Goal: Transaction & Acquisition: Purchase product/service

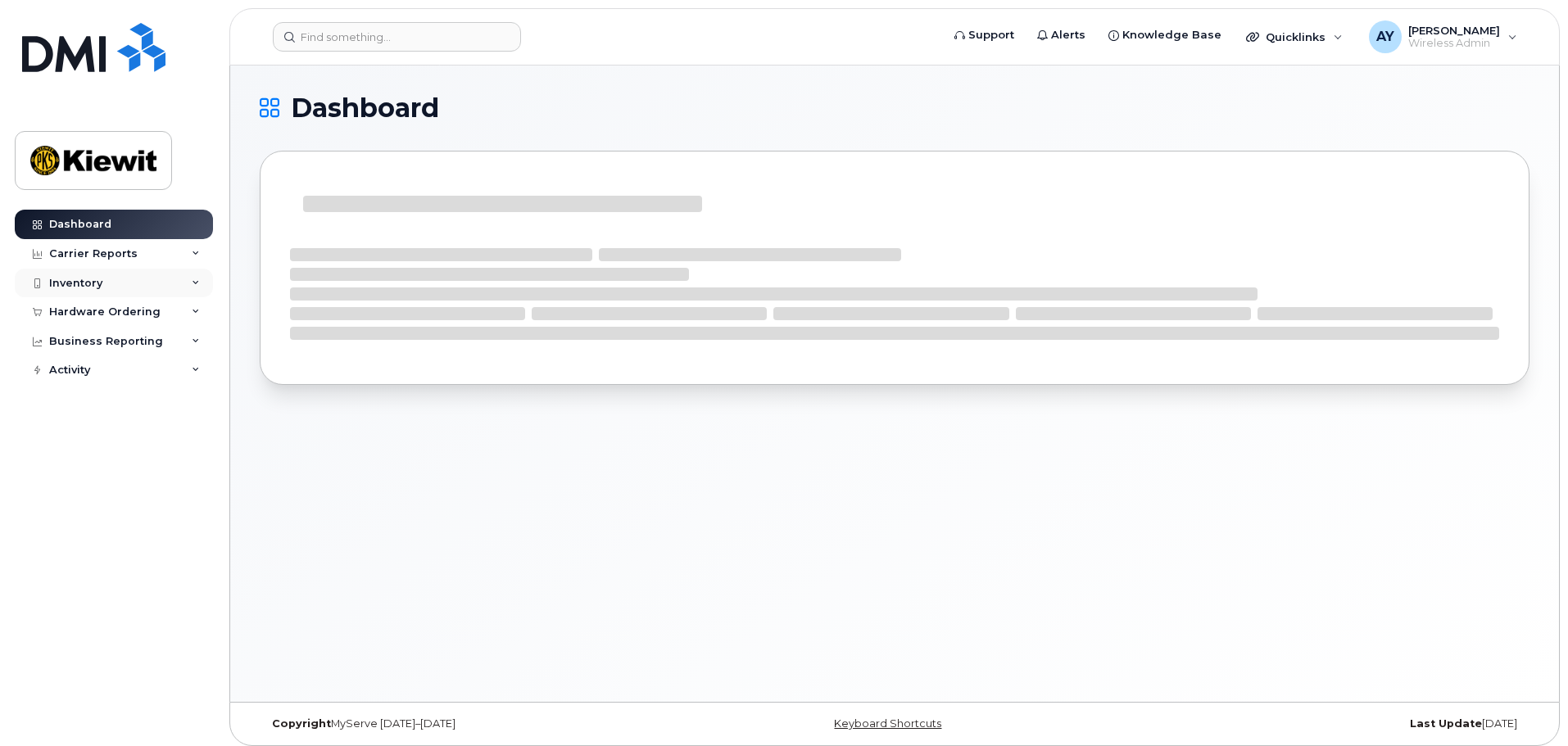
click at [73, 283] on div "Inventory" at bounding box center [76, 282] width 53 height 13
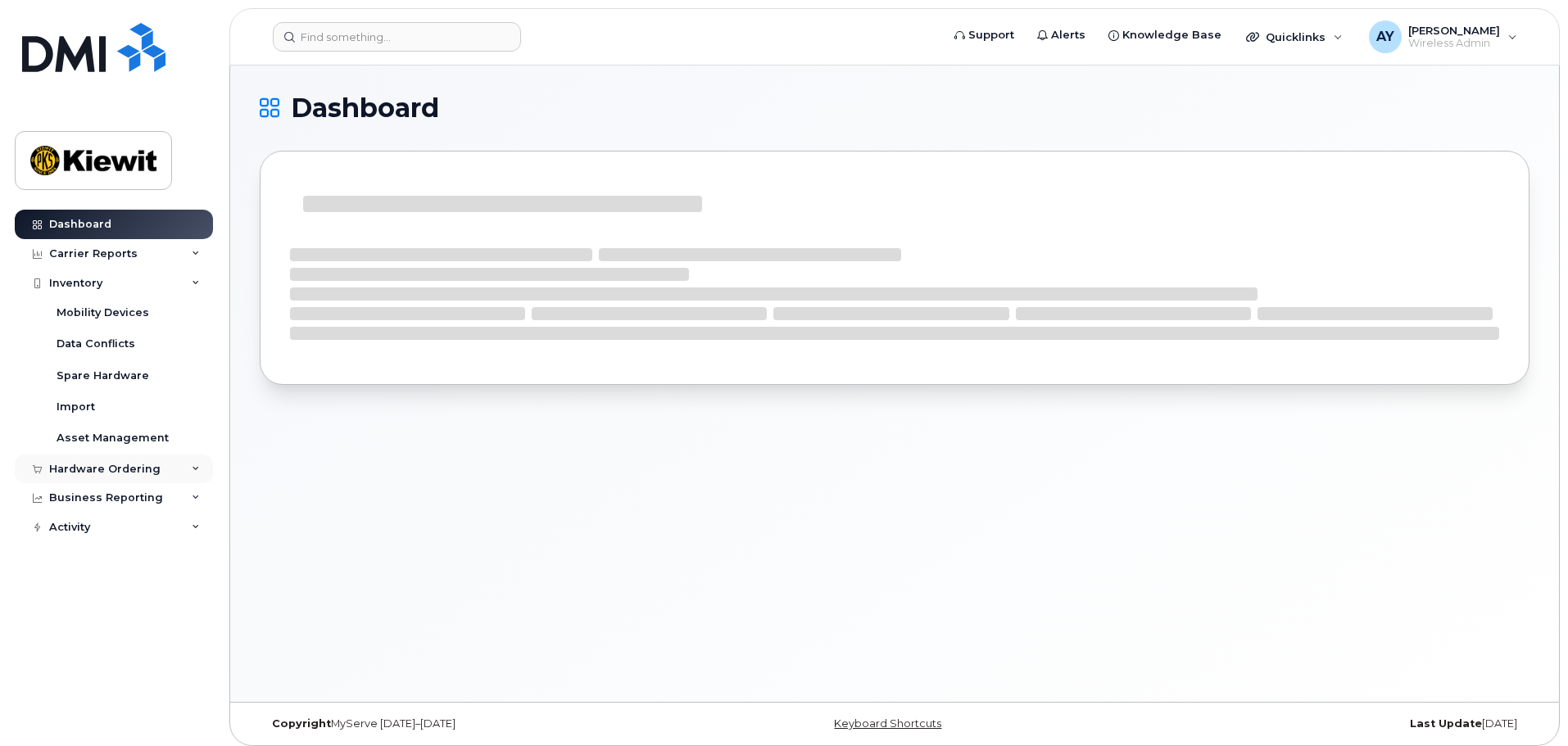
click at [69, 471] on div "Hardware Ordering" at bounding box center [104, 468] width 111 height 13
click at [75, 532] on div "Orders" at bounding box center [76, 529] width 40 height 15
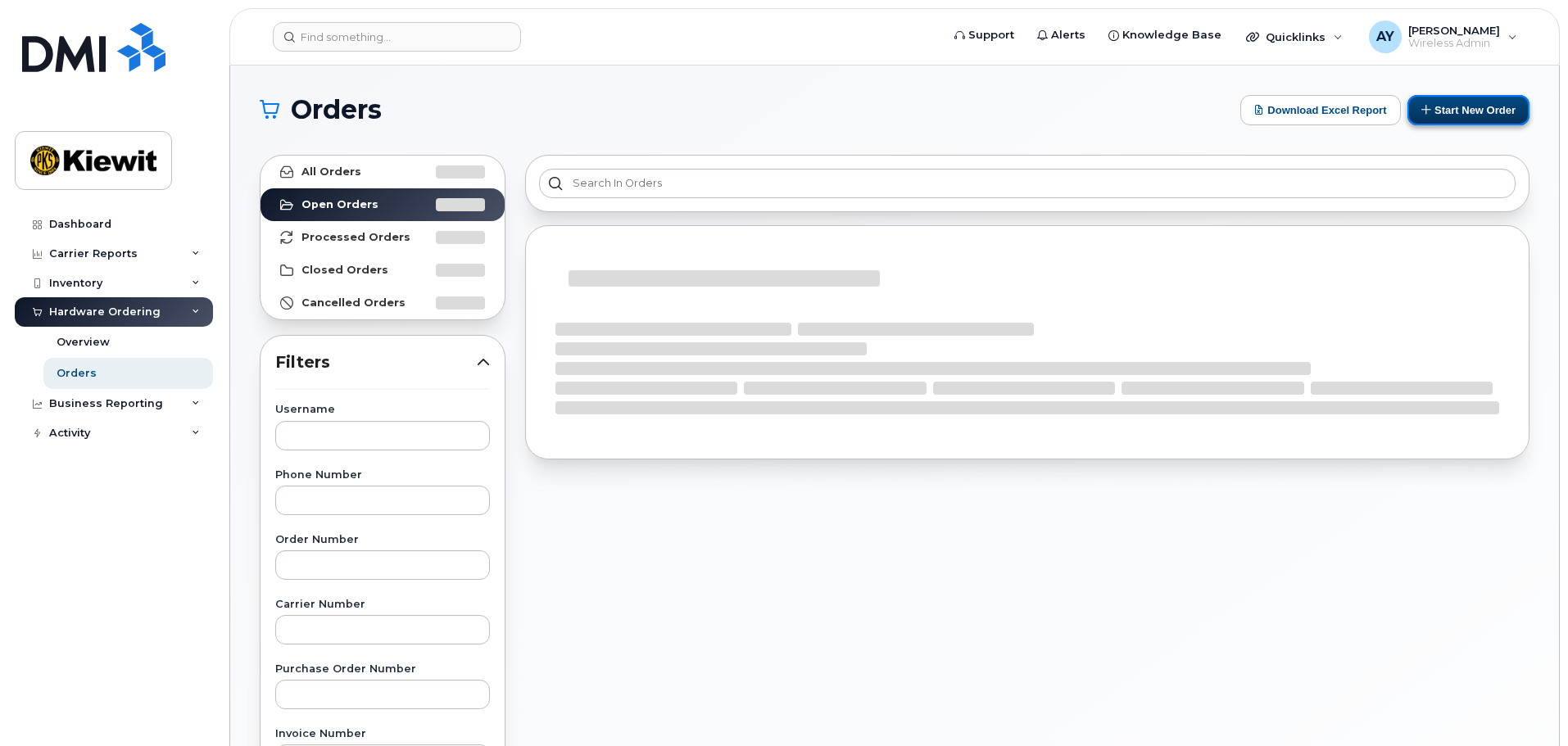
click at [1507, 112] on button "Start New Order" at bounding box center [1469, 110] width 122 height 31
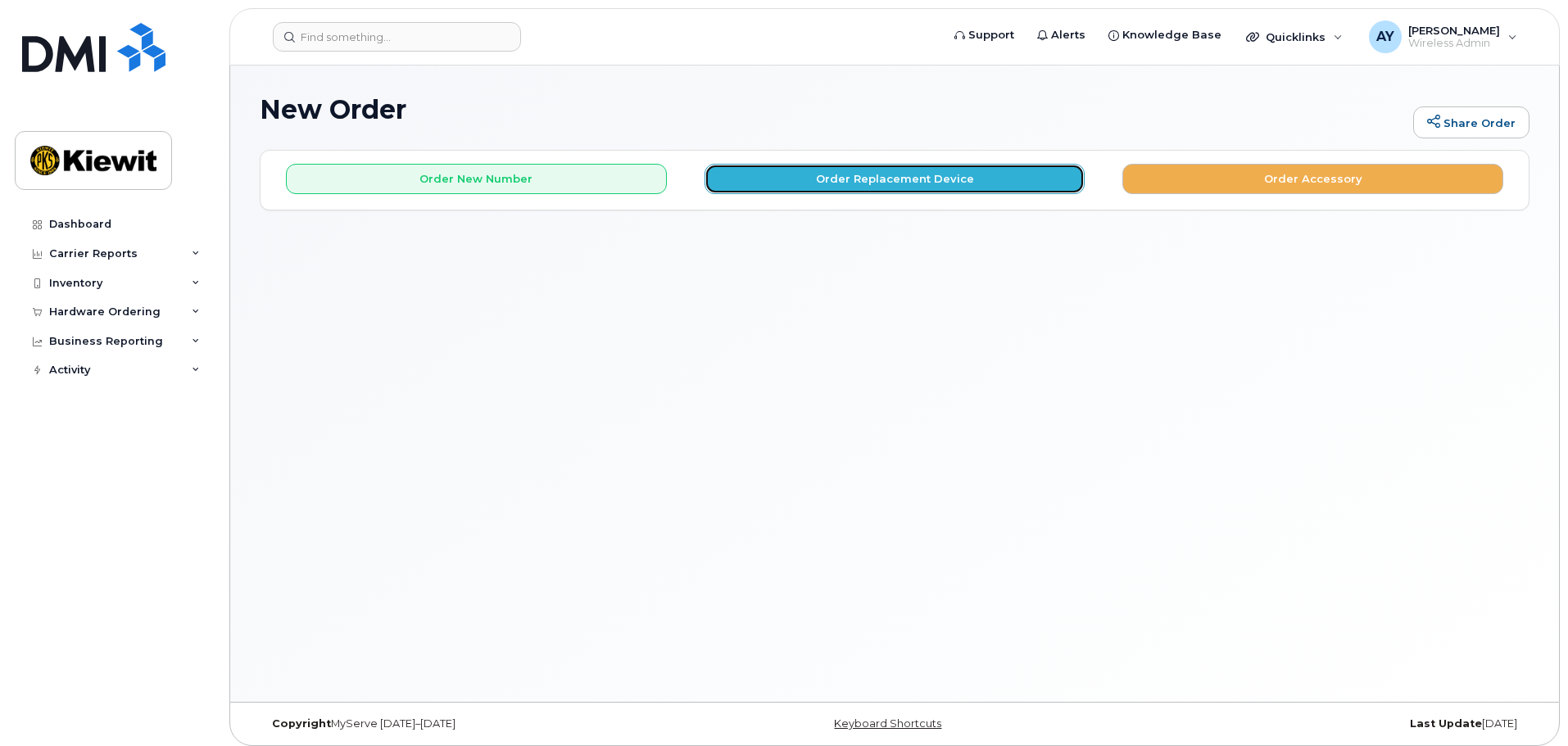
click at [897, 183] on button "Order Replacement Device" at bounding box center [895, 178] width 381 height 31
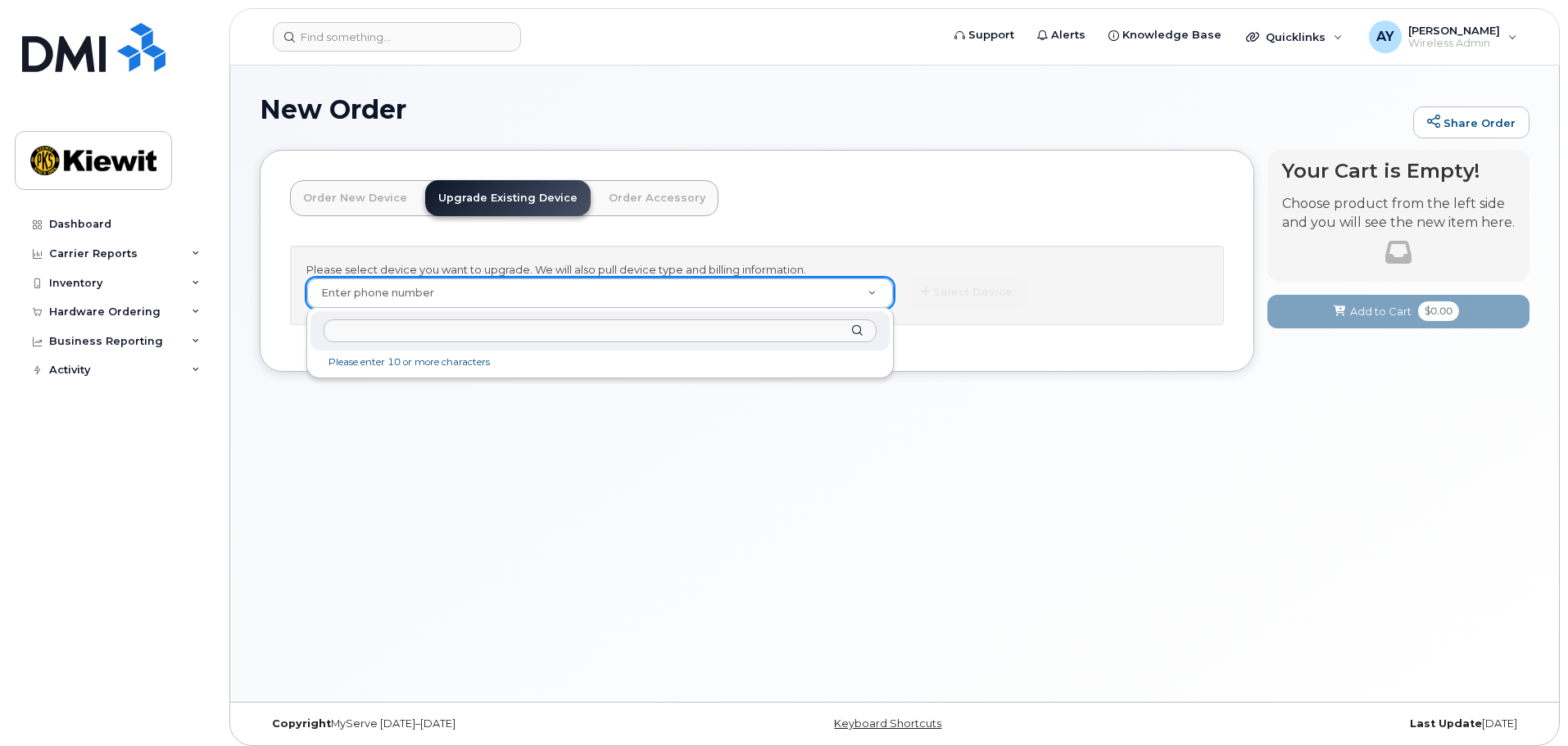
paste input "(913) 638-7833"
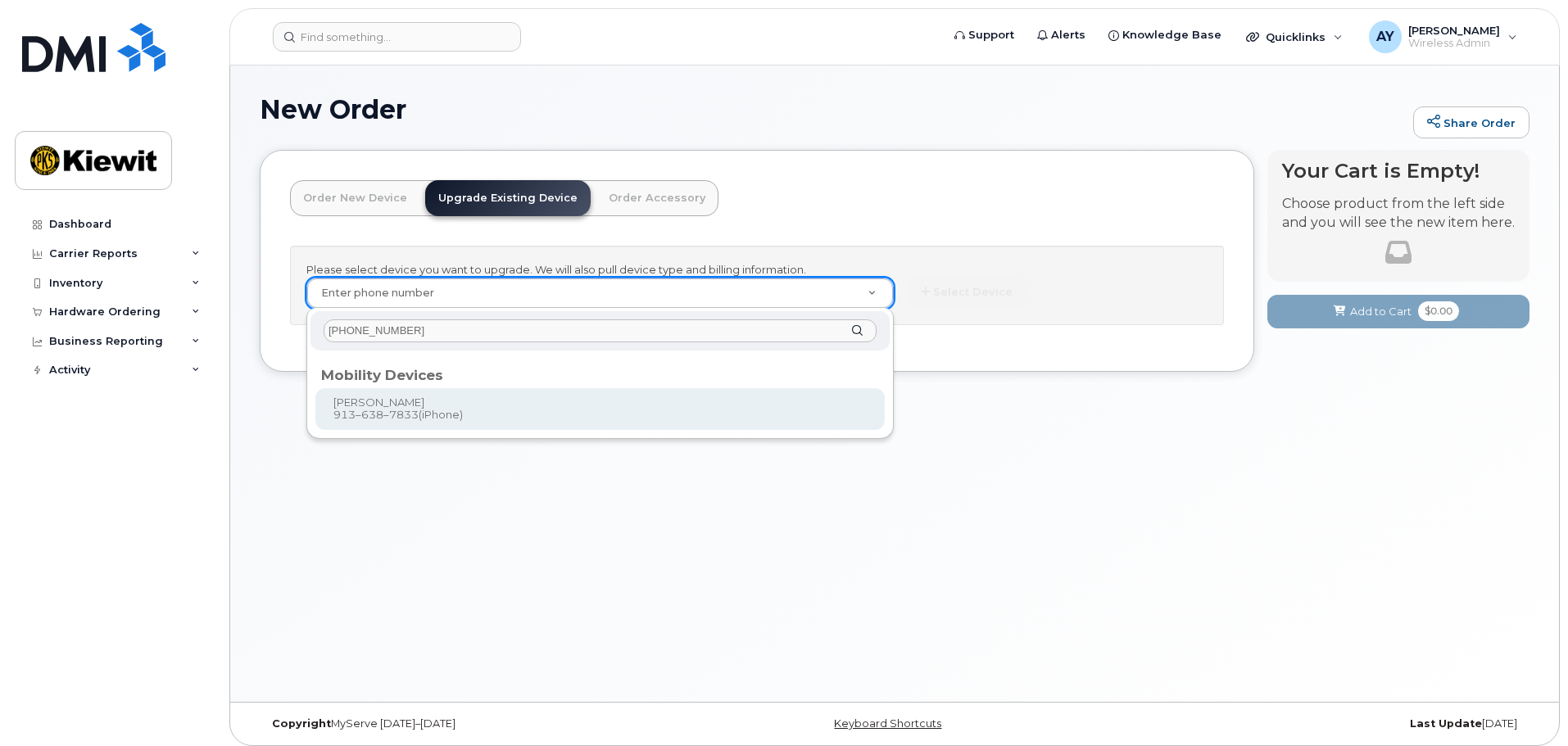
type input "(913) 638-7833"
type input "1174155"
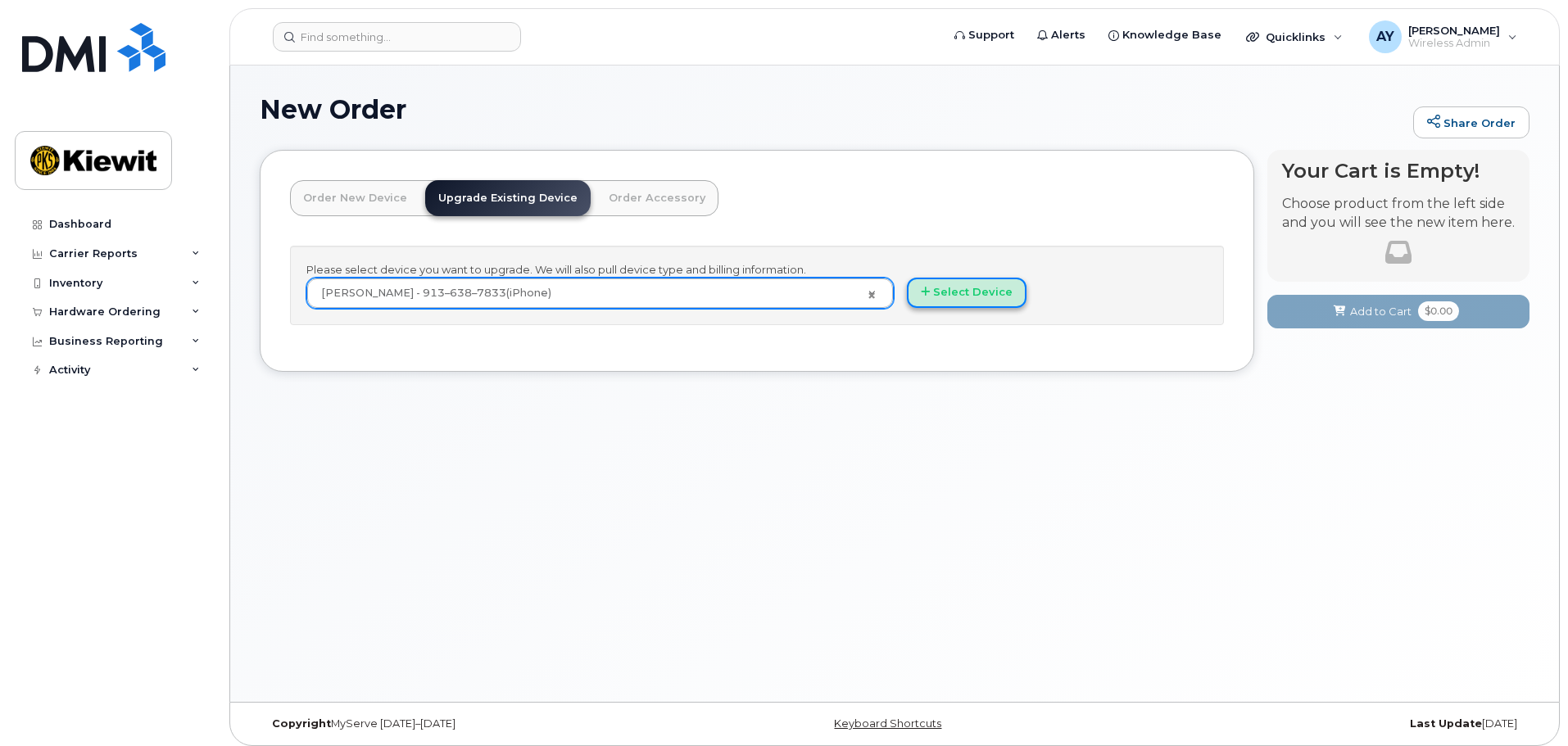
click at [1004, 296] on button "Select Device" at bounding box center [967, 292] width 120 height 31
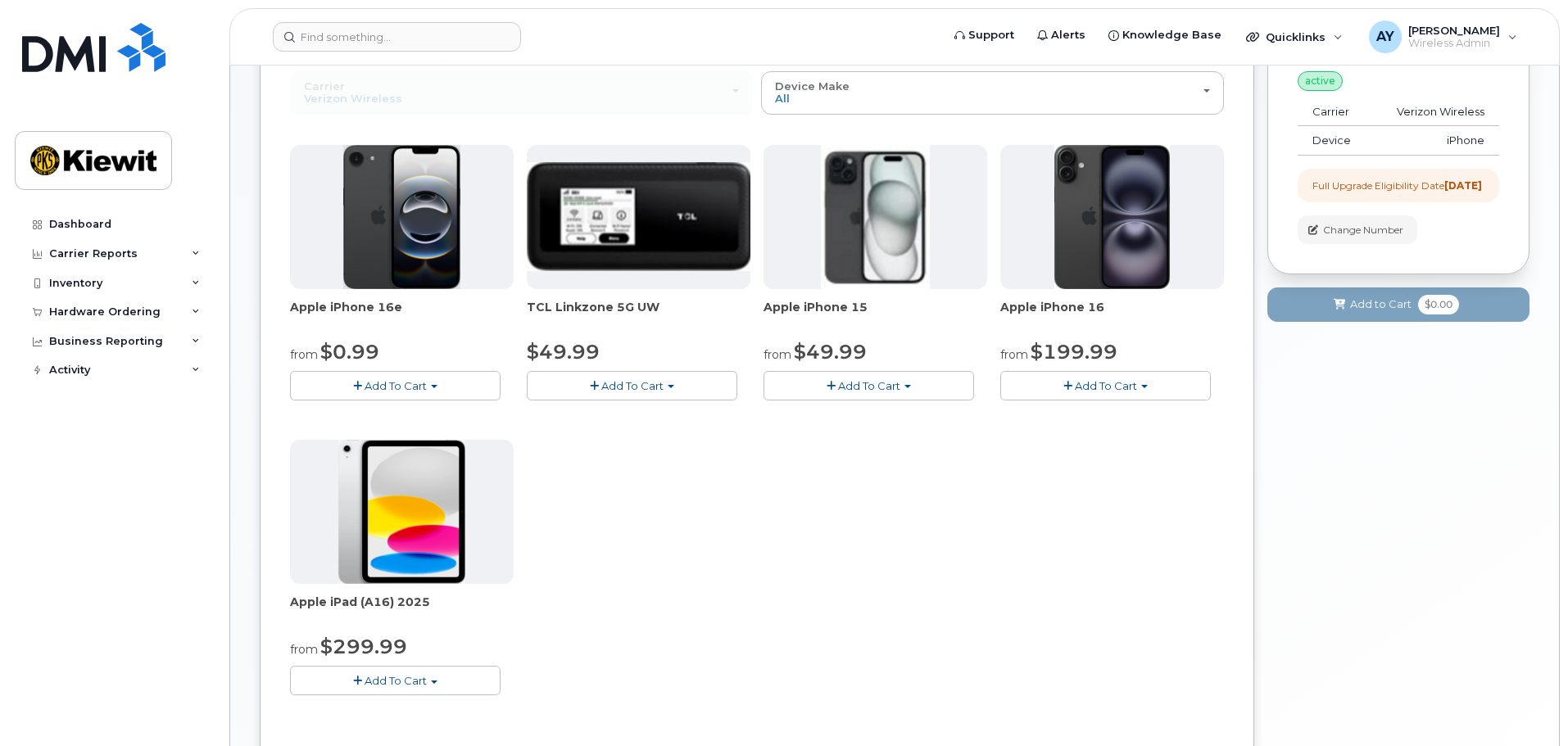
scroll to position [163, 0]
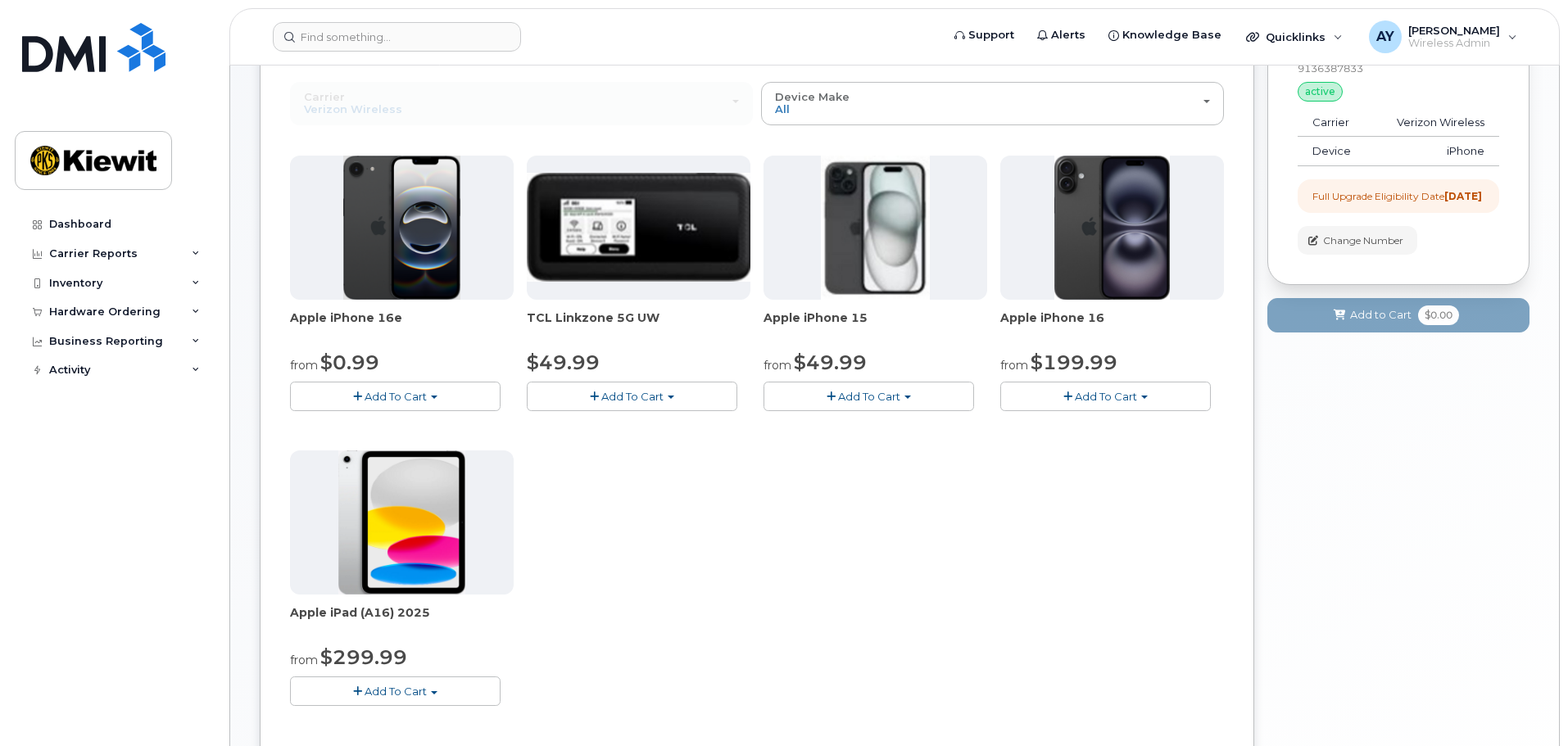
click at [1456, 458] on div "Your Cart is Empty! Choose product from the left side and you will see the new …" at bounding box center [1399, 412] width 262 height 853
click at [1142, 399] on span "button" at bounding box center [1145, 397] width 7 height 3
click at [783, 689] on div "Apple iPhone 16e from $0.99 Add To Cart $0.99 - 2 Year Upgrade (128GB) $599.99 …" at bounding box center [757, 444] width 934 height 577
click at [911, 398] on button "Add To Cart" at bounding box center [869, 396] width 211 height 29
drag, startPoint x: 690, startPoint y: 629, endPoint x: 593, endPoint y: 532, distance: 137.2
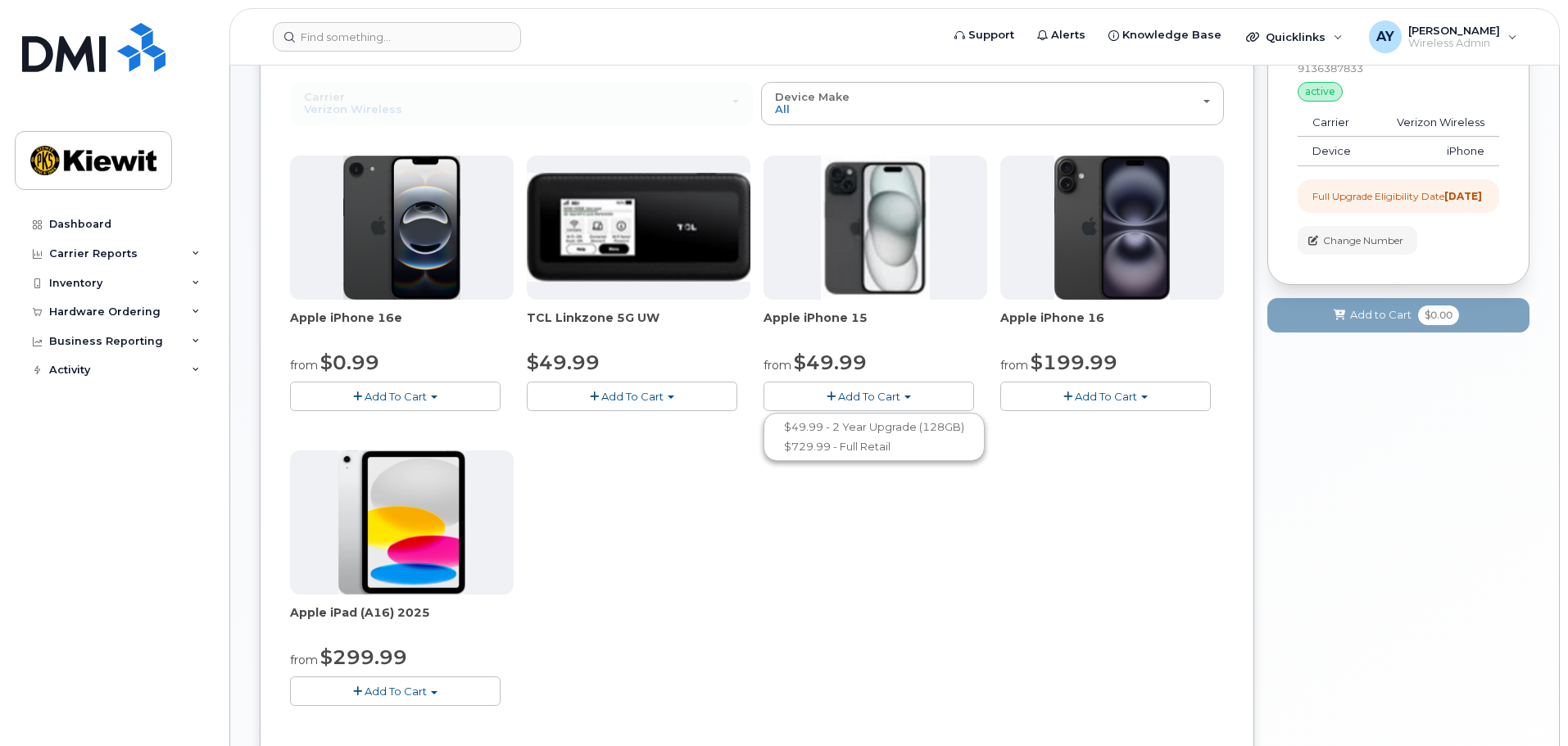
click at [689, 628] on div "Apple iPhone 16e from $0.99 Add To Cart $0.99 - 2 Year Upgrade (128GB) $599.99 …" at bounding box center [757, 444] width 934 height 577
click at [443, 402] on button "Add To Cart" at bounding box center [396, 396] width 211 height 29
click at [972, 547] on div "Apple iPhone 16e from $0.99 Add To Cart $0.99 - 2 Year Upgrade (128GB) $599.99 …" at bounding box center [757, 444] width 934 height 577
click at [1144, 394] on button "Add To Cart" at bounding box center [1105, 396] width 211 height 29
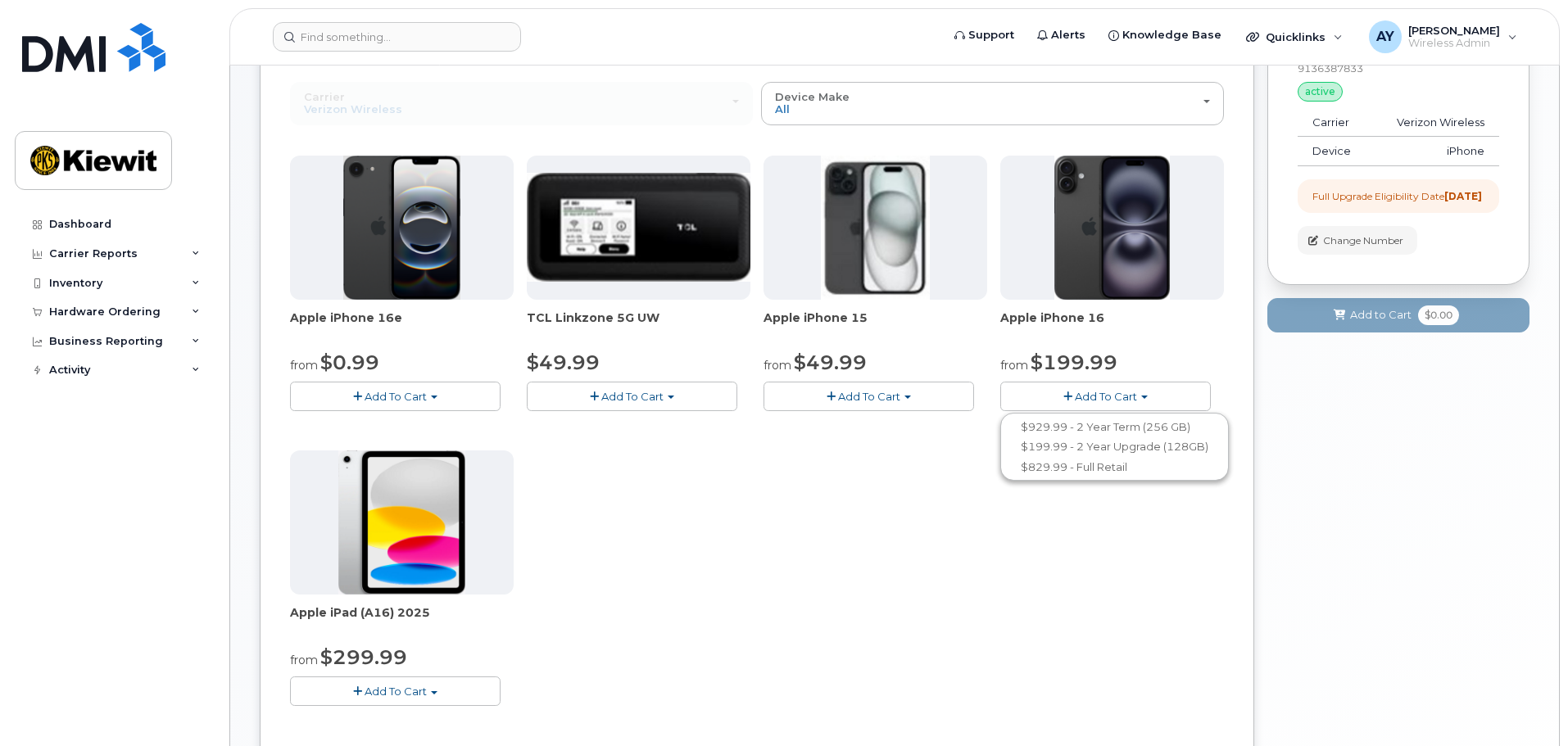
click at [867, 499] on div "Apple iPhone 16e from $0.99 Add To Cart $0.99 - 2 Year Upgrade (128GB) $599.99 …" at bounding box center [757, 444] width 934 height 577
click at [913, 394] on button "Add To Cart" at bounding box center [869, 396] width 211 height 29
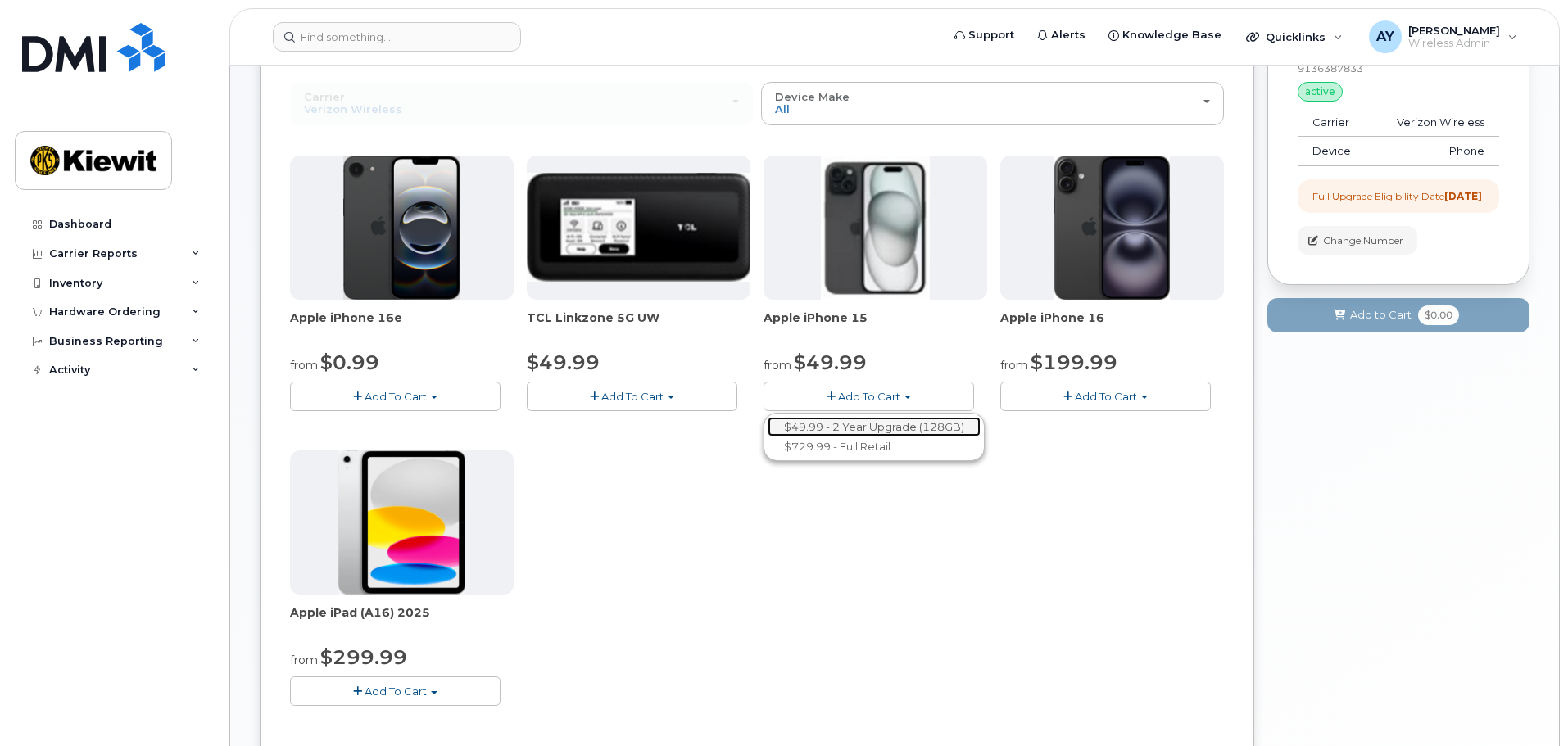
click at [900, 425] on link "$49.99 - 2 Year Upgrade (128GB)" at bounding box center [874, 427] width 213 height 21
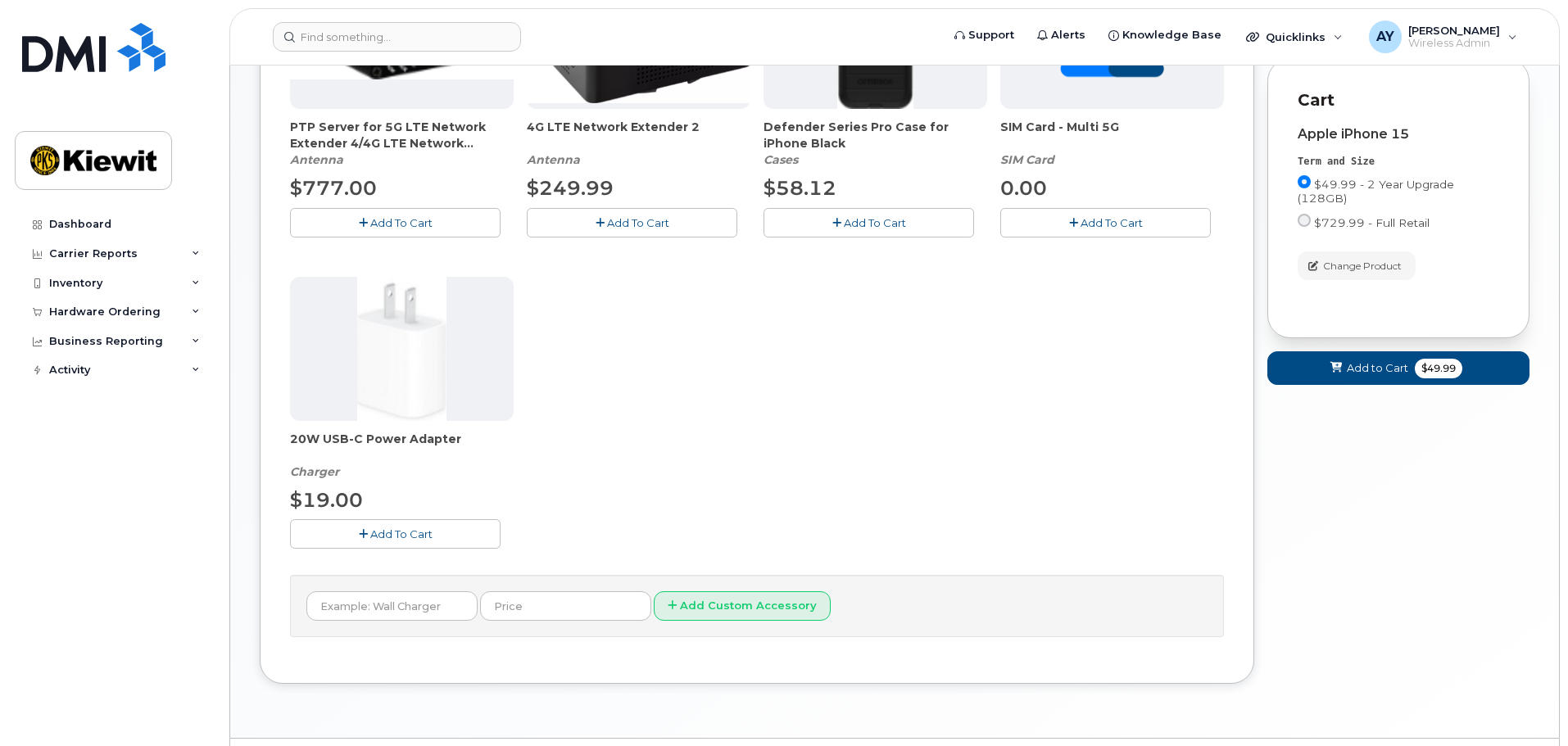
scroll to position [448, 0]
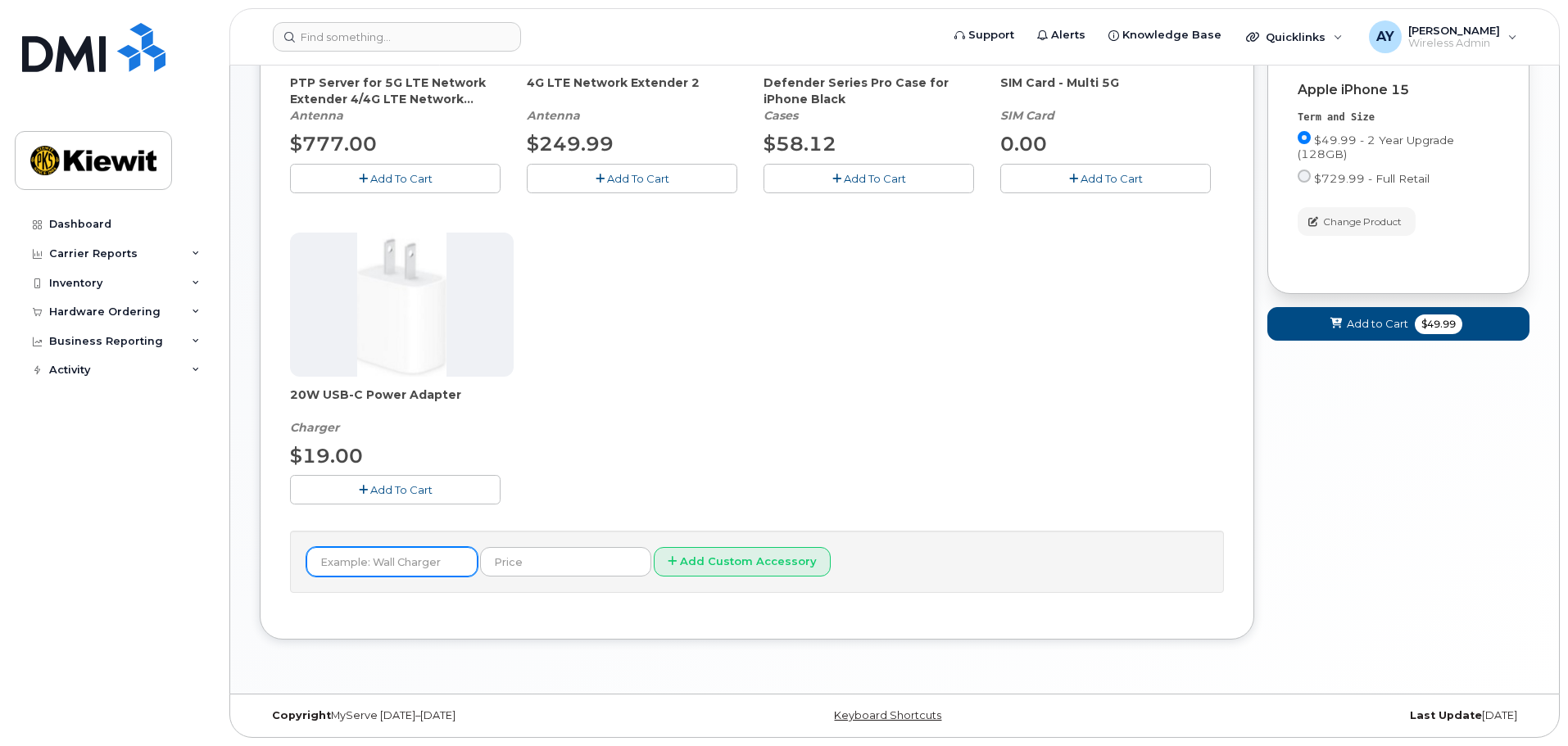
click at [402, 566] on input "text" at bounding box center [392, 562] width 171 height 30
type input "Otterbox Commuter phone case"
click at [686, 560] on button "Add Custom Accessory" at bounding box center [742, 562] width 177 height 31
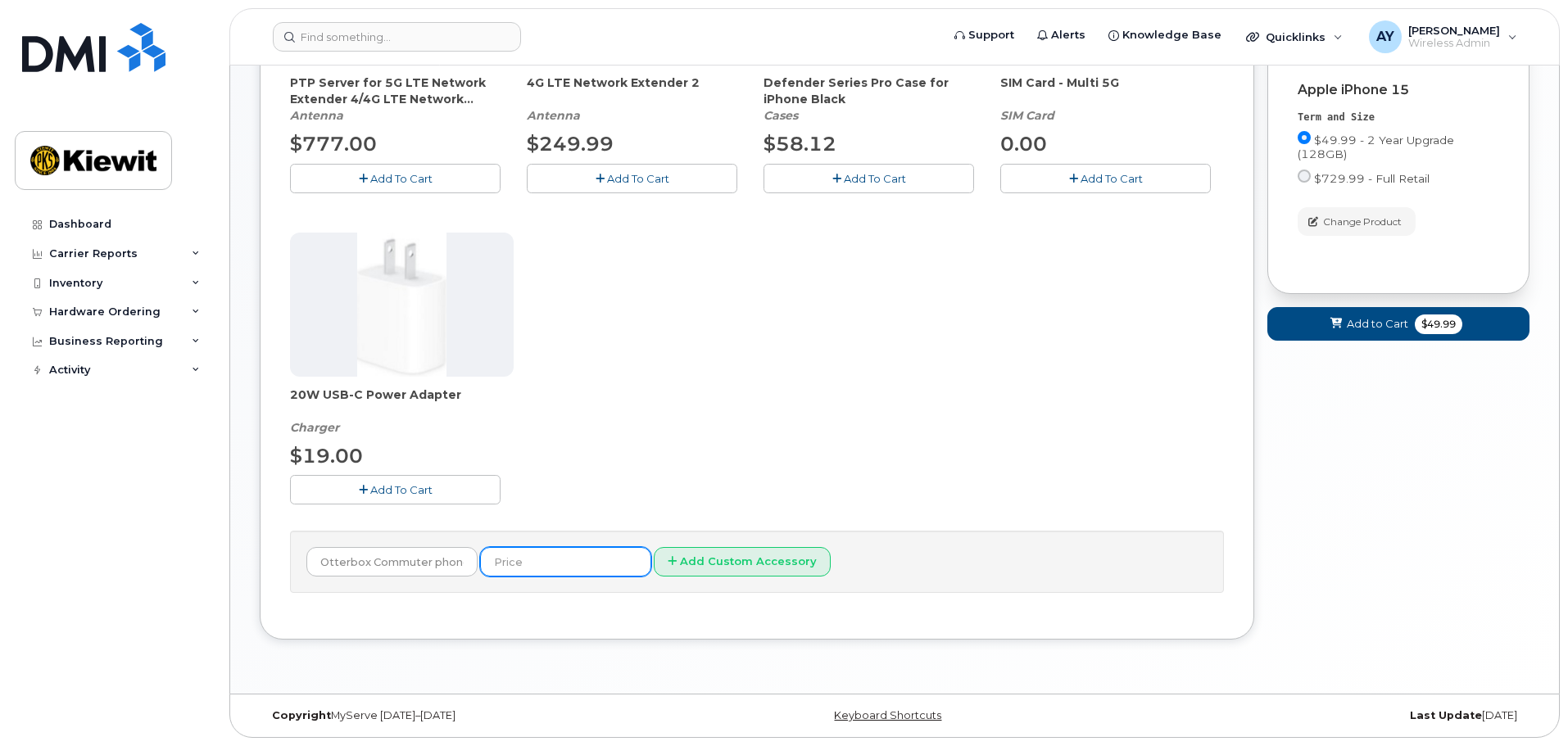
click at [540, 561] on input "text" at bounding box center [566, 562] width 171 height 30
type input "NA"
click at [681, 562] on button "Add Custom Accessory" at bounding box center [742, 562] width 177 height 31
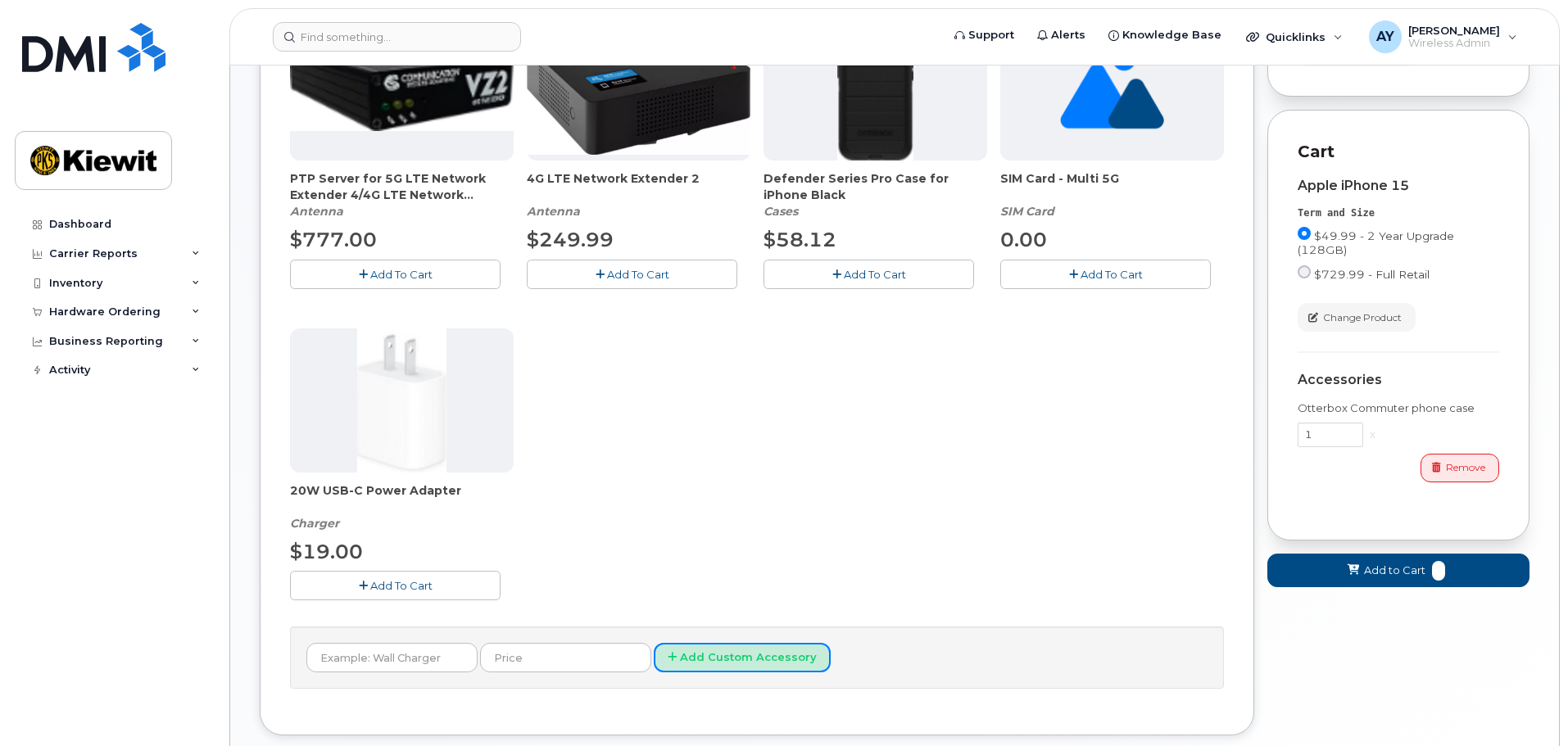
scroll to position [366, 0]
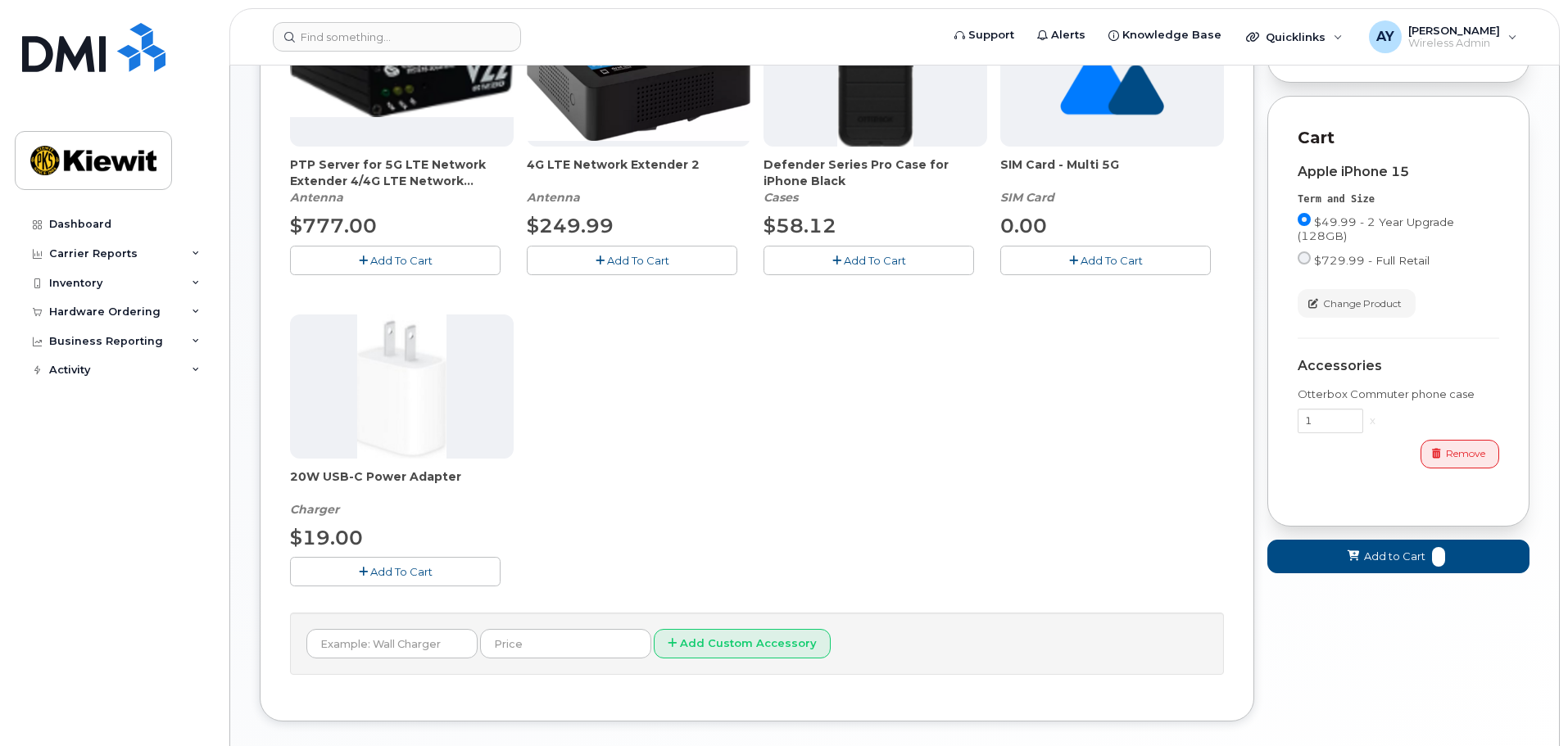
click at [433, 567] on button "Add To Cart" at bounding box center [396, 571] width 211 height 29
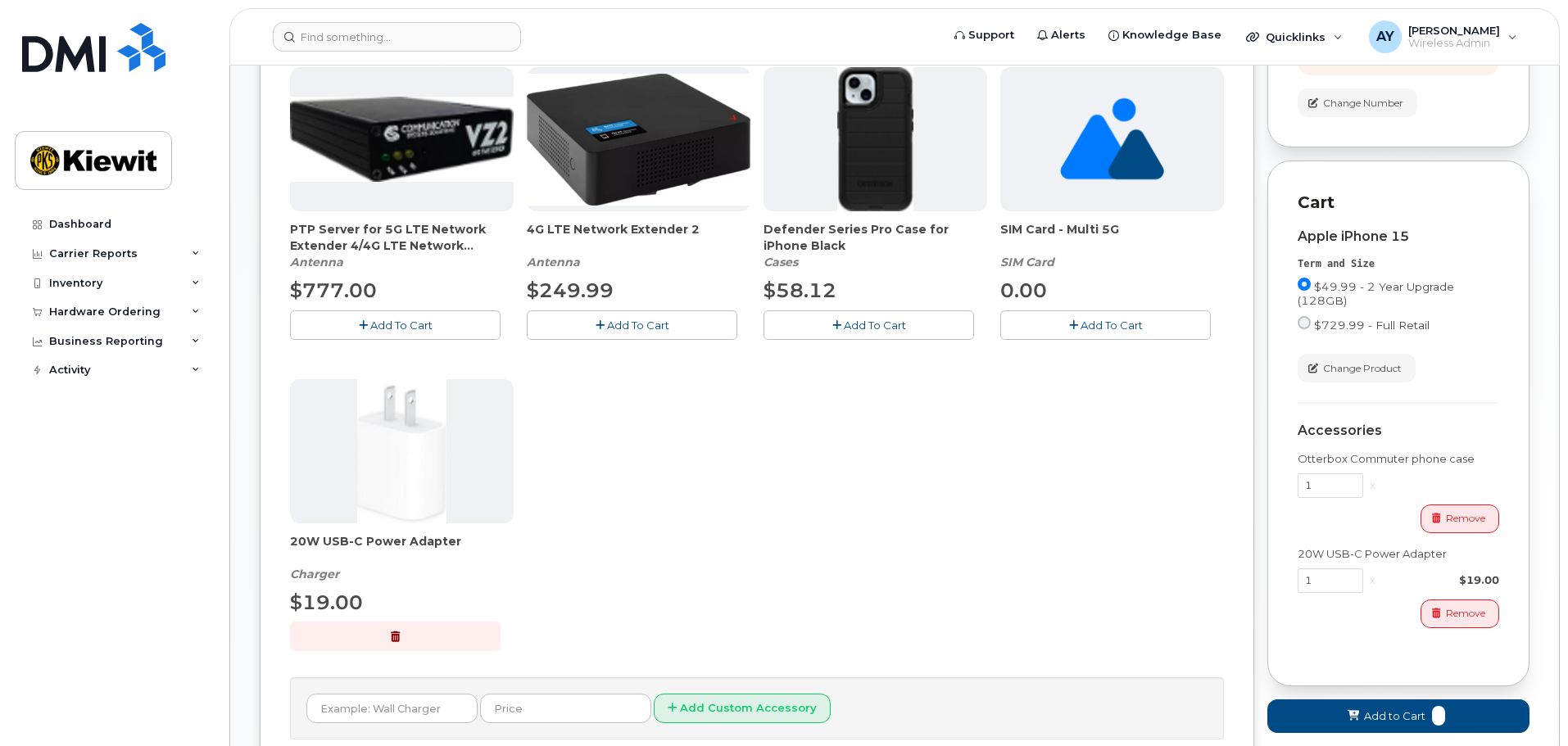
scroll to position [448, 0]
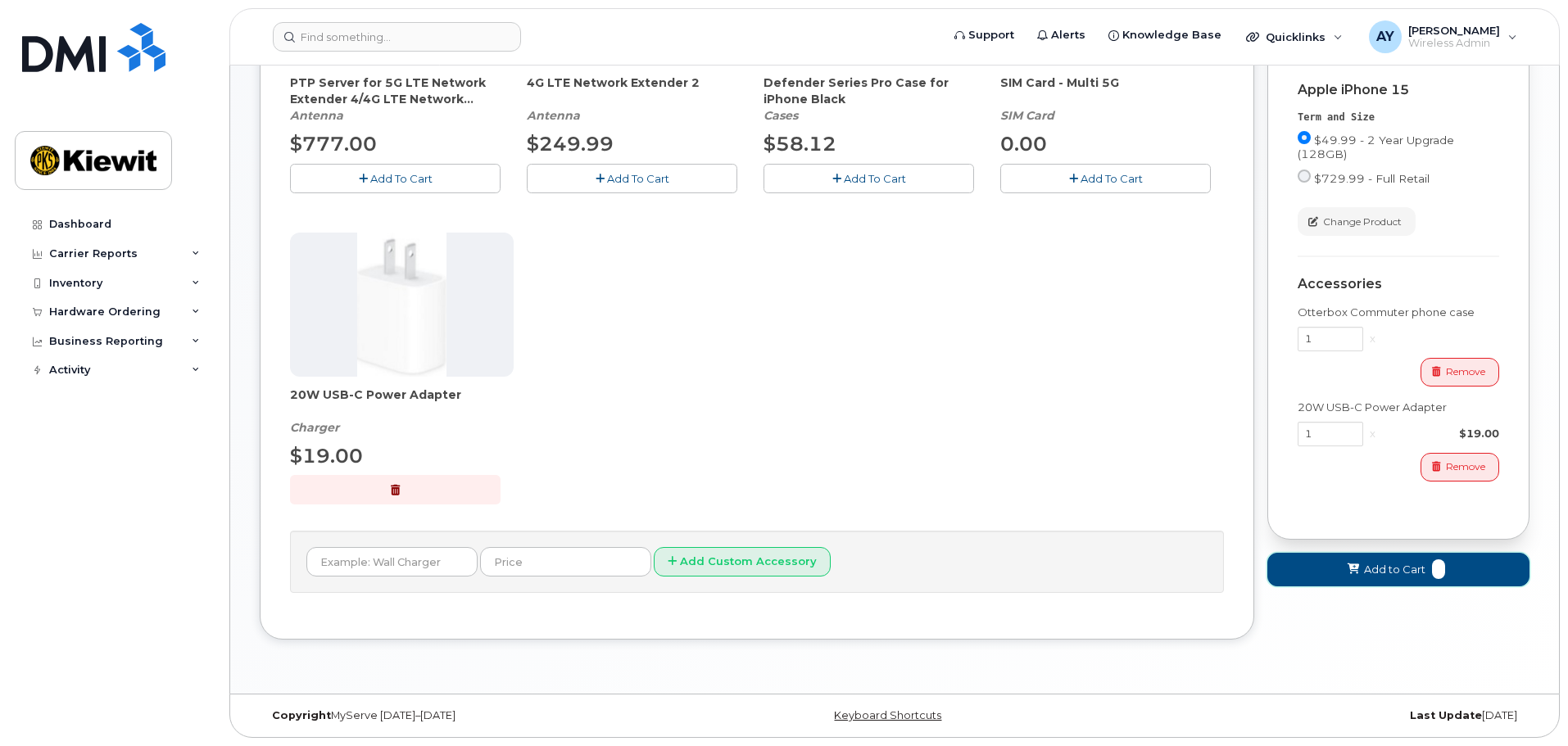
click at [1353, 575] on icon at bounding box center [1353, 570] width 12 height 11
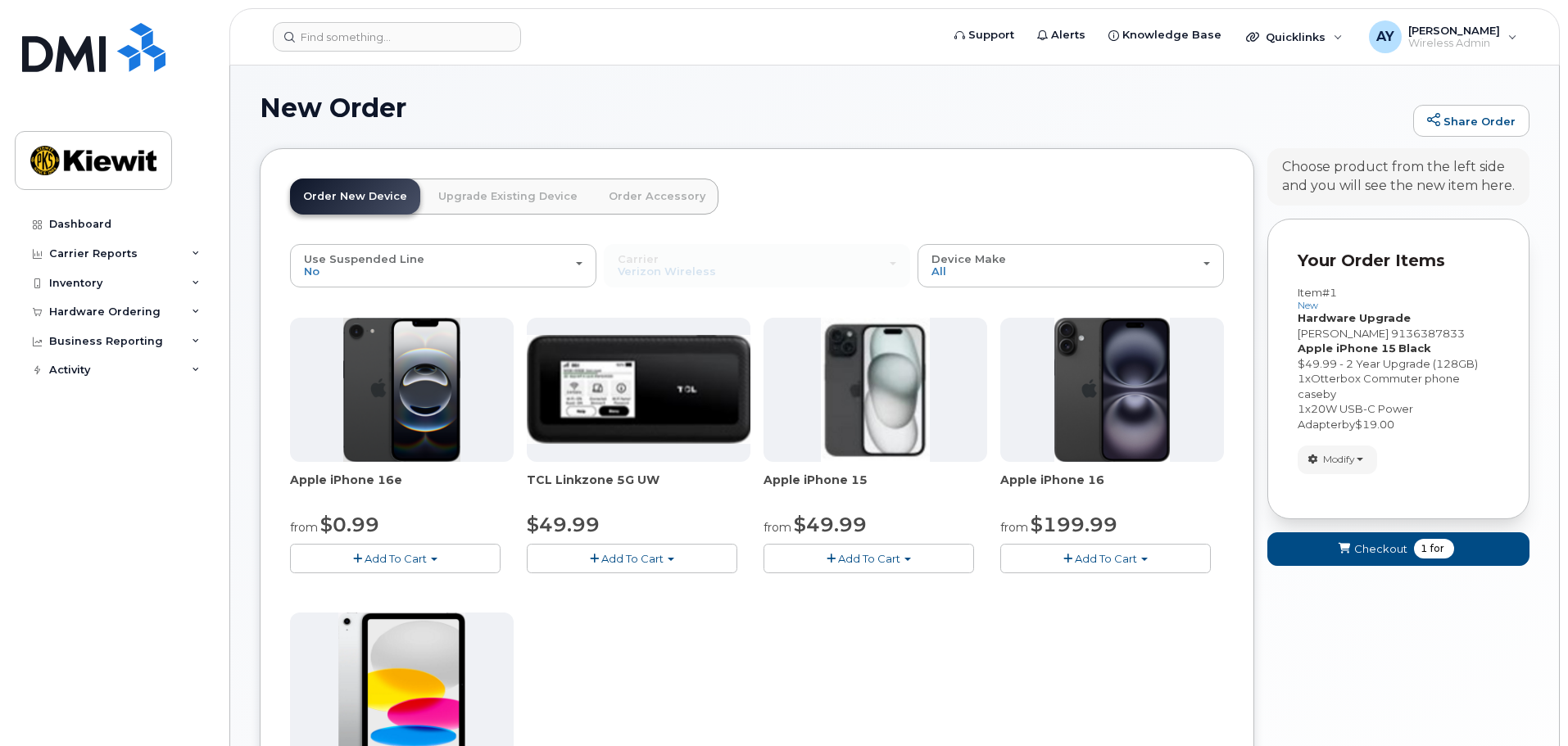
scroll to position [0, 0]
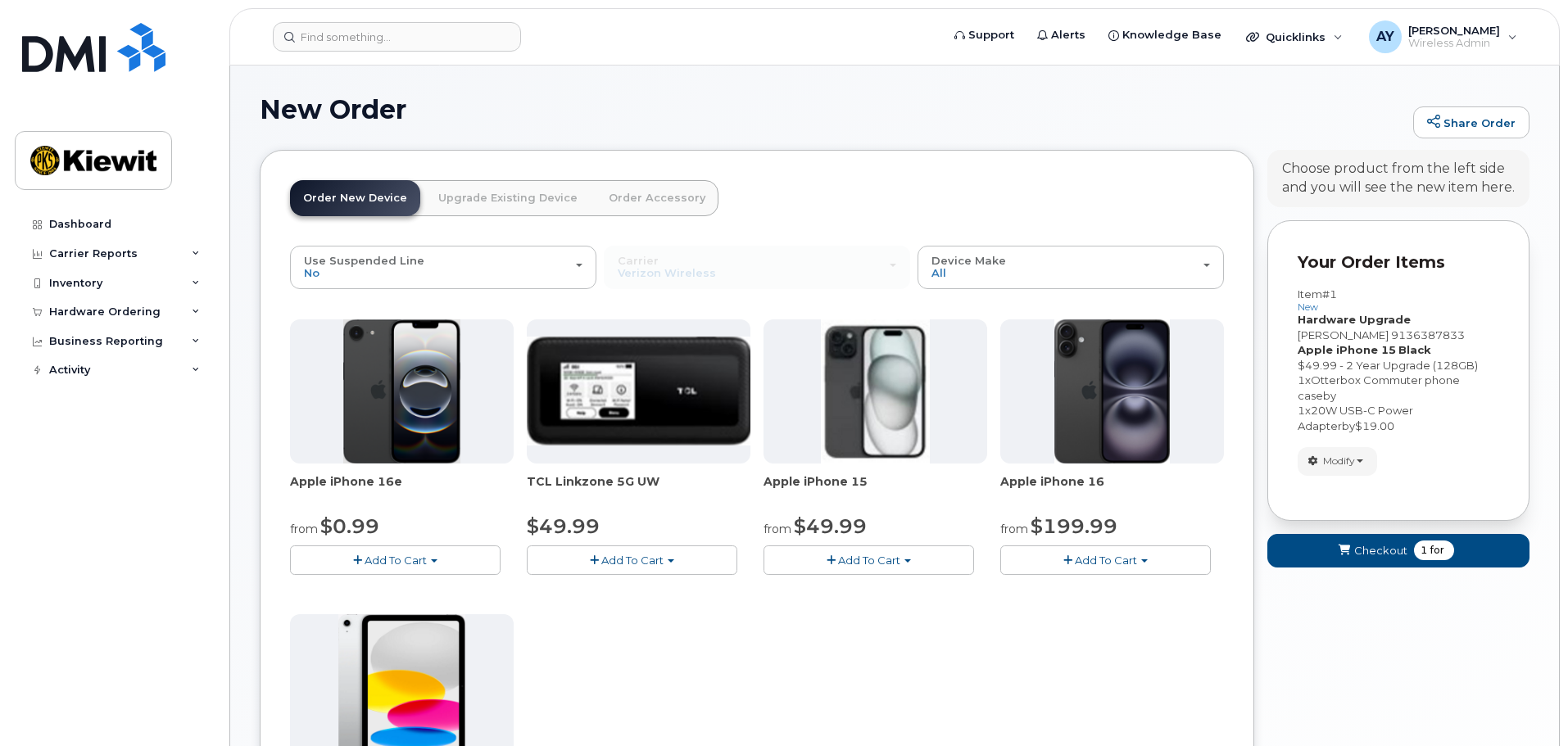
click at [500, 200] on link "Upgrade Existing Device" at bounding box center [508, 198] width 165 height 36
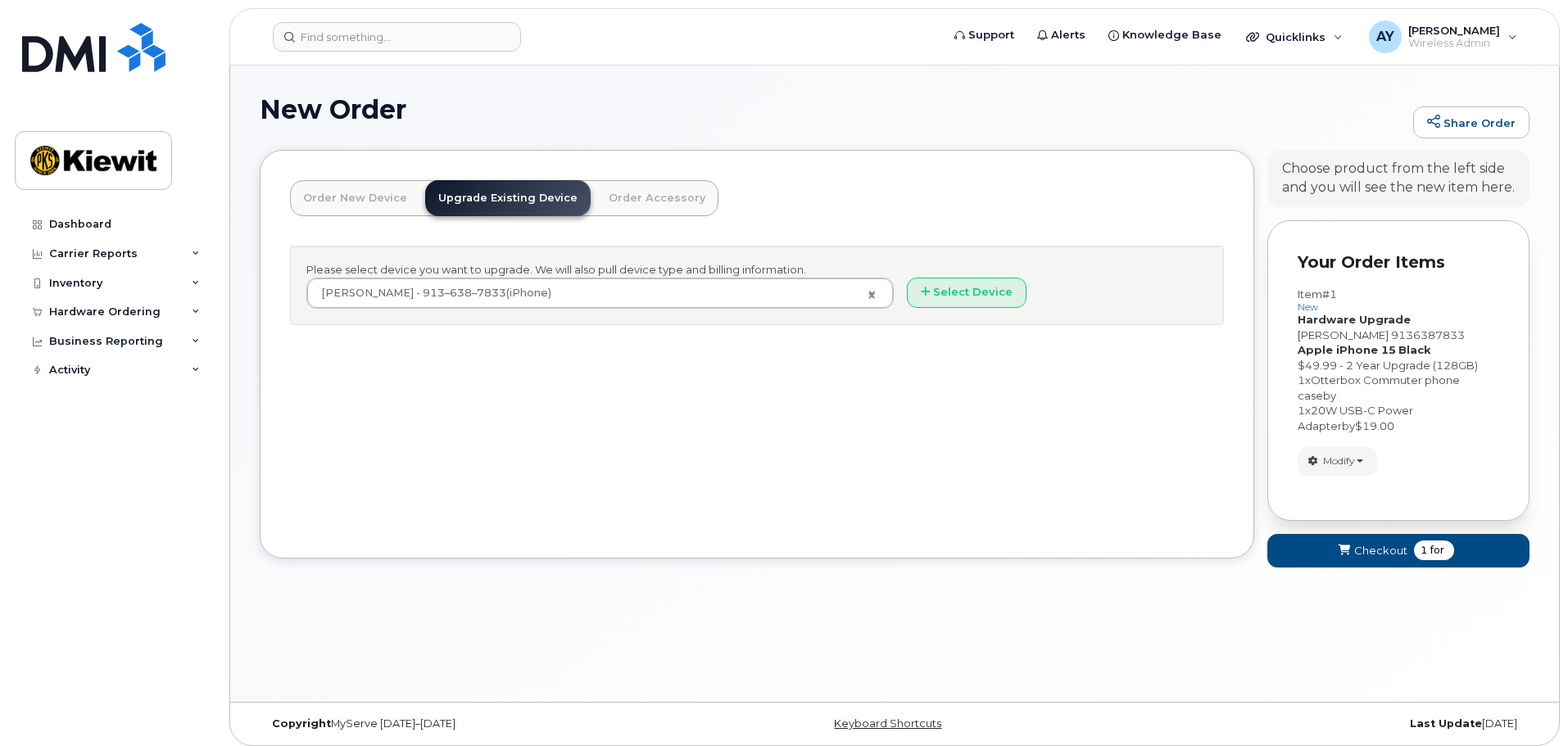
click at [670, 193] on link "Order Accessory" at bounding box center [657, 198] width 123 height 36
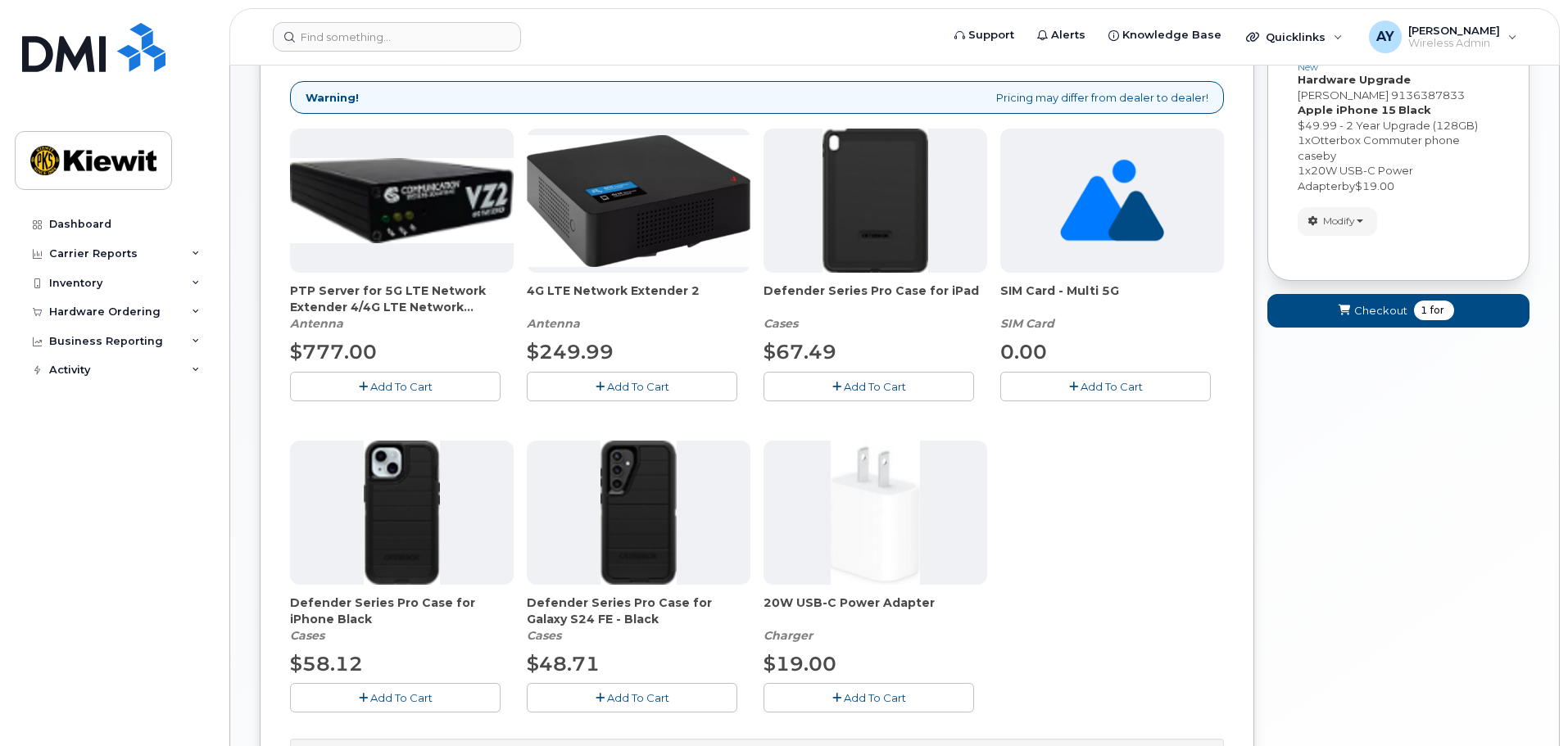
scroll to position [246, 0]
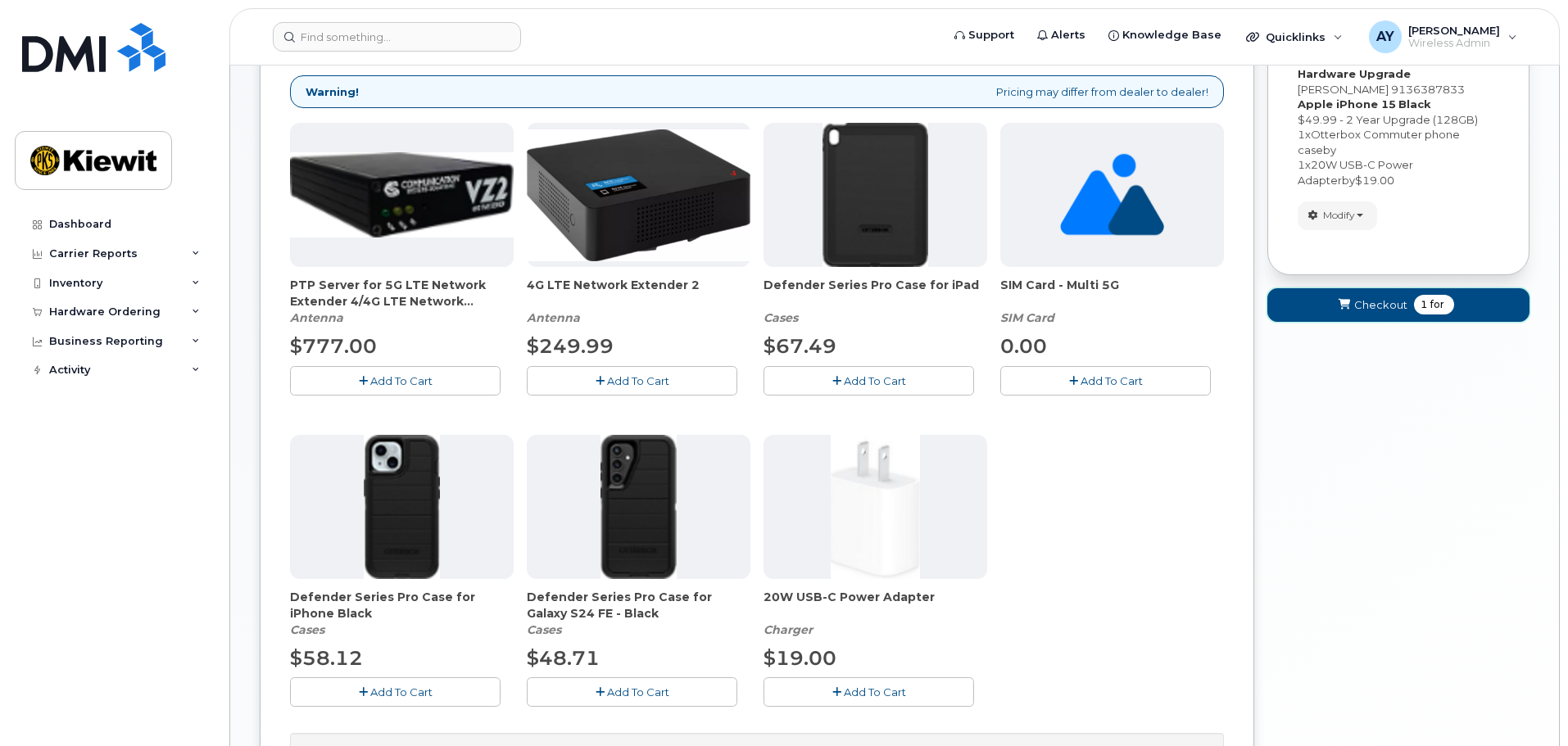
click at [1412, 300] on button "Checkout 1 for" at bounding box center [1399, 305] width 262 height 33
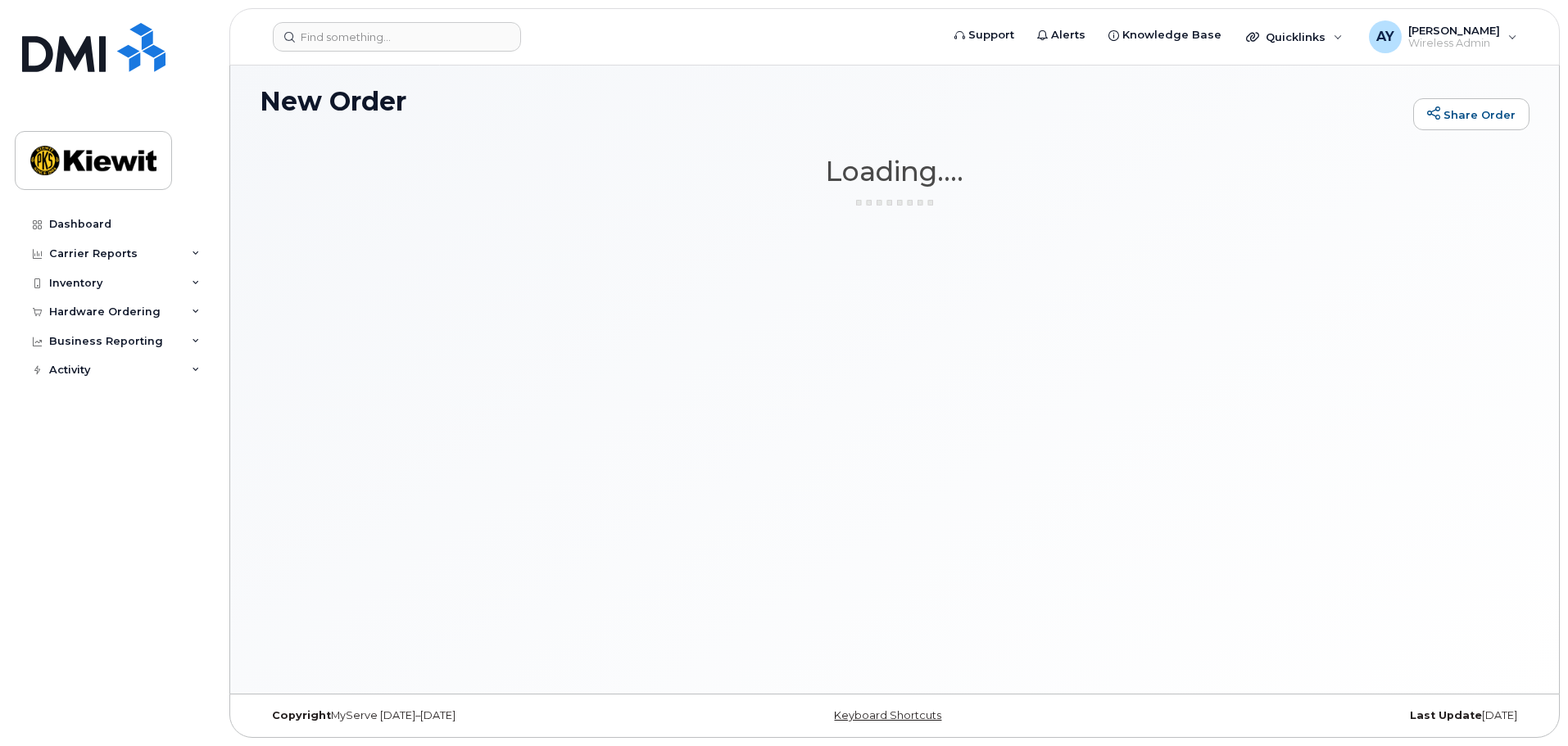
scroll to position [8, 0]
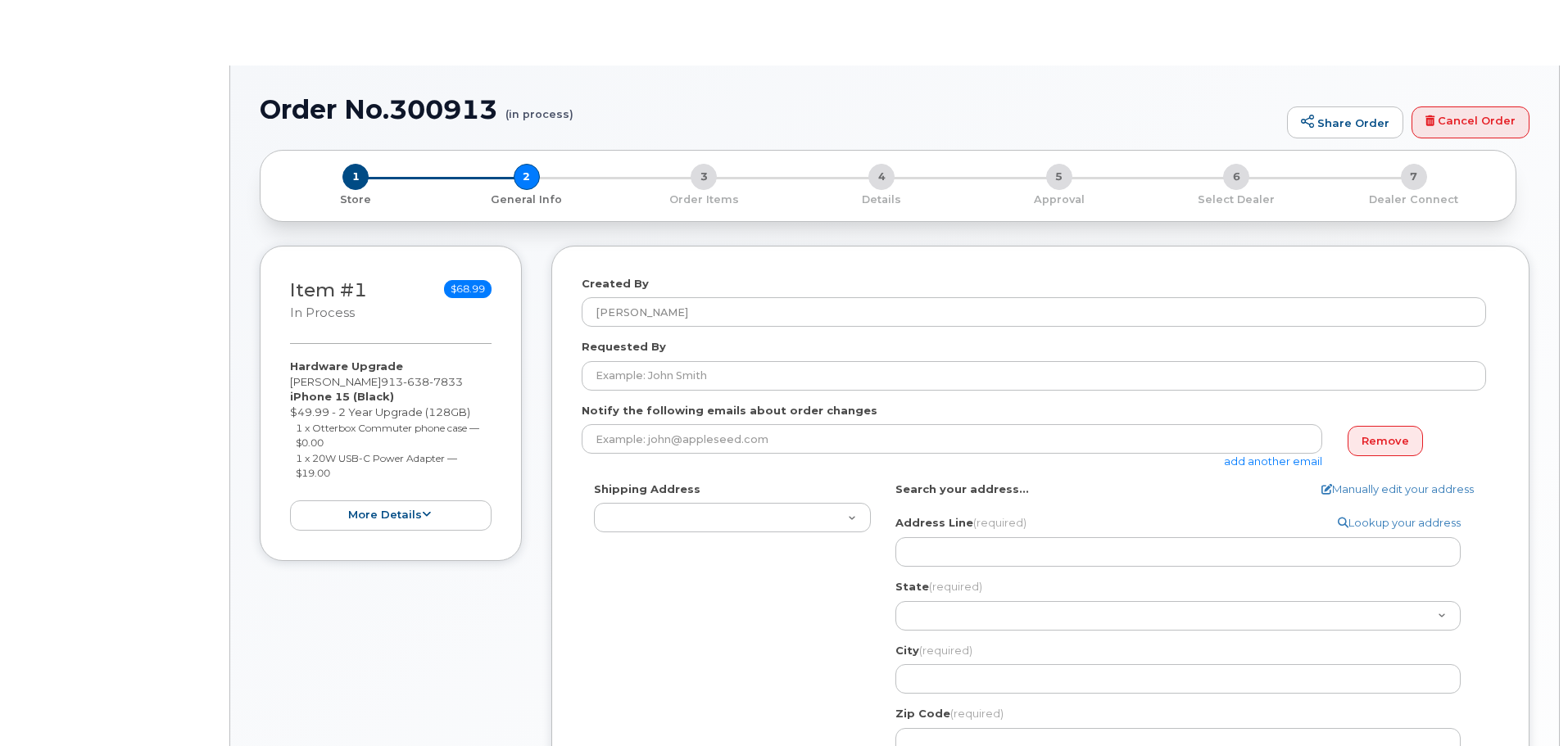
select select
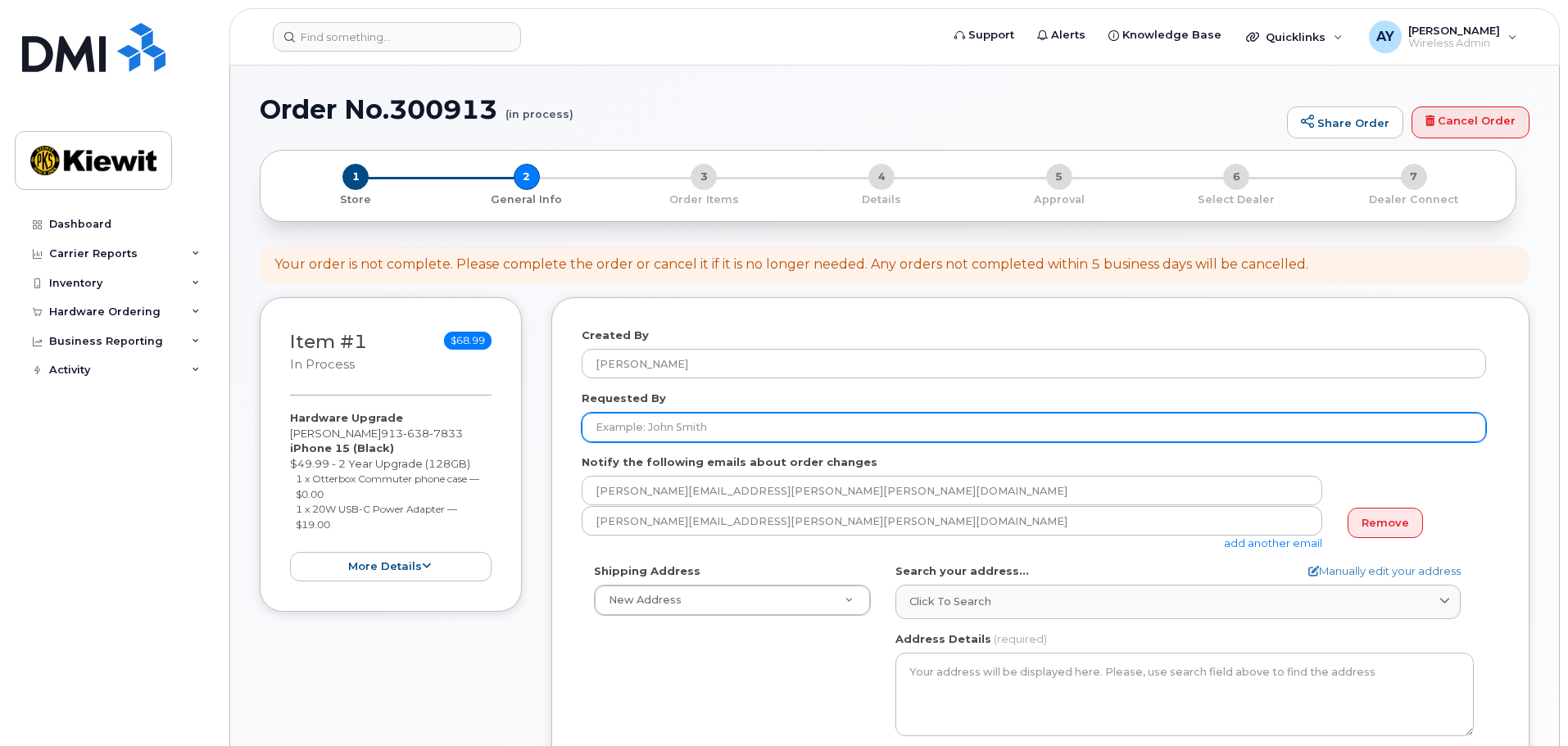
click at [680, 423] on input "Requested By" at bounding box center [1034, 428] width 905 height 30
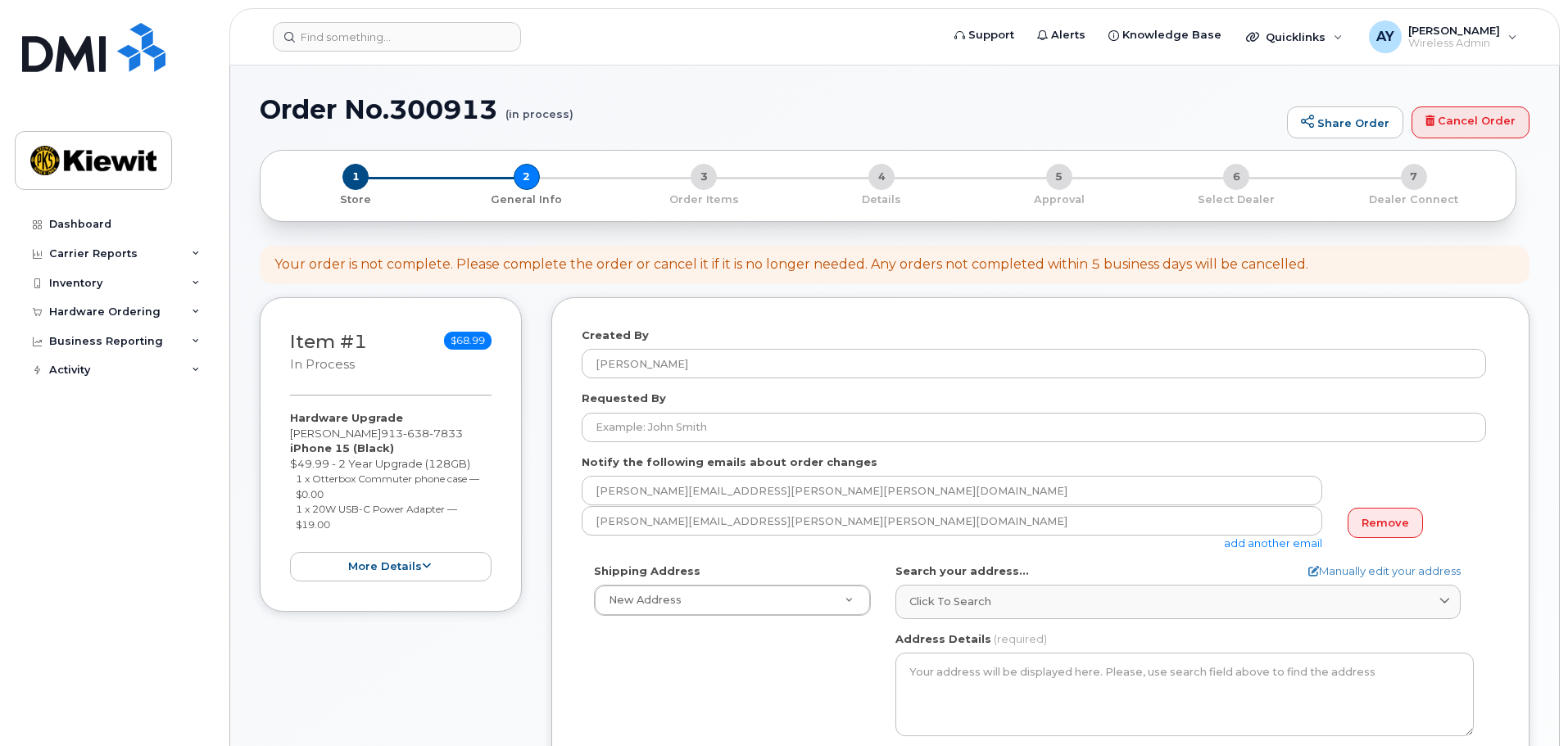
click at [1378, 310] on div "Created By Andrew Yee Requested By Notify the following emails about order chan…" at bounding box center [1040, 654] width 978 height 715
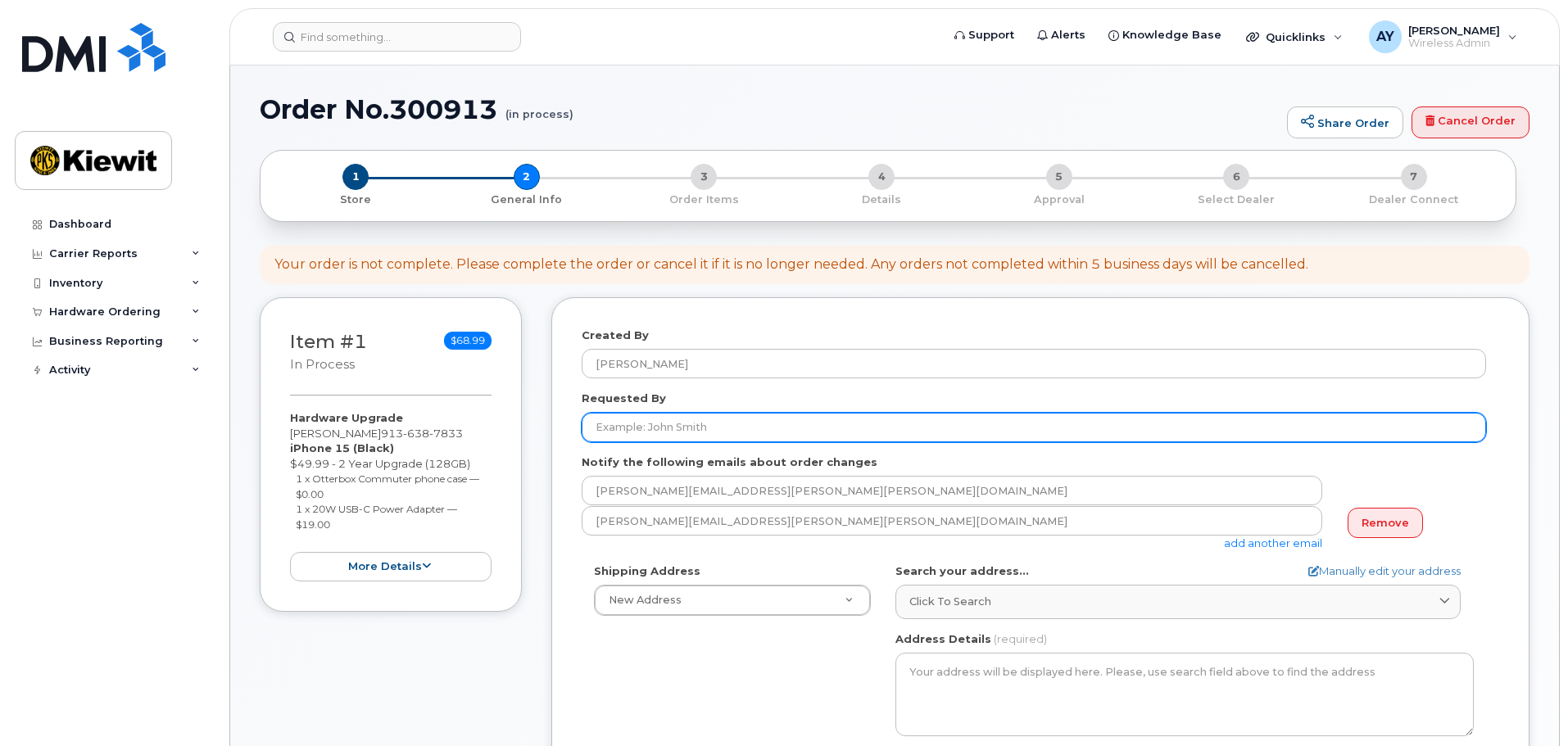
click at [739, 430] on input "Requested By" at bounding box center [1034, 428] width 905 height 30
paste input "Jalene.Flicek"
click at [631, 422] on input "Jalene.Flicek" at bounding box center [1034, 428] width 905 height 30
type input "[PERSON_NAME]"
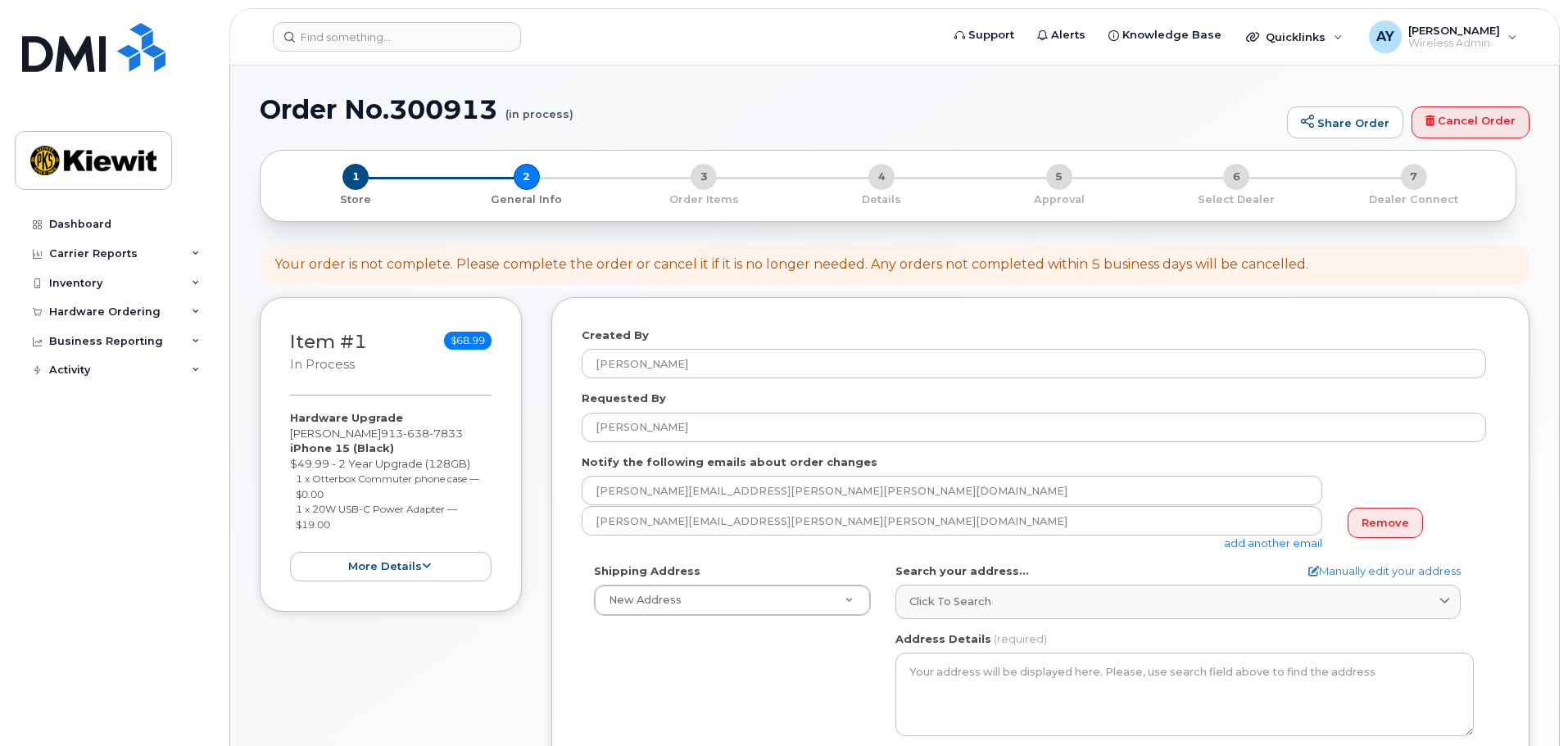
click at [702, 659] on div "Shipping Address New Address New Address 7743 Baltimore Ave AB Search your addr…" at bounding box center [1034, 752] width 905 height 376
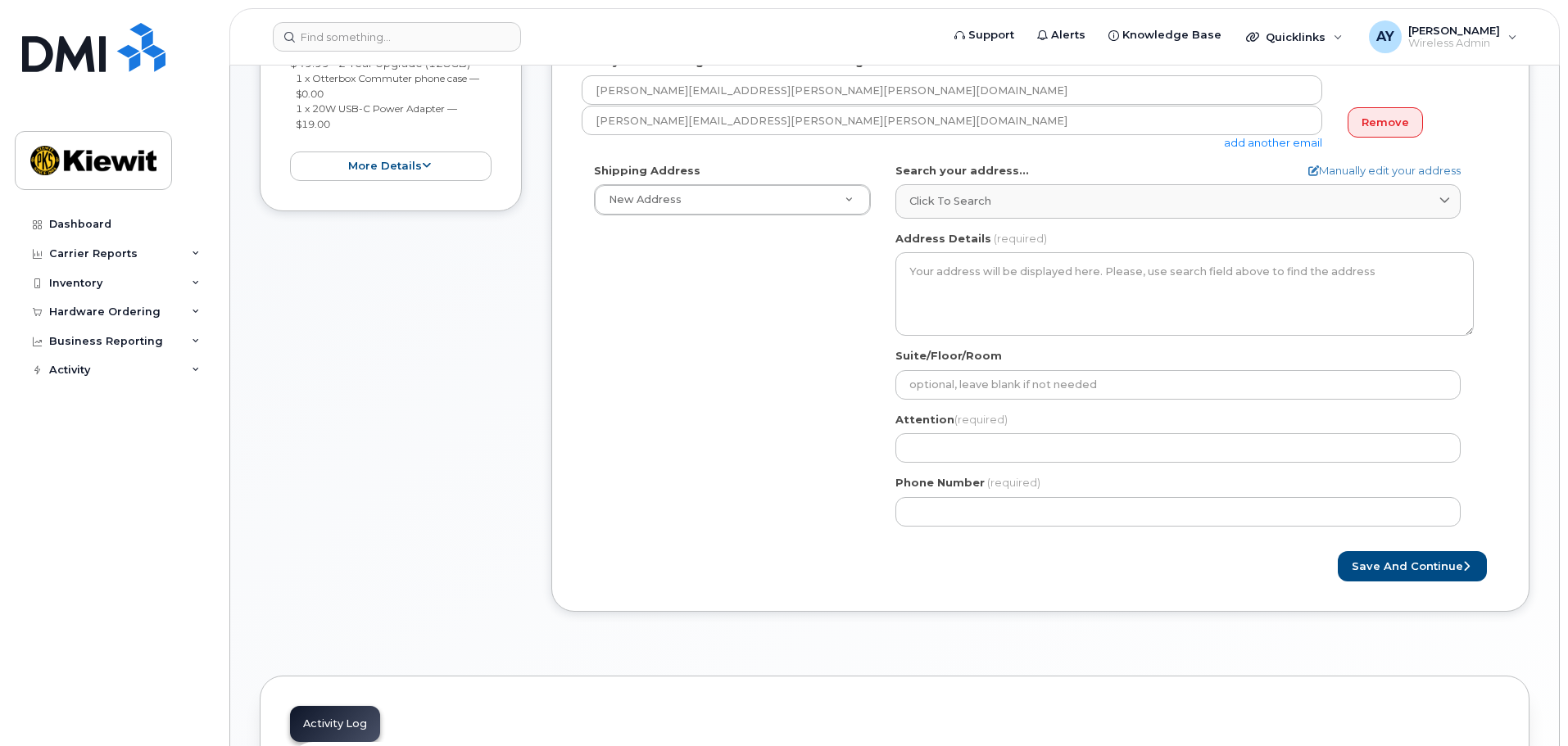
scroll to position [409, 0]
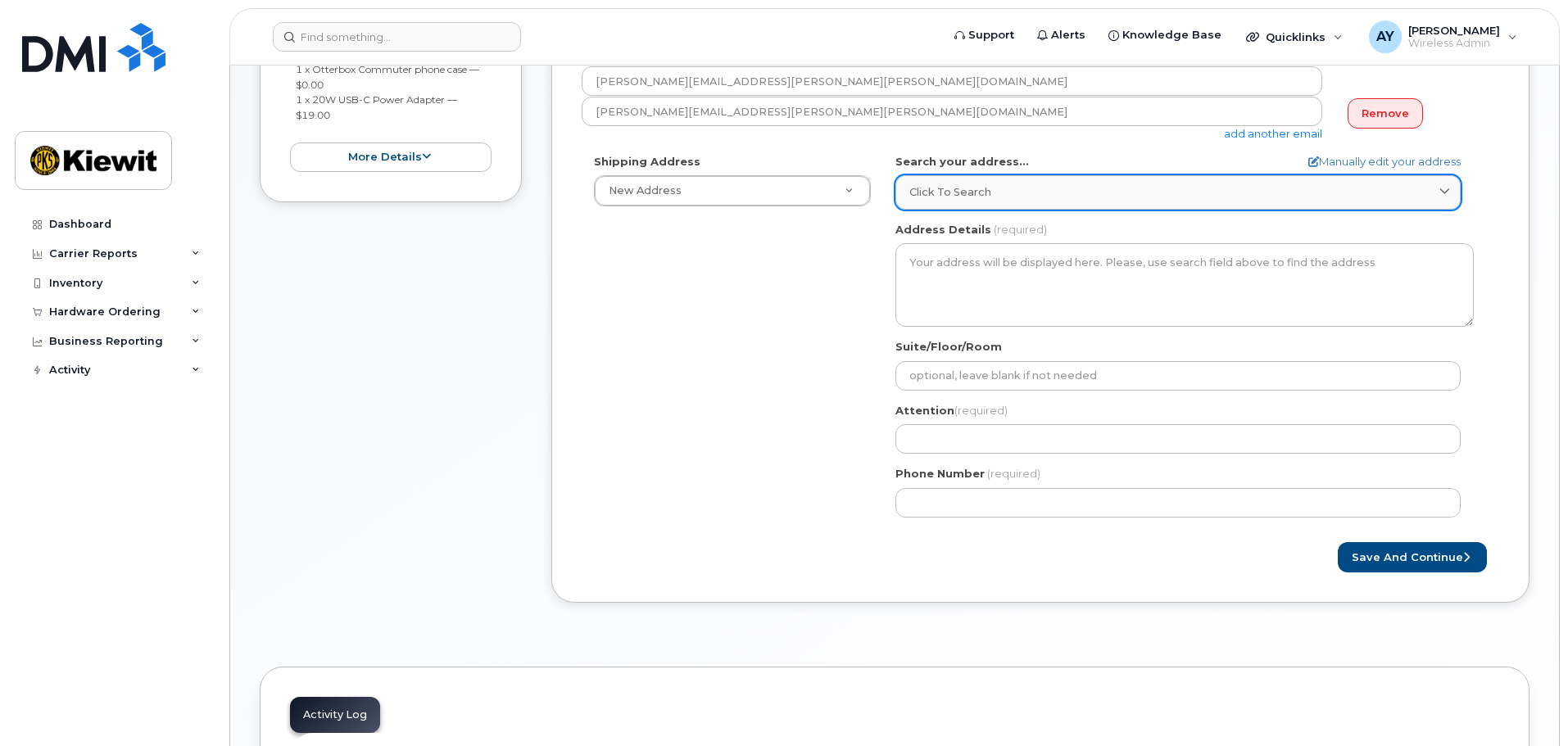
click at [968, 196] on span "Click to search" at bounding box center [950, 192] width 82 height 16
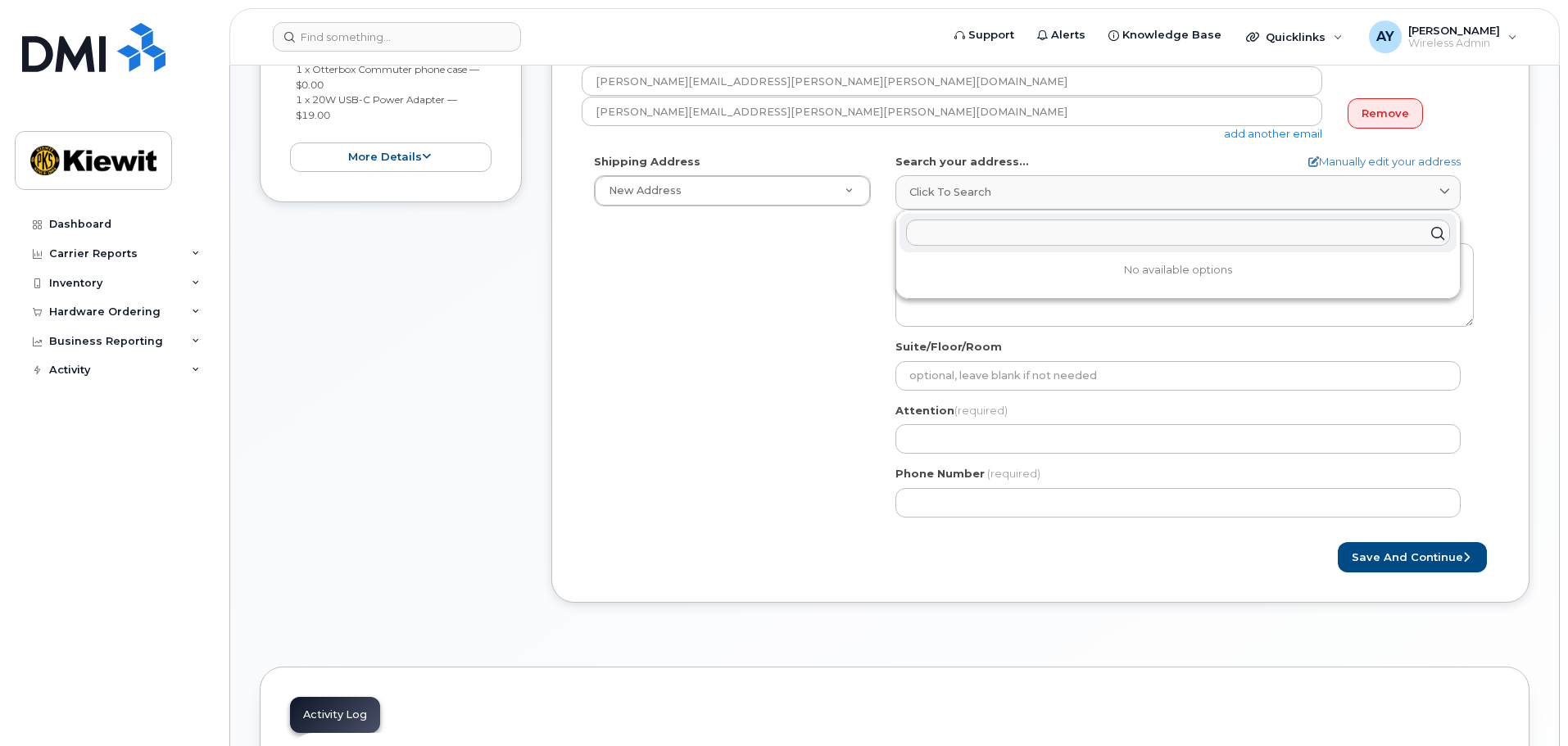
click at [981, 237] on input "text" at bounding box center [1178, 233] width 544 height 27
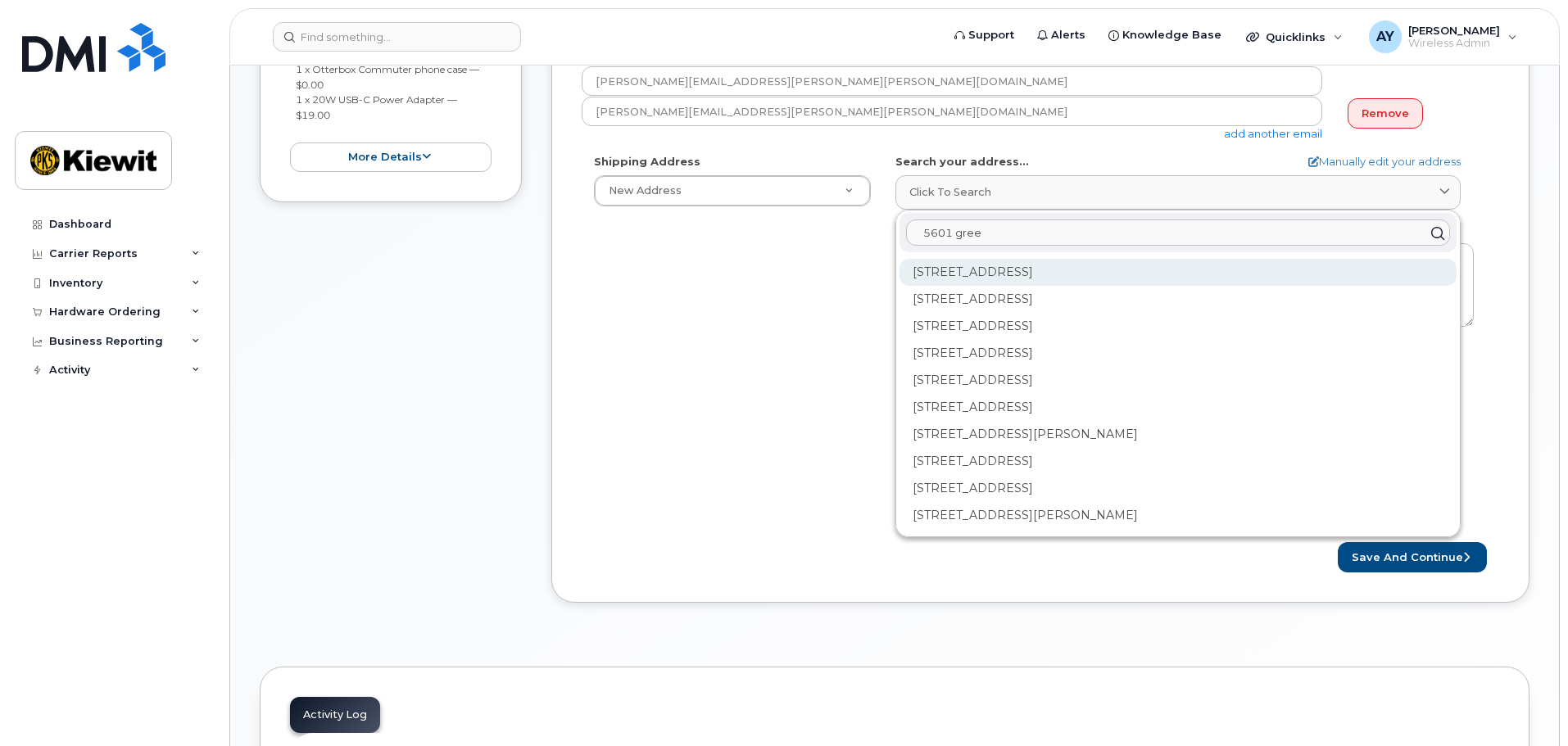
type input "5601 gree"
click at [1157, 270] on div "5601 Green Valley Dr Minneapolis MN 55437" at bounding box center [1178, 272] width 557 height 27
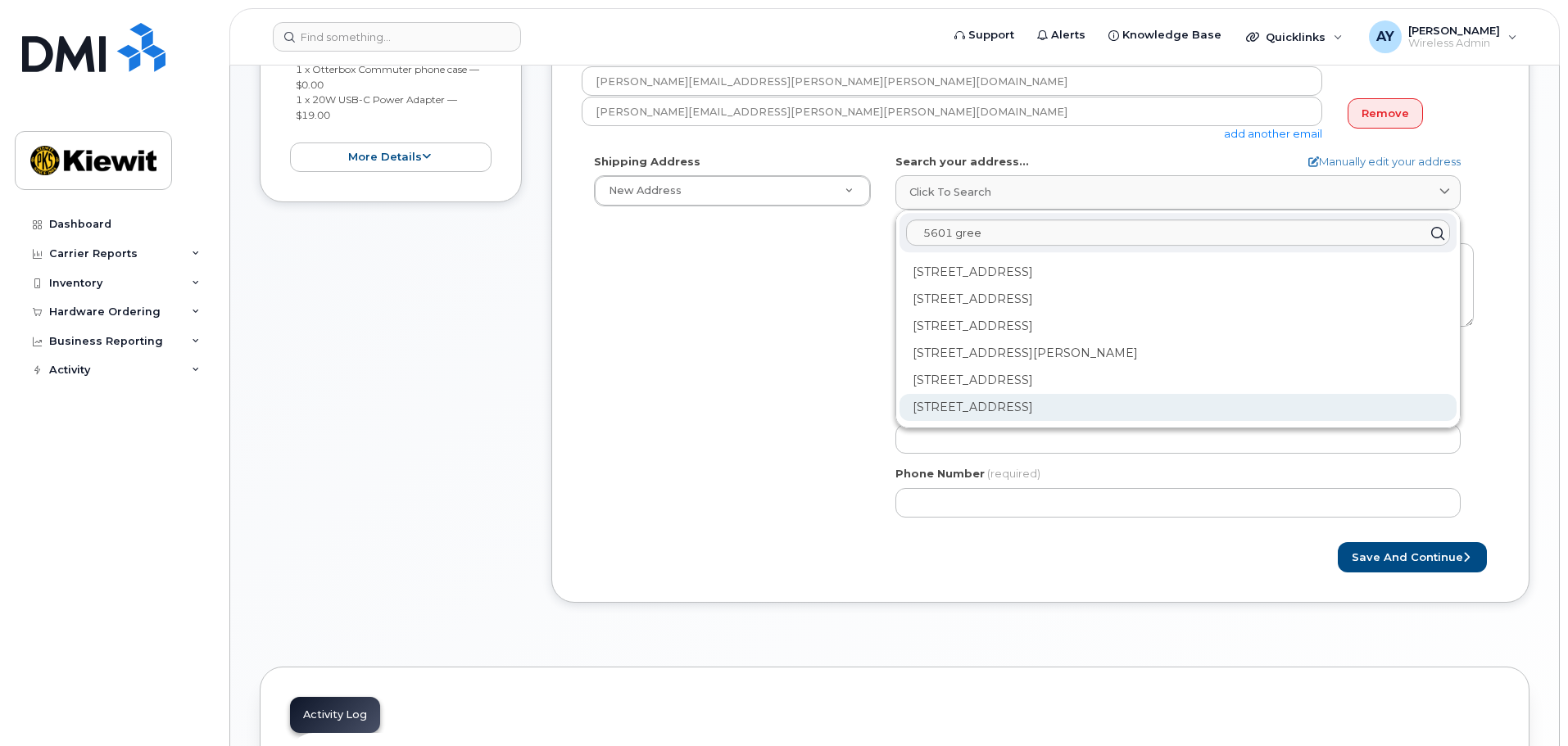
click at [1081, 408] on div "5601 Green Valley Dr Ste 700 Minneapolis MN 55437-1145" at bounding box center [1178, 406] width 557 height 27
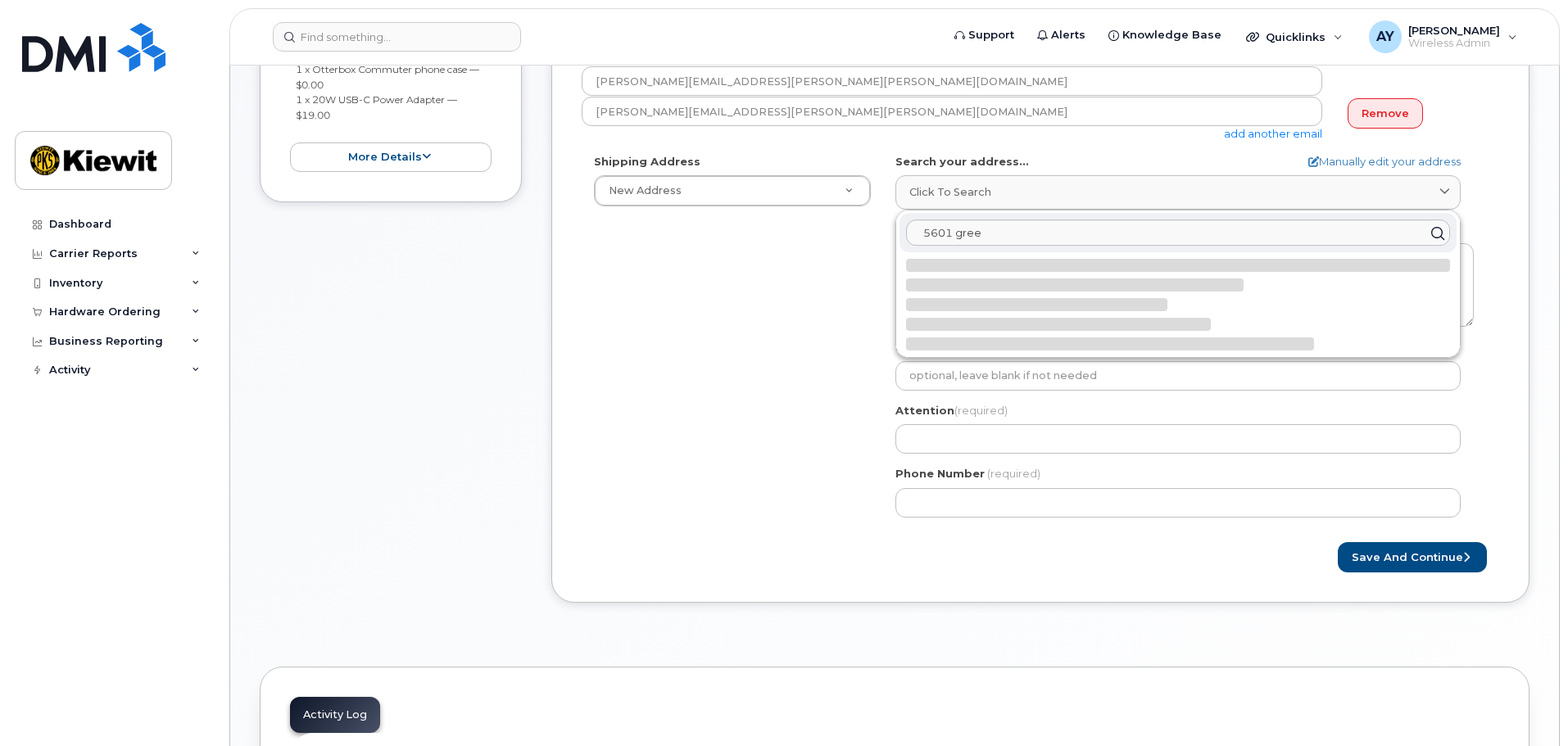
select select
type textarea "5601 Green Valley Dr Ste 700 MINNEAPOLIS MN 55437-1145 UNITED STATES"
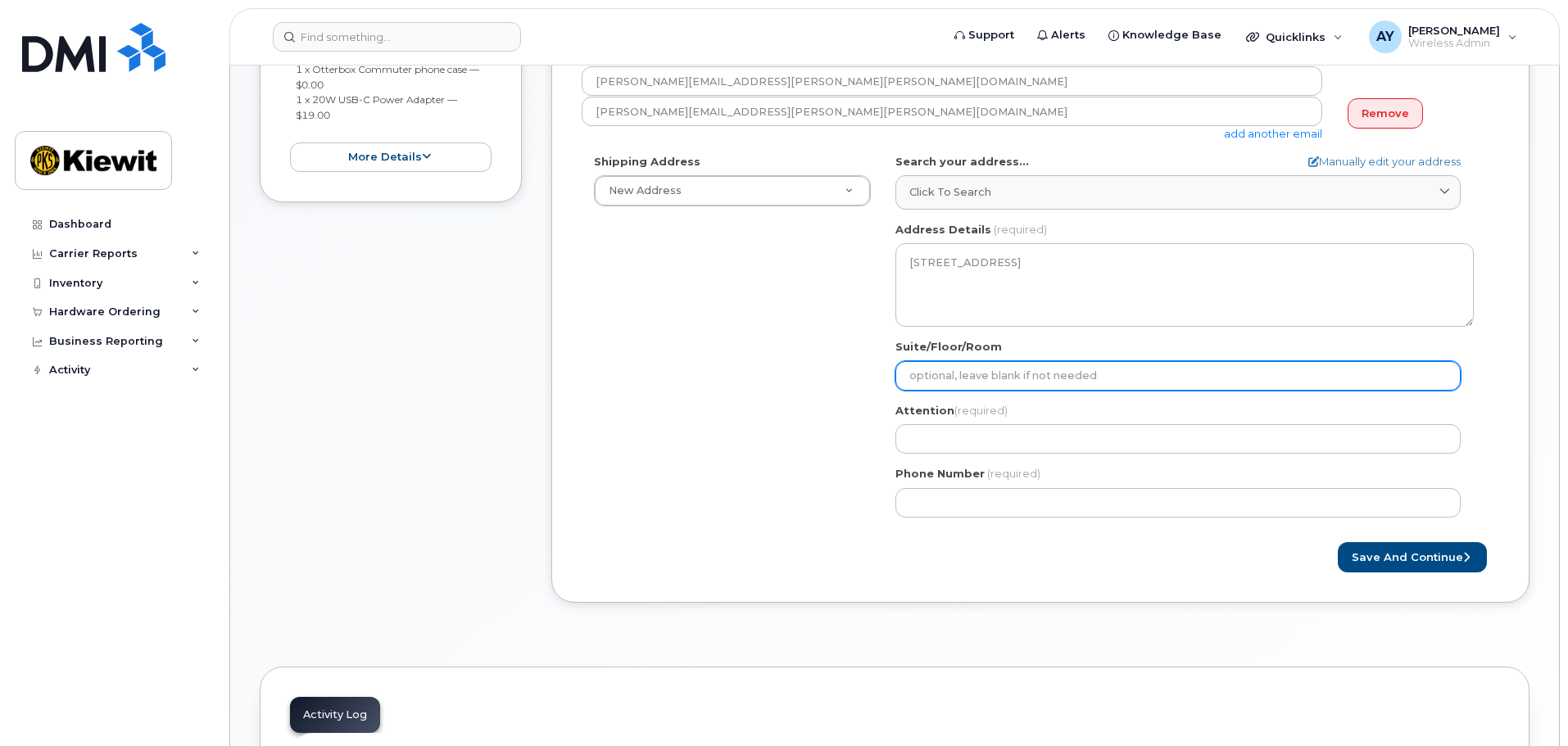
click at [1010, 365] on input "Suite/Floor/Room" at bounding box center [1178, 376] width 565 height 30
select select
type input "S"
select select
type input "ST"
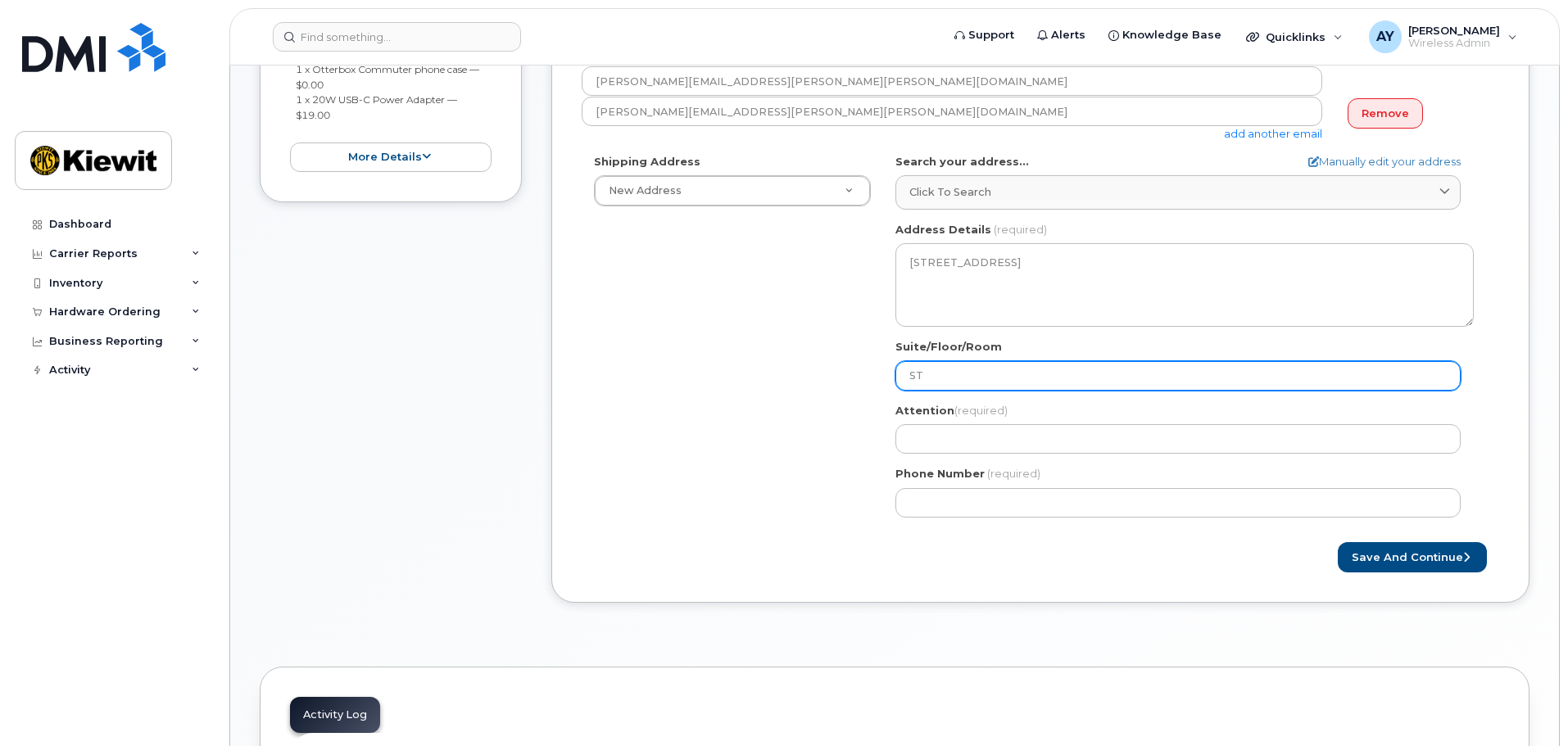
select select
type input "STE"
select select
type input "STE 7"
select select
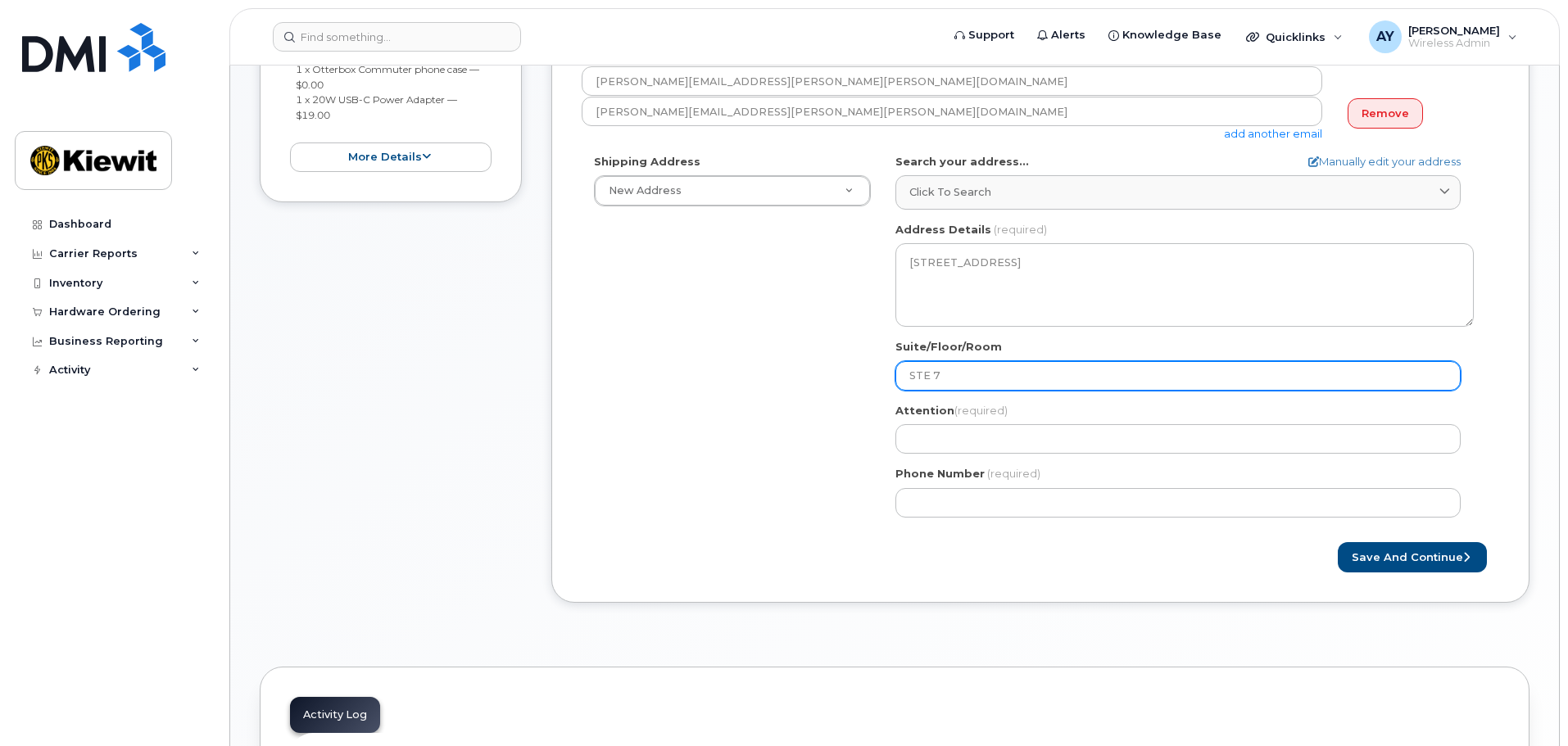
type input "STE 70"
select select
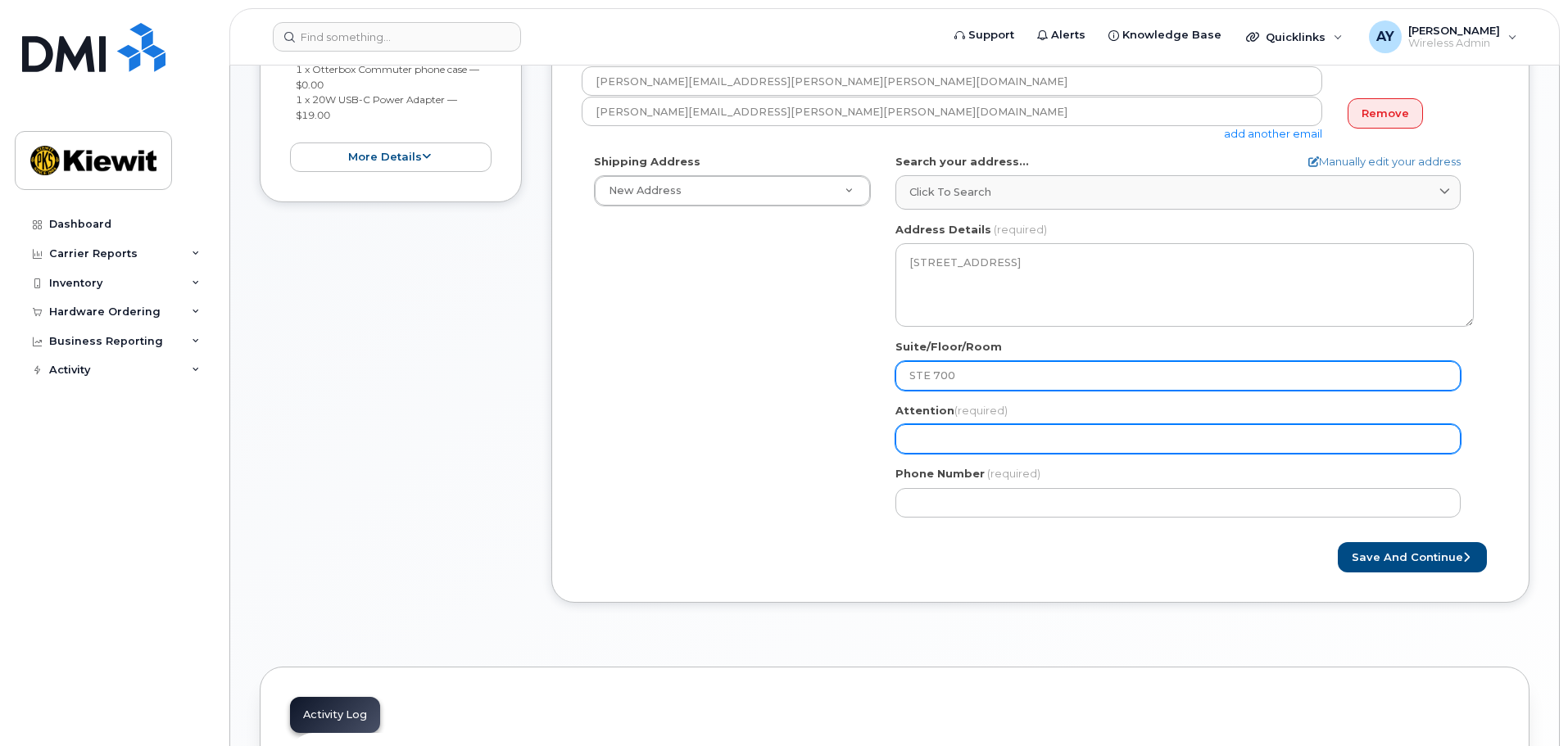
type input "STE 700"
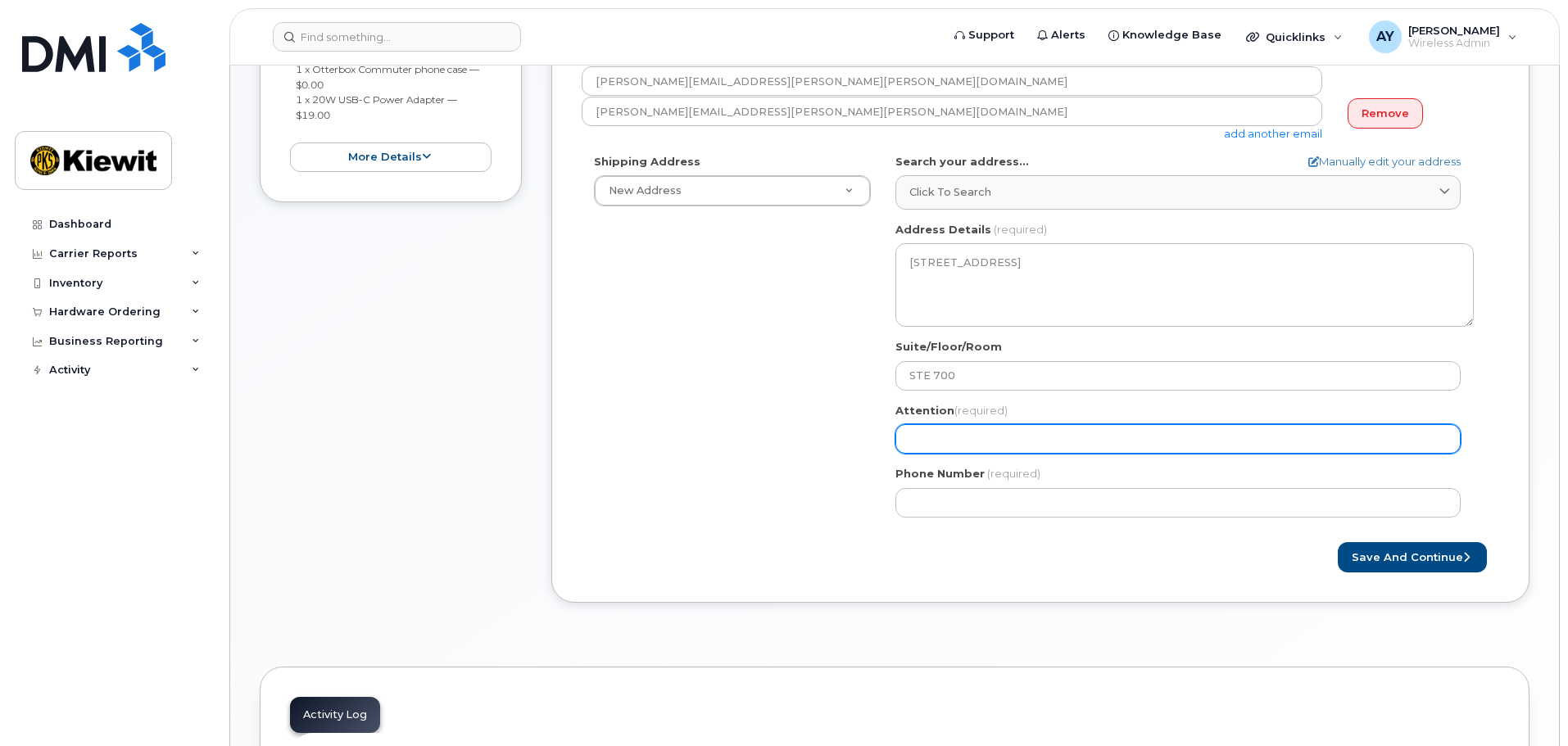
click at [1005, 443] on input "Attention (required)" at bounding box center [1178, 439] width 565 height 30
paste input "Jalene.Flicek"
type input "Jalene.Flicek"
click at [947, 435] on input "Jalene.Flicek" at bounding box center [1178, 439] width 565 height 30
select select
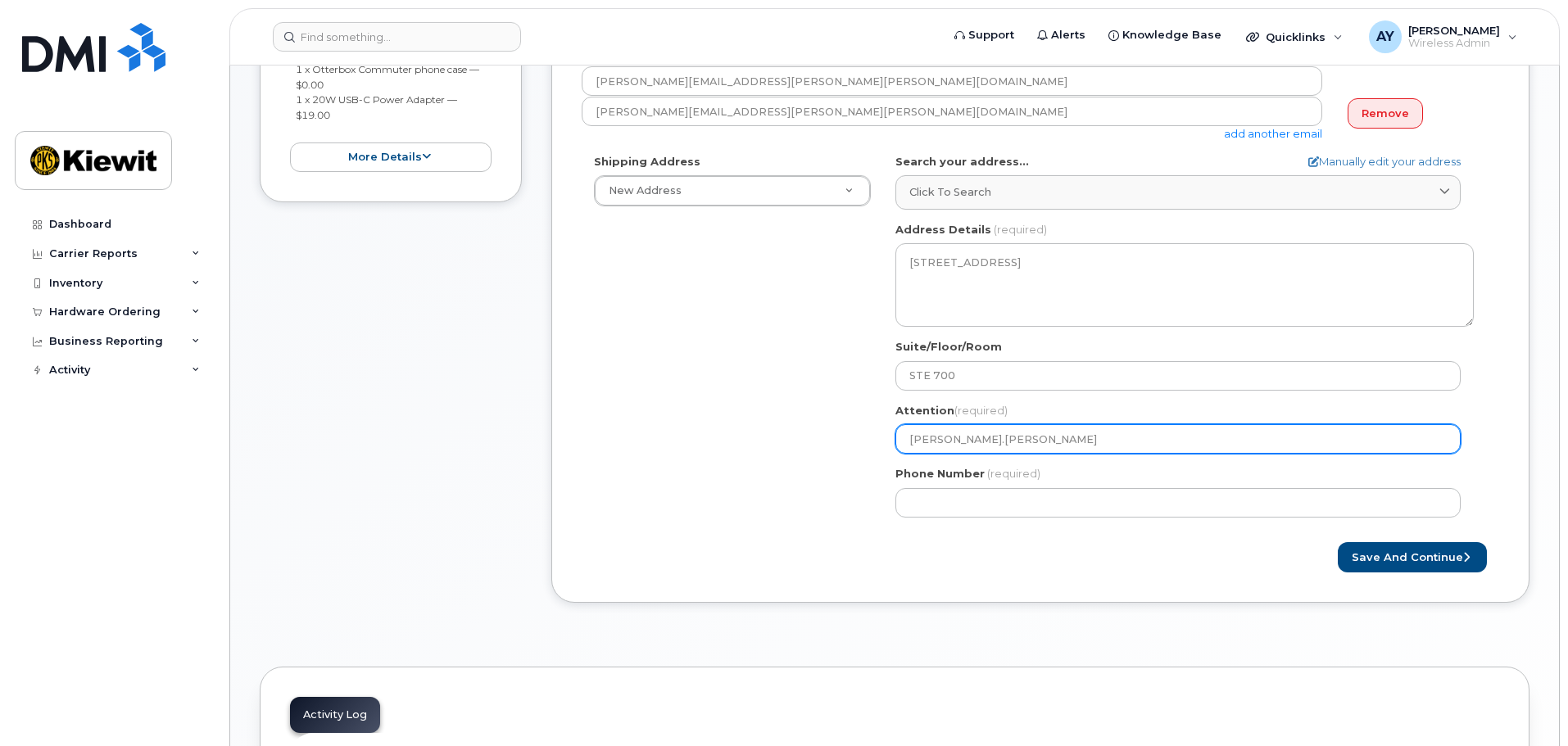
type input "JaleneFlicek"
select select
type input "Jalene Flicek"
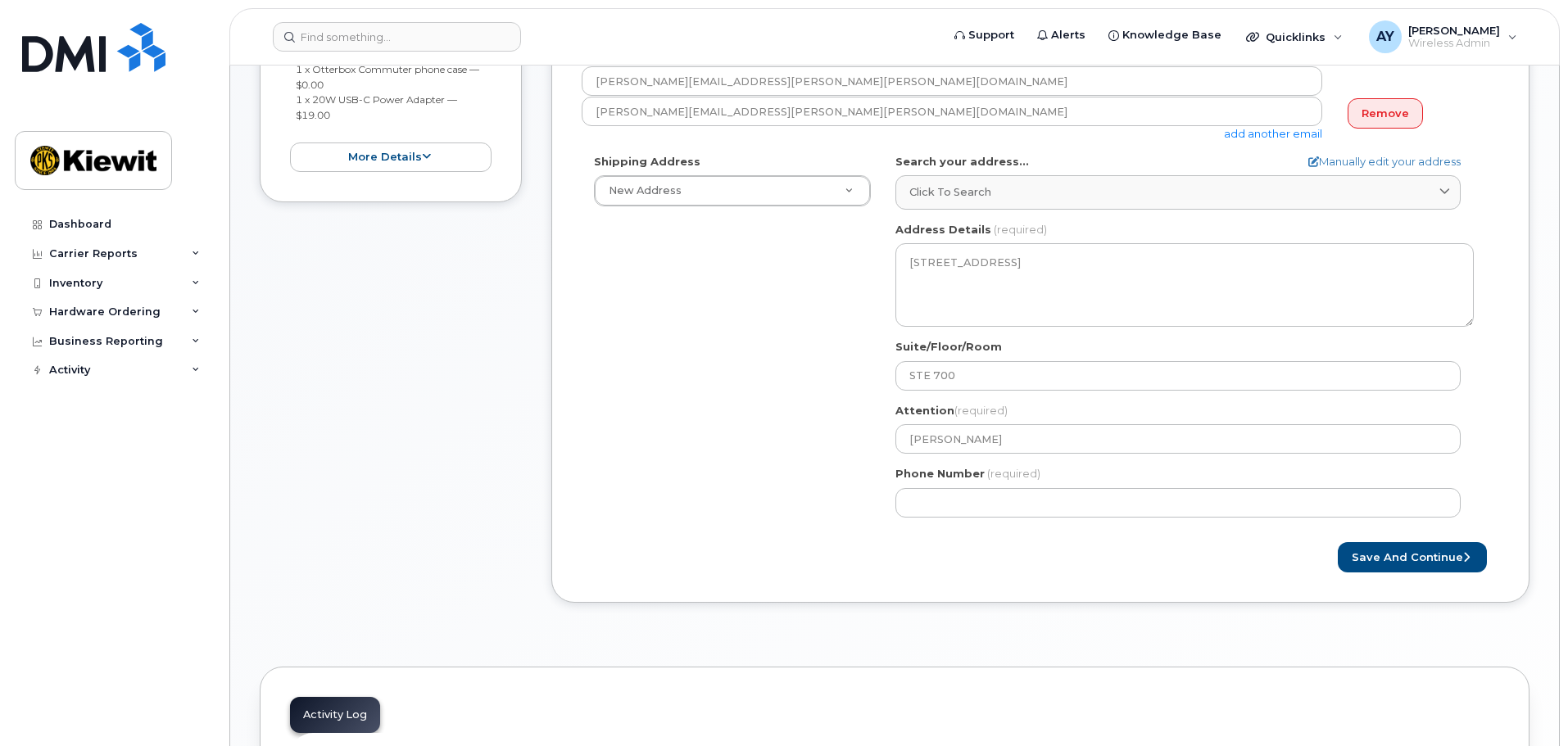
click at [778, 400] on div "Shipping Address New Address New Address 7743 Baltimore Ave MN Minneapolis Sear…" at bounding box center [1034, 342] width 905 height 376
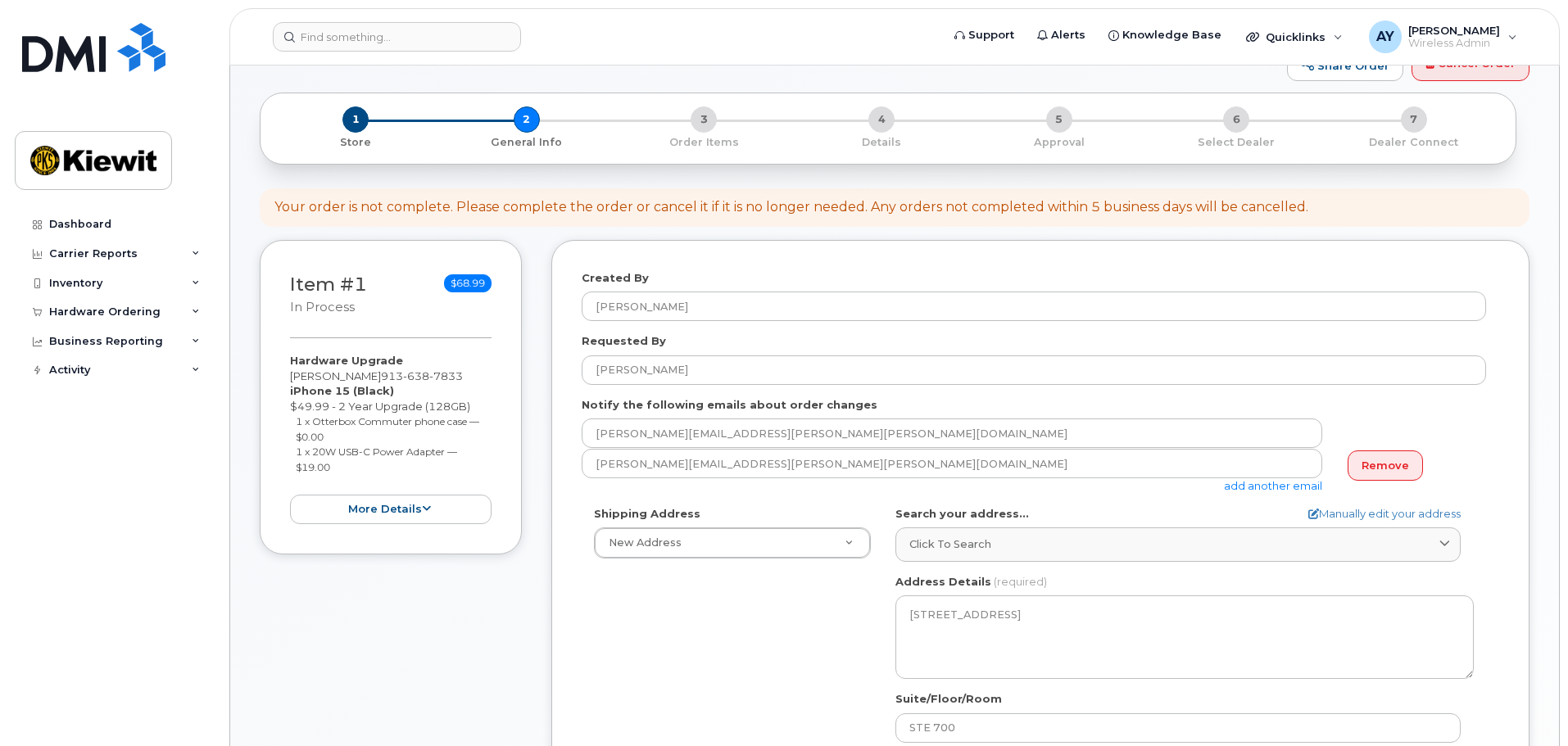
scroll to position [0, 0]
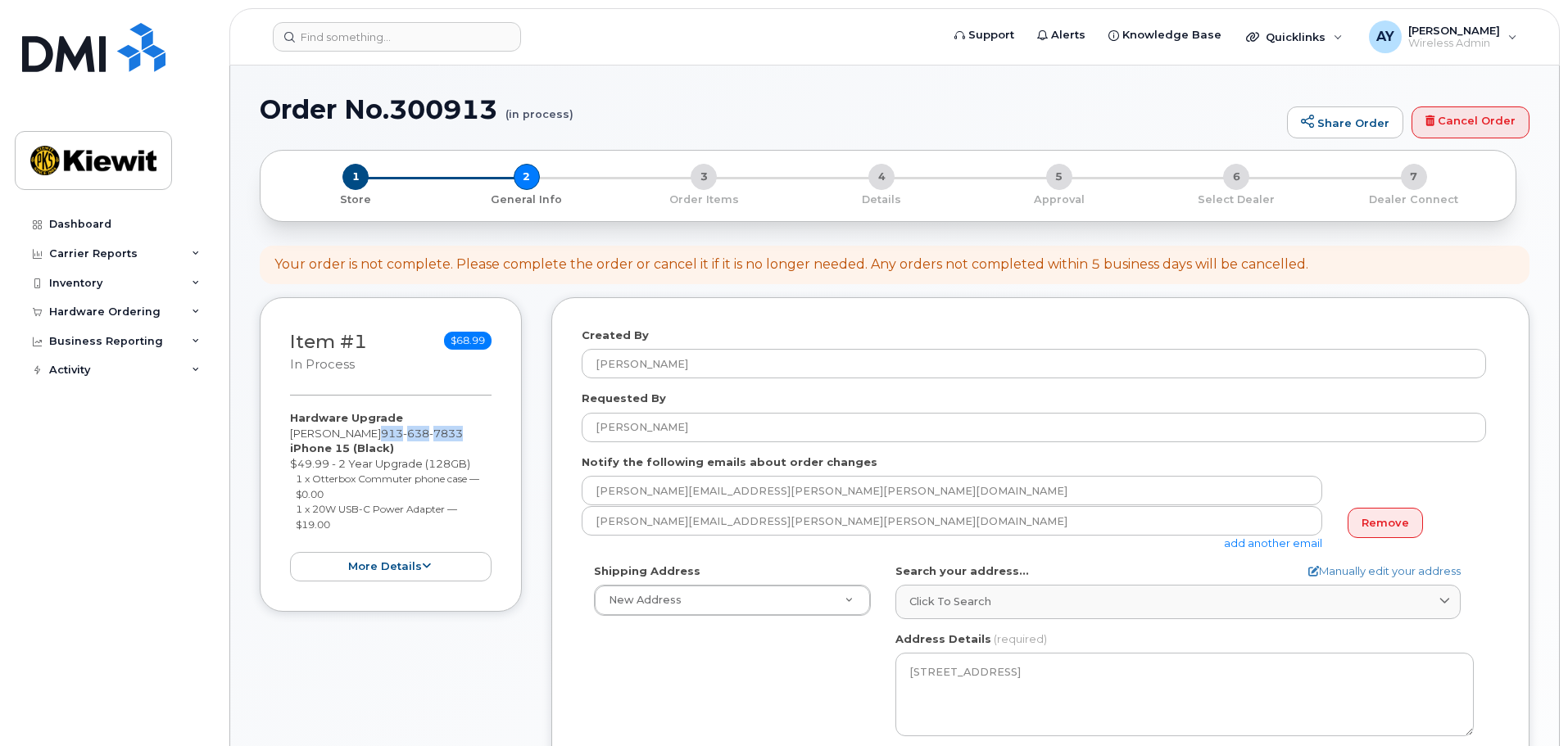
drag, startPoint x: 377, startPoint y: 432, endPoint x: 458, endPoint y: 428, distance: 81.1
click at [458, 428] on span "913 638 7833" at bounding box center [421, 433] width 82 height 13
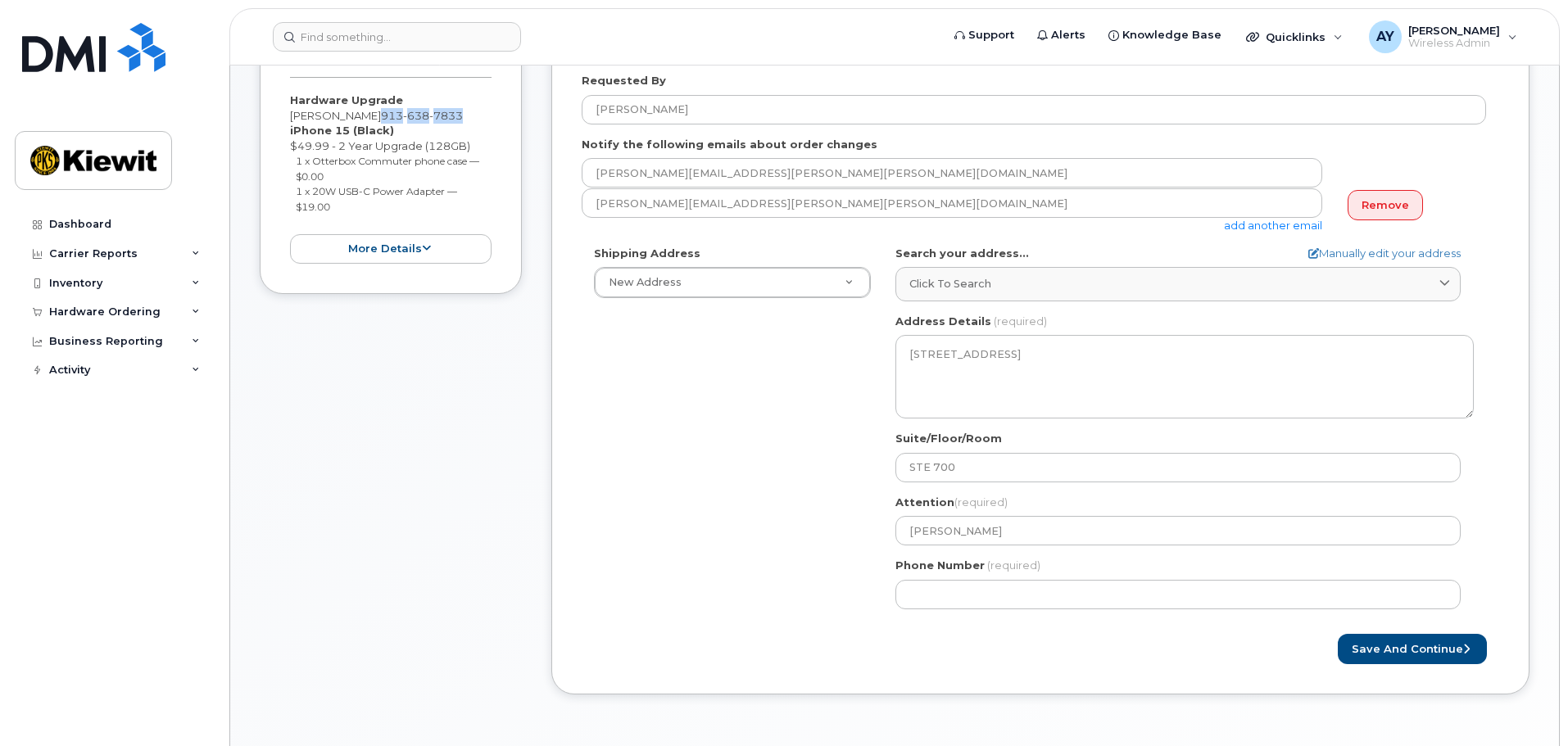
scroll to position [328, 0]
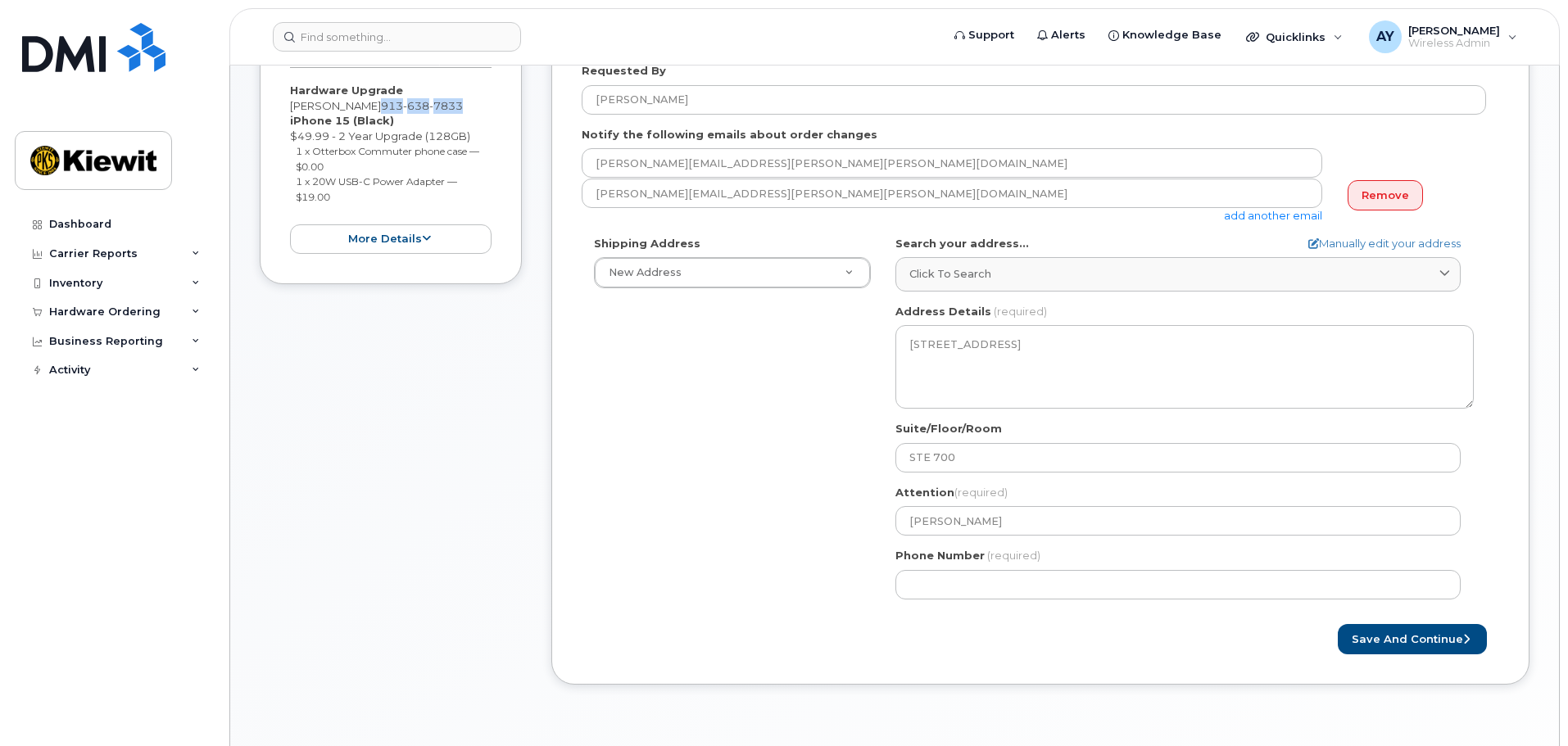
copy span "913 638 7833"
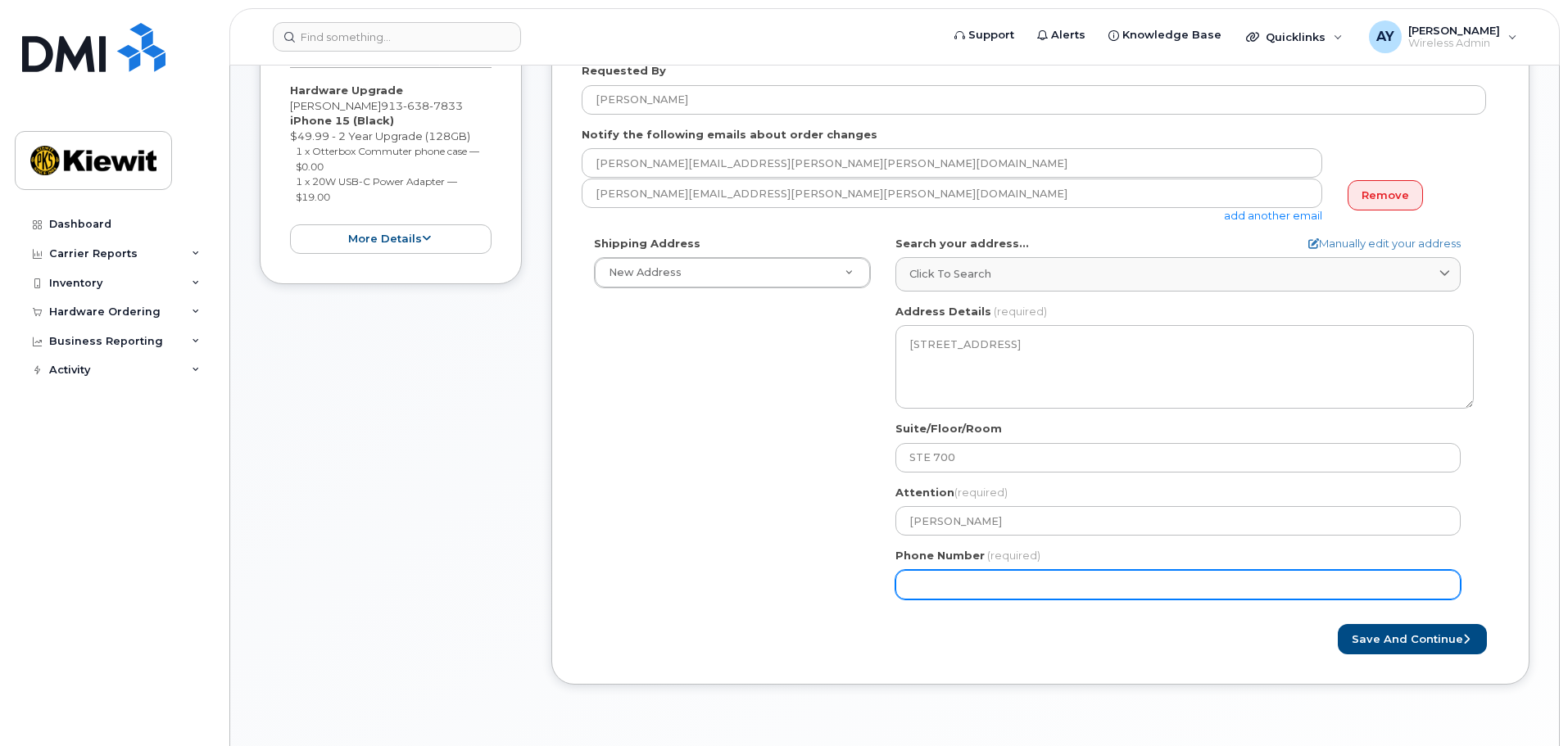
click at [1065, 585] on input "Phone Number" at bounding box center [1178, 585] width 565 height 30
paste input "9136387833"
select select
type input "9136387833"
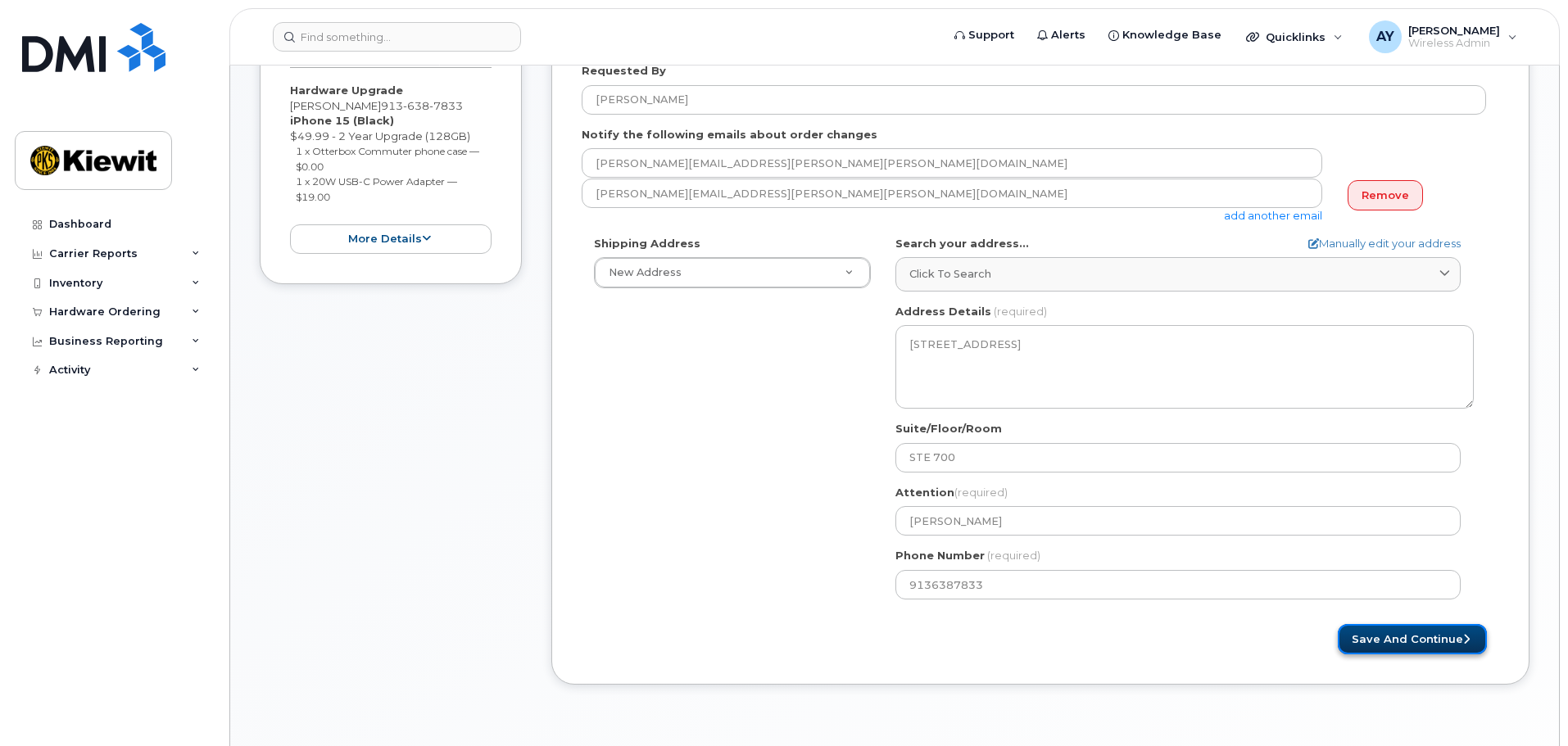
click at [1394, 639] on button "Save and Continue" at bounding box center [1411, 639] width 149 height 31
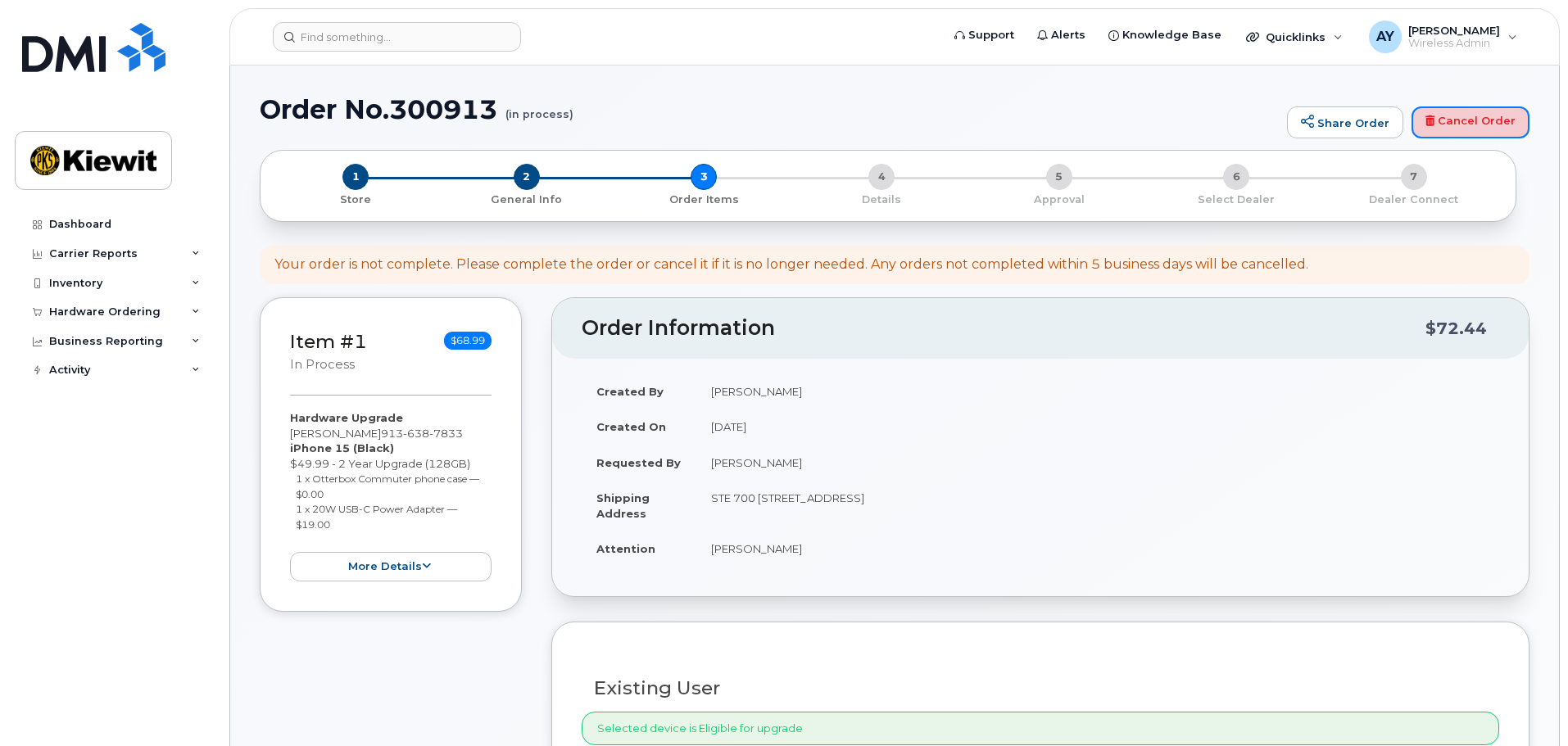
drag, startPoint x: 1473, startPoint y: 130, endPoint x: 844, endPoint y: 62, distance: 632.7
click at [1473, 130] on link "Cancel Order" at bounding box center [1471, 122] width 118 height 32
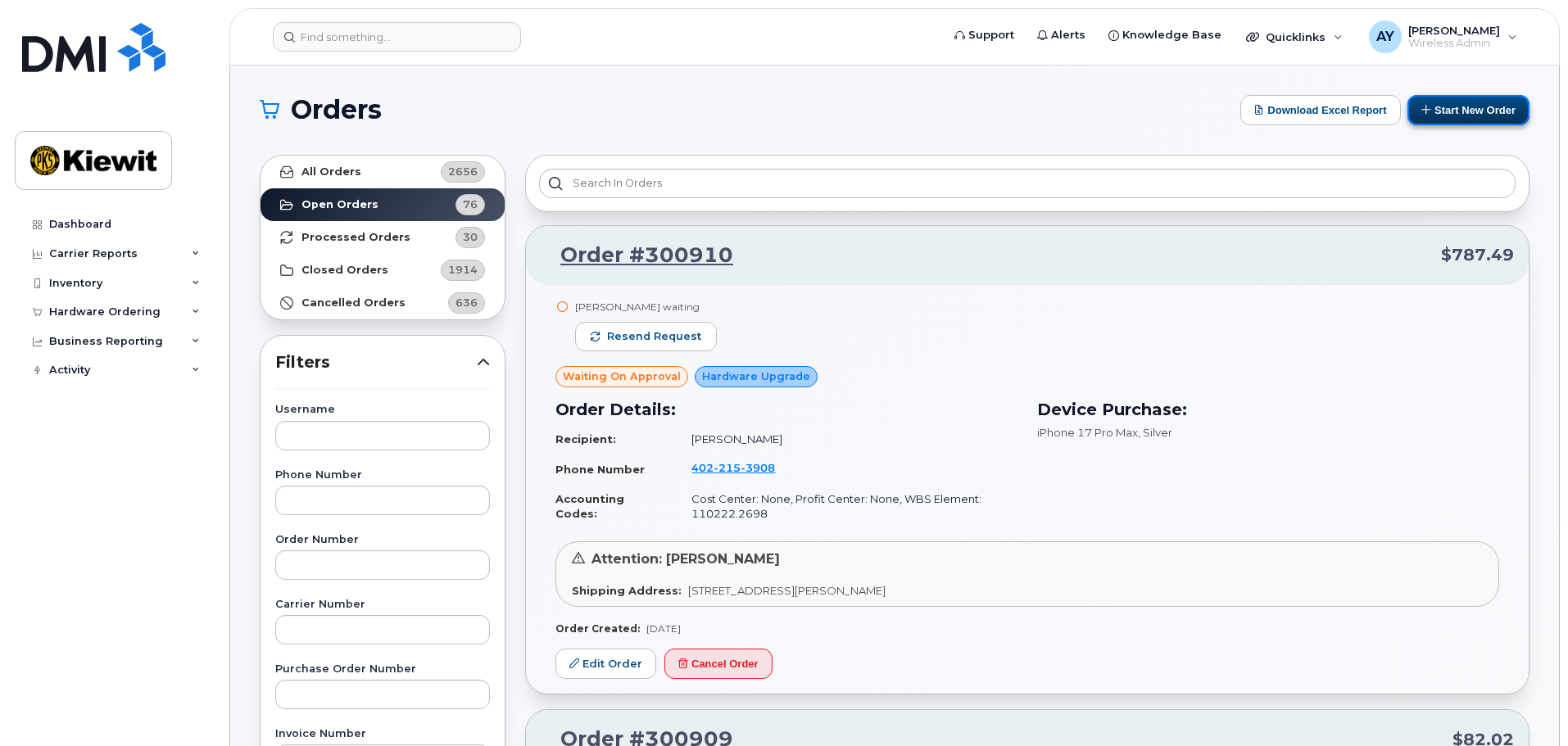
click at [1430, 100] on button "Start New Order" at bounding box center [1469, 110] width 122 height 31
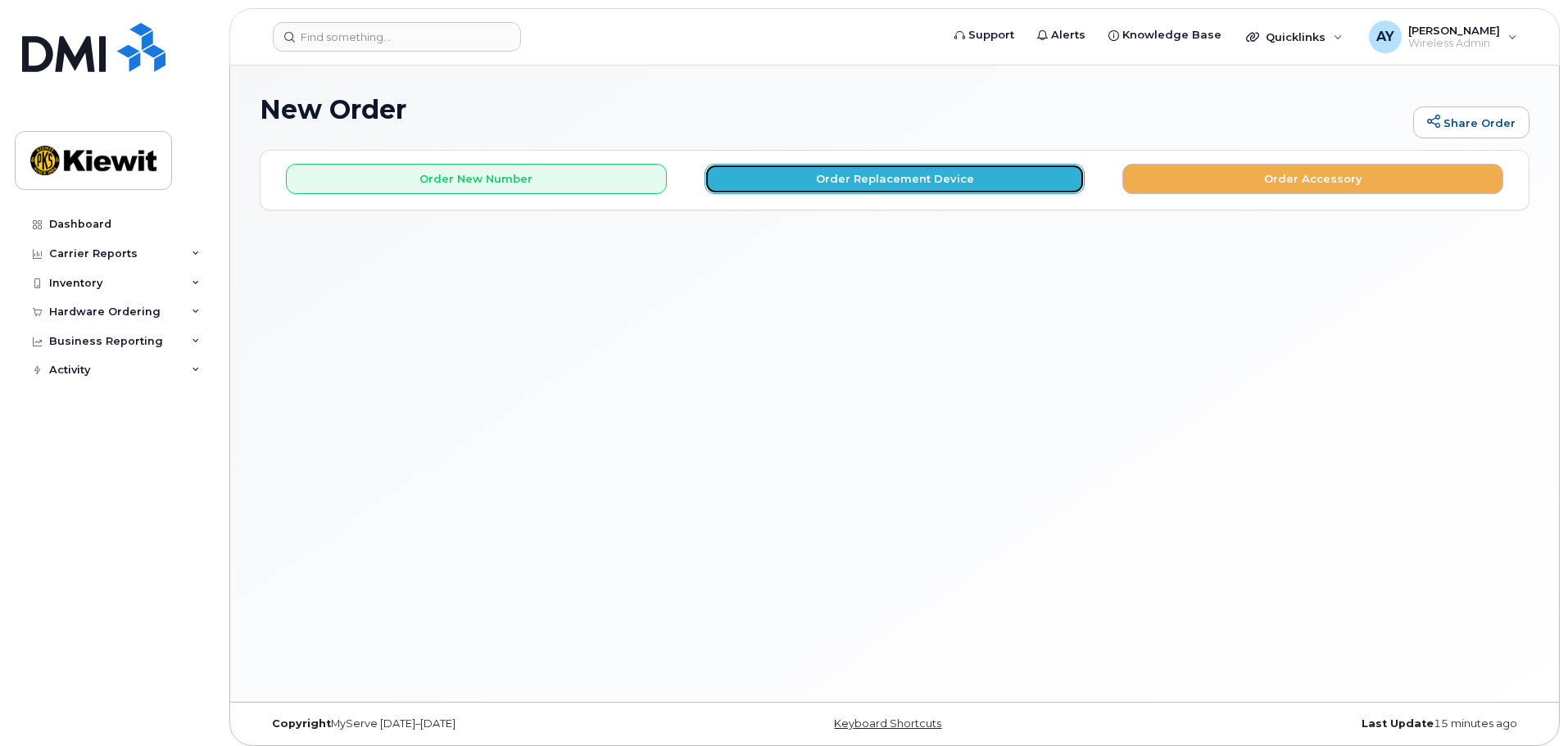
click at [931, 170] on button "Order Replacement Device" at bounding box center [895, 178] width 381 height 31
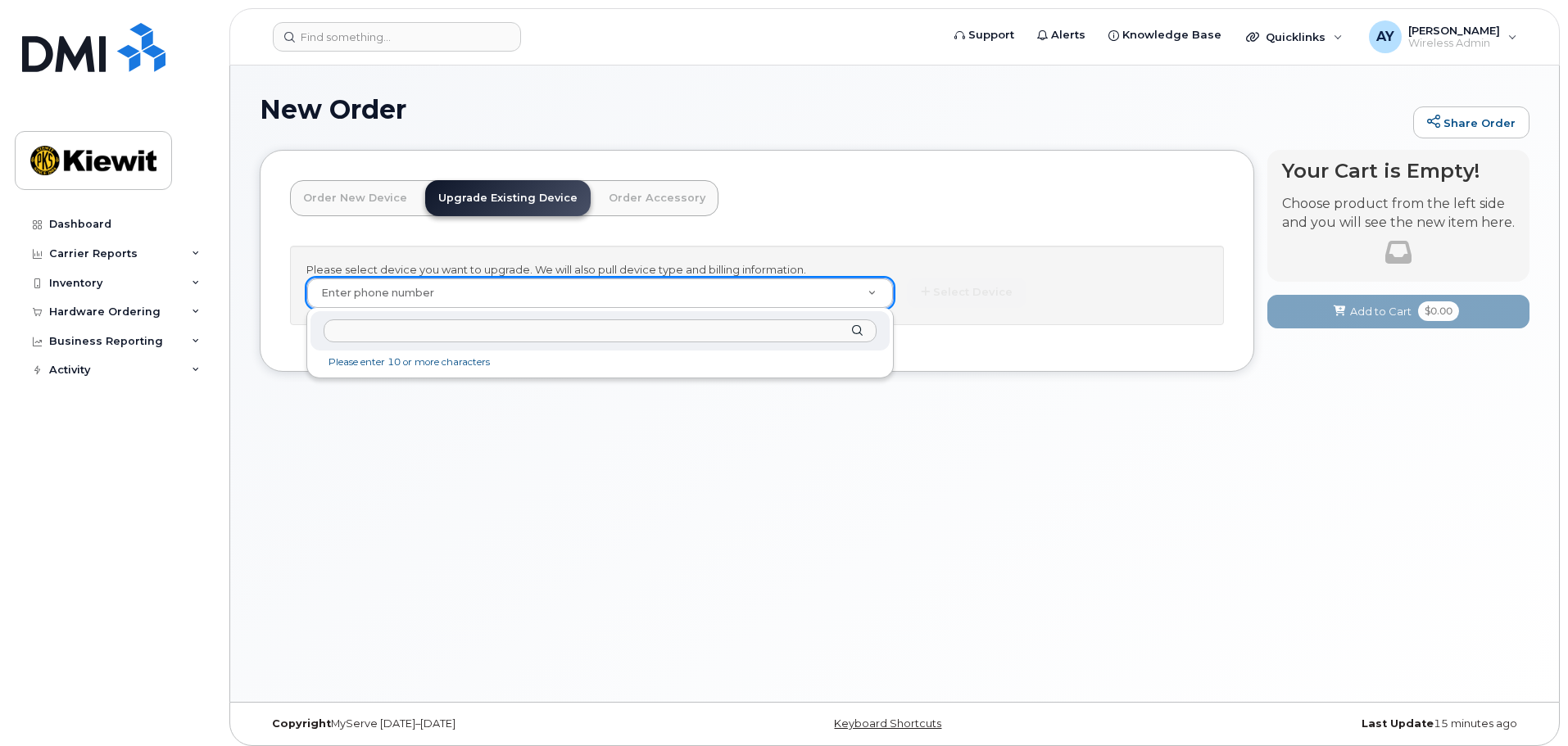
drag, startPoint x: 623, startPoint y: 298, endPoint x: 565, endPoint y: 302, distance: 58.1
paste input "(414) 617-6758"
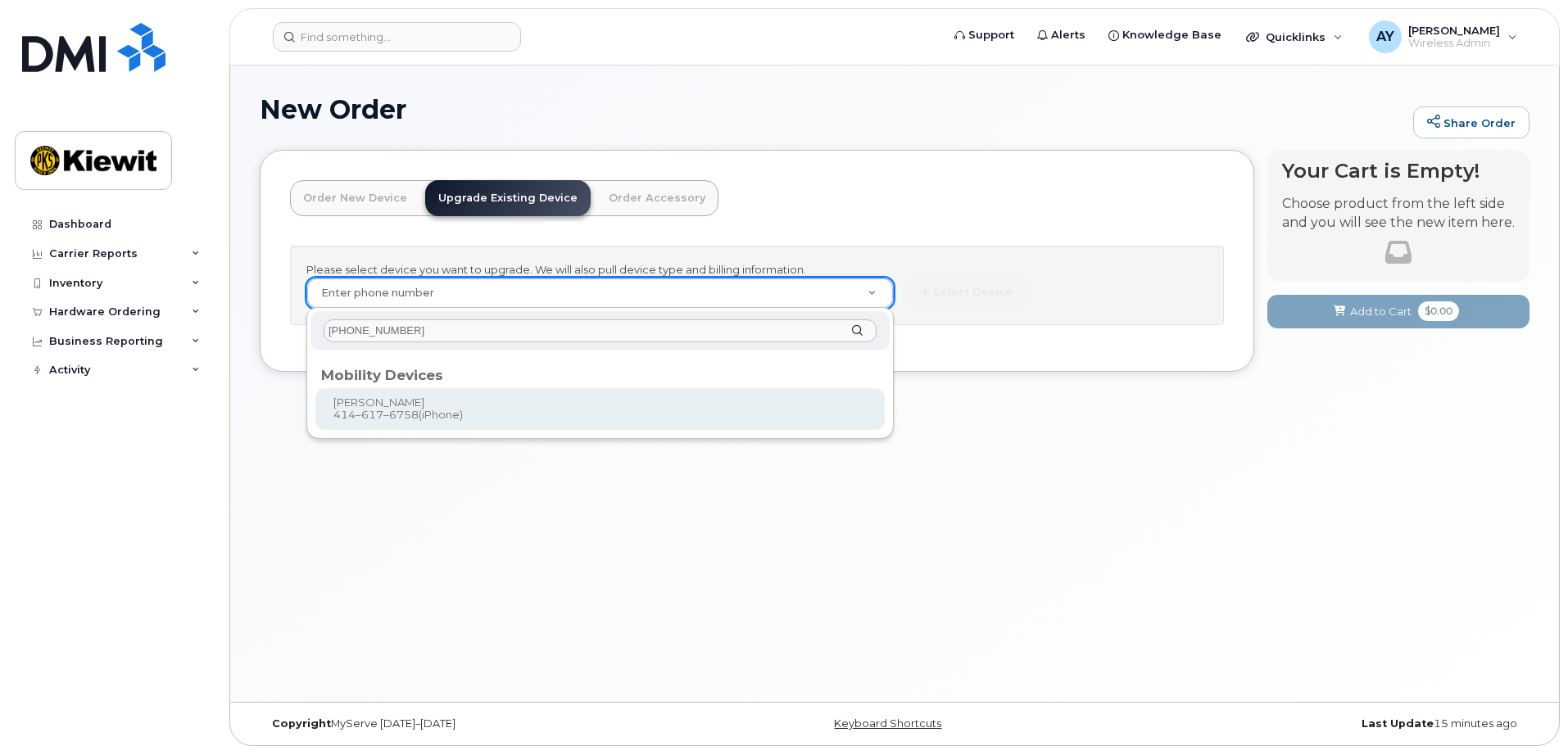
type input "(414) 617-6758"
type input "1176158"
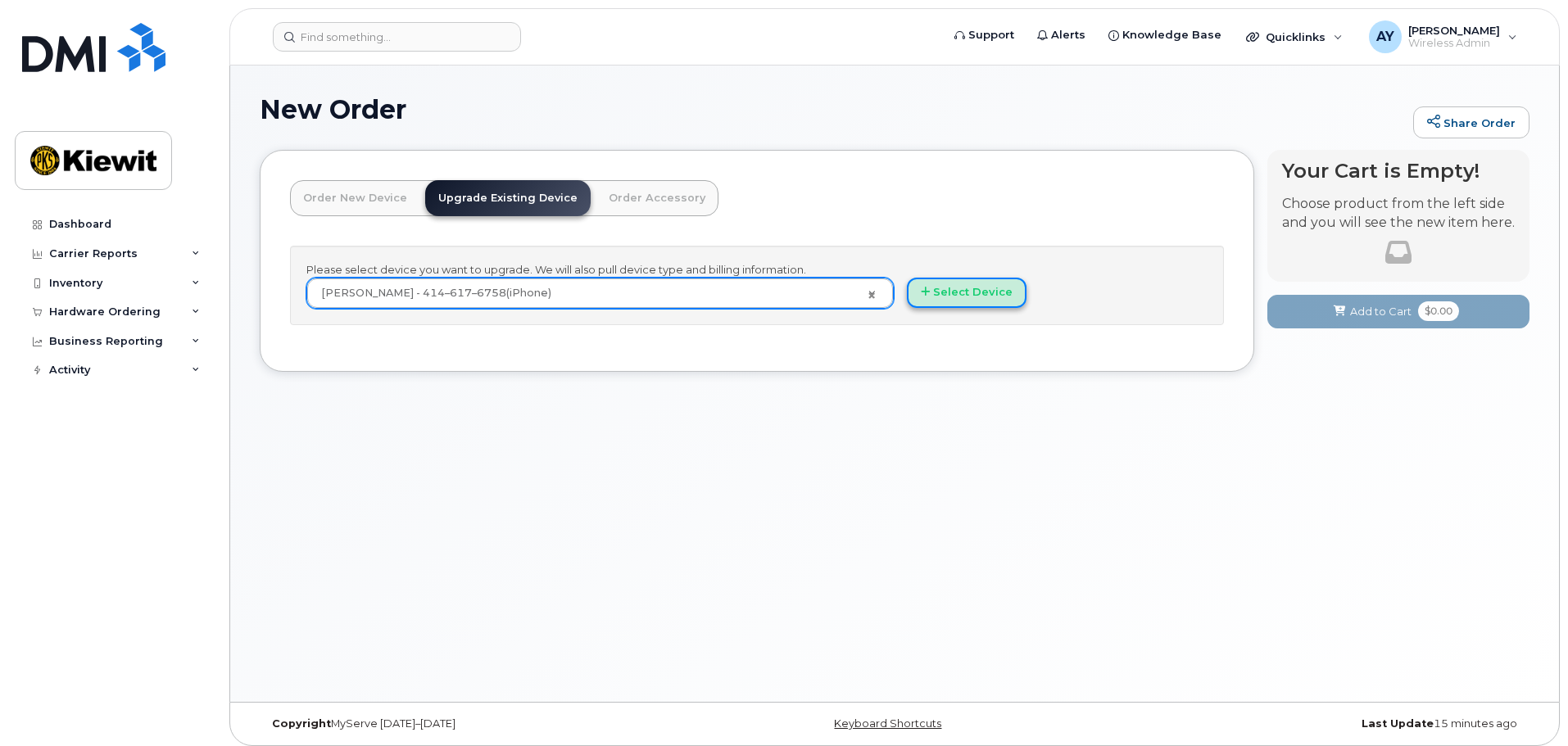
click at [947, 295] on button "Select Device" at bounding box center [967, 292] width 120 height 31
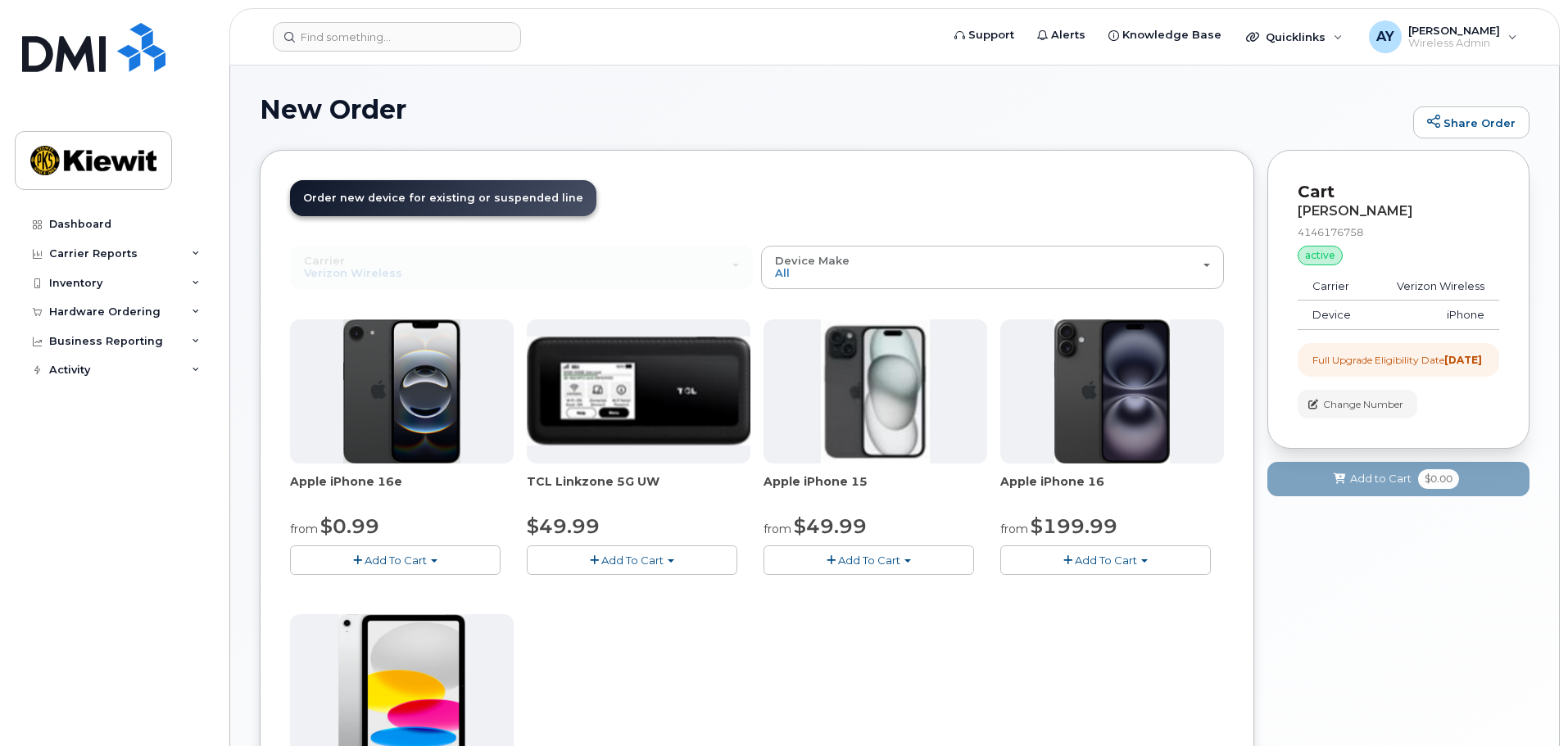
click at [417, 560] on span "Add To Cart" at bounding box center [395, 560] width 62 height 13
click at [883, 561] on span "Add To Cart" at bounding box center [869, 560] width 62 height 13
click at [872, 590] on link "$49.99 - 2 Year Upgrade (128GB)" at bounding box center [874, 591] width 213 height 21
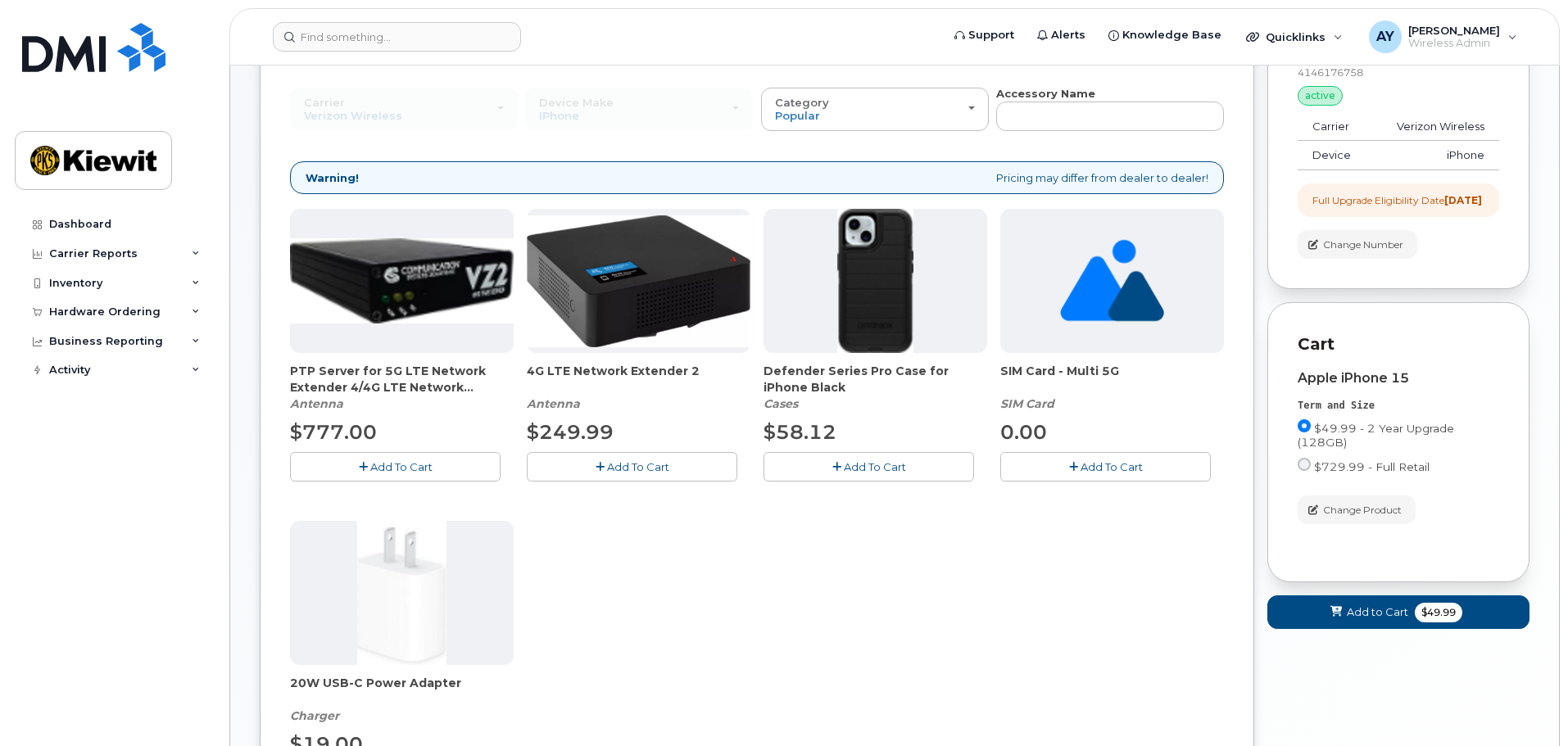
scroll to position [163, 0]
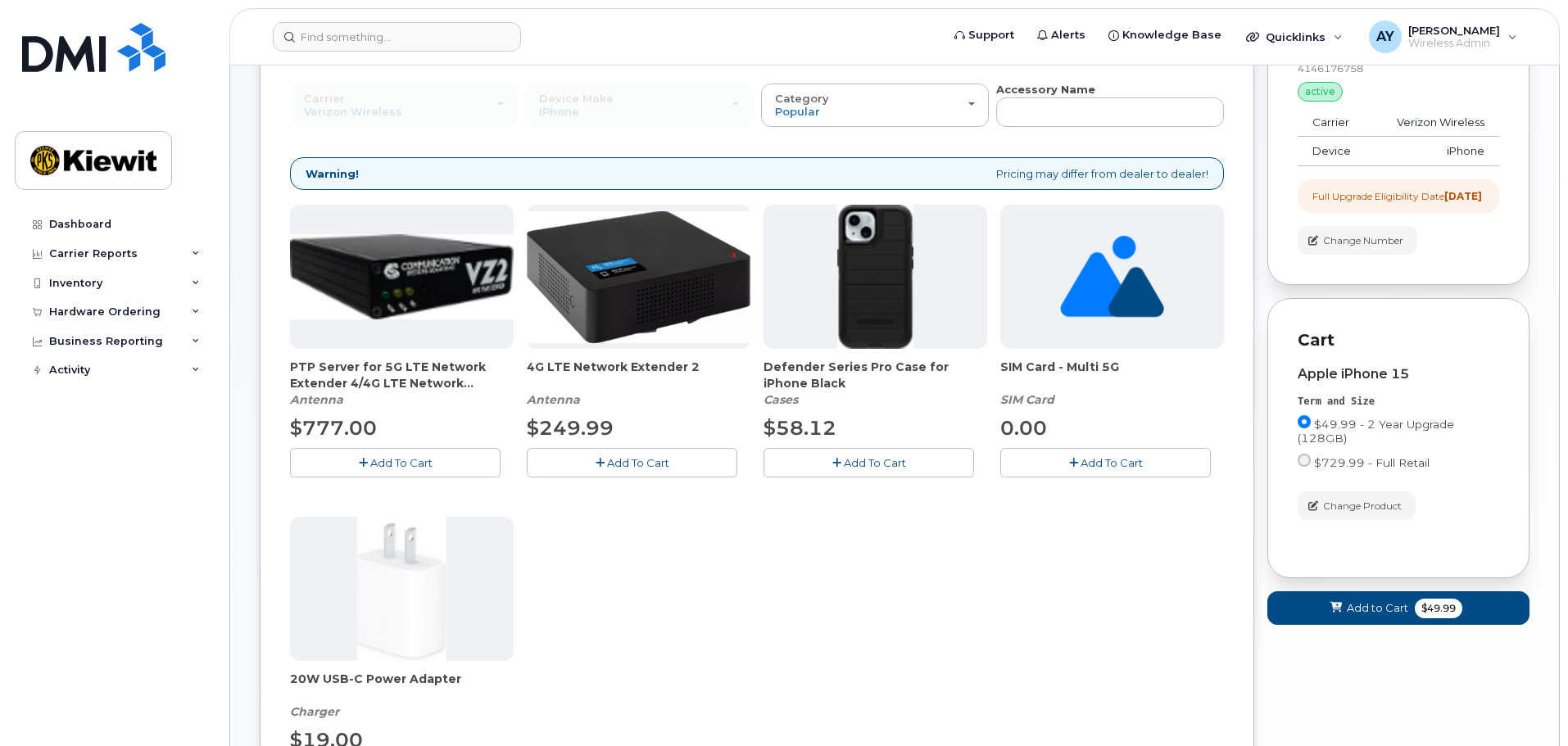
click at [895, 462] on span "Add To Cart" at bounding box center [874, 463] width 62 height 13
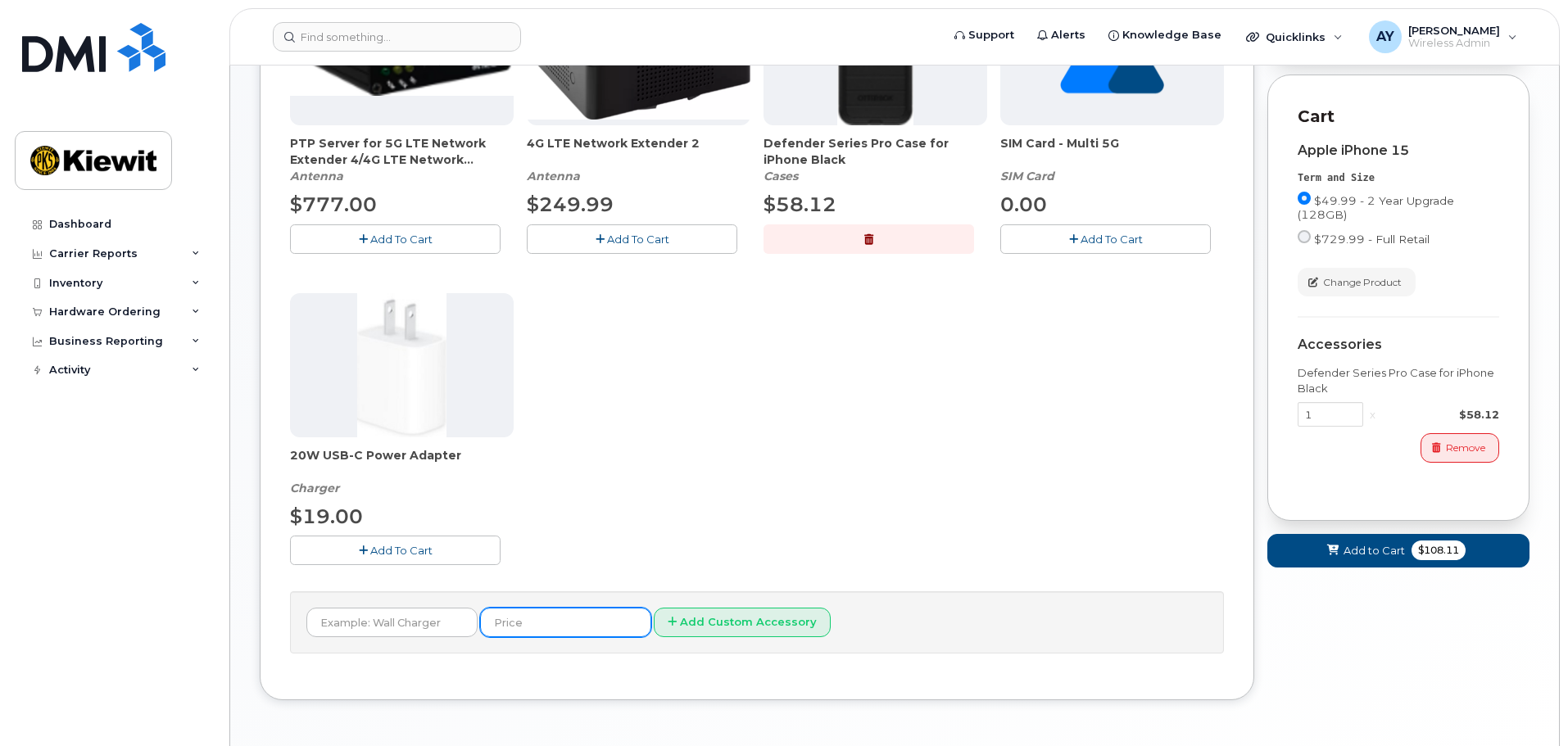
scroll to position [409, 0]
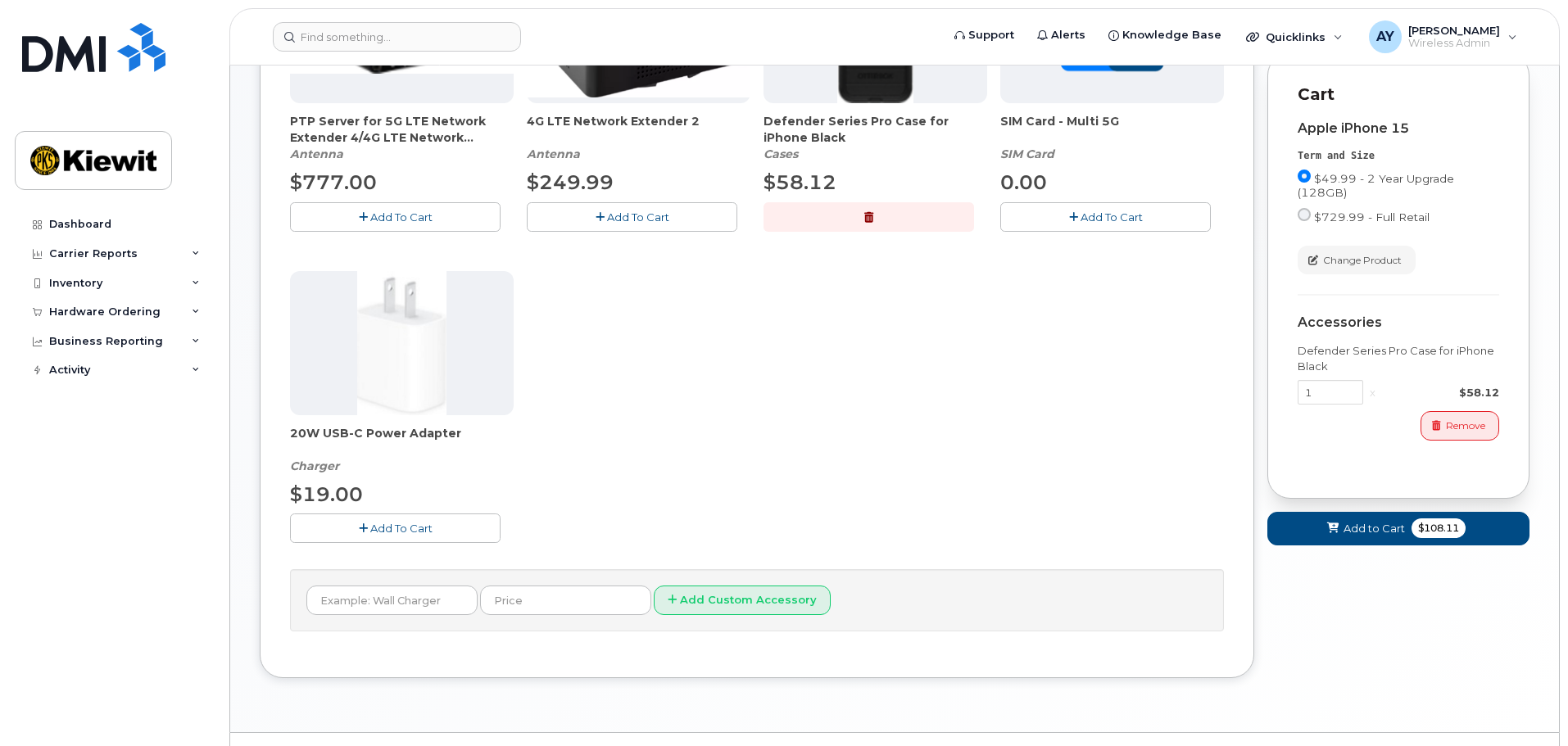
click at [393, 528] on span "Add To Cart" at bounding box center [401, 528] width 62 height 13
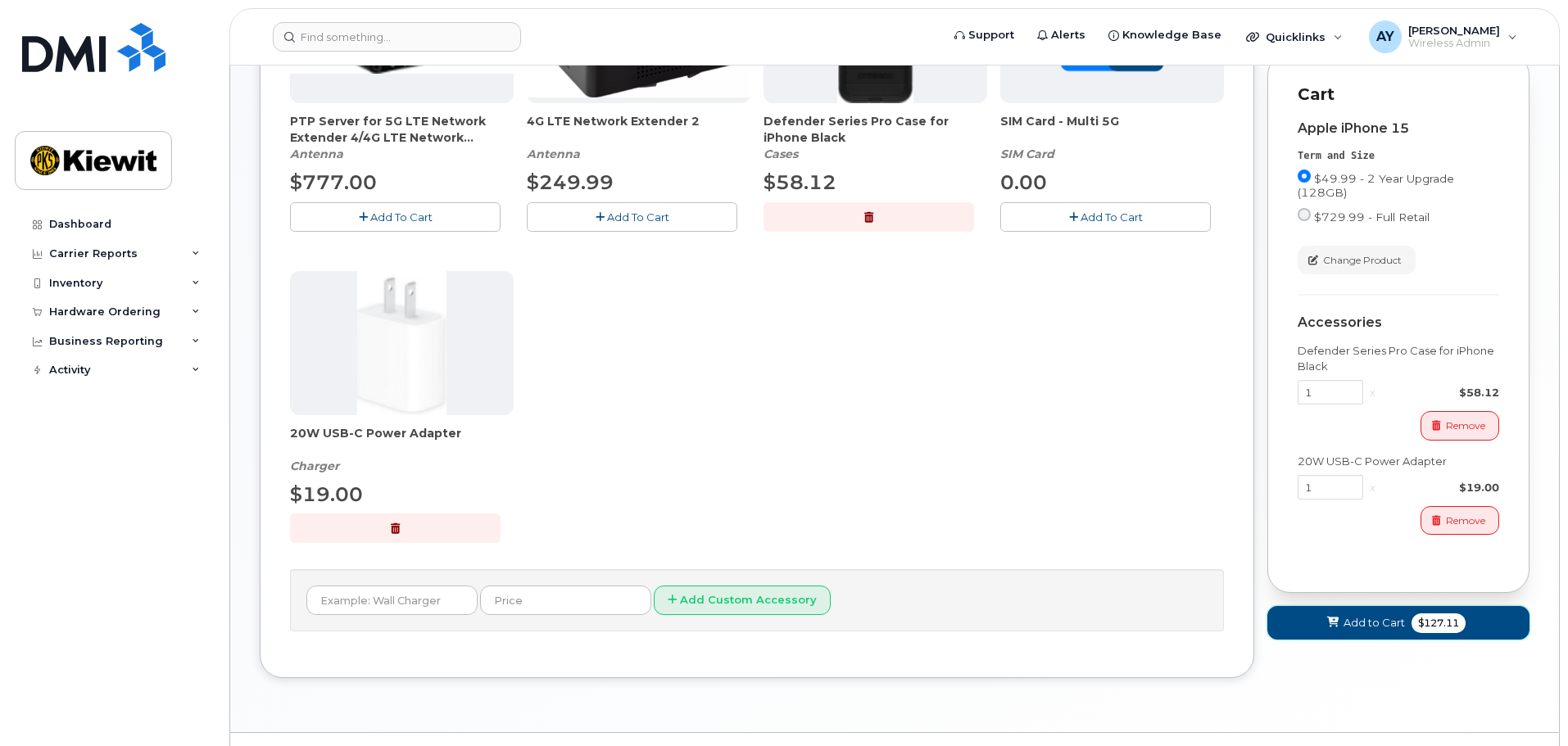
click at [1344, 631] on span "Add to Cart" at bounding box center [1374, 623] width 61 height 16
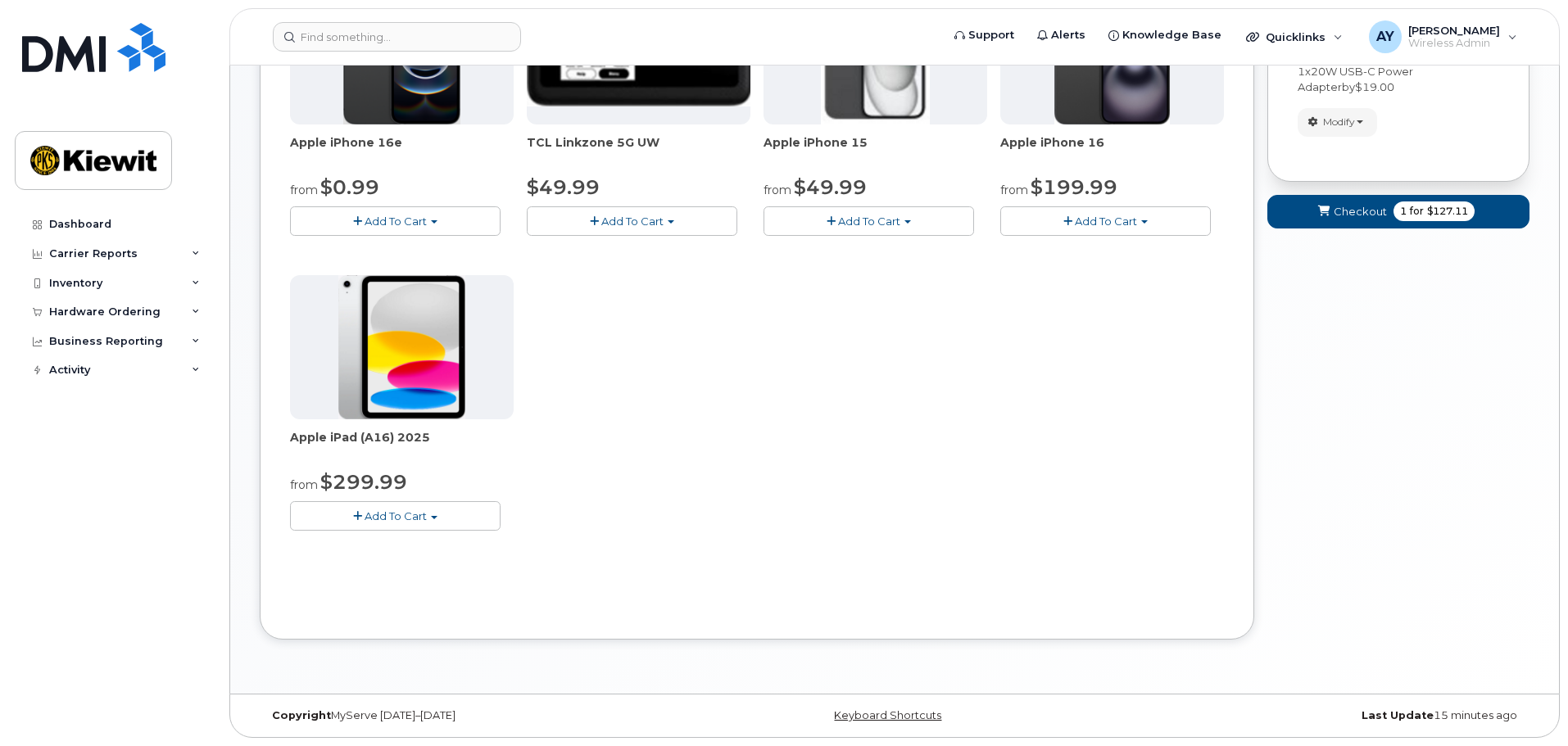
scroll to position [0, 0]
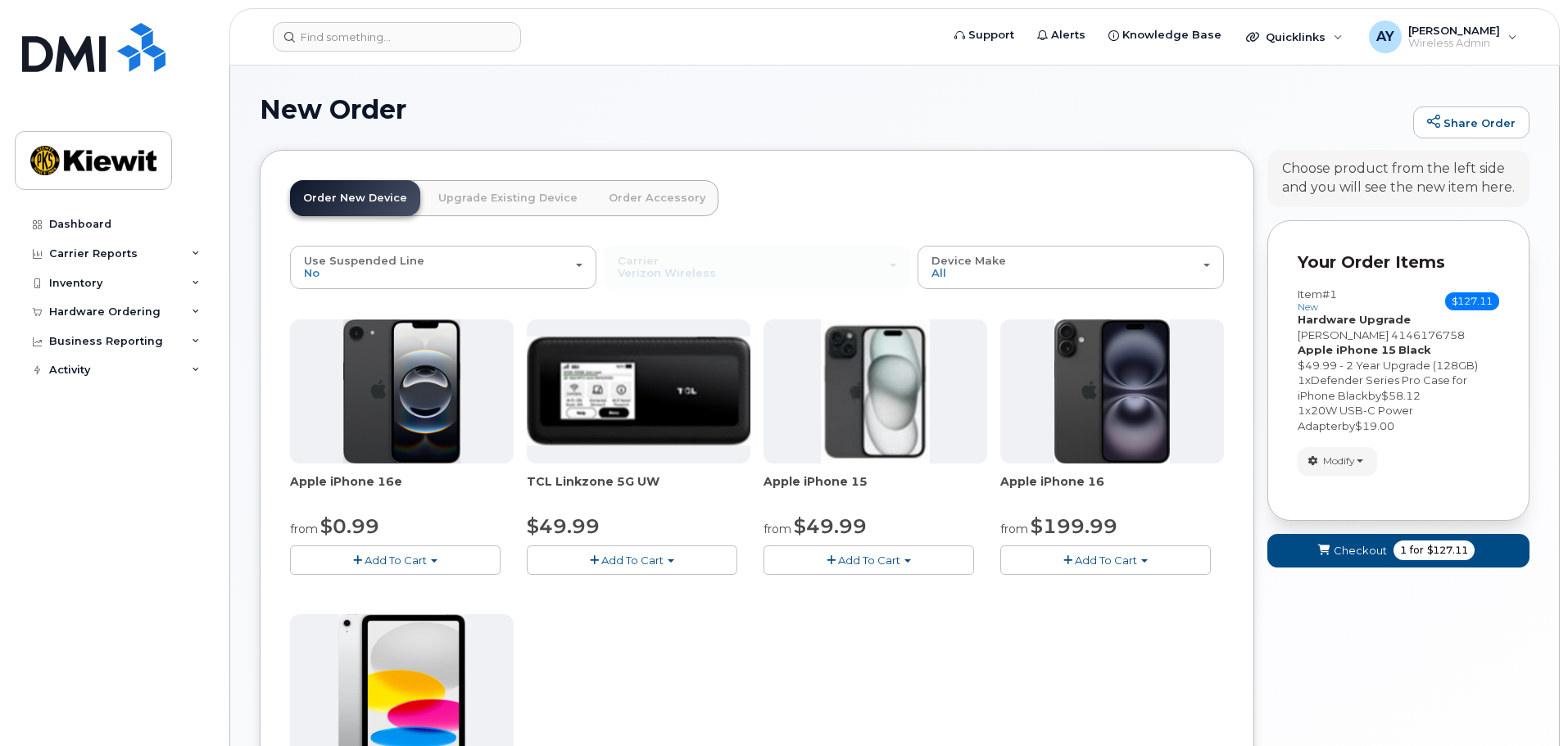
click at [550, 203] on link "Upgrade Existing Device" at bounding box center [508, 198] width 165 height 36
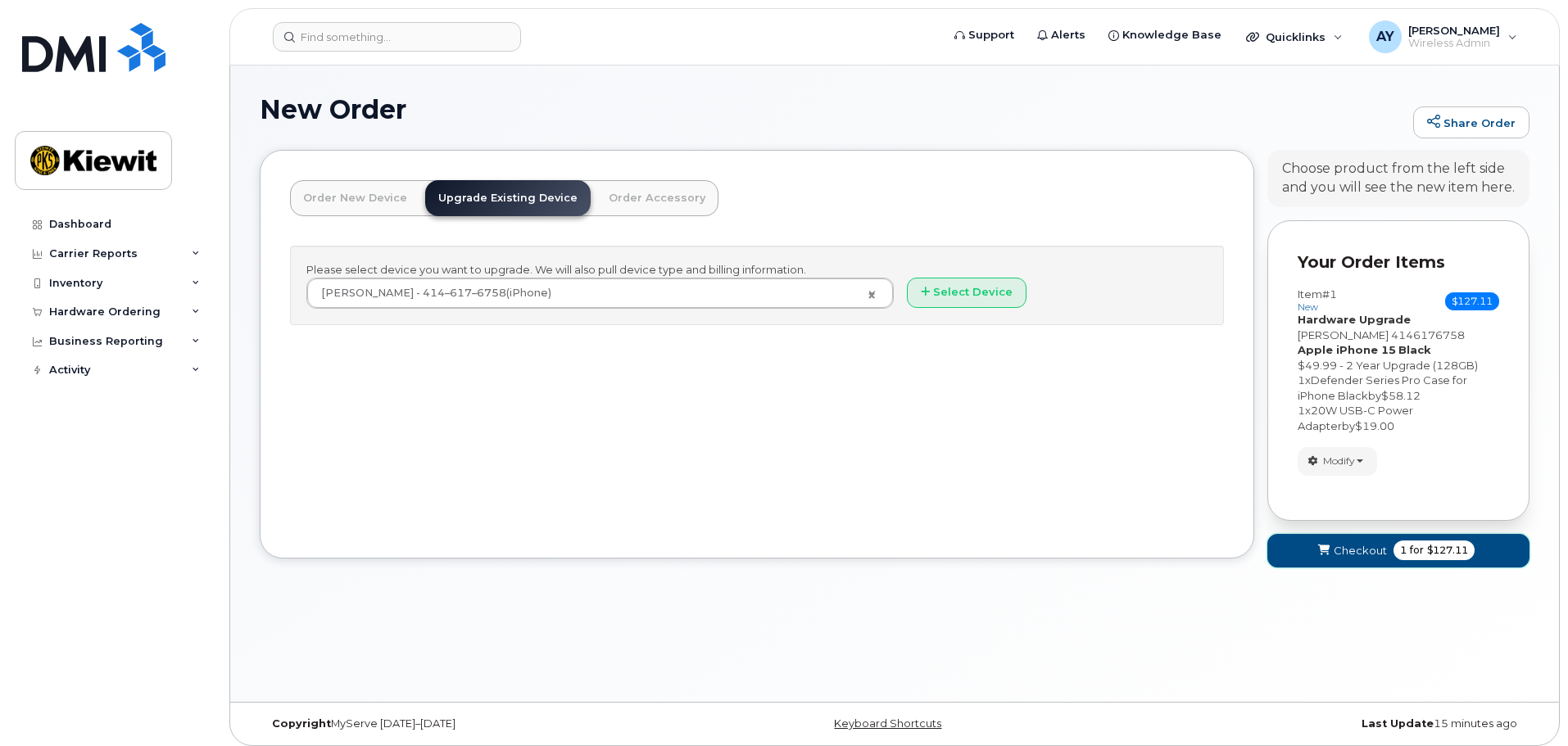
click at [1376, 550] on span "Checkout" at bounding box center [1360, 551] width 53 height 16
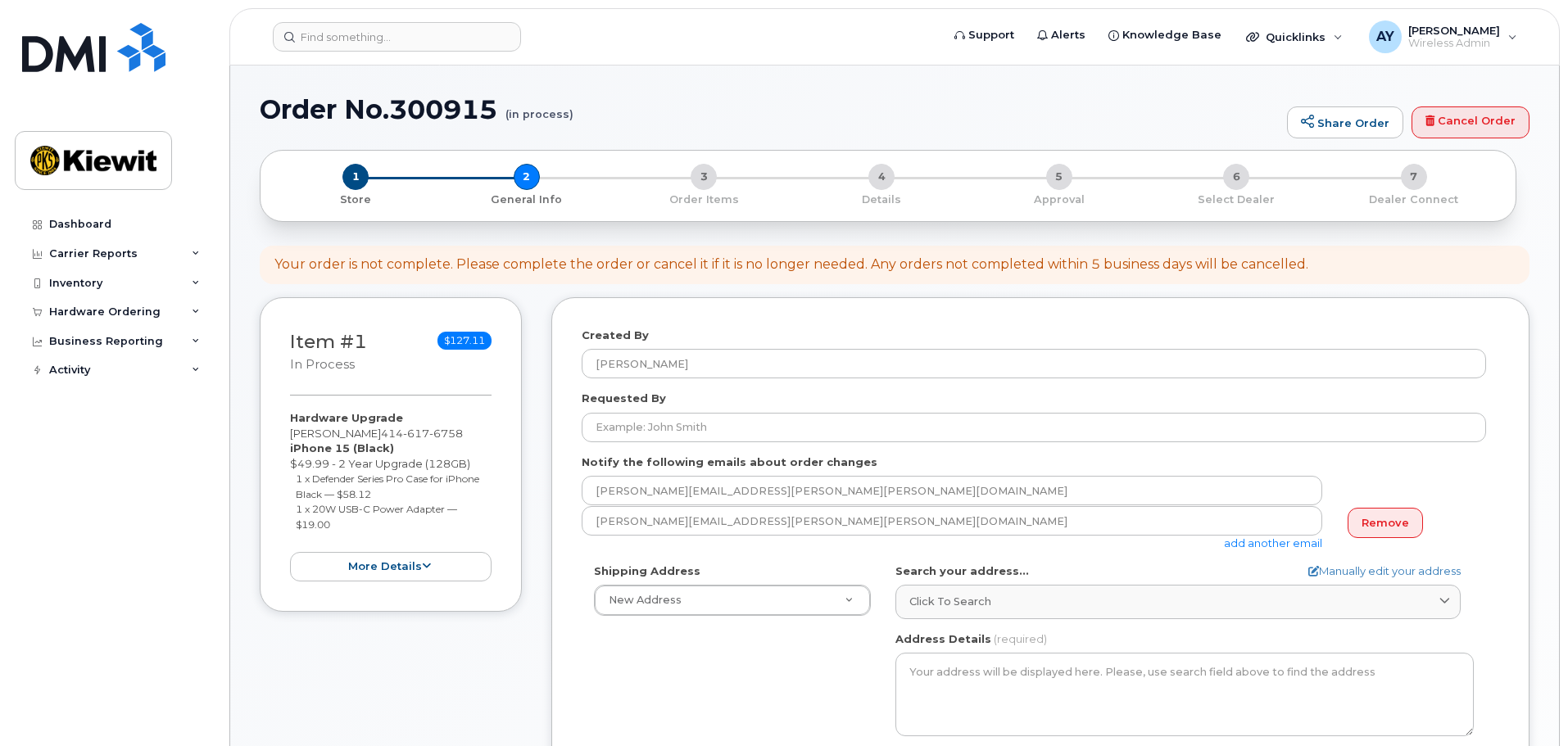
select select
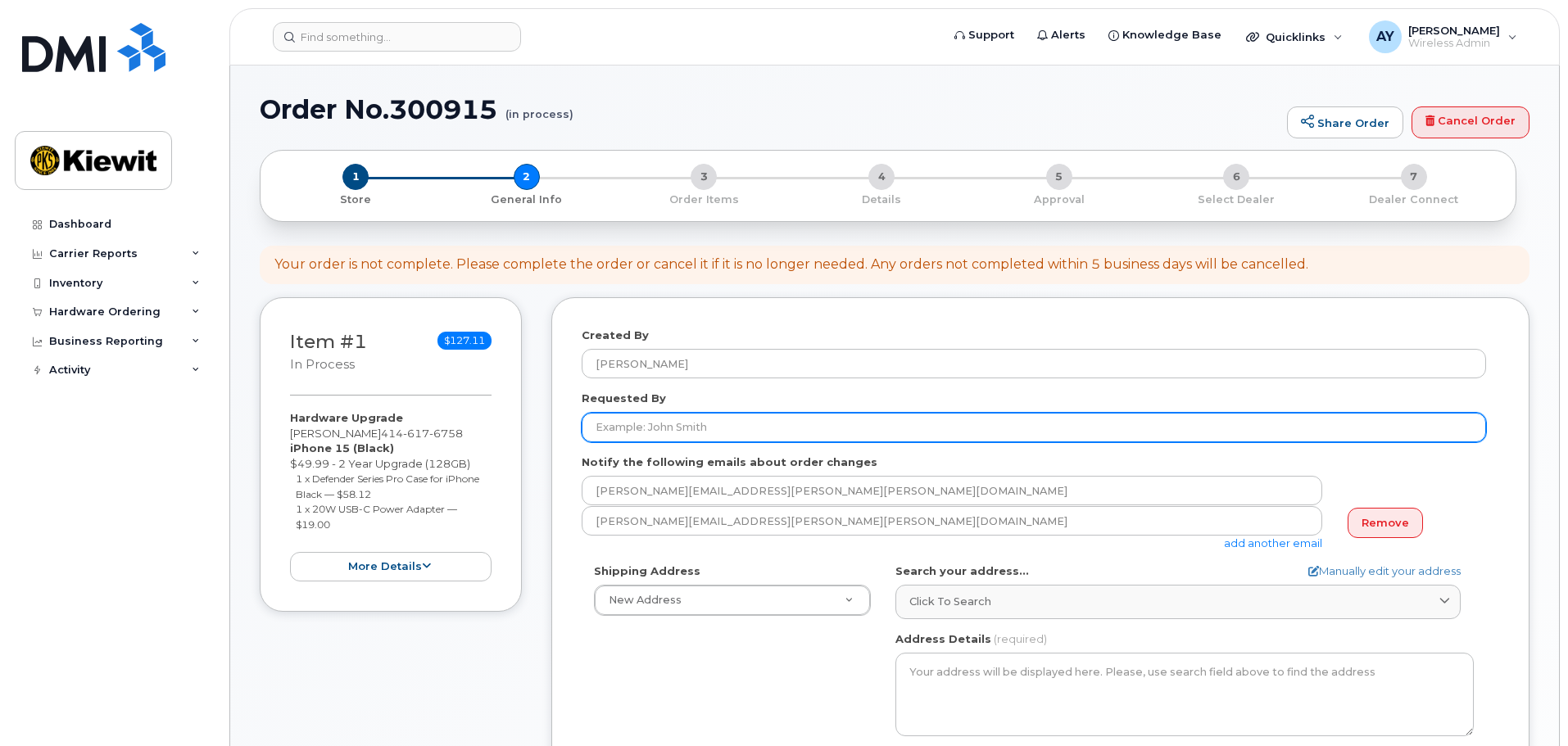
click at [648, 440] on input "Requested By" at bounding box center [1034, 428] width 905 height 30
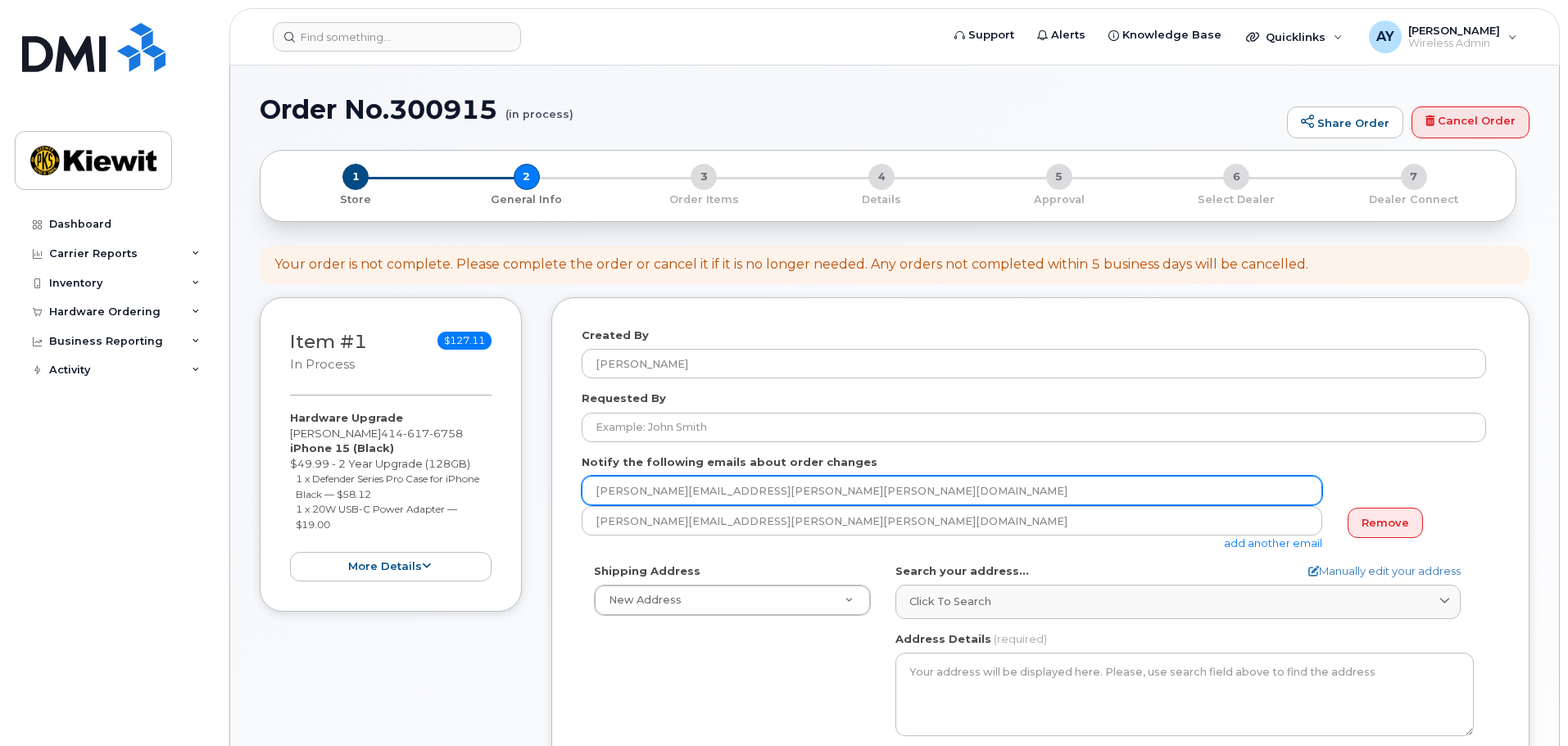
click at [628, 488] on input "[PERSON_NAME][EMAIL_ADDRESS][PERSON_NAME][PERSON_NAME][DOMAIN_NAME]" at bounding box center [952, 491] width 741 height 30
drag, startPoint x: 704, startPoint y: 490, endPoint x: 491, endPoint y: 496, distance: 213.1
click at [491, 496] on div "Item #1 in process $127.11 Hardware Upgrade [PERSON_NAME] [PHONE_NUMBER] iPhone…" at bounding box center [895, 667] width 1270 height 740
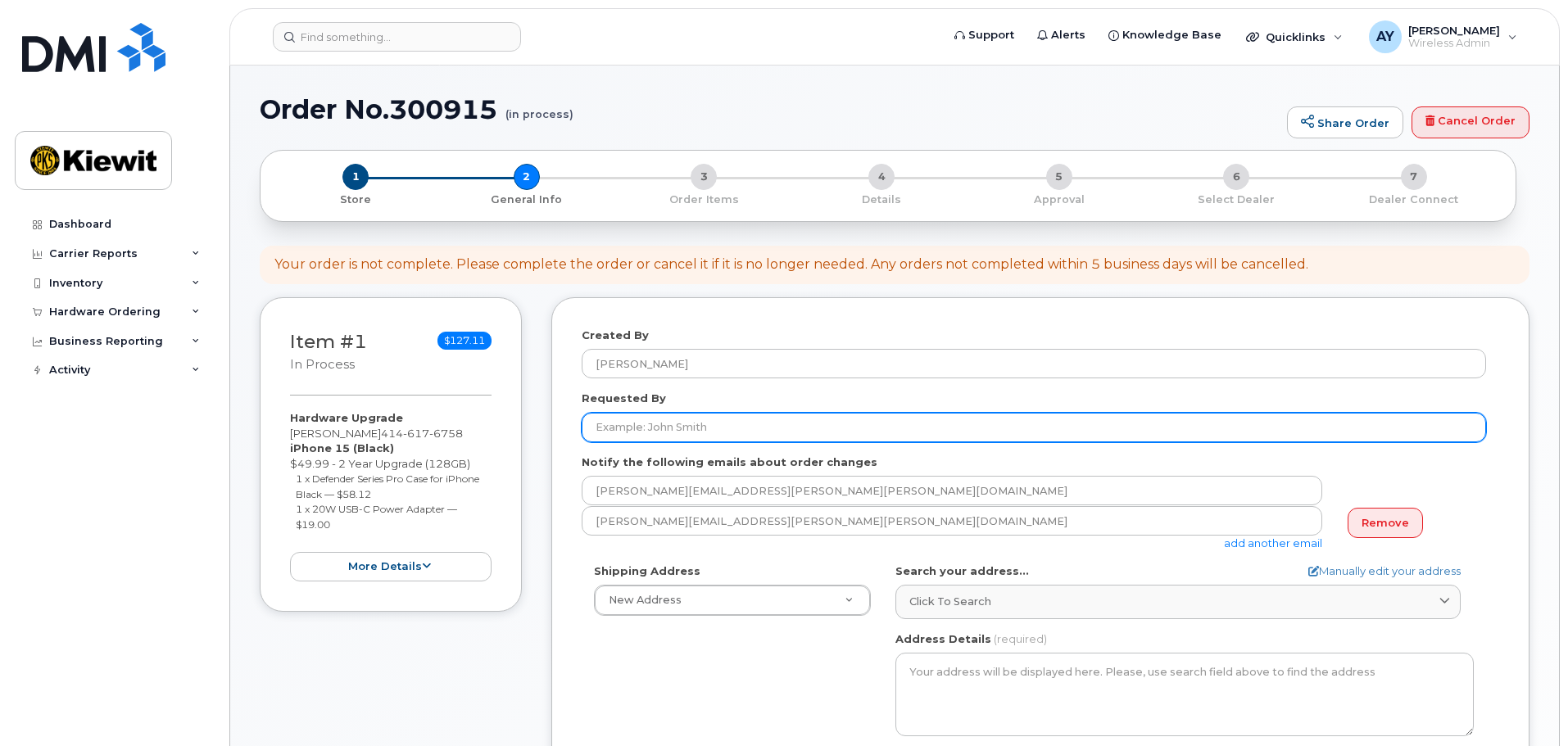
click at [726, 419] on input "Requested By" at bounding box center [1034, 428] width 905 height 30
paste input "[PERSON_NAME].[PERSON_NAME]"
click at [642, 423] on input "[PERSON_NAME].[PERSON_NAME]" at bounding box center [1034, 428] width 905 height 30
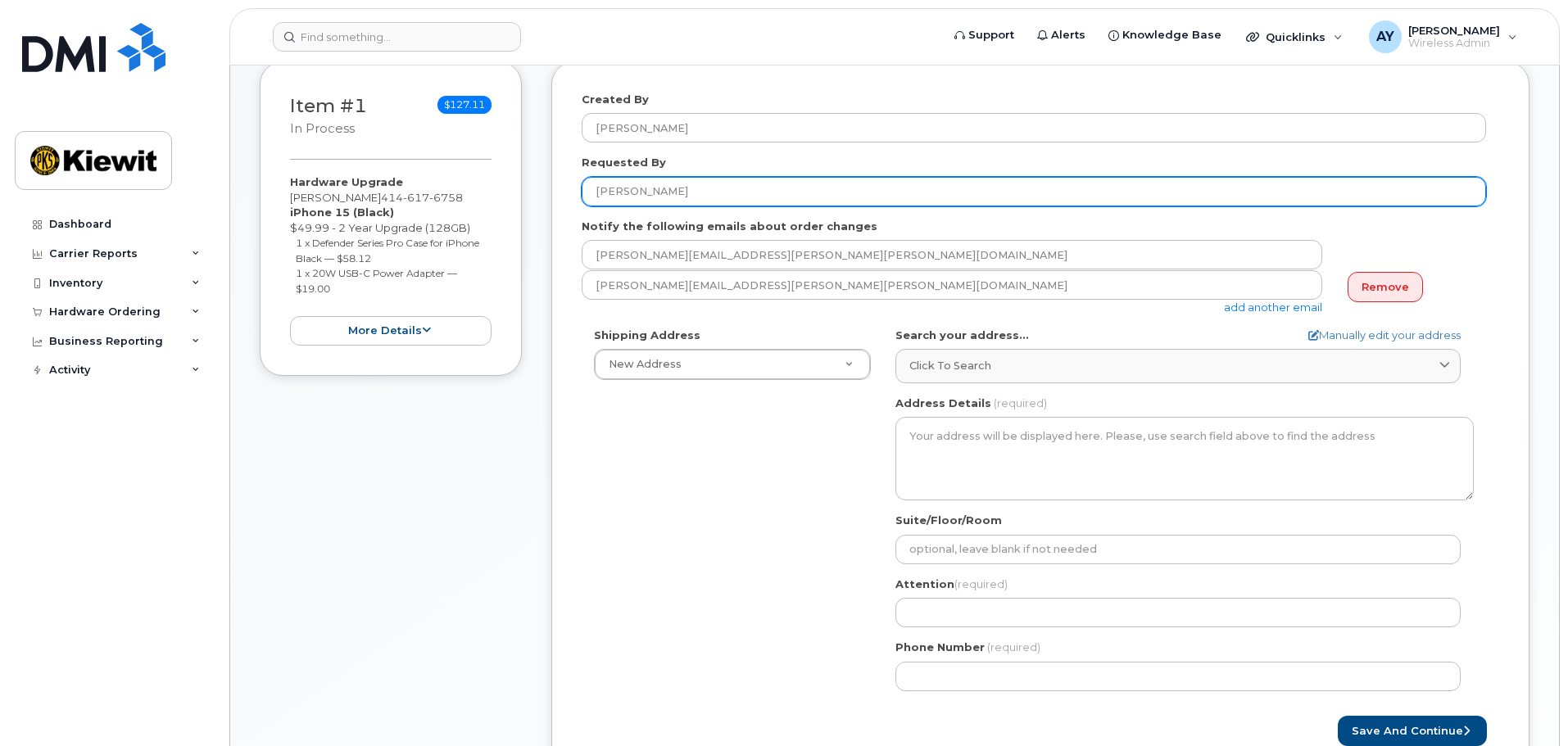
scroll to position [246, 0]
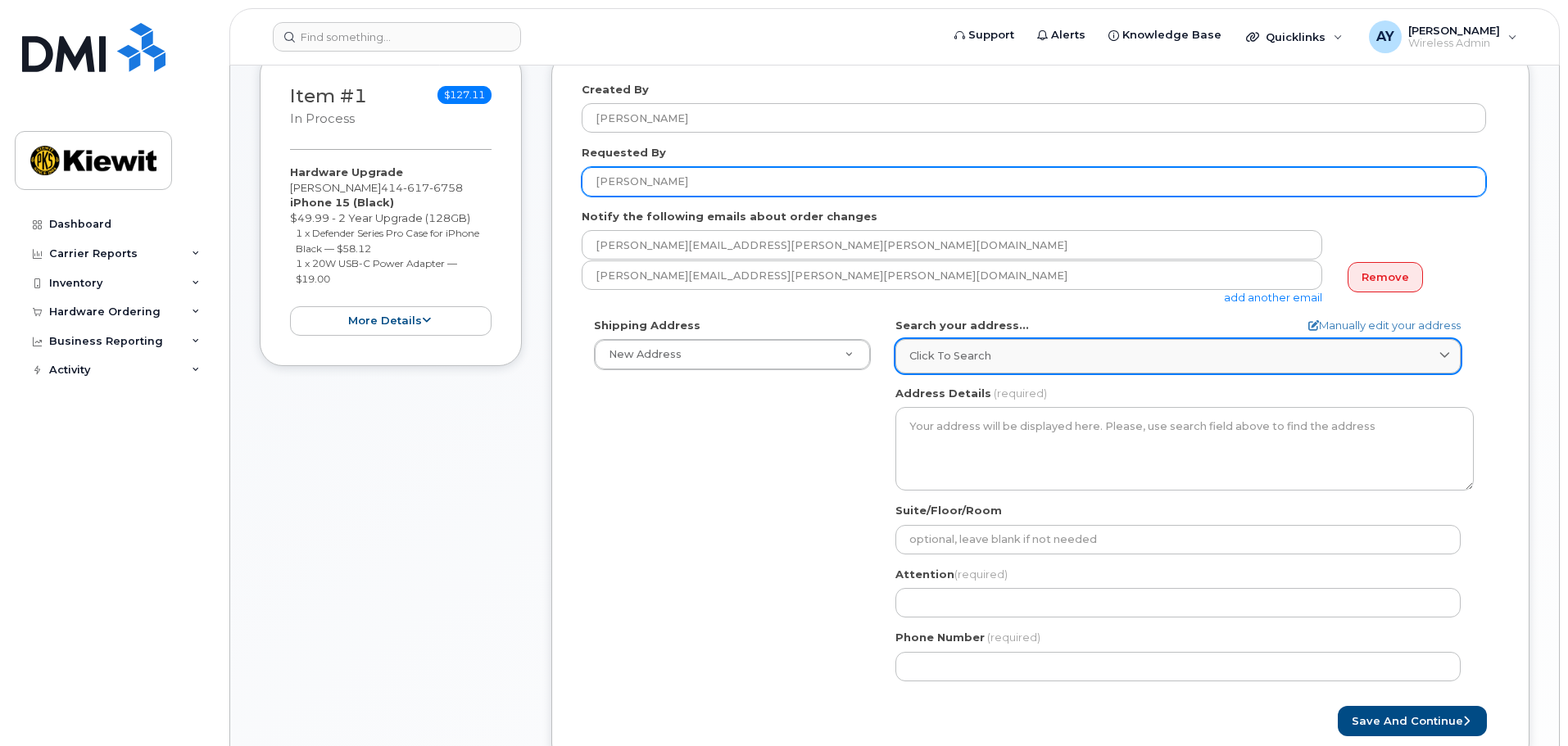
type input "[PERSON_NAME]"
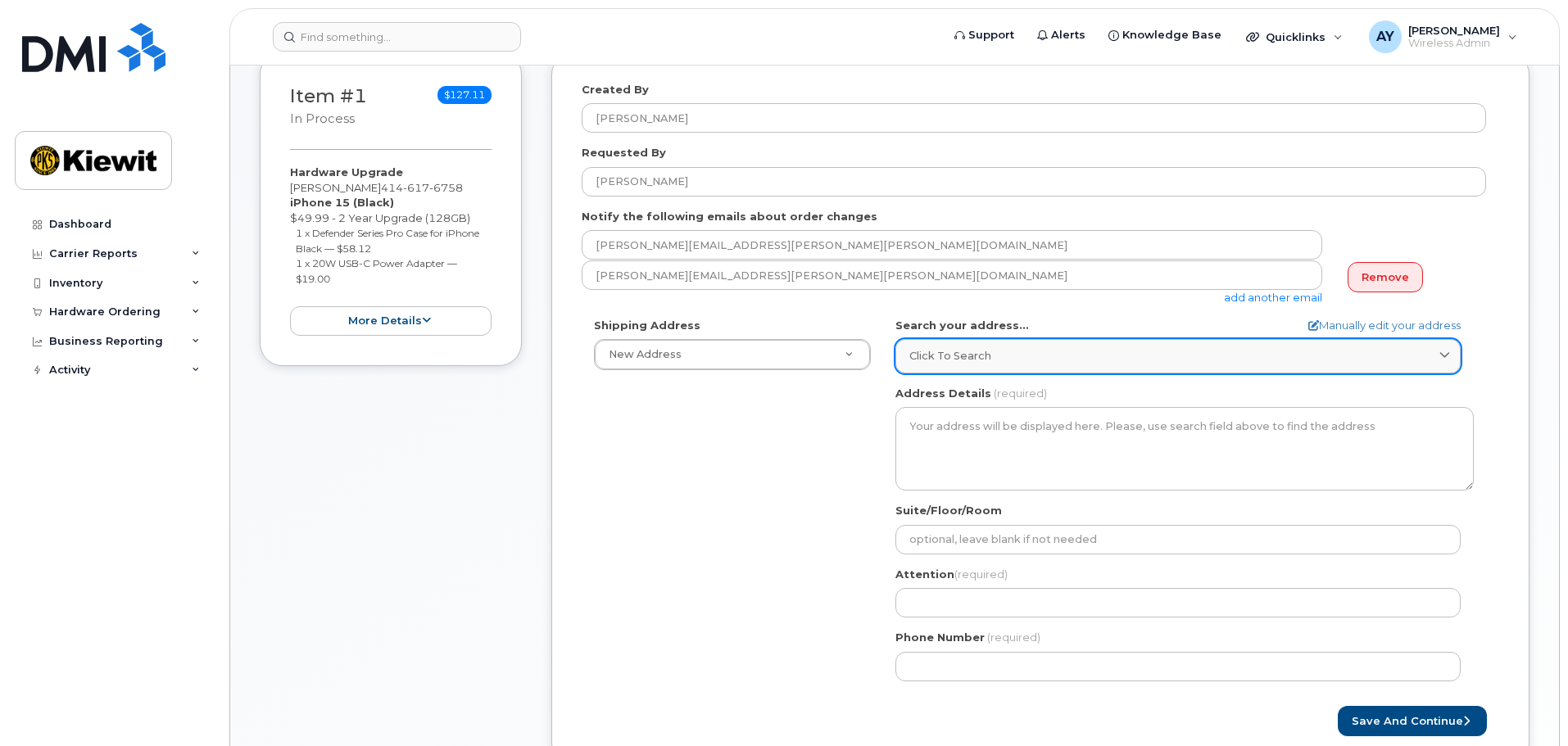
click at [1045, 354] on div "Click to search" at bounding box center [1178, 356] width 537 height 16
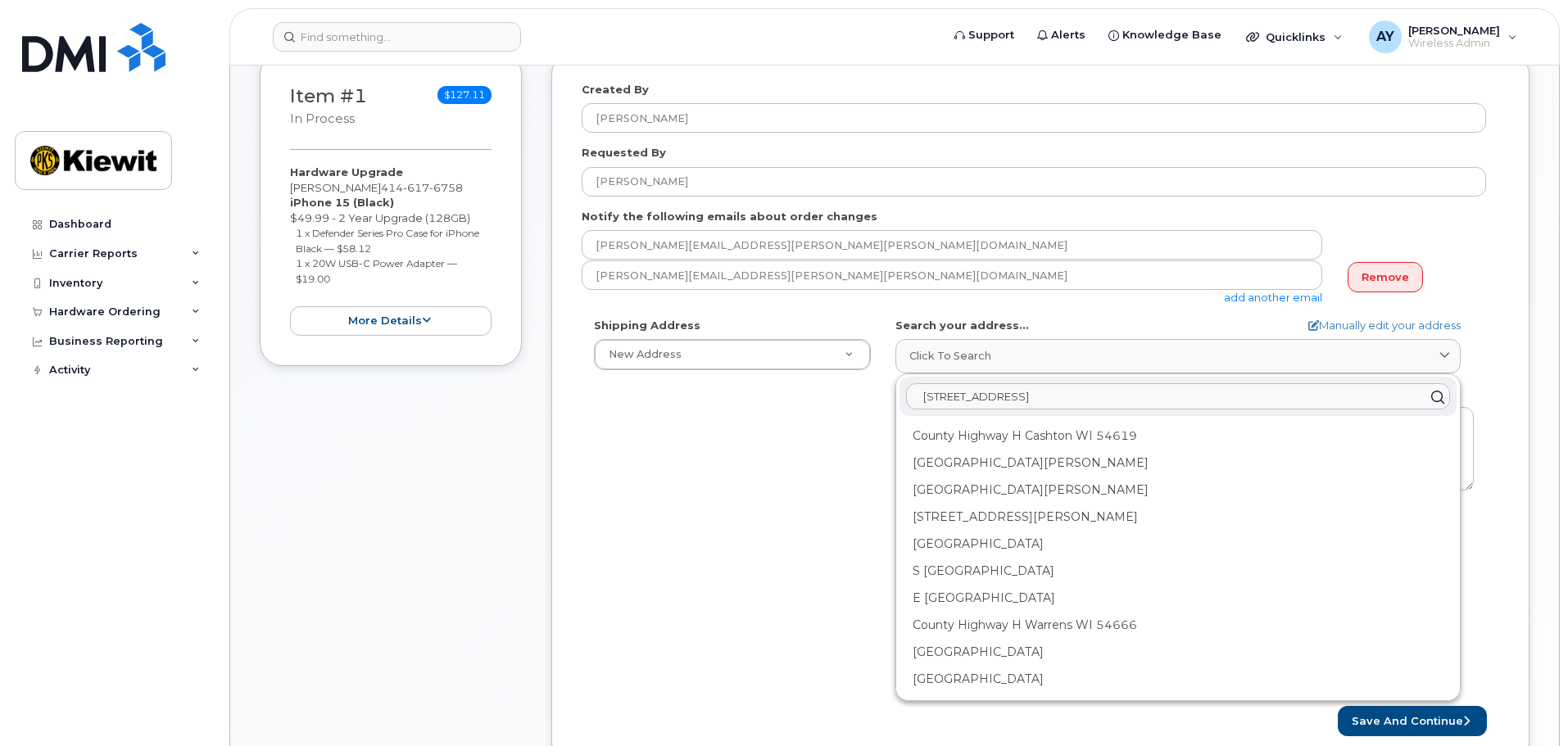
type input "[STREET_ADDRESS]"
click at [1510, 370] on div "Created By [PERSON_NAME] Requested By [PERSON_NAME] Notify the following emails…" at bounding box center [1040, 408] width 978 height 715
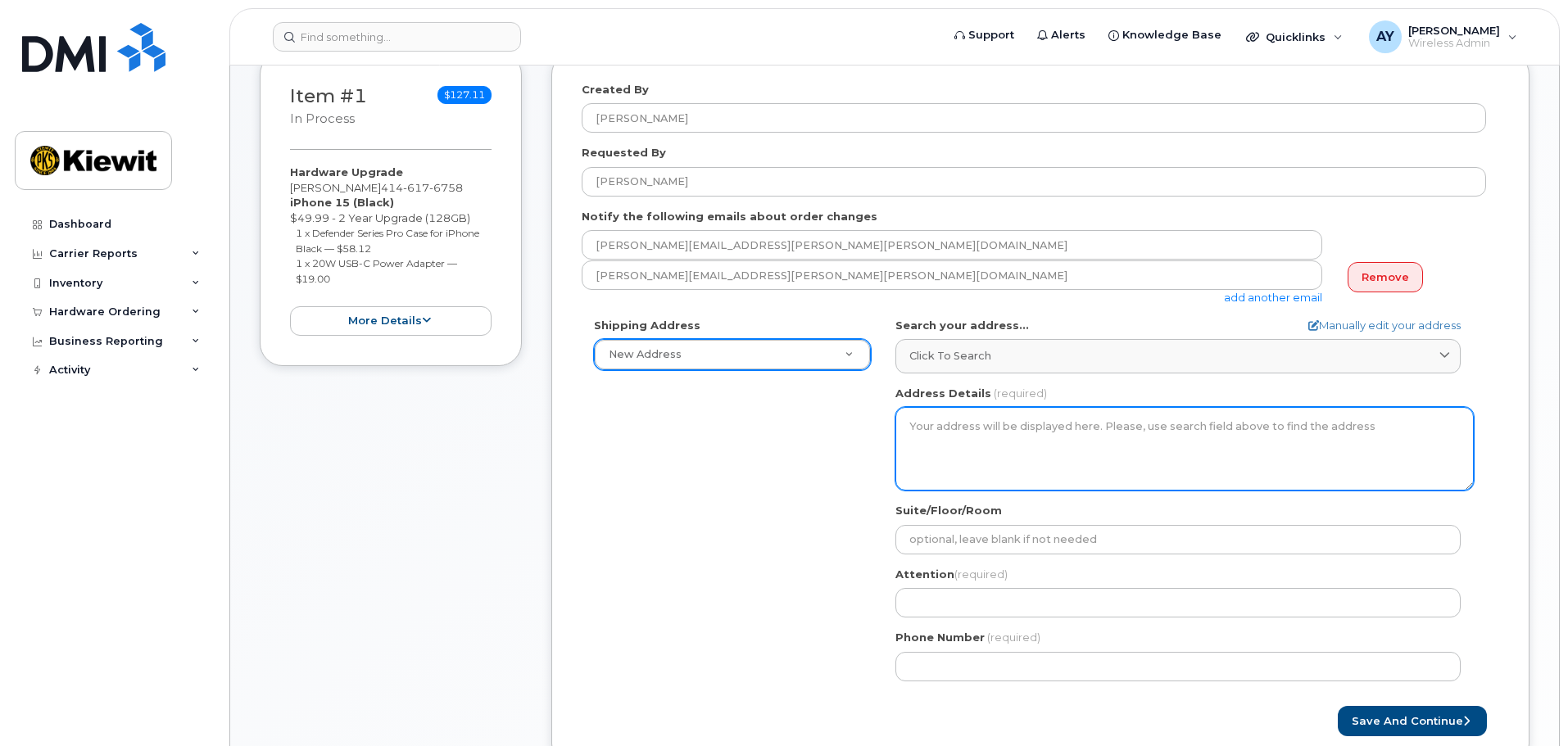
click at [977, 445] on textarea "Address Details" at bounding box center [1185, 449] width 579 height 84
click at [976, 445] on textarea "Address Details" at bounding box center [1185, 449] width 579 height 84
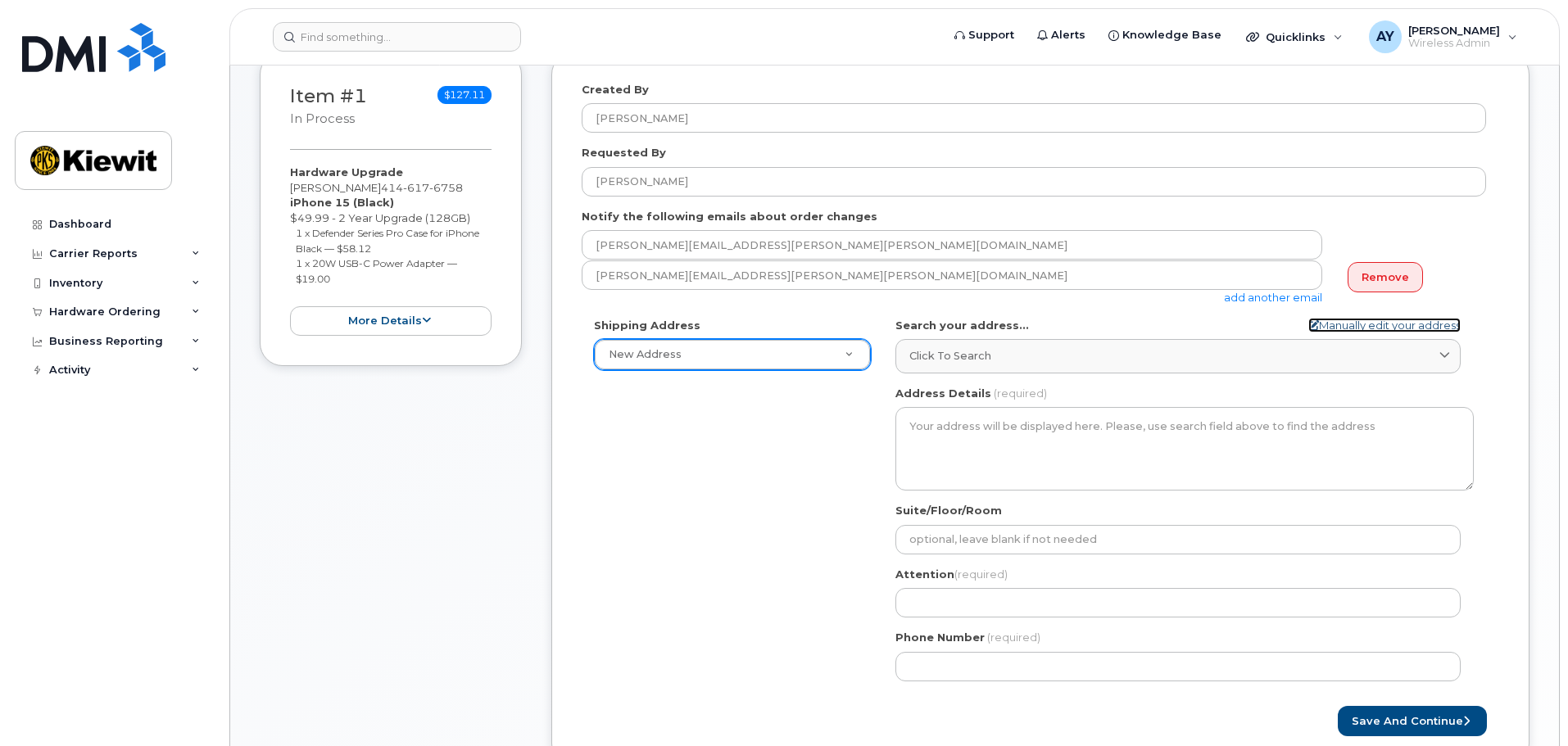
click at [1339, 320] on link "Manually edit your address" at bounding box center [1384, 326] width 153 height 16
select select
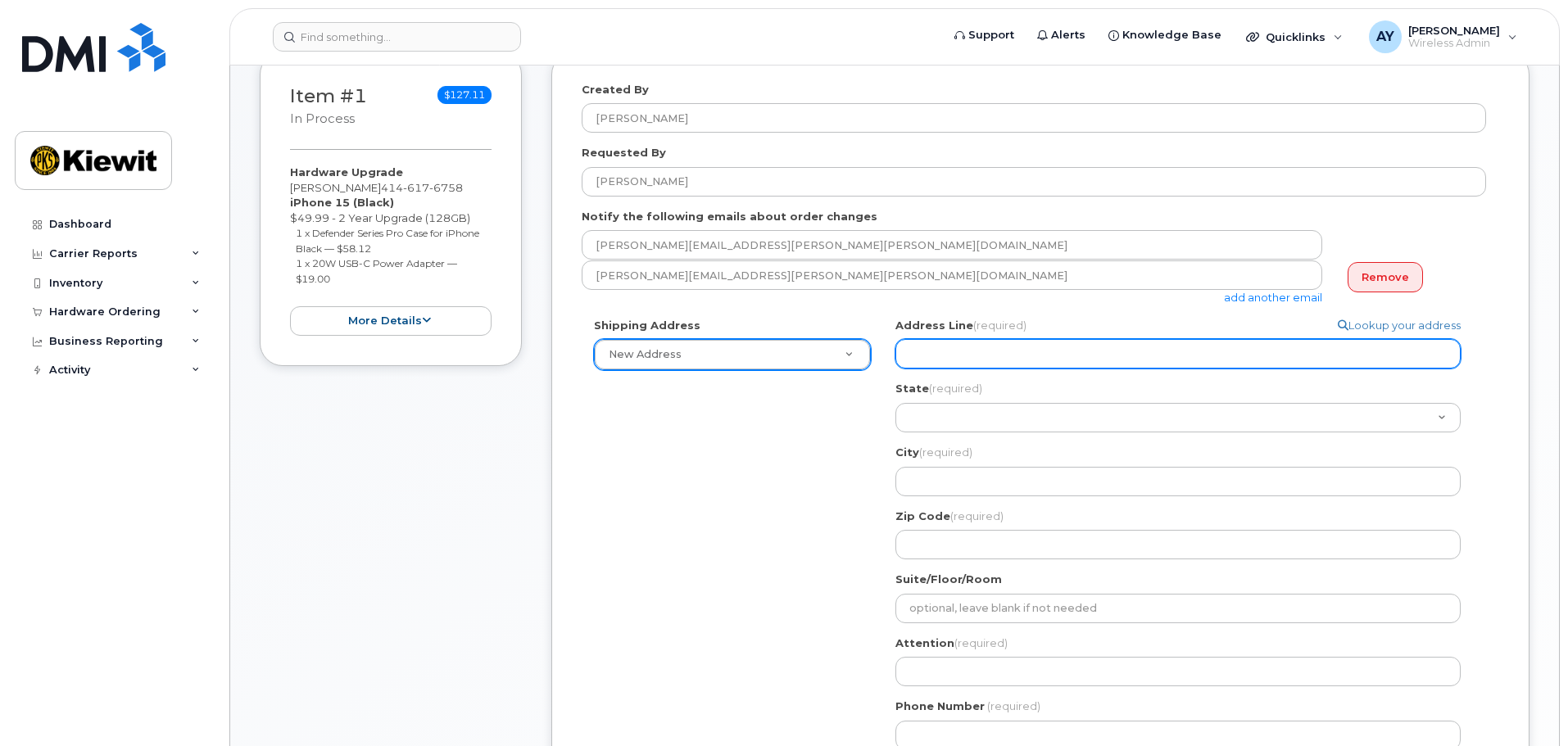
click at [932, 359] on input "Address Line (required)" at bounding box center [1178, 354] width 565 height 30
paste input "[STREET_ADDRESS]"
type input "[STREET_ADDRESS]"
click at [997, 354] on input "[STREET_ADDRESS]" at bounding box center [1178, 354] width 565 height 30
select select
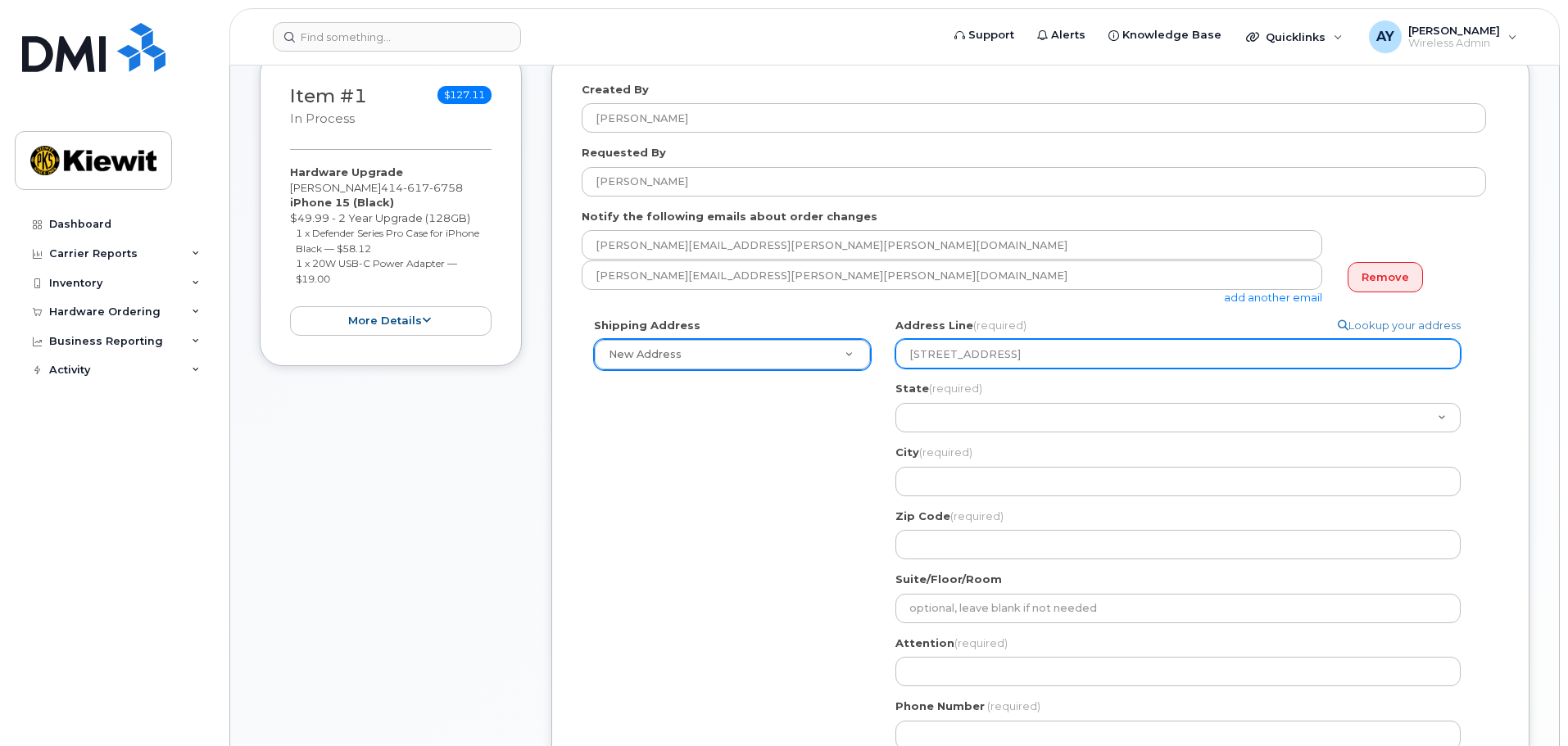
type input "[STREET_ADDRESS]"
click at [1060, 352] on input "4811 Co Hwy H Mt Pleasant, WI 53177" at bounding box center [1178, 354] width 565 height 30
select select
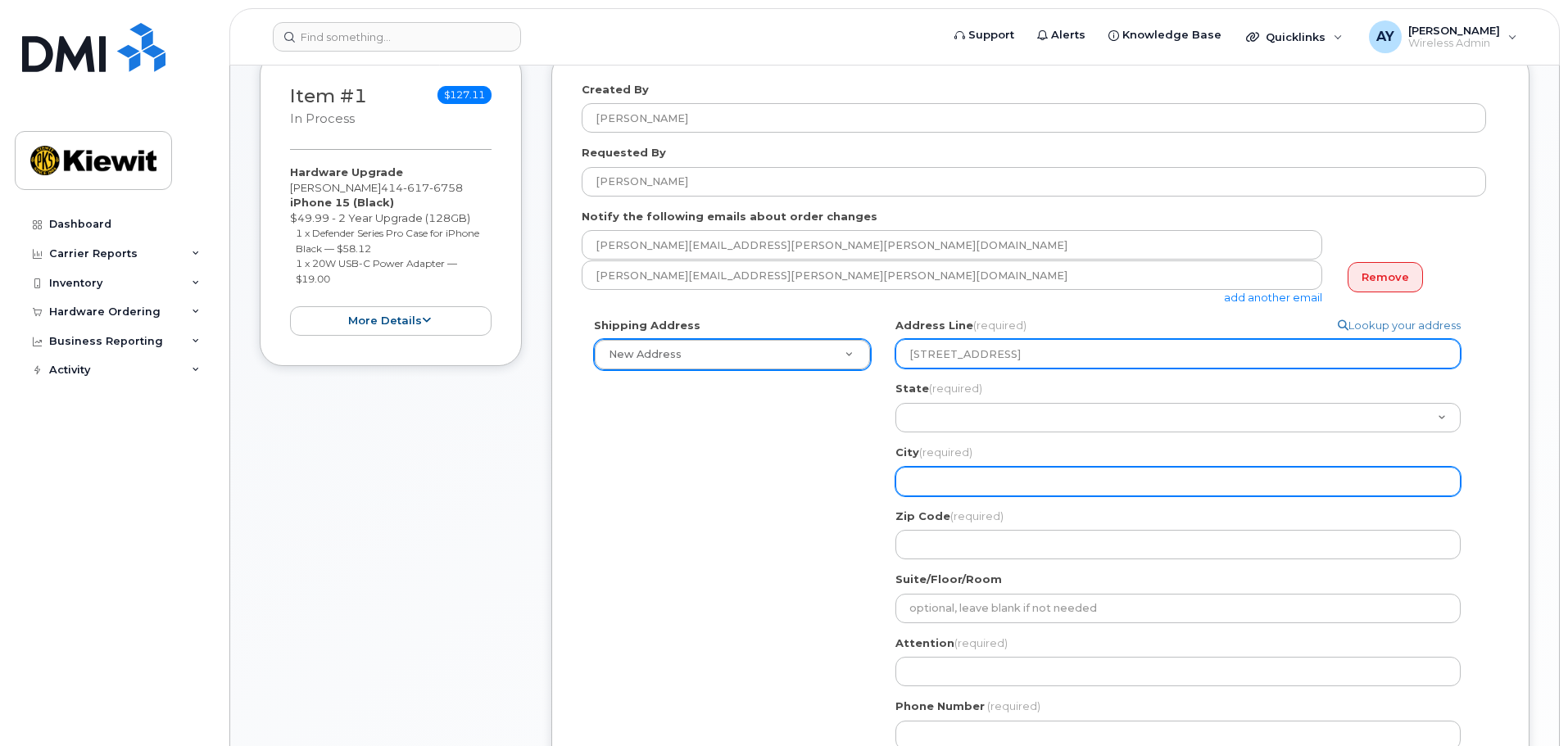
type input "4811 Co Hwy H , WI 53177"
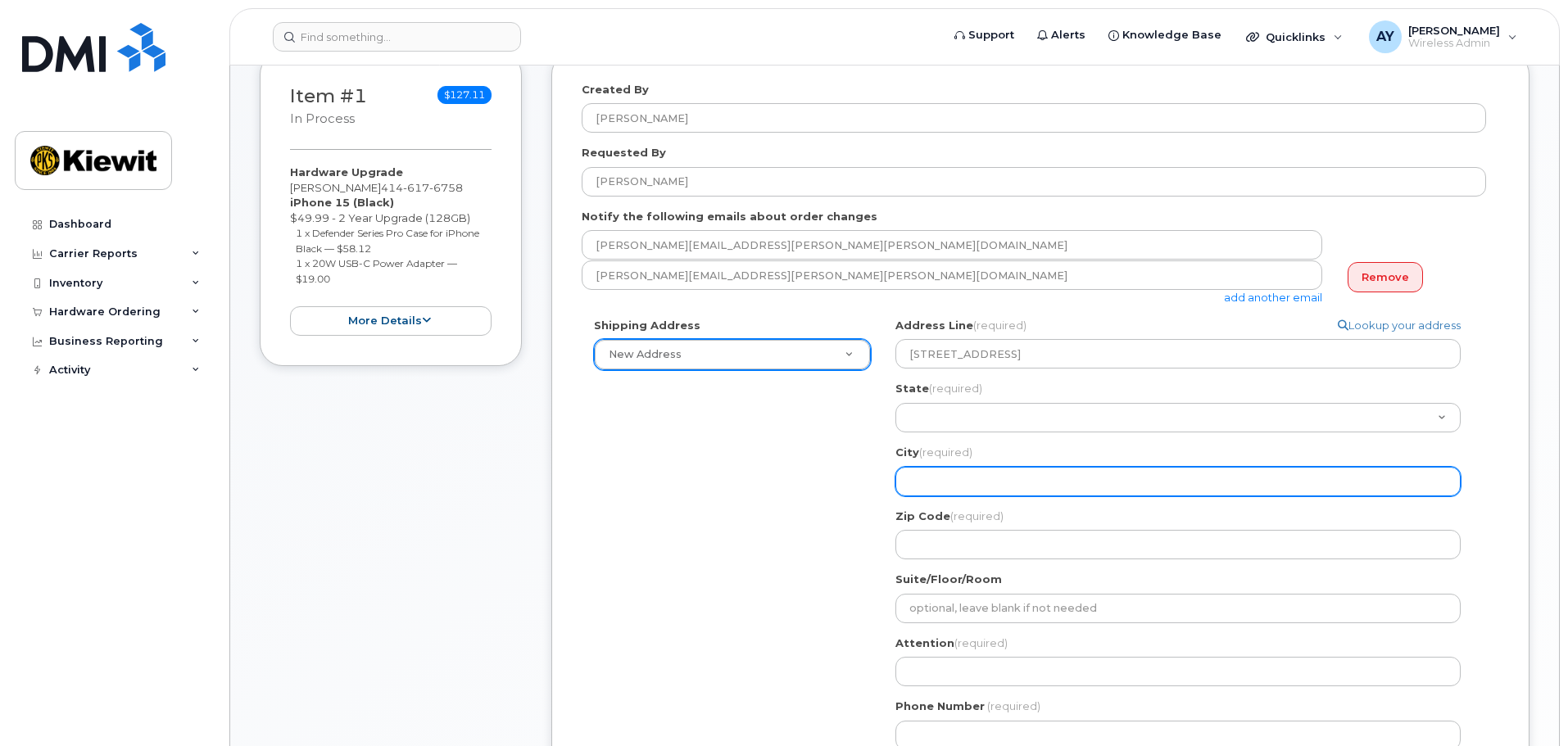
click at [969, 477] on input "City (required)" at bounding box center [1178, 481] width 565 height 30
paste input "Mt Pleasant"
select select
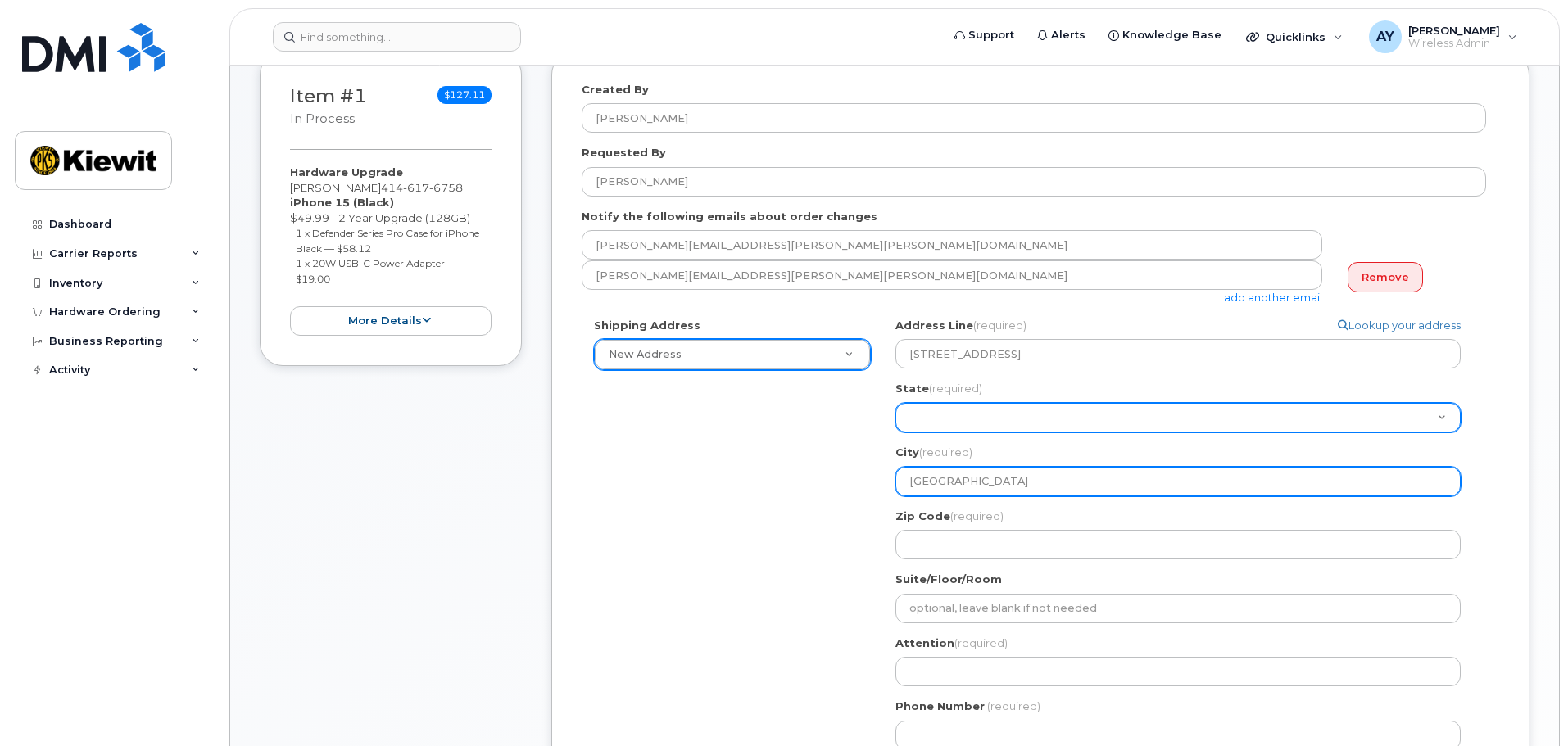
type input "Mt Pleasant"
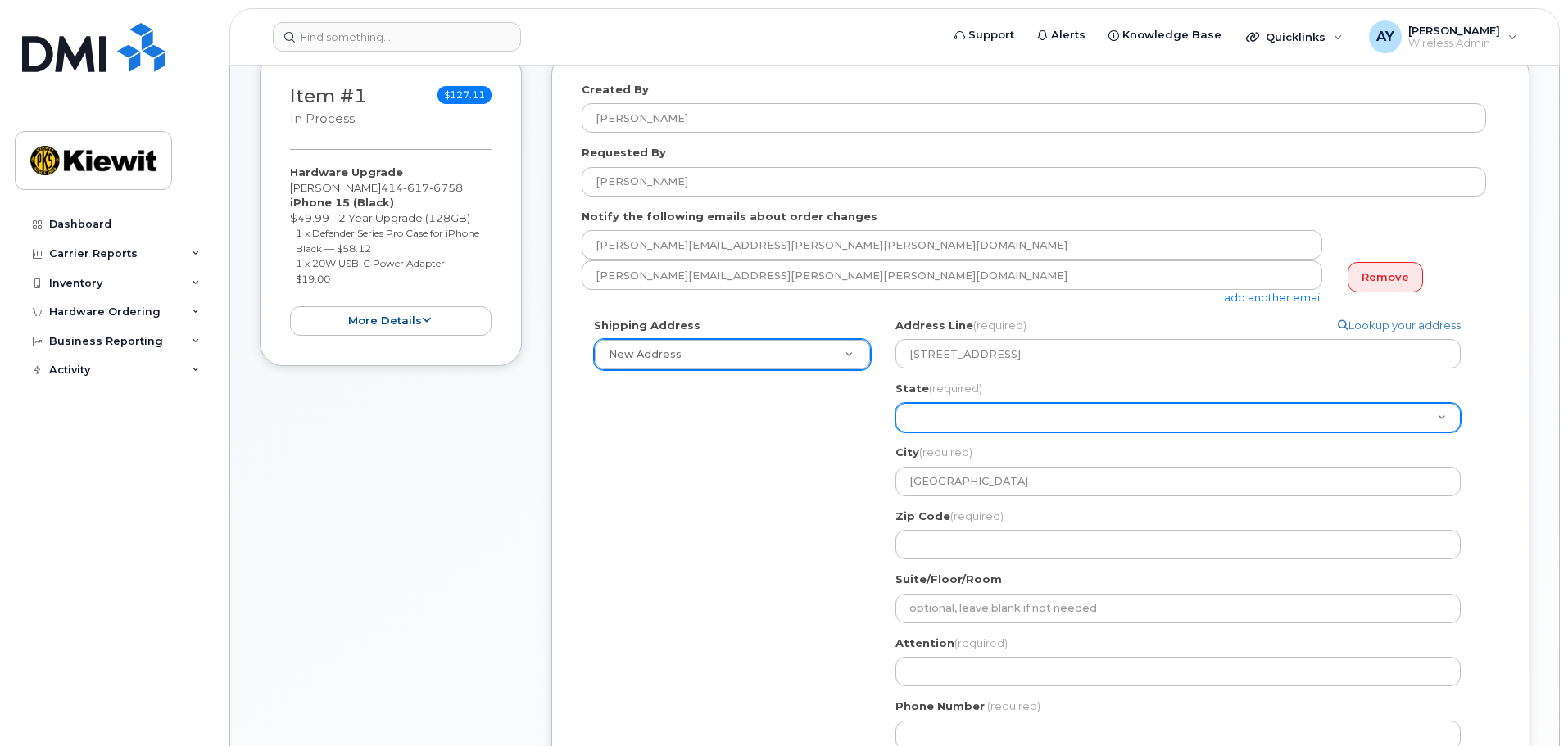
click at [968, 418] on select "Alabama Alaska American Samoa Arizona Arkansas California Colorado Connecticut …" at bounding box center [1178, 418] width 565 height 30
select select "WI"
click at [896, 404] on select "Alabama Alaska American Samoa Arizona Arkansas California Colorado Connecticut …" at bounding box center [1178, 418] width 565 height 30
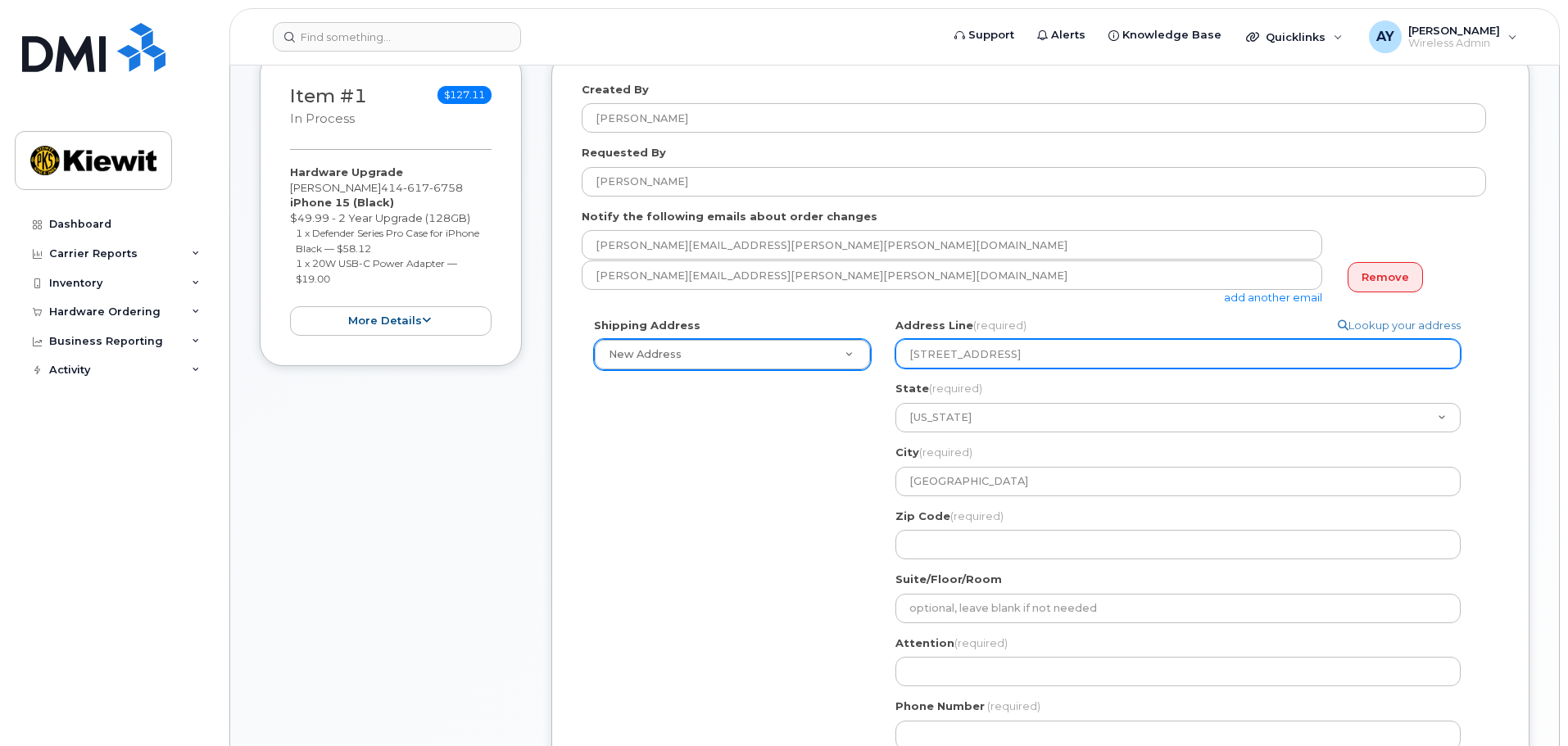
click at [1030, 358] on input "4811 Co Hwy H , WI 53177" at bounding box center [1178, 354] width 565 height 30
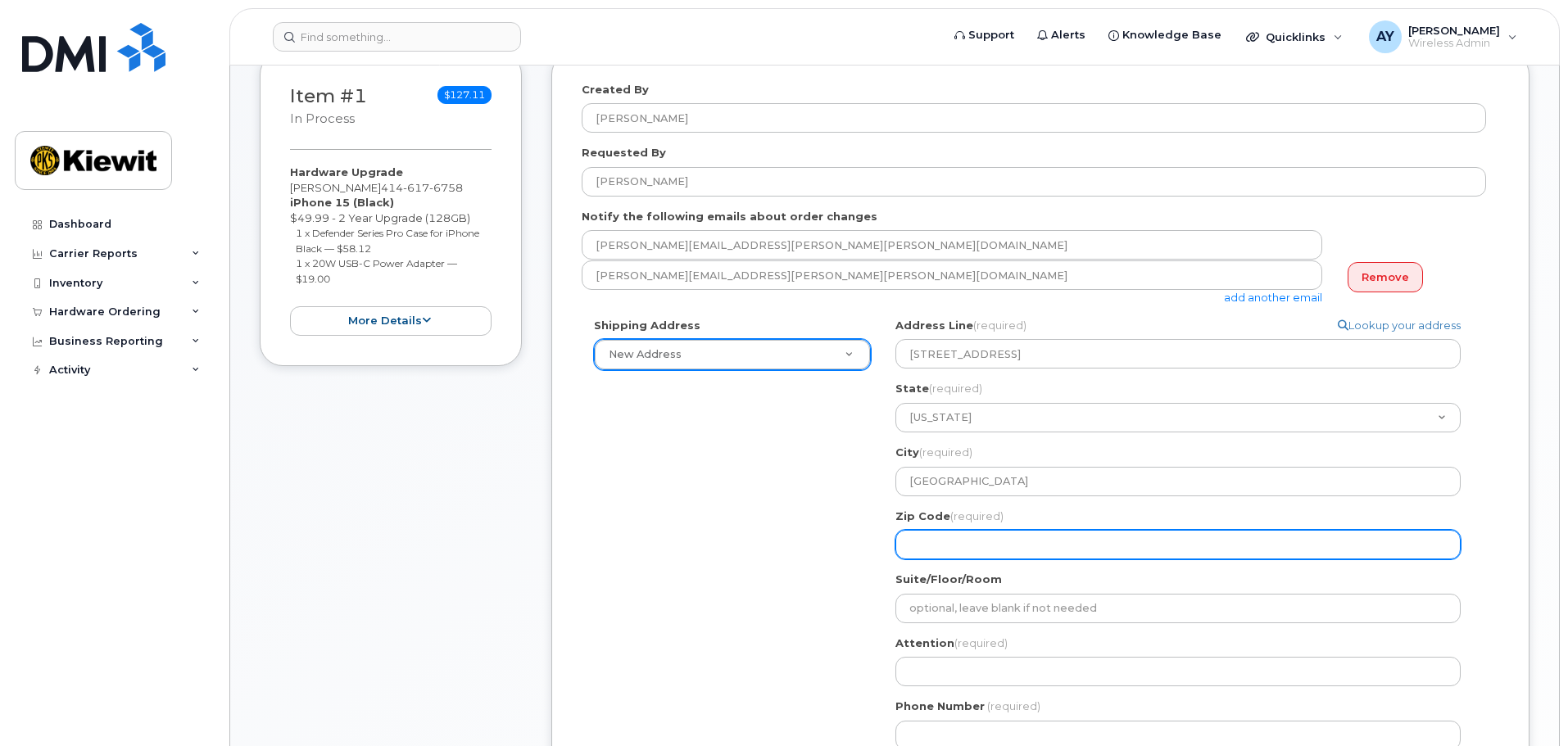
click at [1007, 555] on input "Zip Code (required)" at bounding box center [1178, 545] width 565 height 30
paste input "53177"
select select
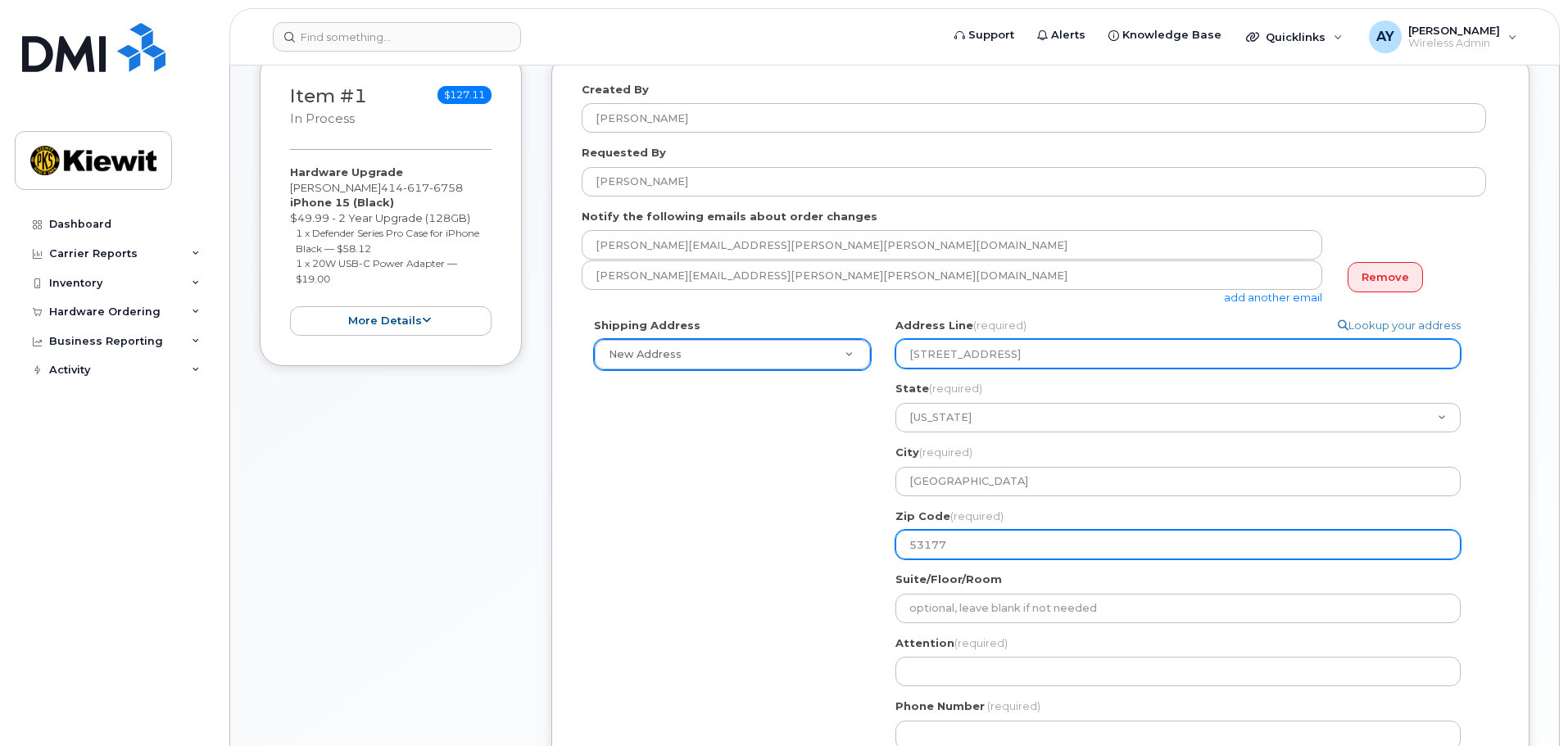
type input "53177"
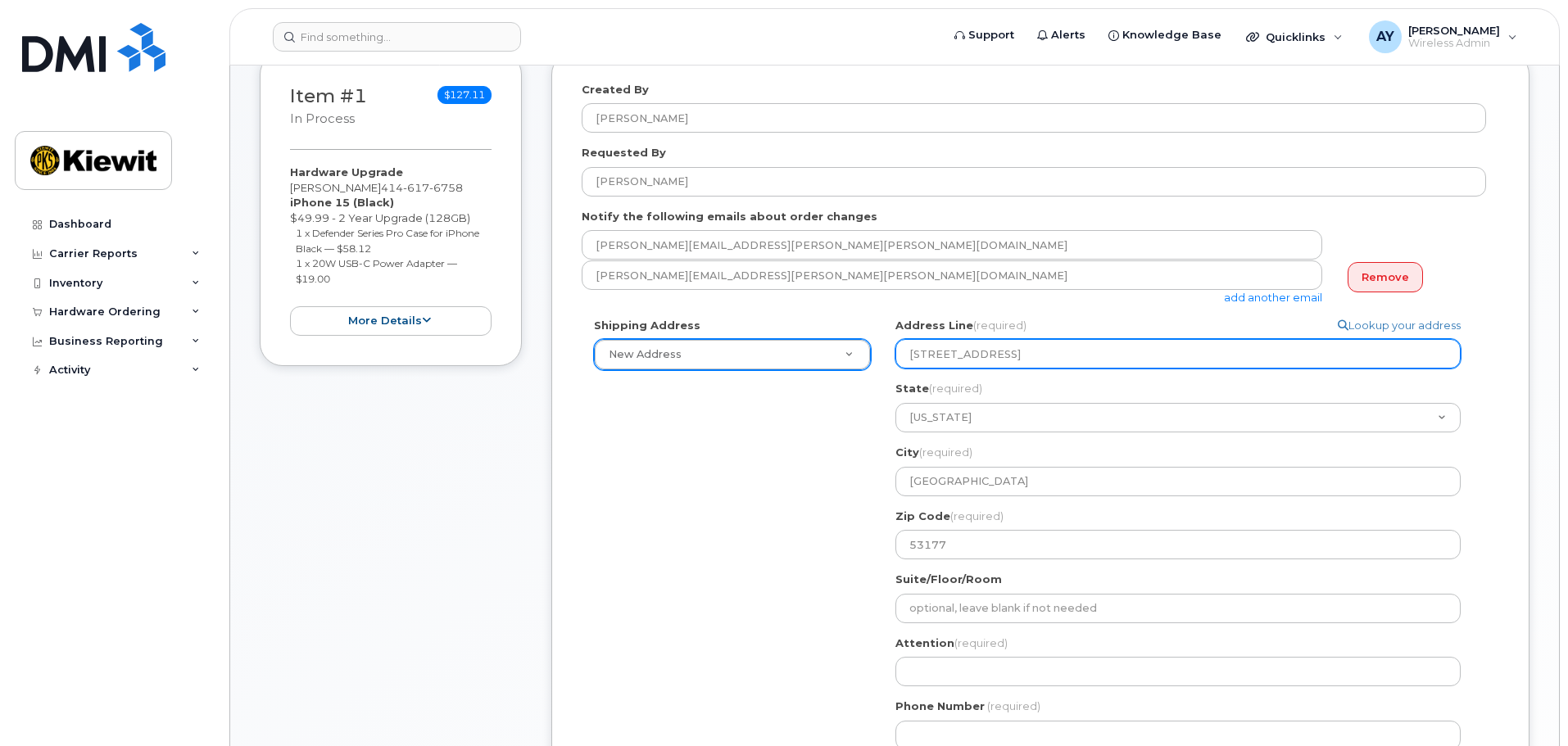
drag, startPoint x: 993, startPoint y: 348, endPoint x: 1069, endPoint y: 349, distance: 76.0
click at [1069, 349] on input "4811 Co Hwy H , WI 53177" at bounding box center [1178, 354] width 565 height 30
select select
type input "4811 Co Hwy H"
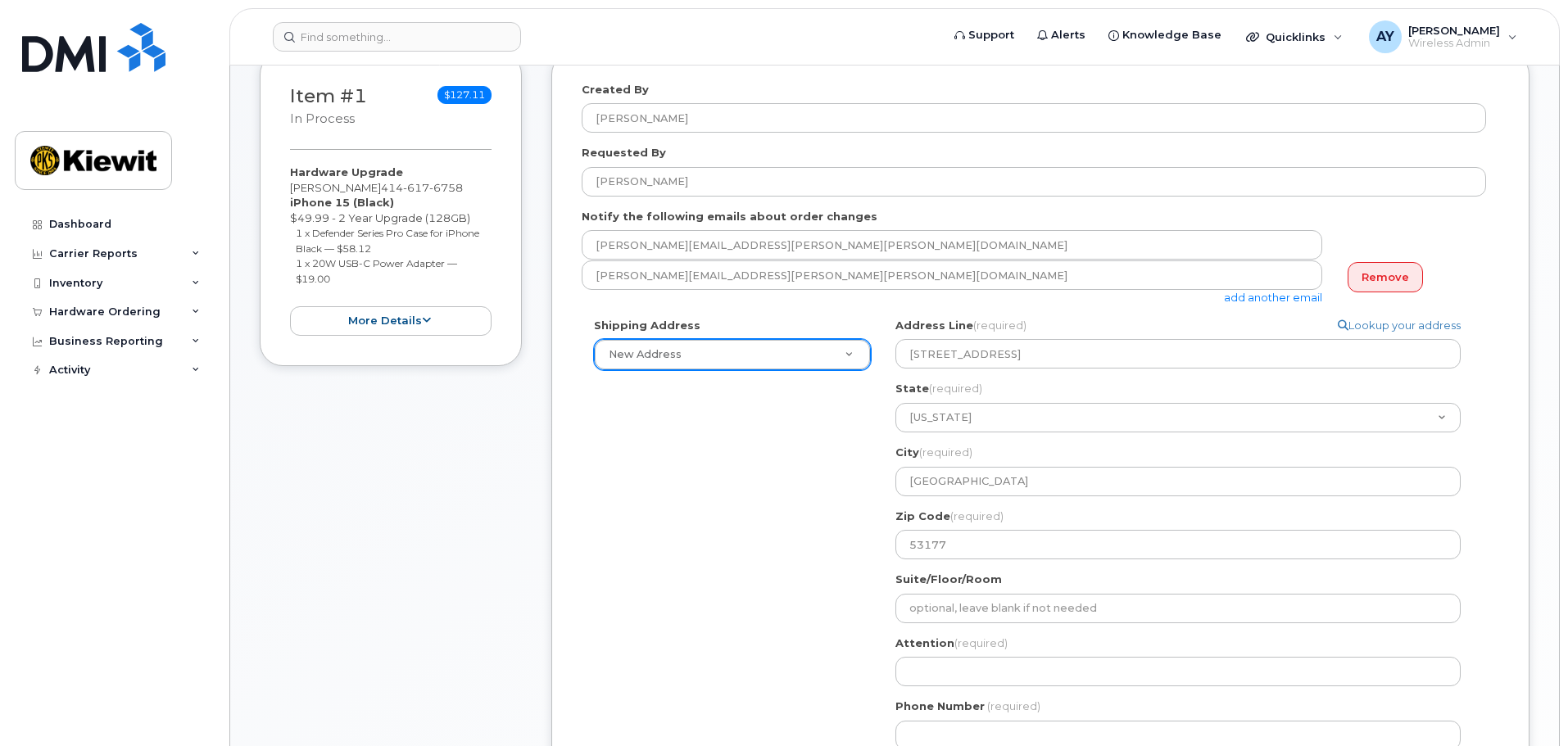
click at [771, 608] on div "Shipping Address New Address New Address 5601 Green Valley Dr Ste 700 7743 Balt…" at bounding box center [1034, 540] width 905 height 445
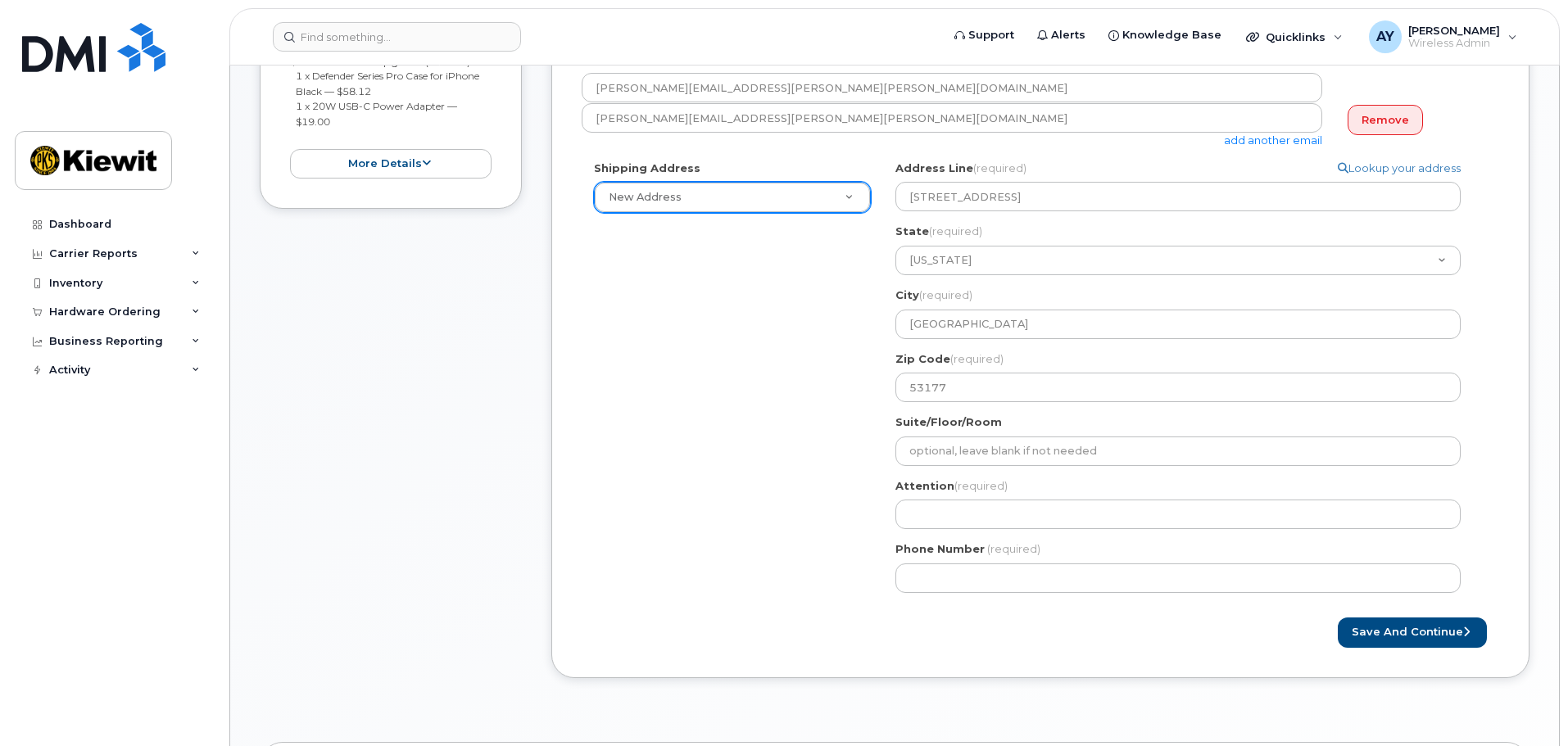
scroll to position [409, 0]
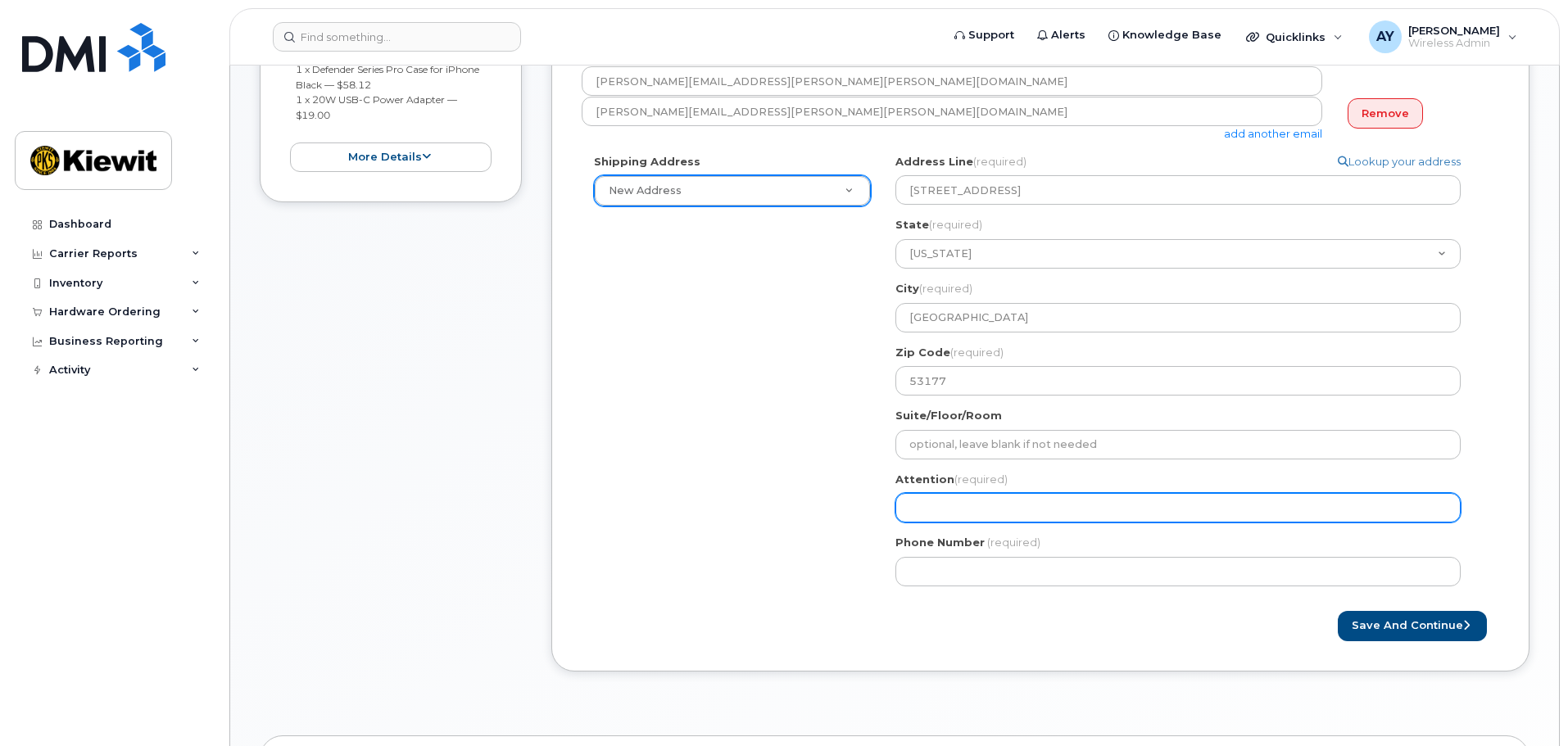
click at [911, 509] on input "Attention (required)" at bounding box center [1178, 508] width 565 height 30
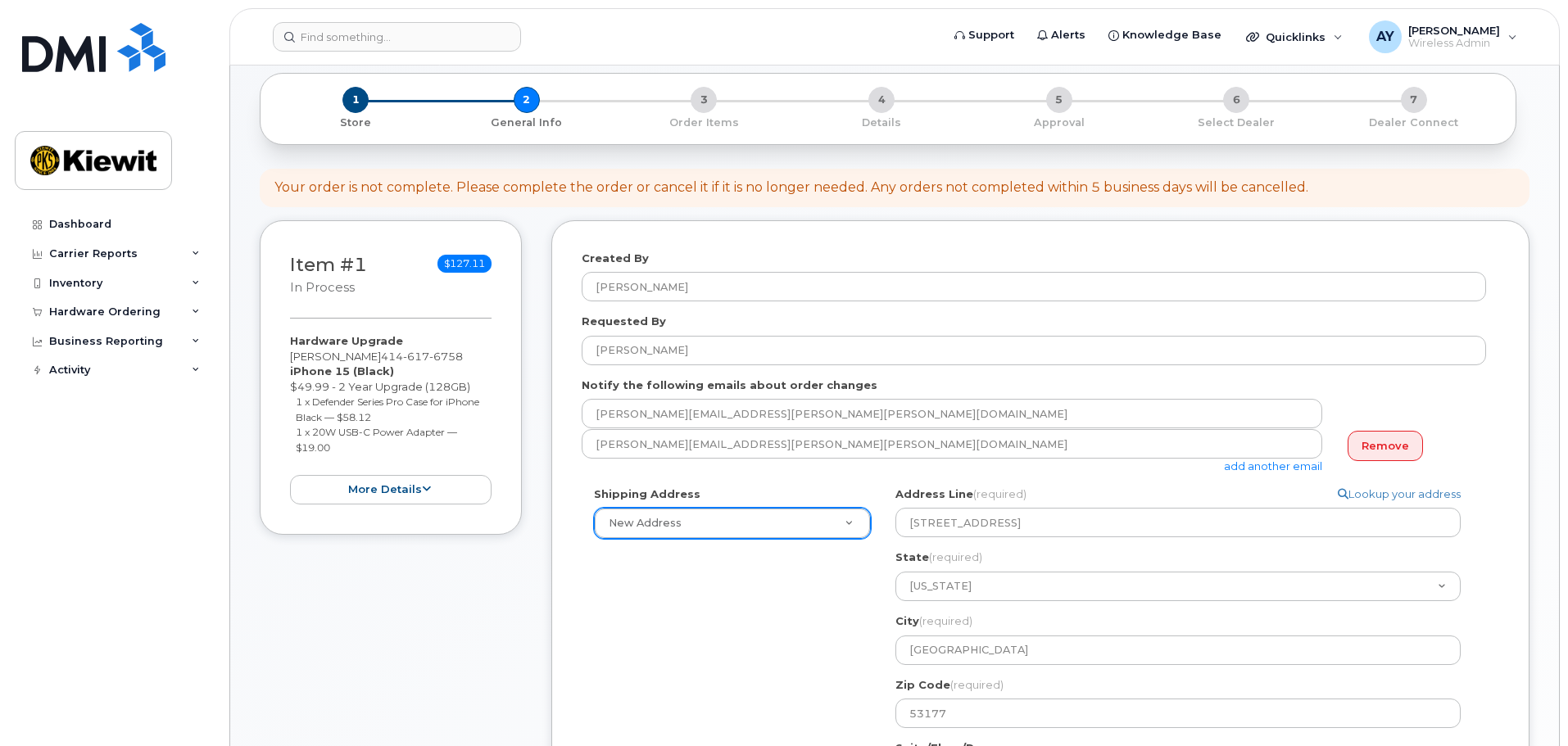
scroll to position [0, 0]
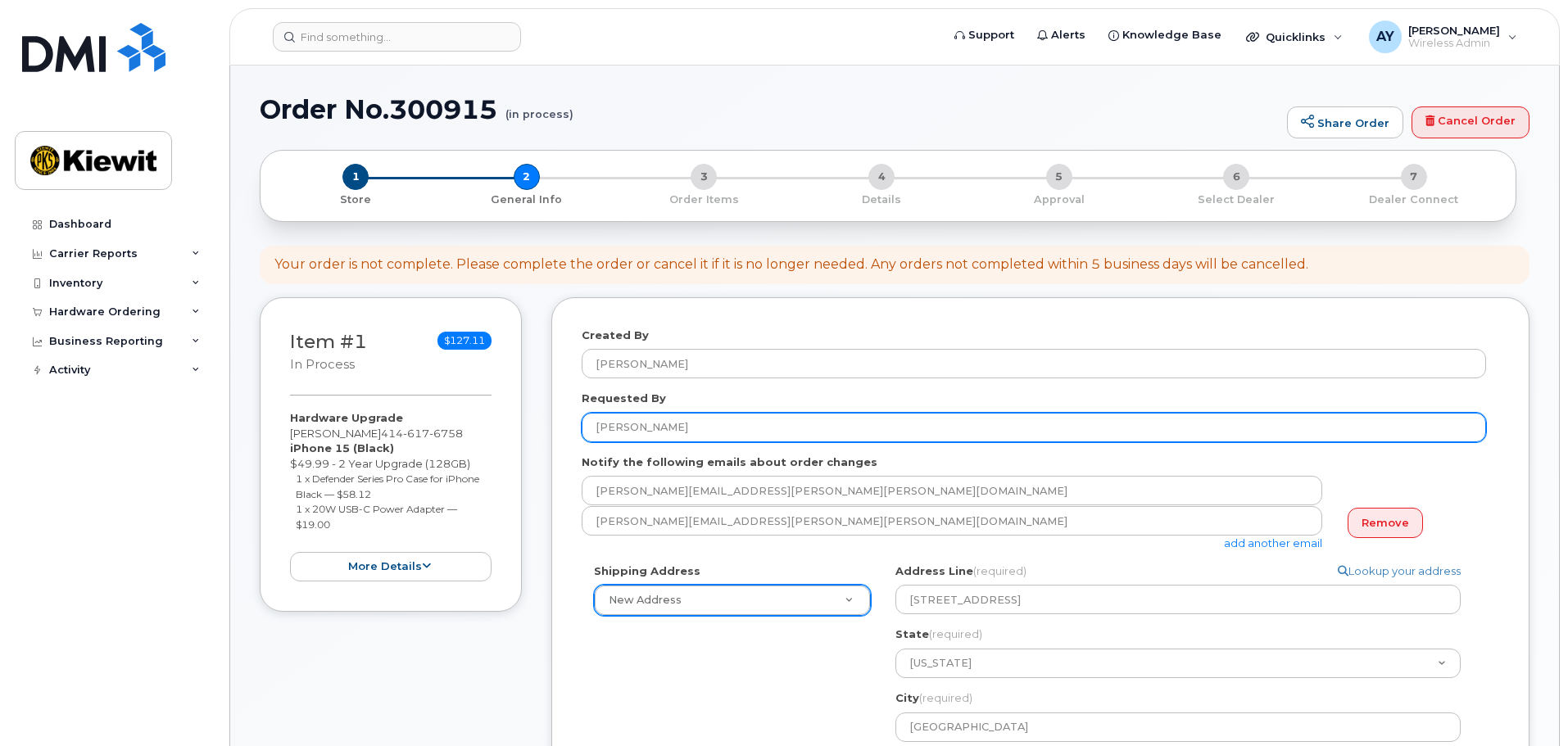
drag, startPoint x: 719, startPoint y: 422, endPoint x: 544, endPoint y: 433, distance: 175.3
click at [546, 428] on div "Item #1 in process $127.11 Hardware Upgrade TERESA SHADA 414 617 6758 iPhone 15…" at bounding box center [895, 702] width 1270 height 809
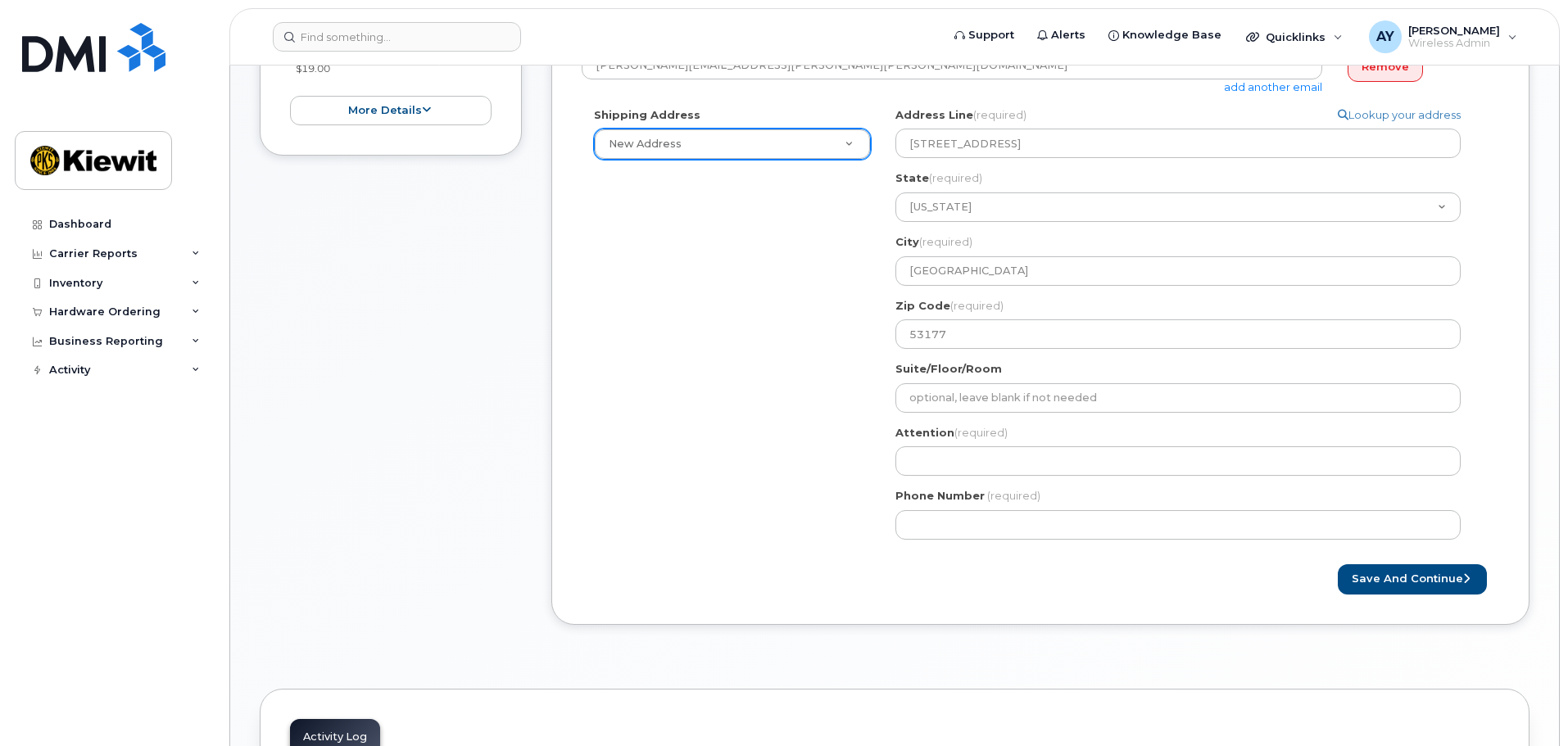
scroll to position [491, 0]
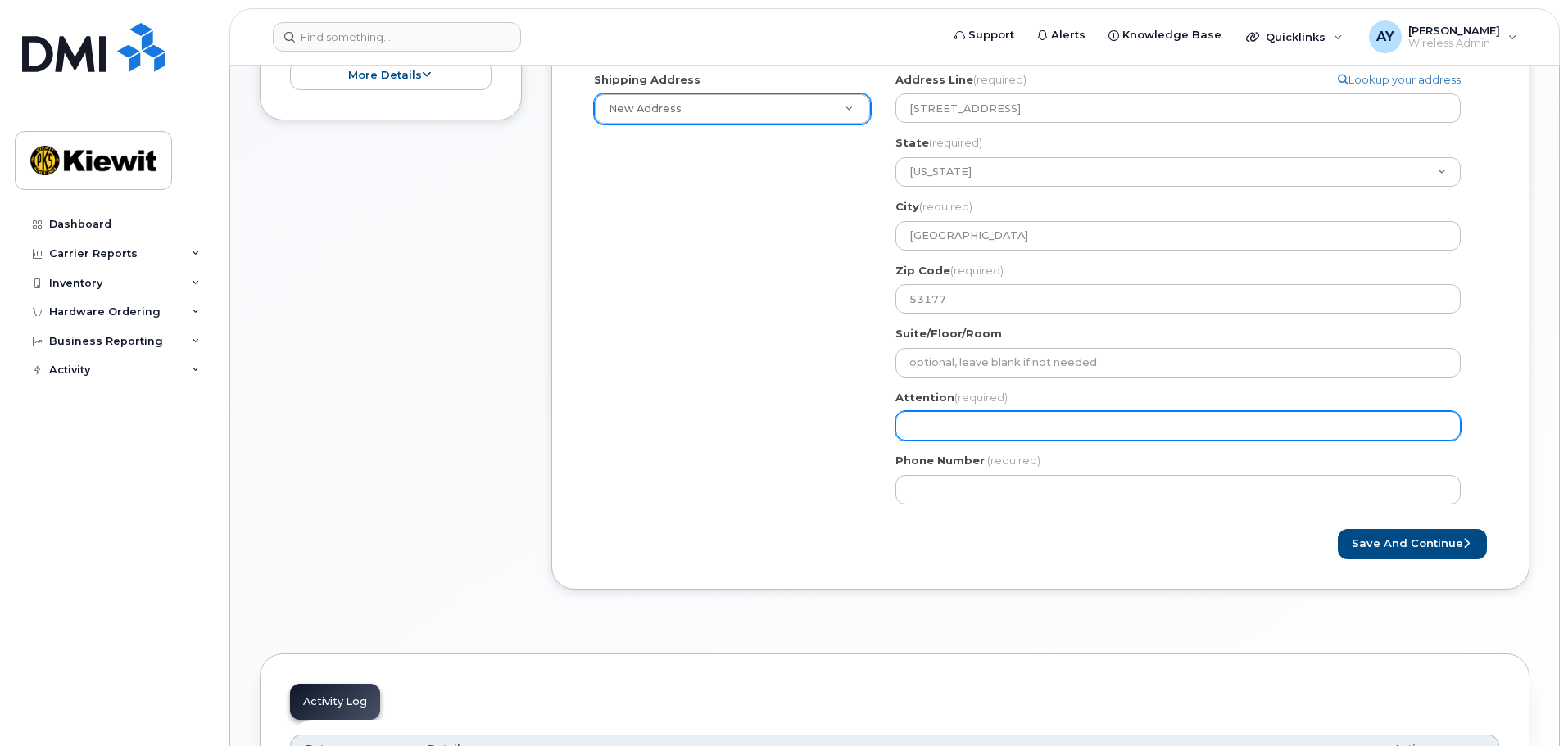
click at [938, 428] on input "Attention (required)" at bounding box center [1178, 426] width 565 height 30
paste input "DANIEL MCINERNEY"
type input "DANIEL MCINERNEY"
select select
type input "DANIEL MCINERNEY"
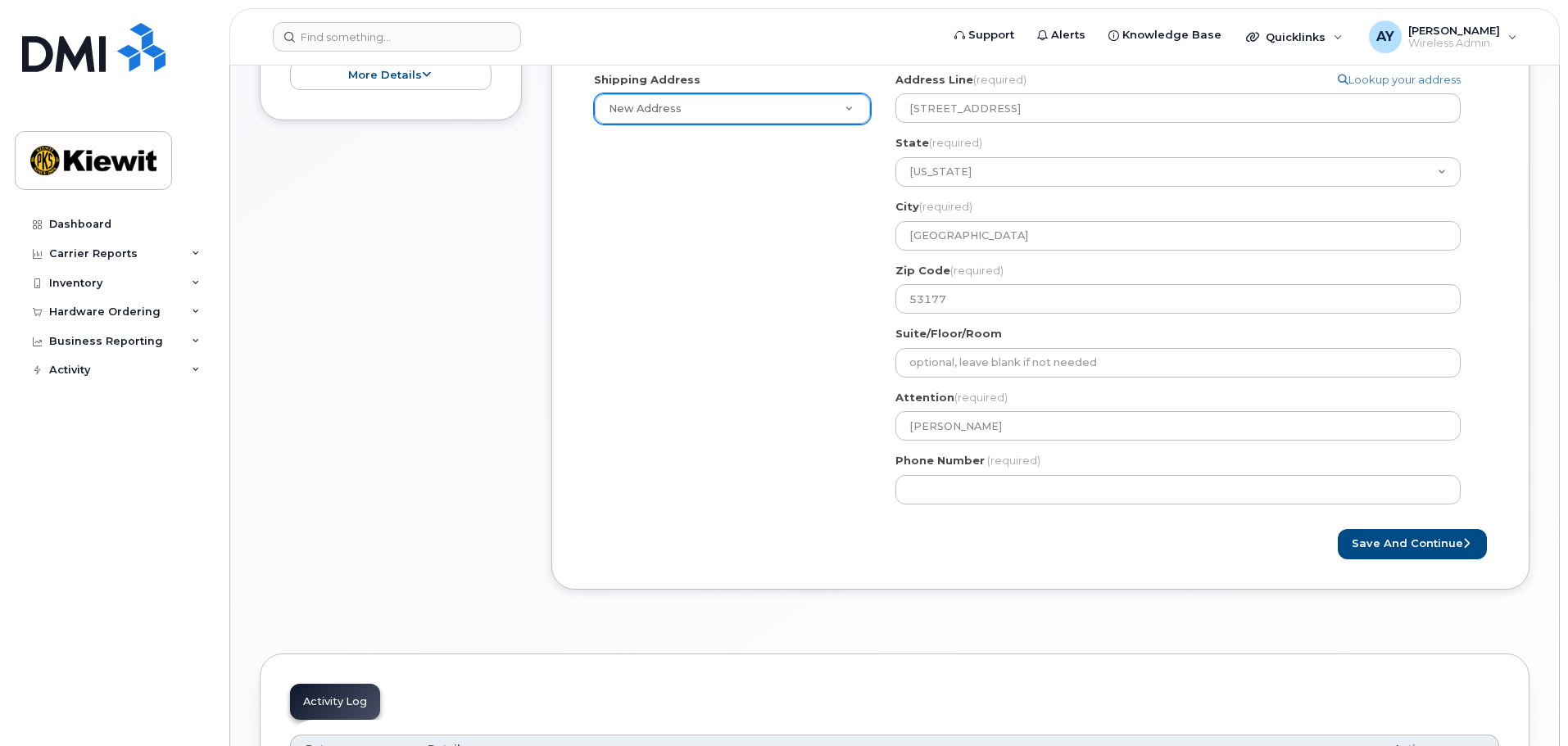
click at [759, 485] on div "Shipping Address New Address New Address 5601 Green Valley Dr Ste 700 7743 Balt…" at bounding box center [1034, 294] width 905 height 445
click at [1525, 351] on div "Created By Andrew Yee Requested By DANIEL MCINERNEY Notify the following emails…" at bounding box center [1040, 198] width 978 height 784
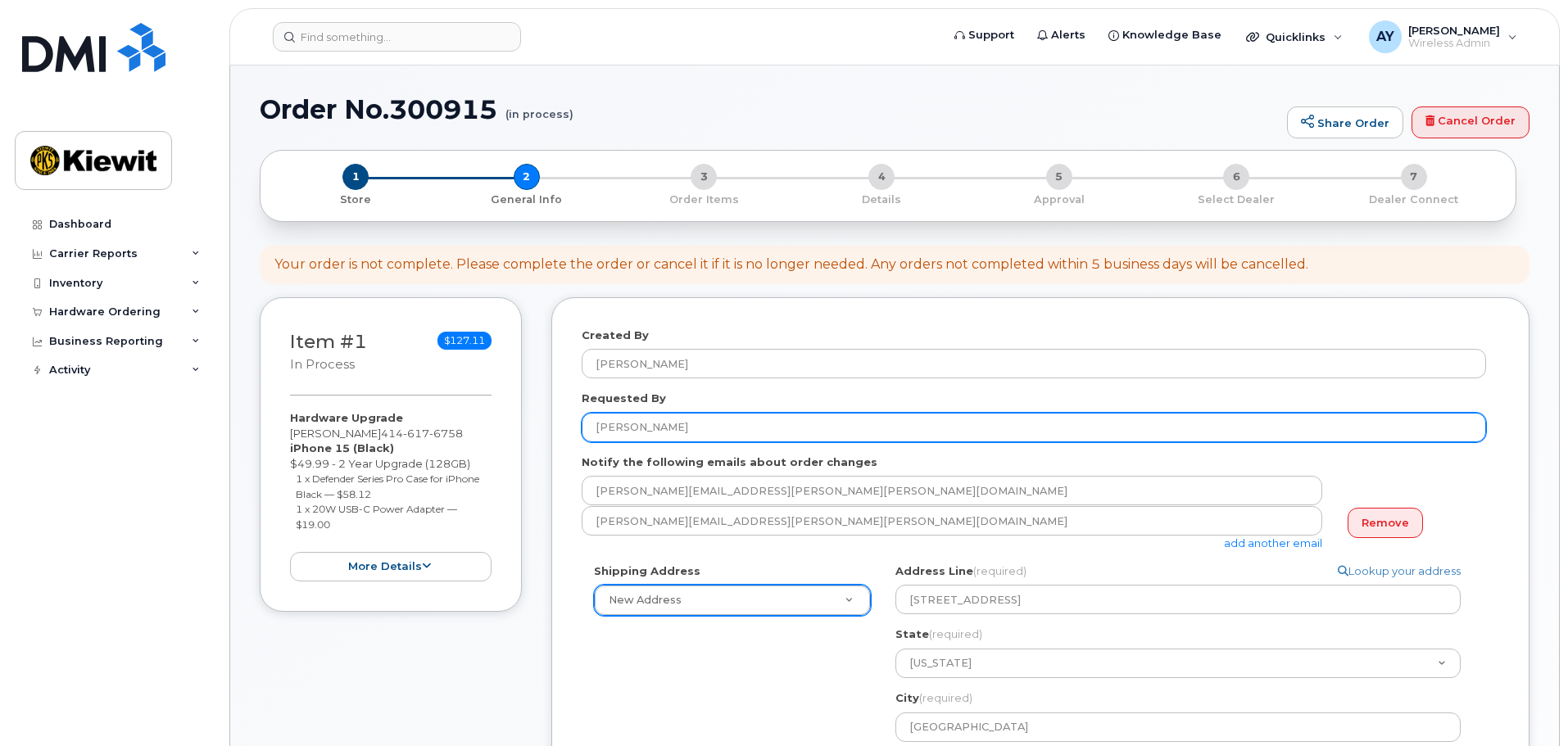
click at [666, 434] on input "DANIEL MCINERNEY" at bounding box center [1034, 428] width 905 height 30
paste input "aniel.McInerney"
click at [633, 426] on input "Daniel.McInerney" at bounding box center [1034, 428] width 905 height 30
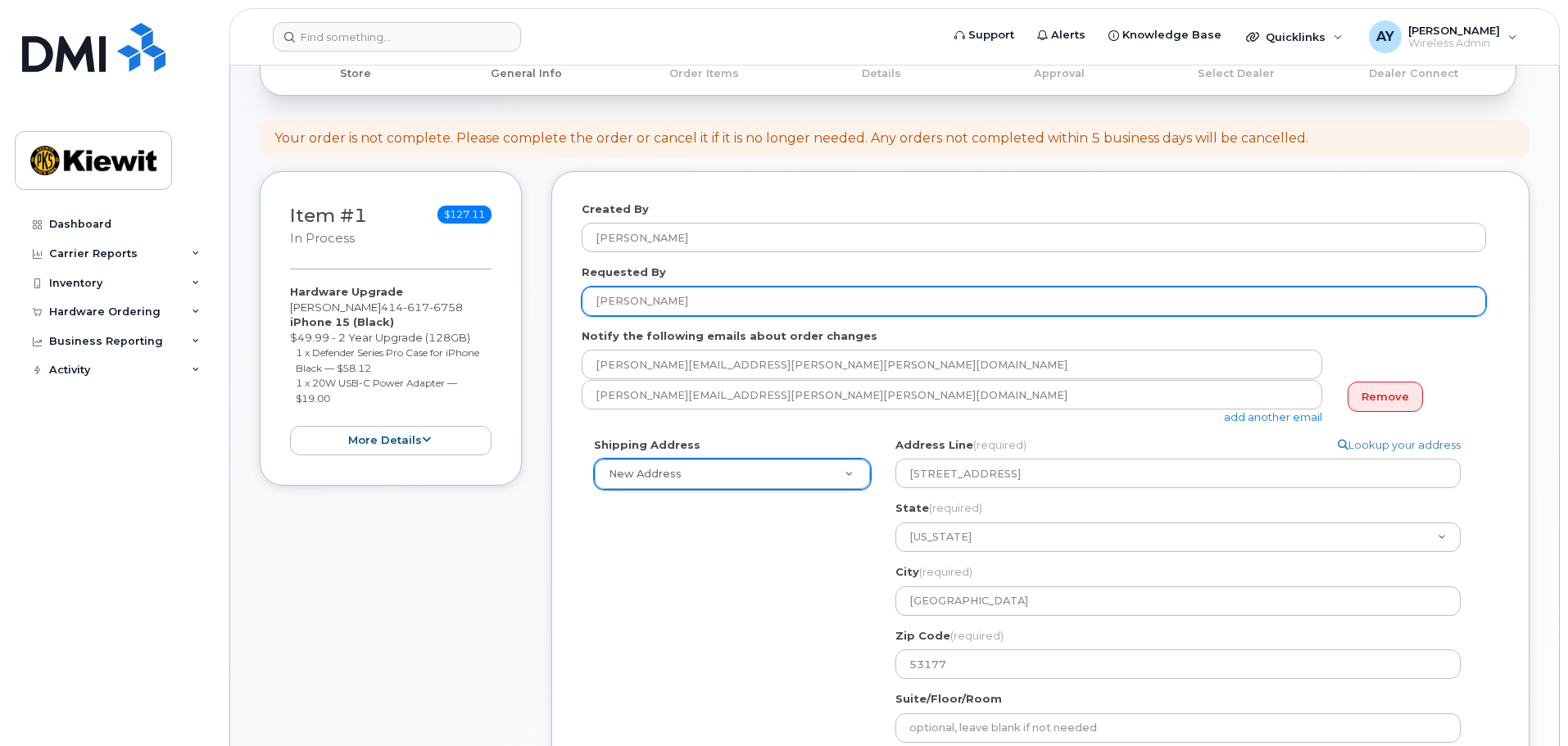
scroll to position [574, 0]
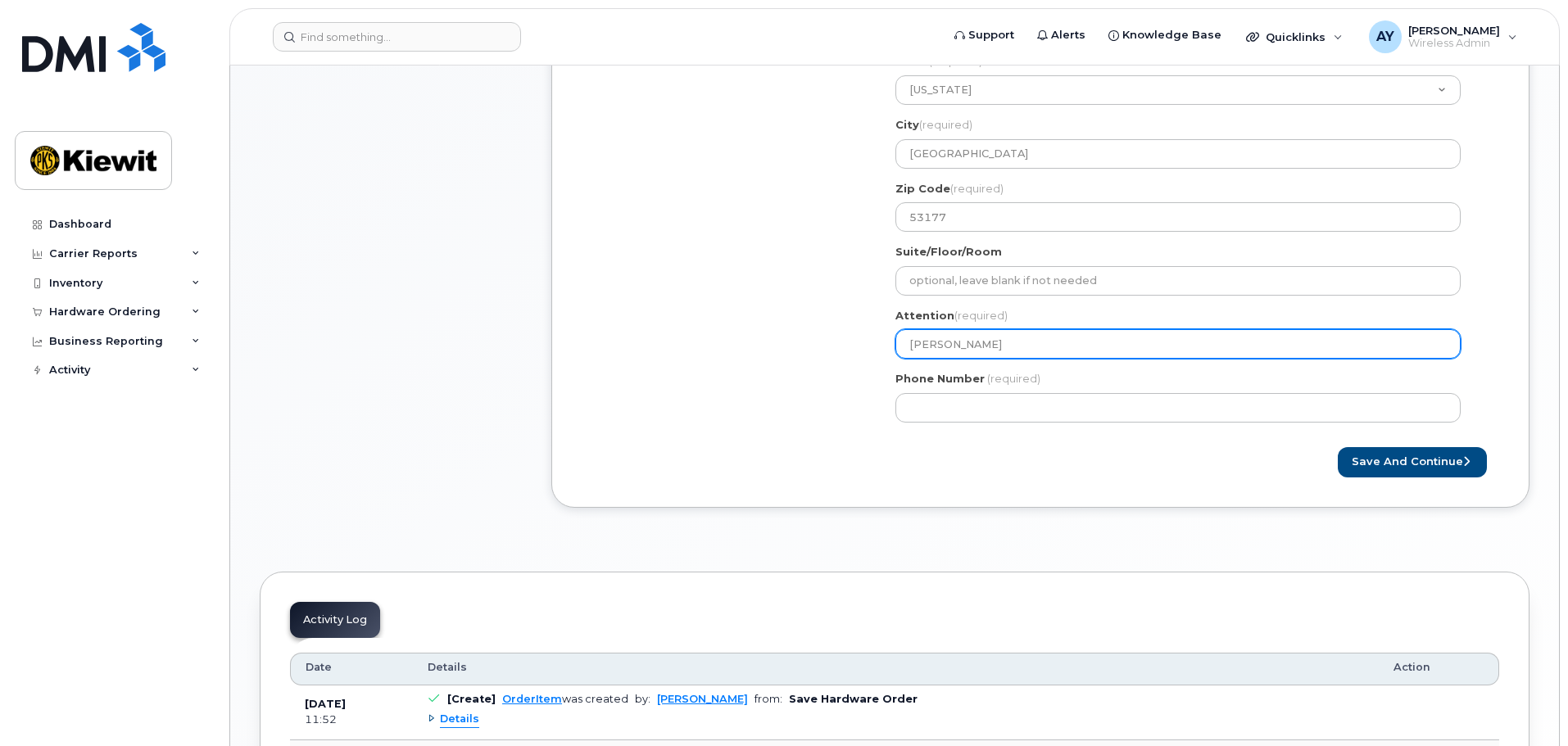
type input "[PERSON_NAME]"
click at [991, 340] on input "DANIEL MCINERNEY" at bounding box center [1178, 344] width 565 height 30
paste input "aniel.McInerney"
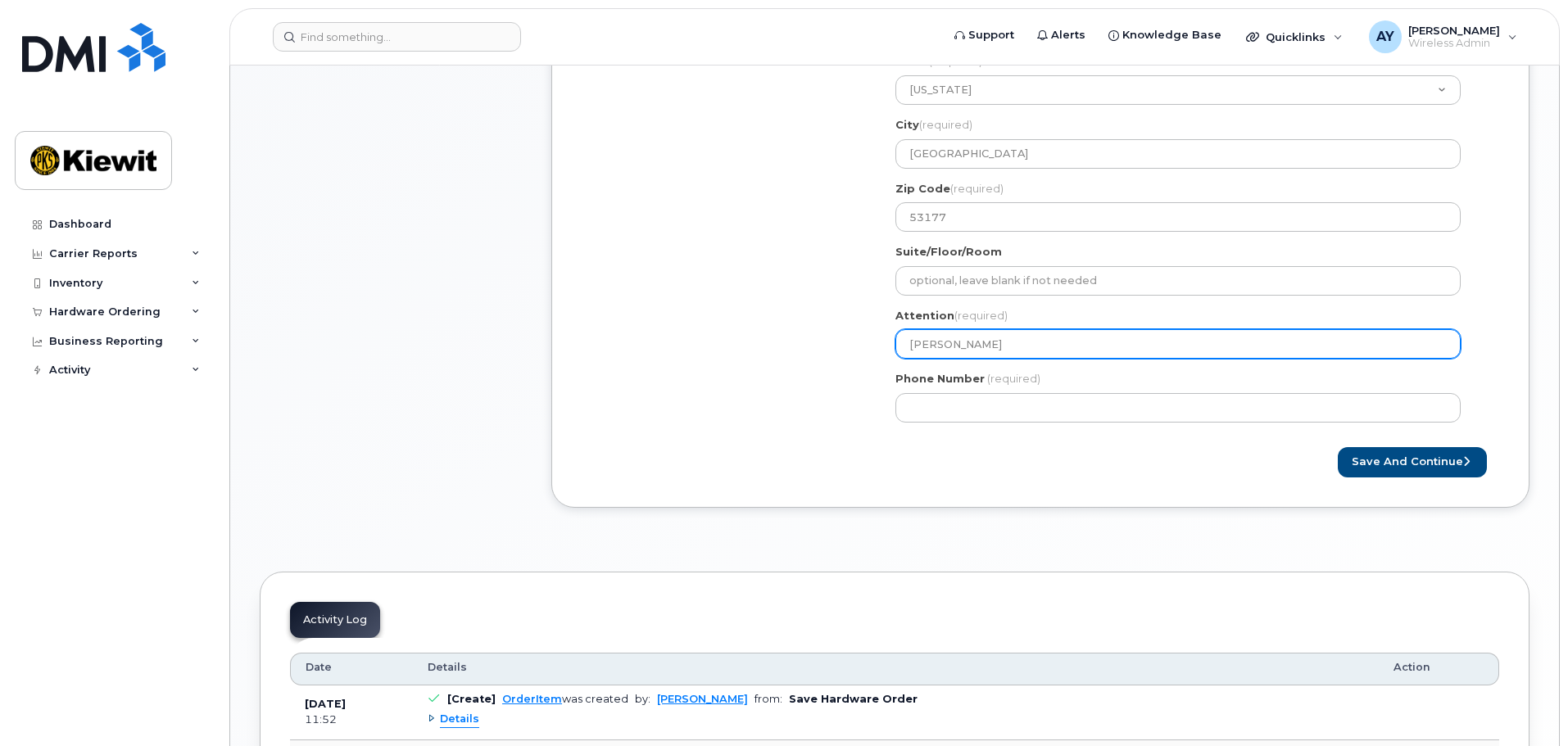
type input "Daniel.McInerney"
click at [947, 346] on input "Daniel.McInerney" at bounding box center [1178, 344] width 565 height 30
select select
type input "DanielMcInerney"
select select
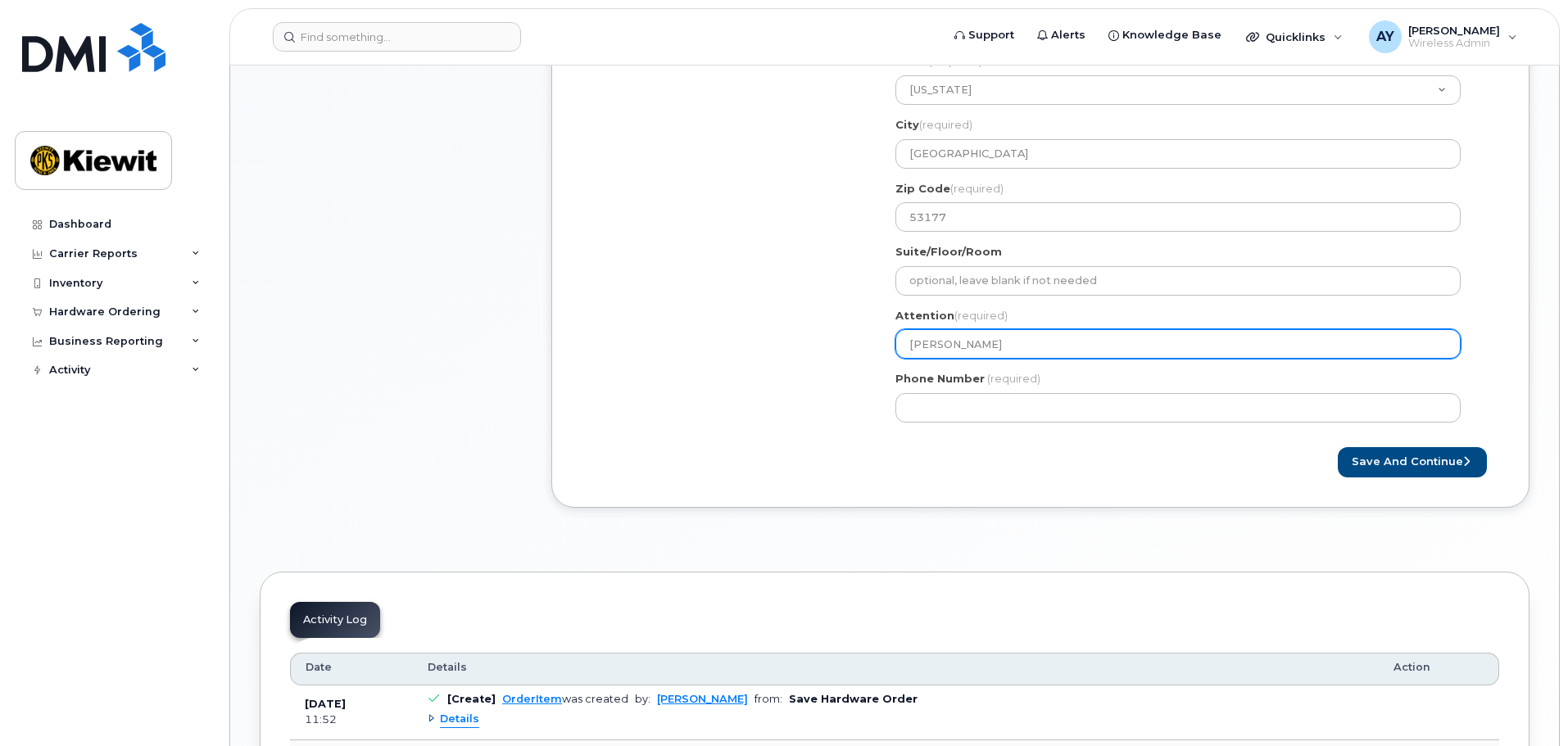
type input "[PERSON_NAME]"
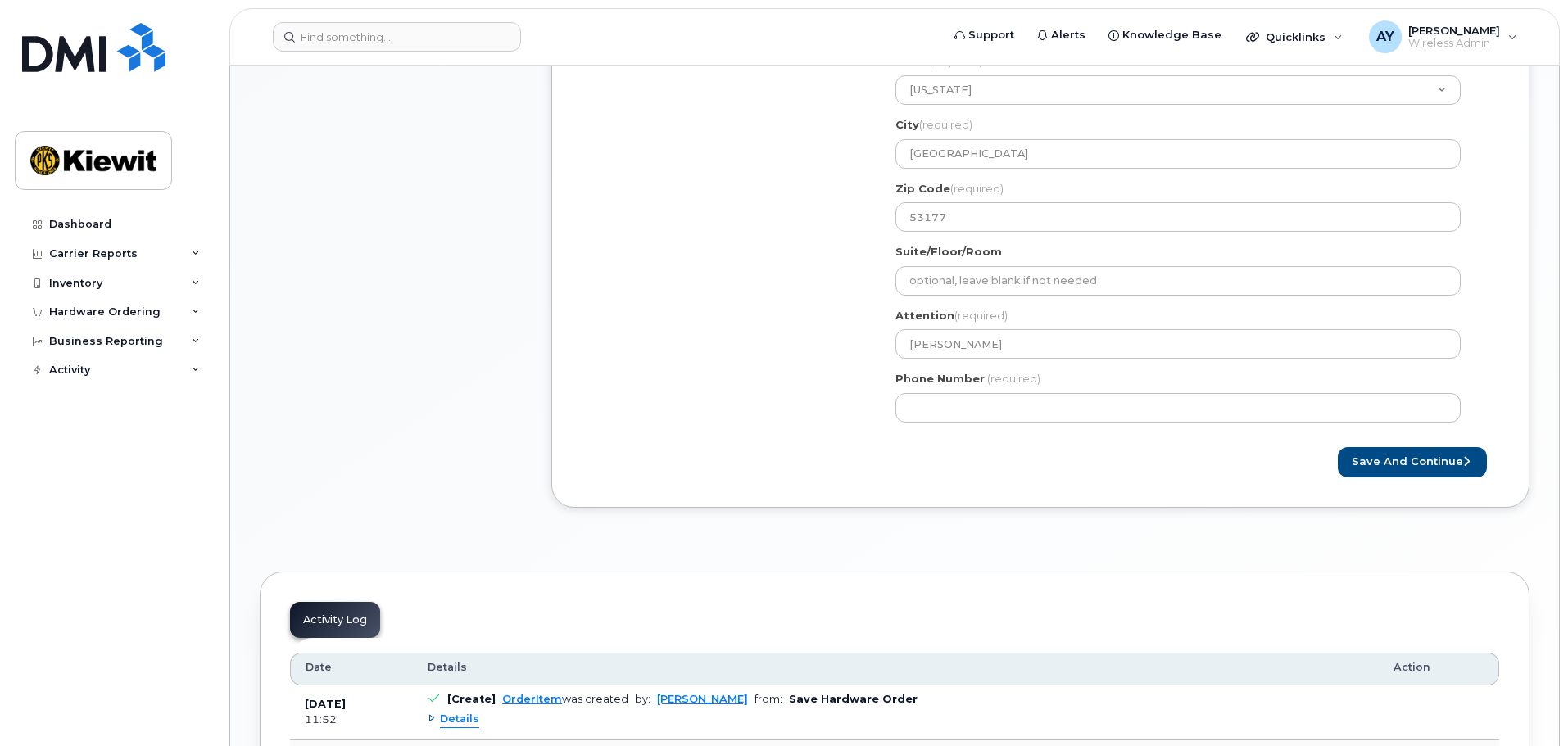
drag, startPoint x: 1356, startPoint y: 552, endPoint x: 1314, endPoint y: 530, distance: 47.4
click at [1356, 552] on div "× Share This Order If you want to allow others to create or edit orders, share …" at bounding box center [895, 243] width 1270 height 1333
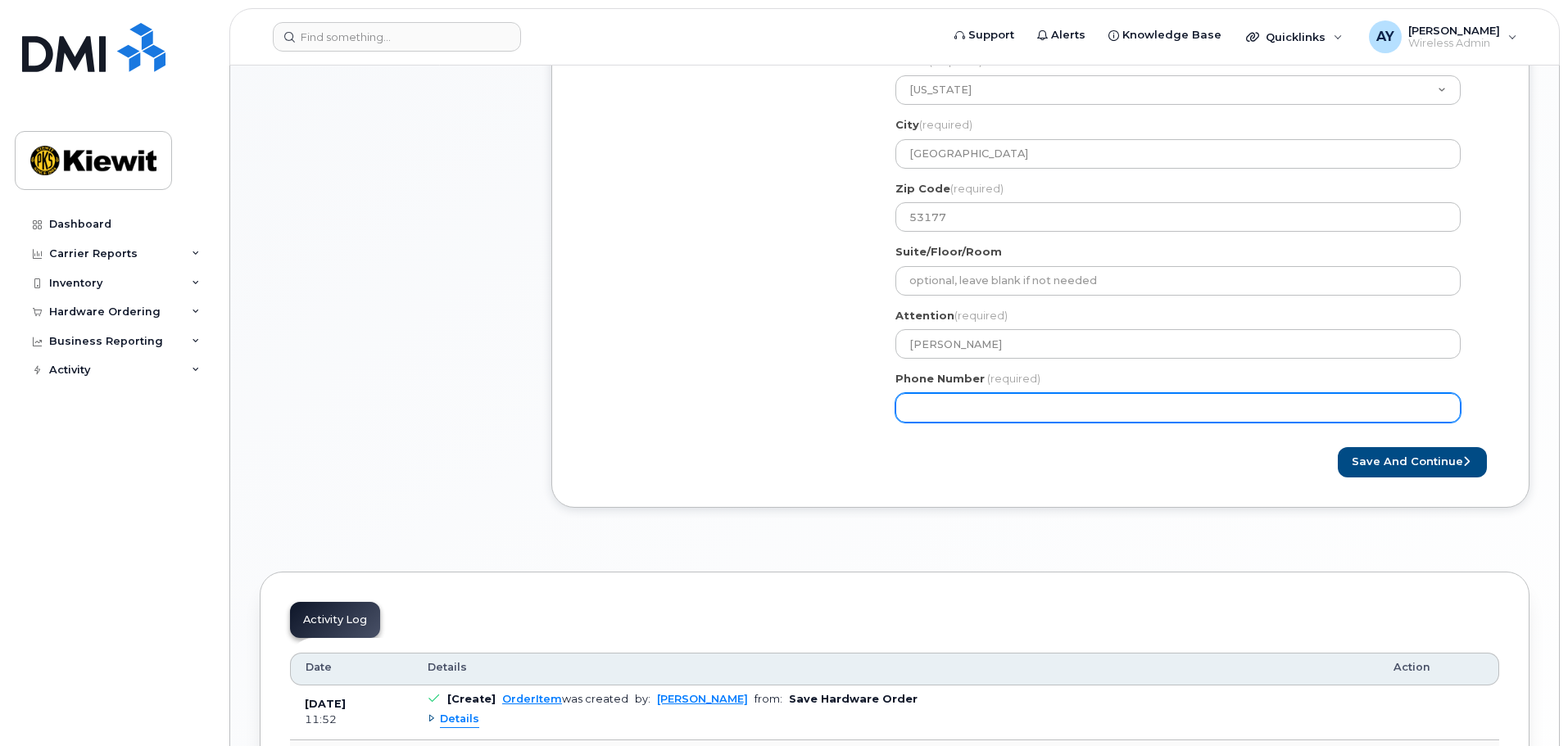
click at [1080, 412] on input "Phone Number" at bounding box center [1178, 408] width 565 height 30
type input "952944443"
select select
type input "9529444436"
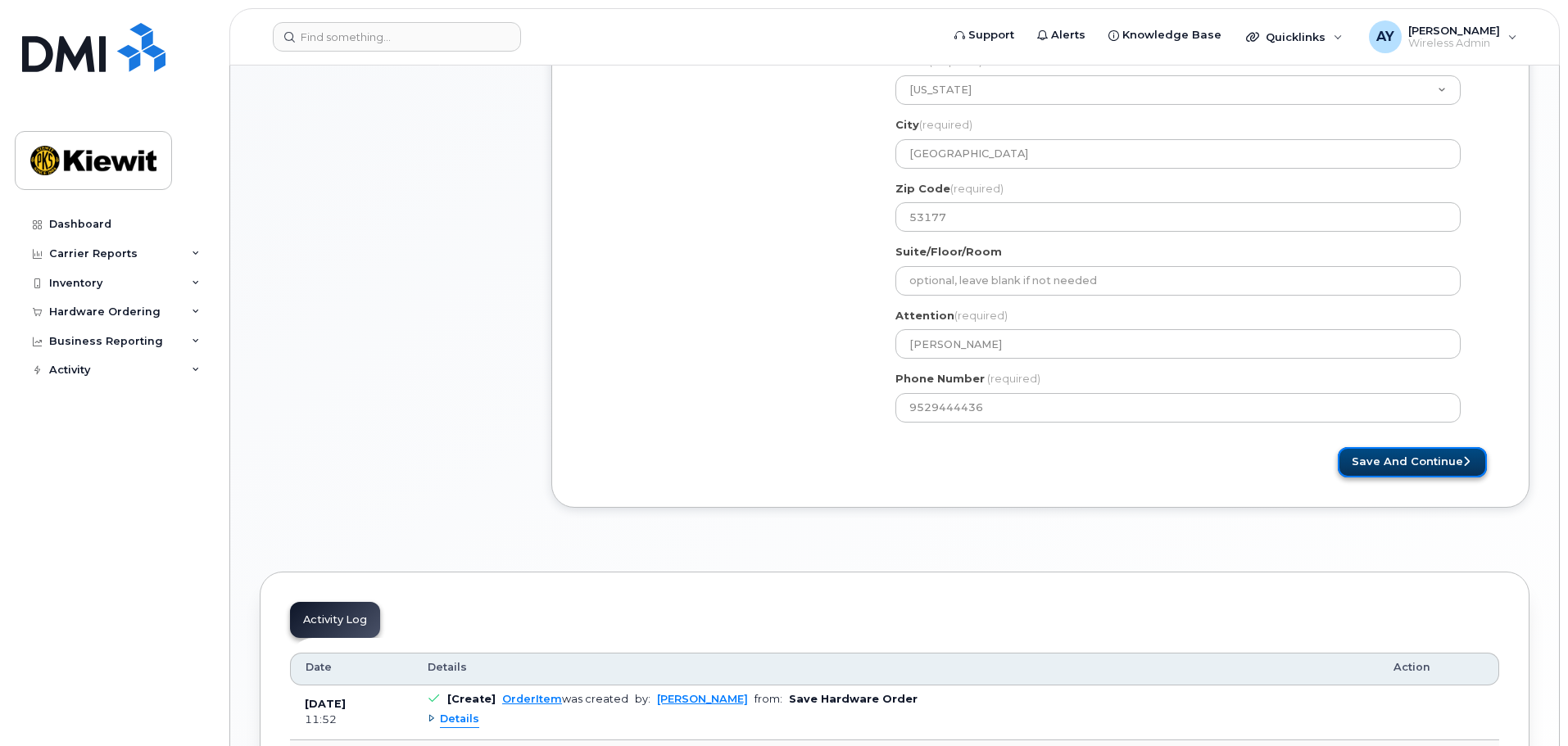
click at [1470, 463] on icon "submit" at bounding box center [1467, 462] width 7 height 11
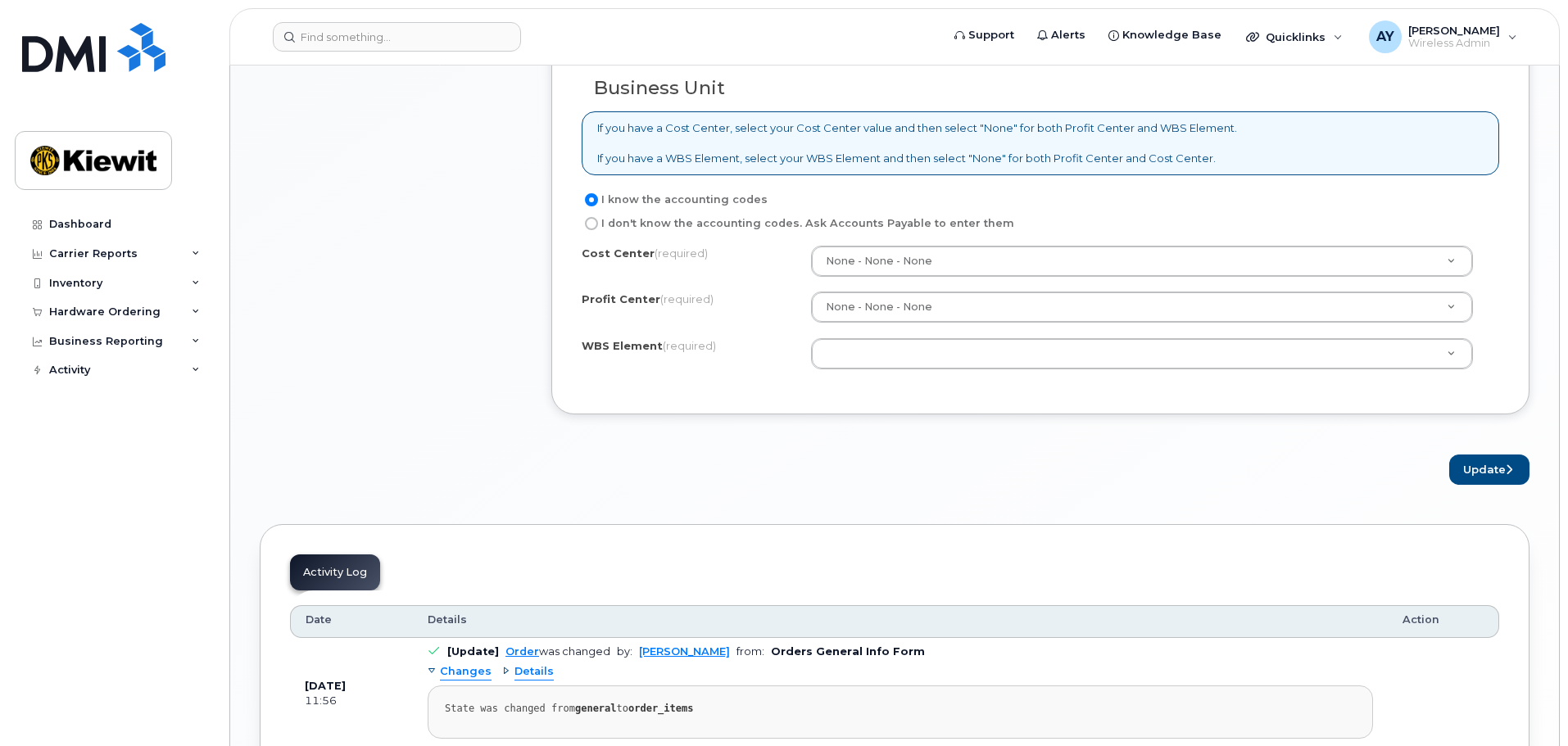
scroll to position [1311, 0]
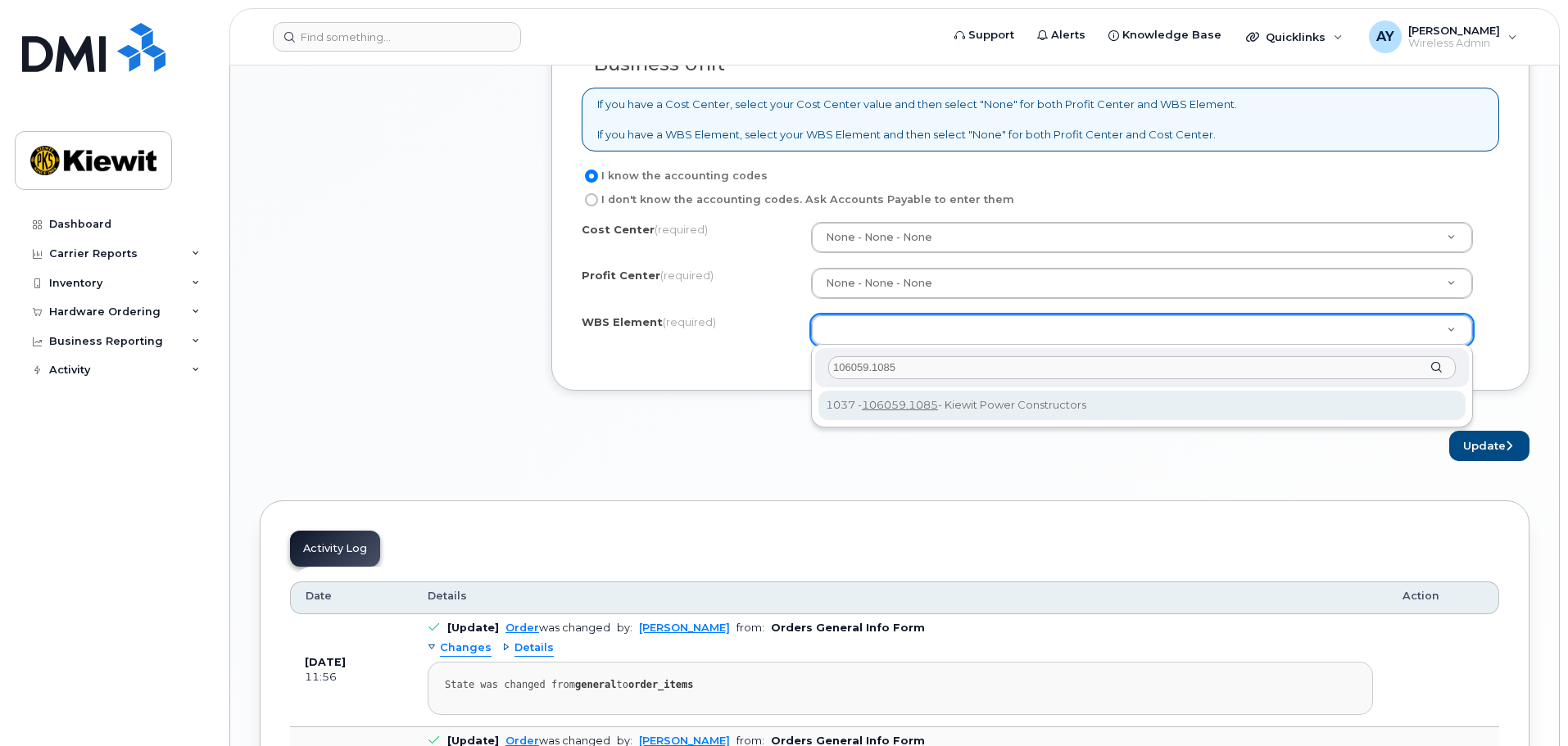
type input "106059.1085"
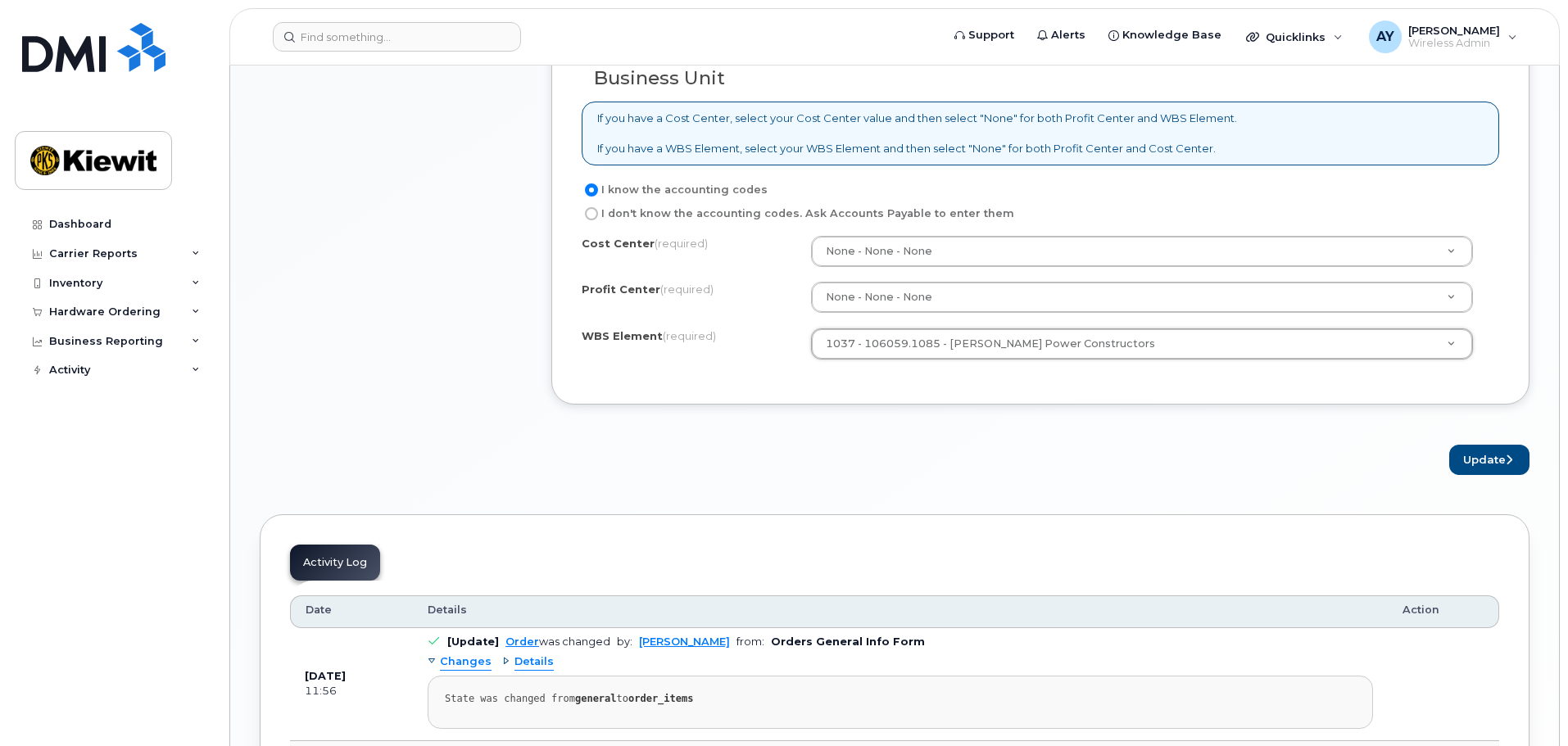
scroll to position [1229, 0]
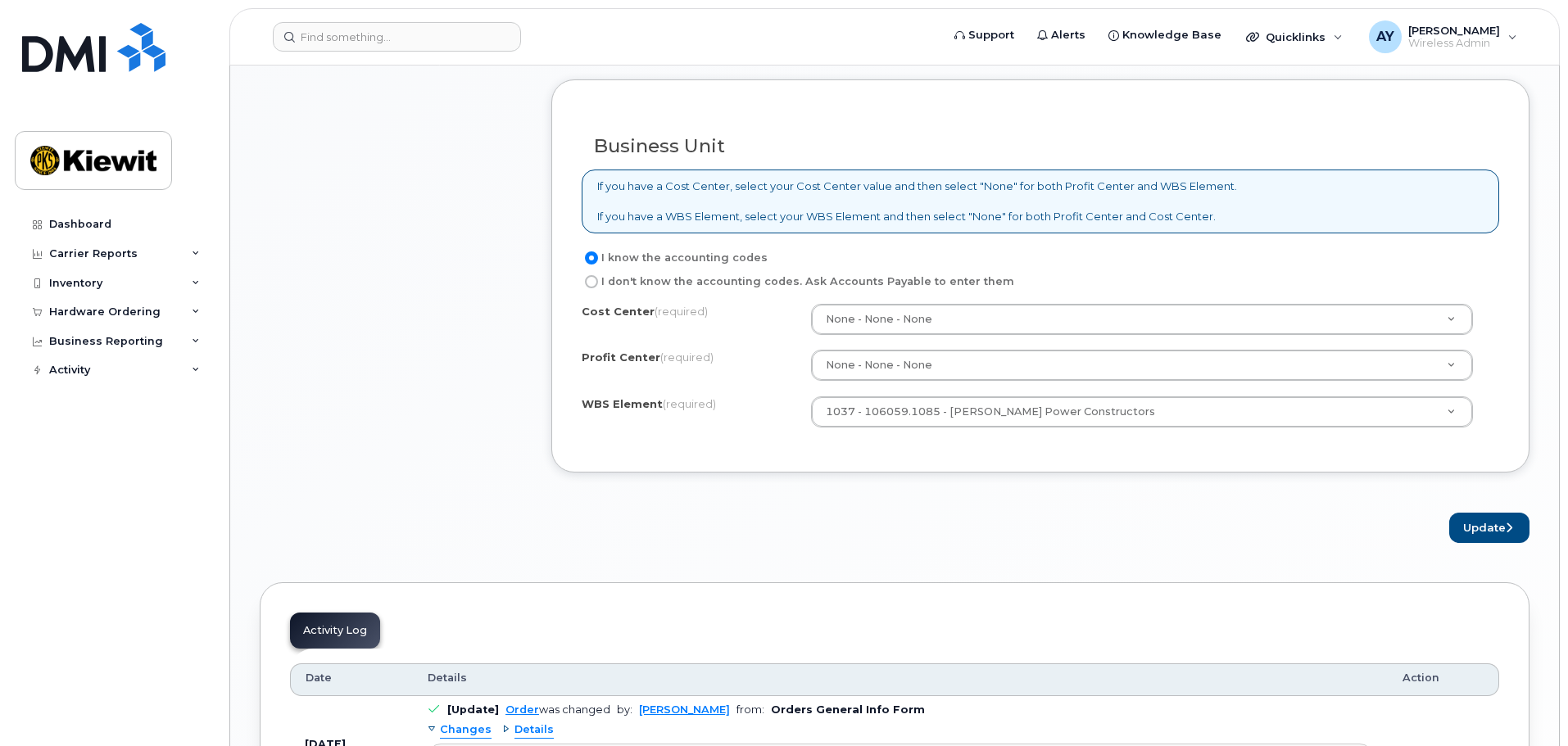
click at [1372, 531] on div "Update" at bounding box center [1040, 528] width 978 height 31
click at [1470, 529] on button "Update" at bounding box center [1490, 528] width 81 height 31
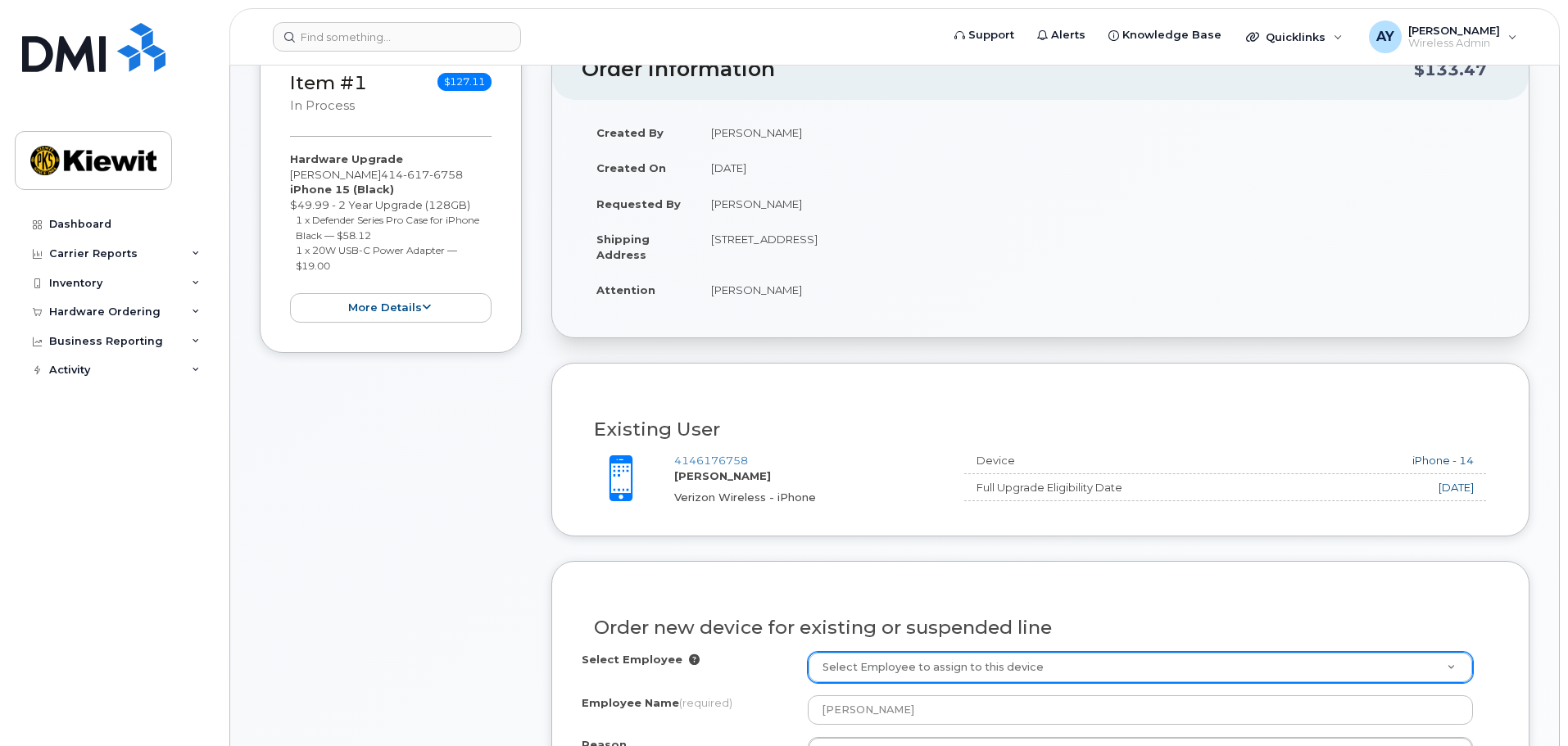
scroll to position [505, 0]
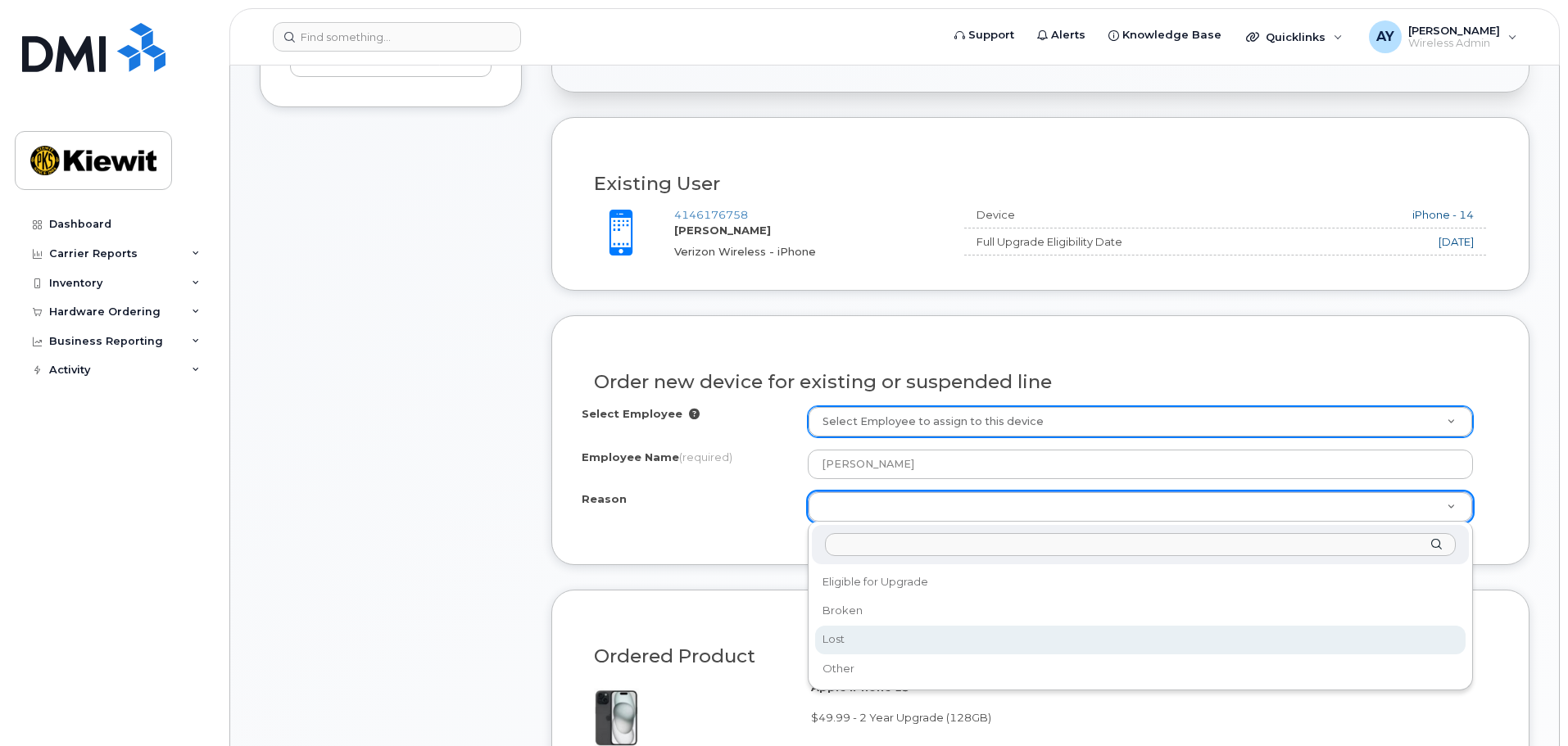
select select "lost"
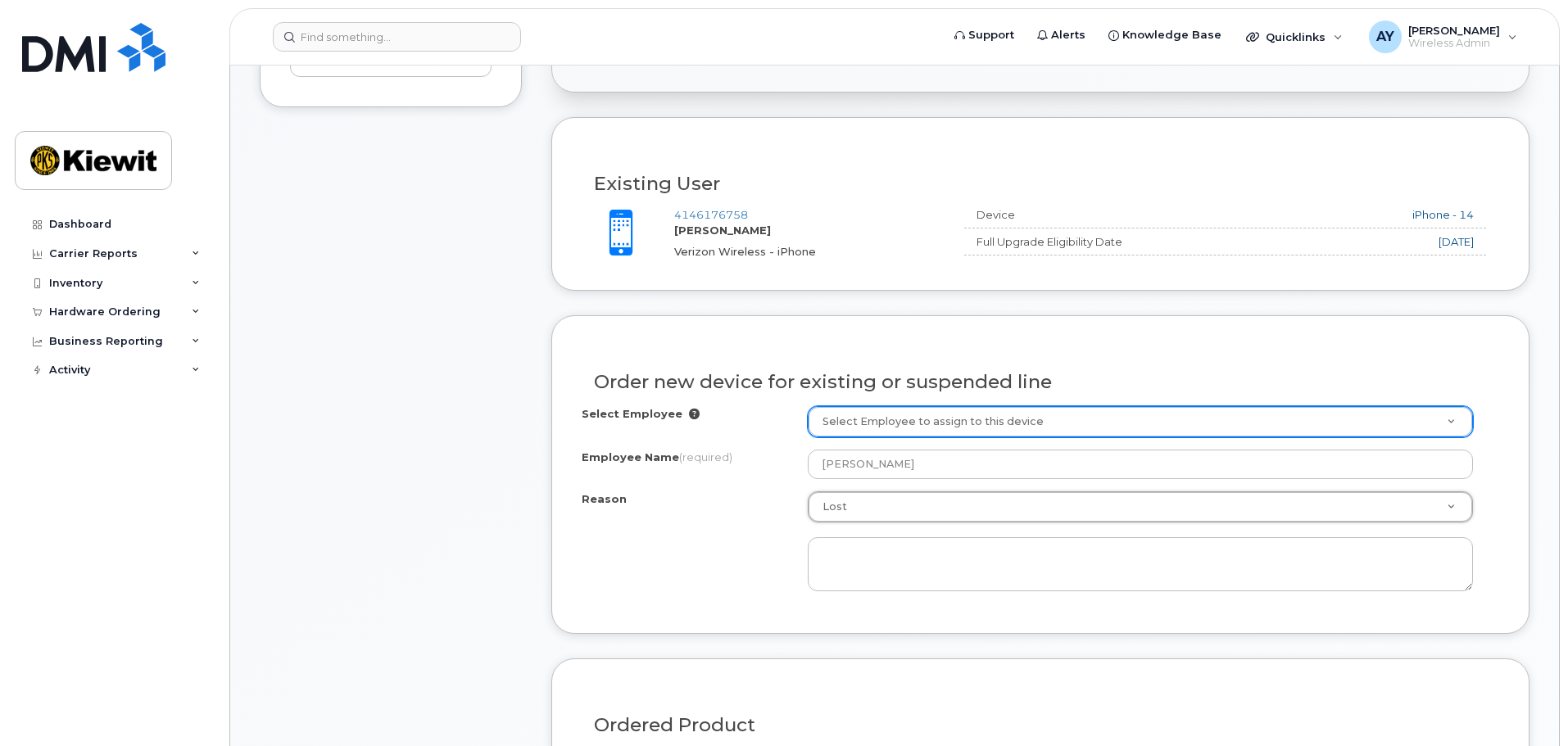
click at [464, 555] on div "Item #1 in process $127.11 Hardware Upgrade TERESA SHADA 414 617 6758 iPhone 15…" at bounding box center [391, 564] width 262 height 1543
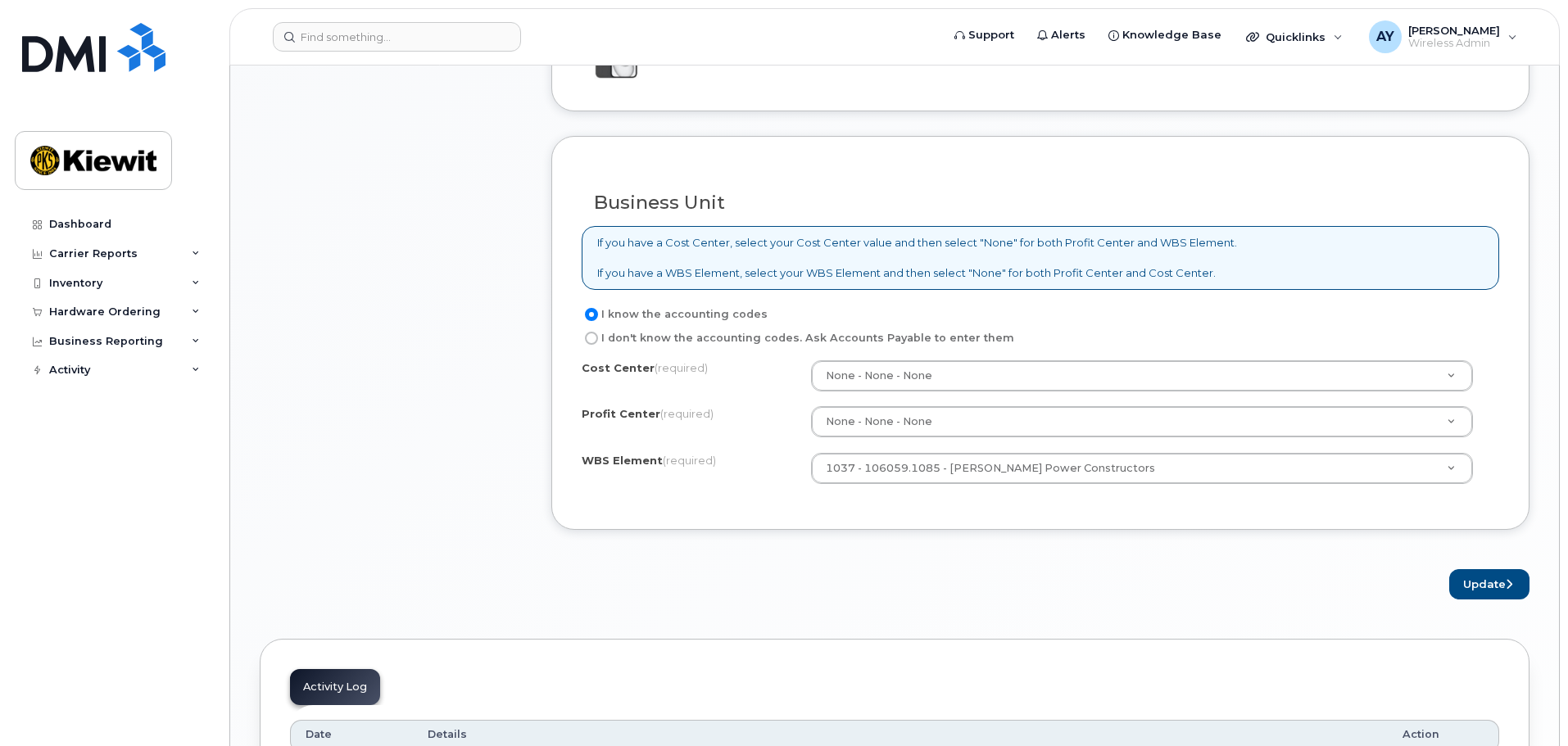
scroll to position [1242, 0]
click at [1499, 576] on button "Update" at bounding box center [1490, 584] width 81 height 31
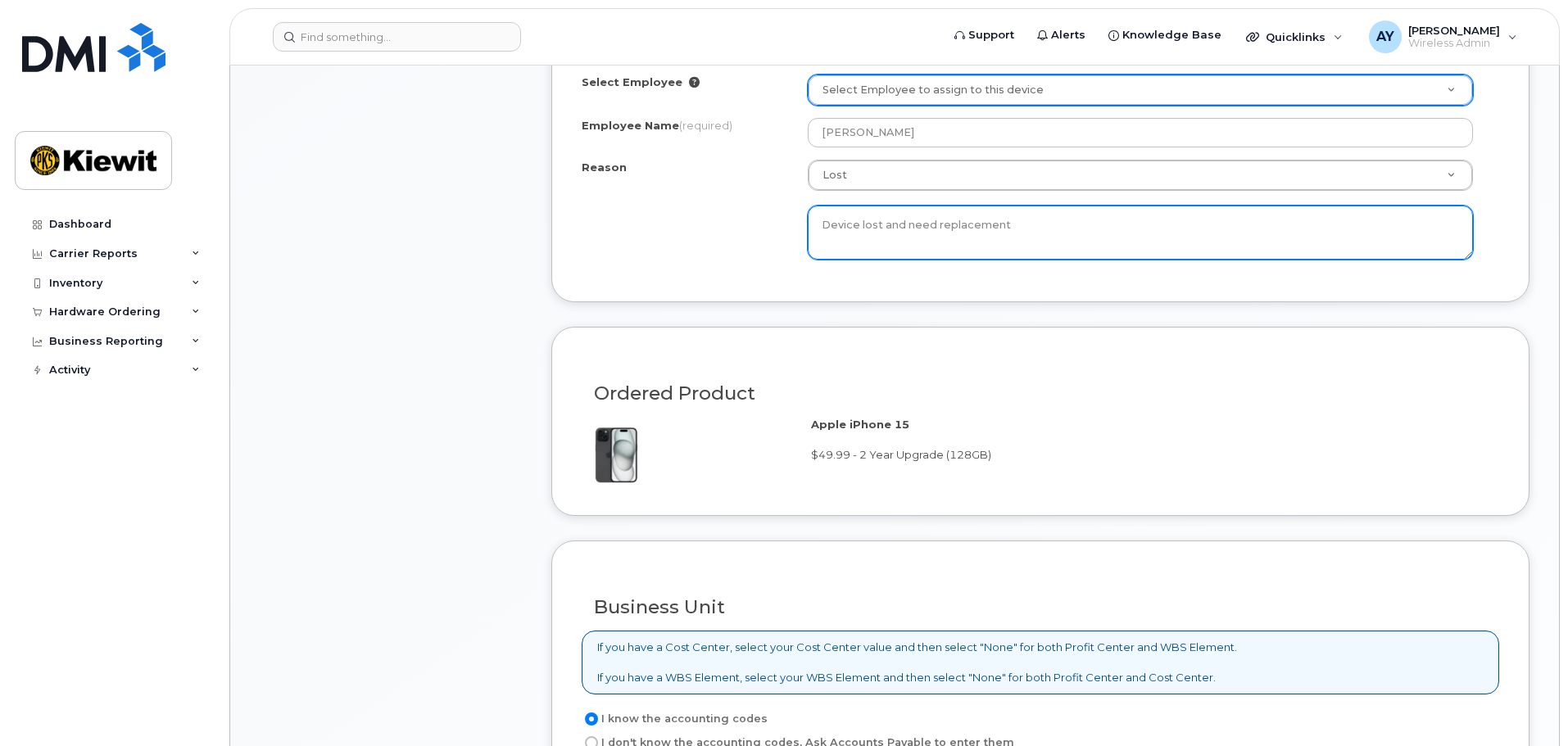
scroll to position [1371, 0]
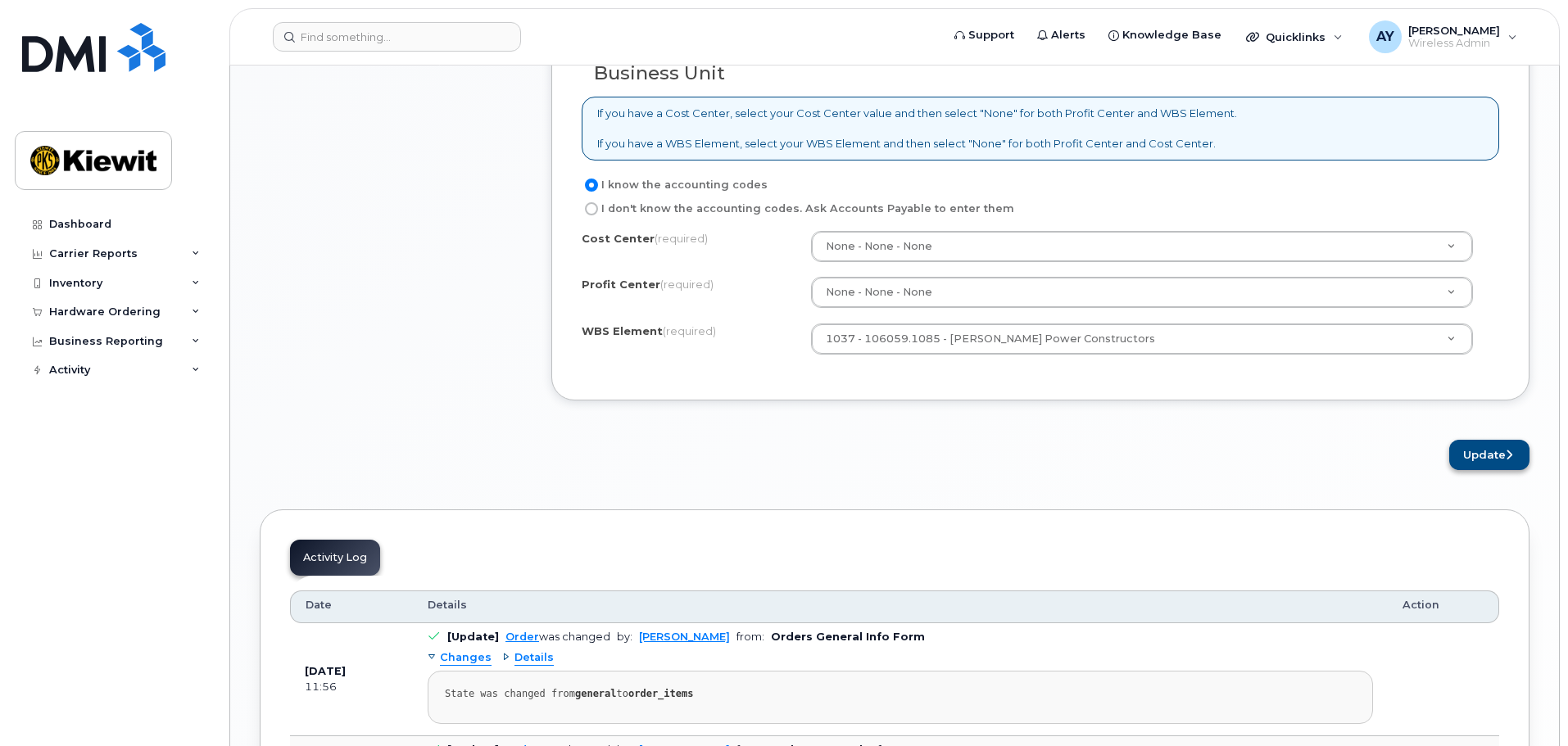
type textarea "Device lost and need replacement"
click at [1504, 454] on button "Update" at bounding box center [1490, 455] width 81 height 31
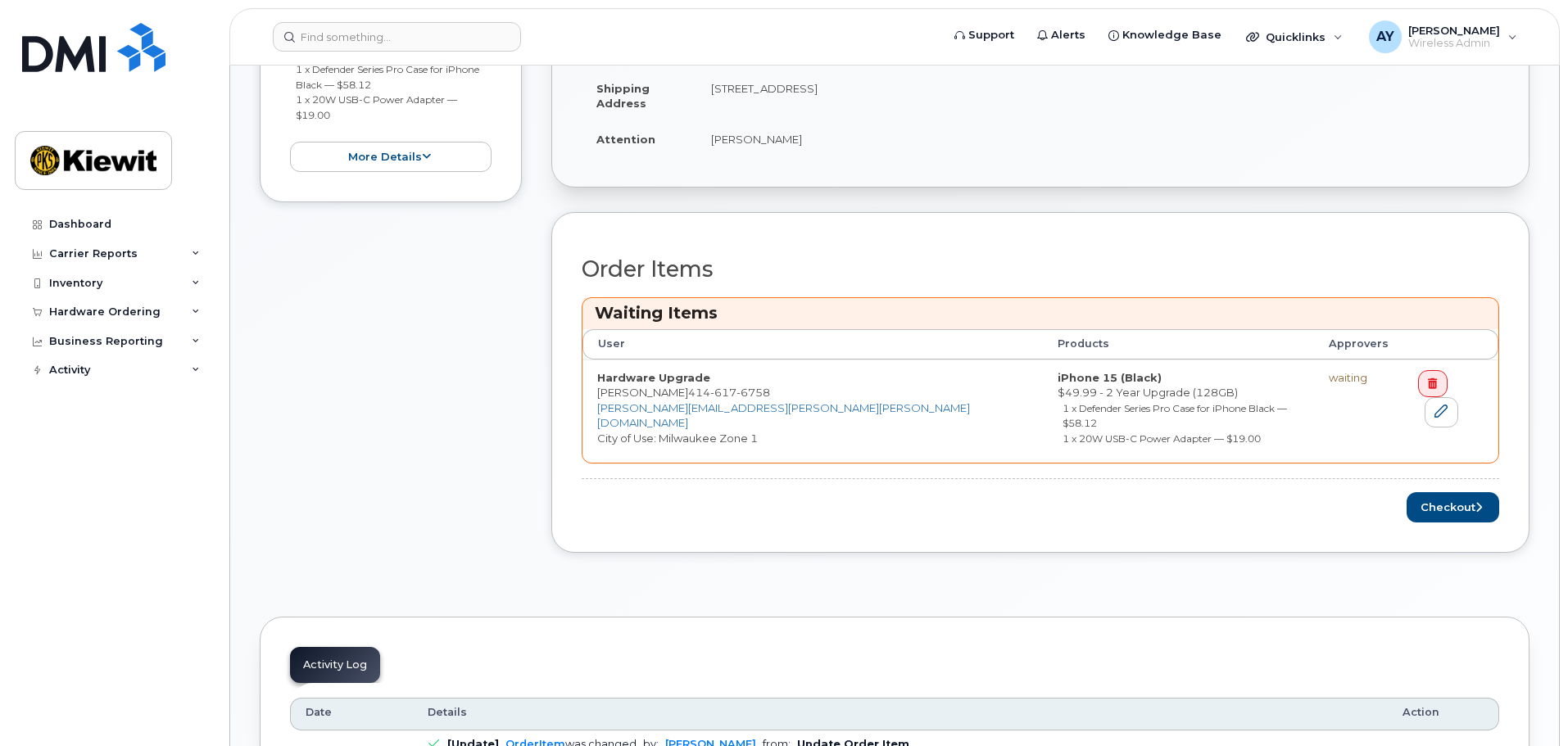
scroll to position [491, 0]
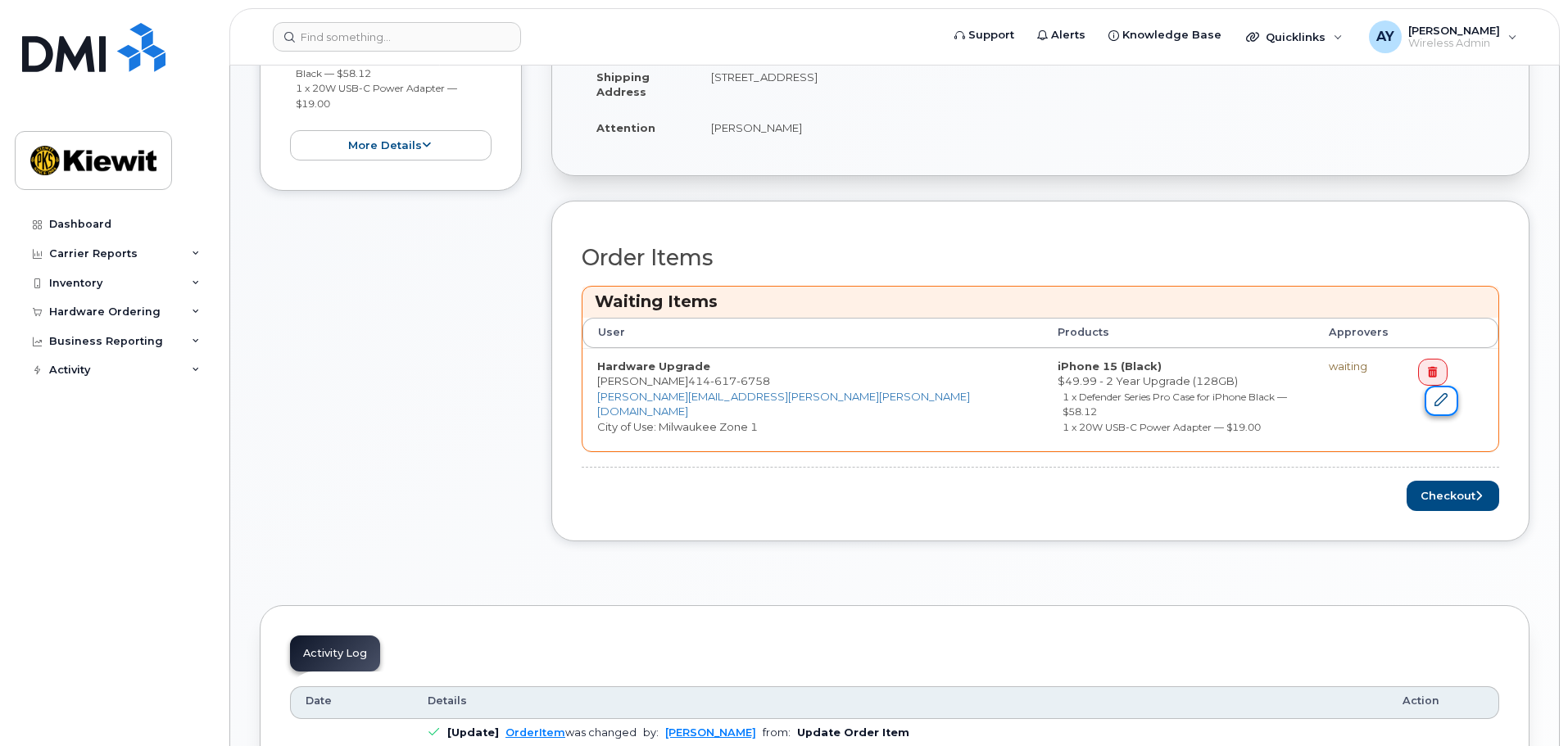
click at [1458, 386] on link at bounding box center [1441, 401] width 32 height 31
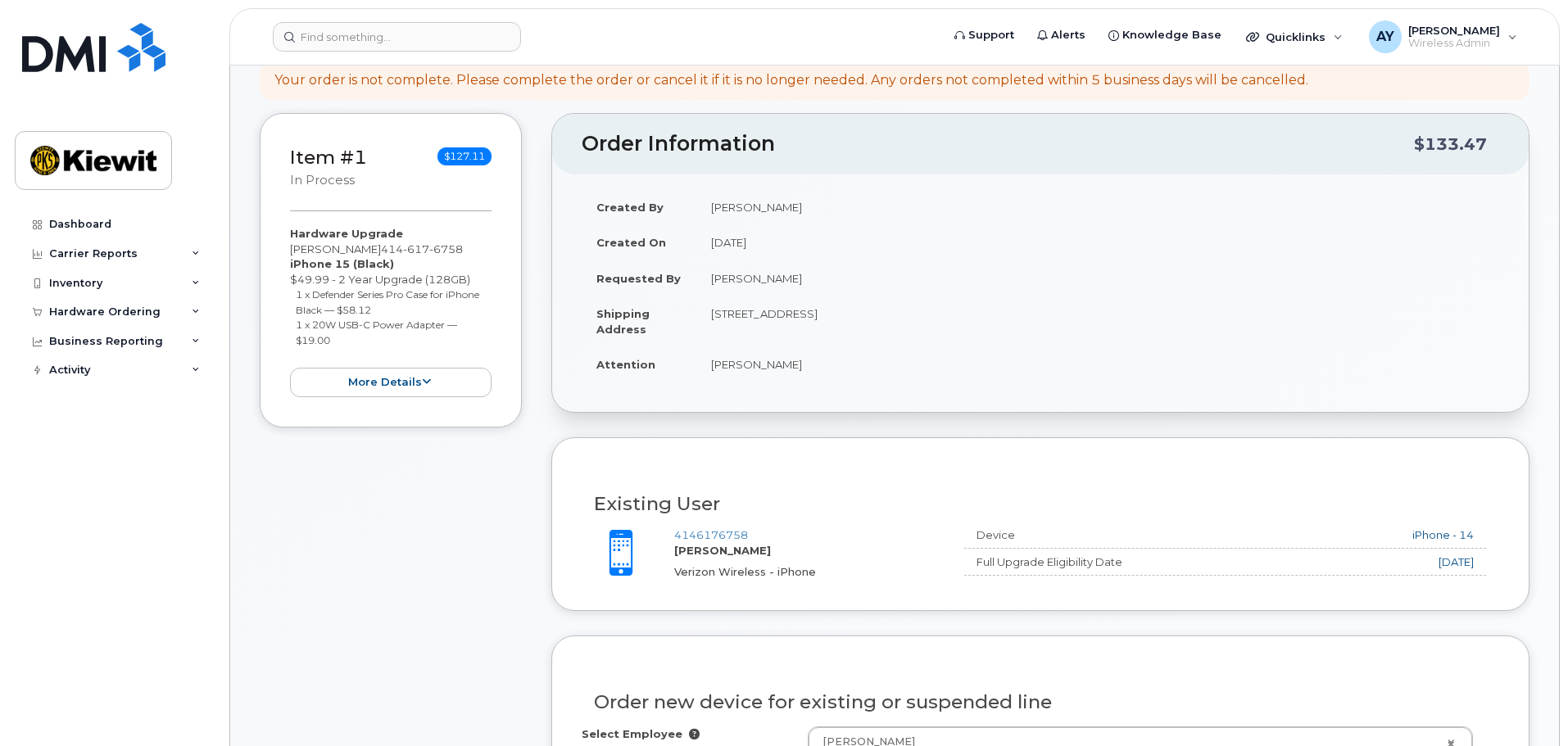
scroll to position [169, 0]
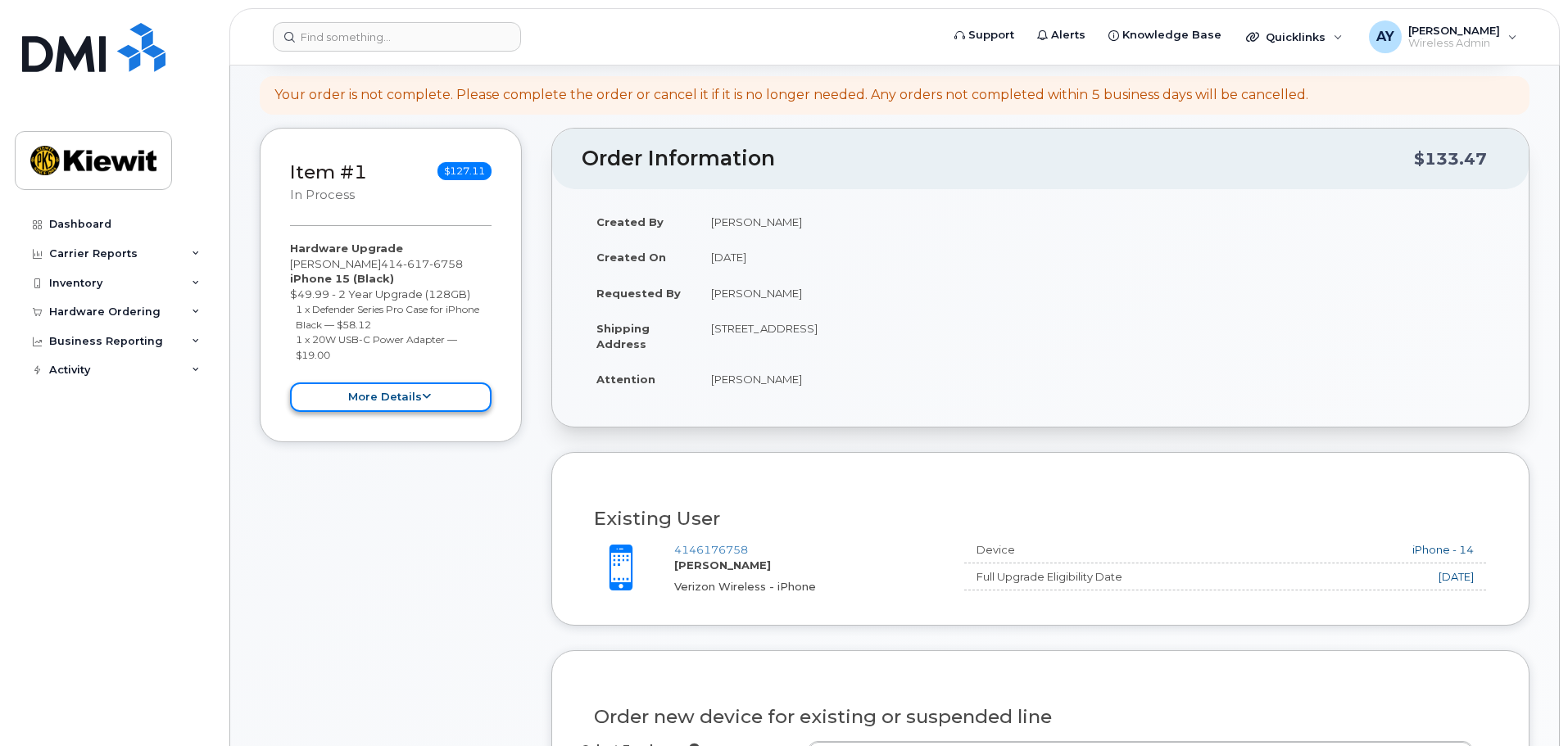
click at [469, 400] on button "more details" at bounding box center [391, 398] width 202 height 31
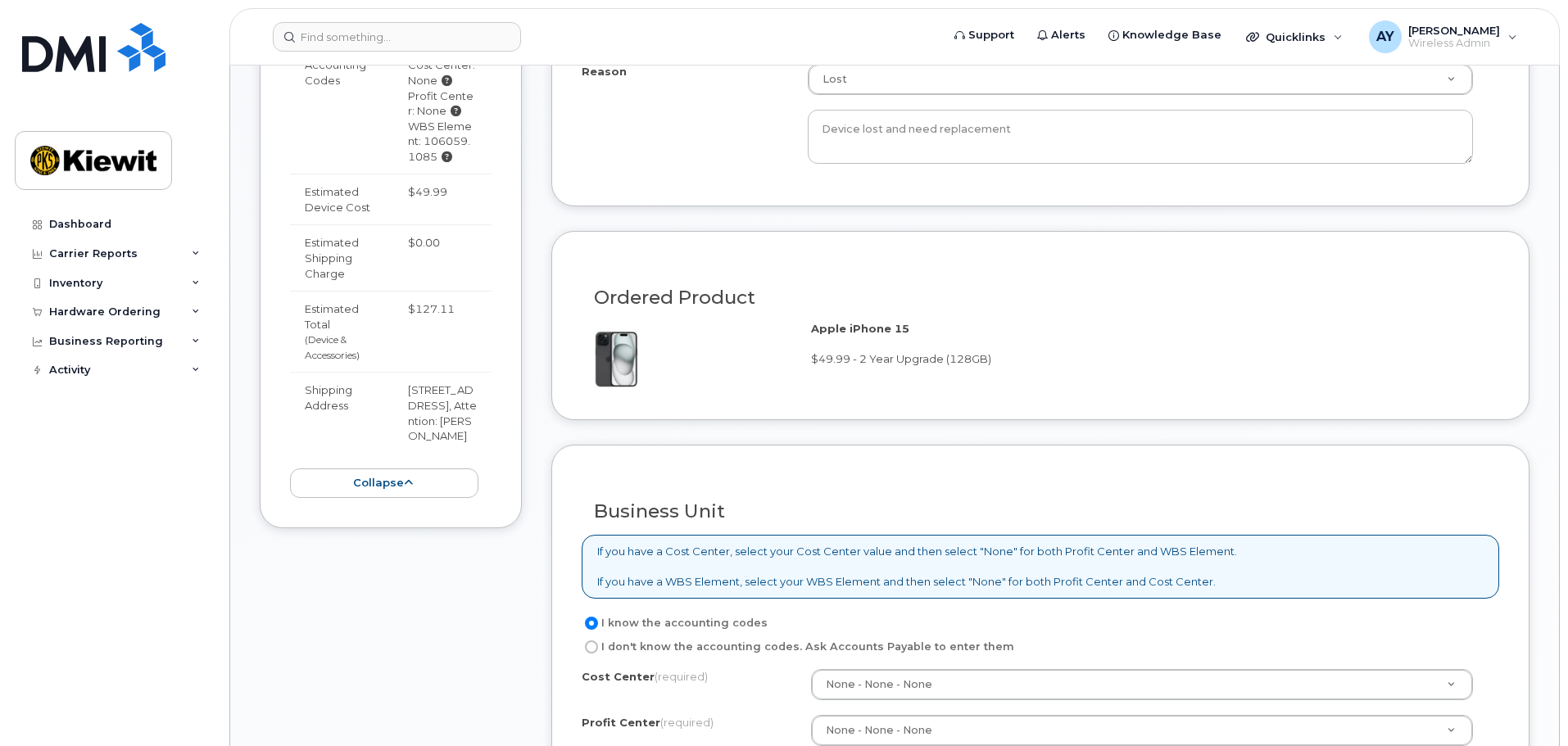
scroll to position [989, 0]
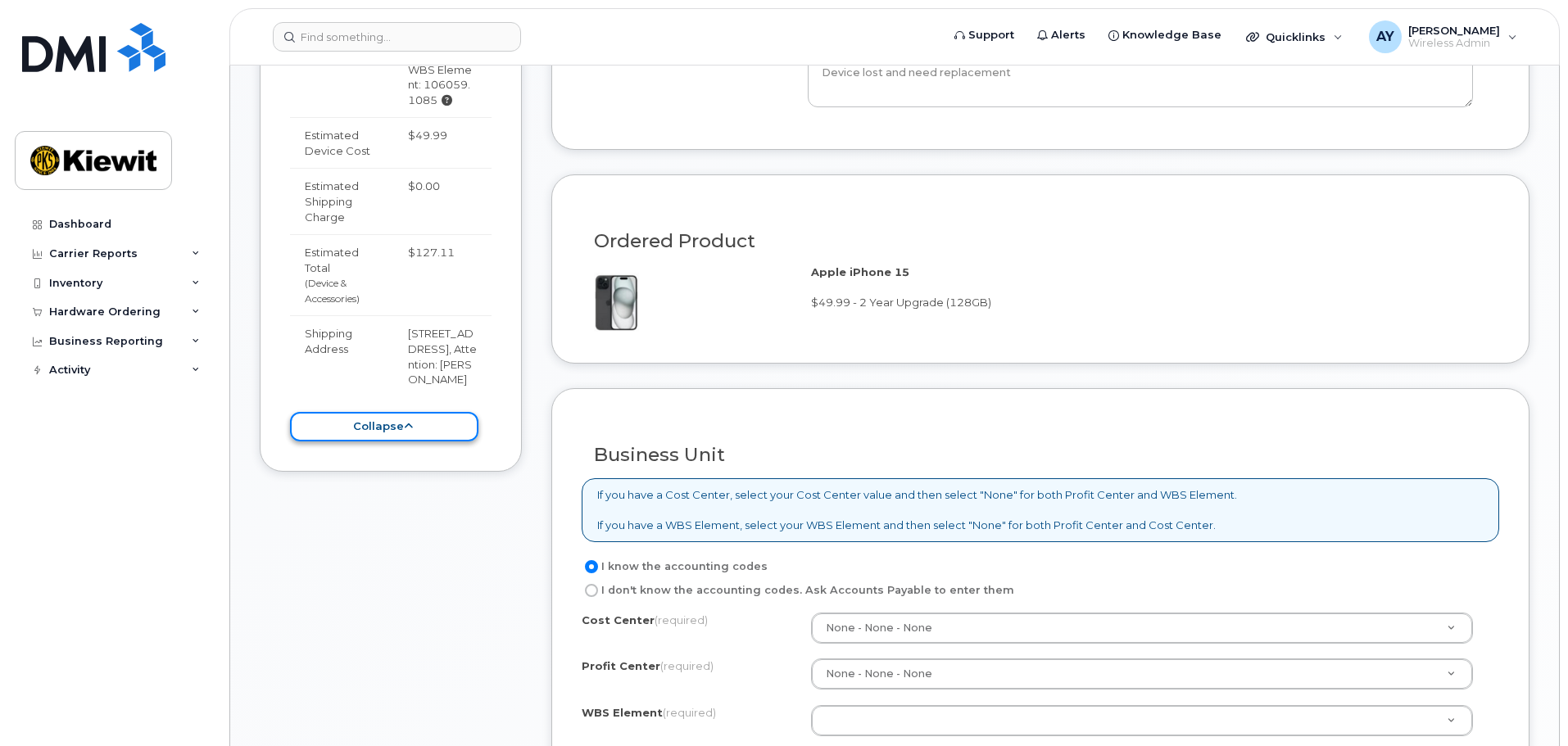
click at [447, 412] on button "collapse" at bounding box center [384, 427] width 188 height 31
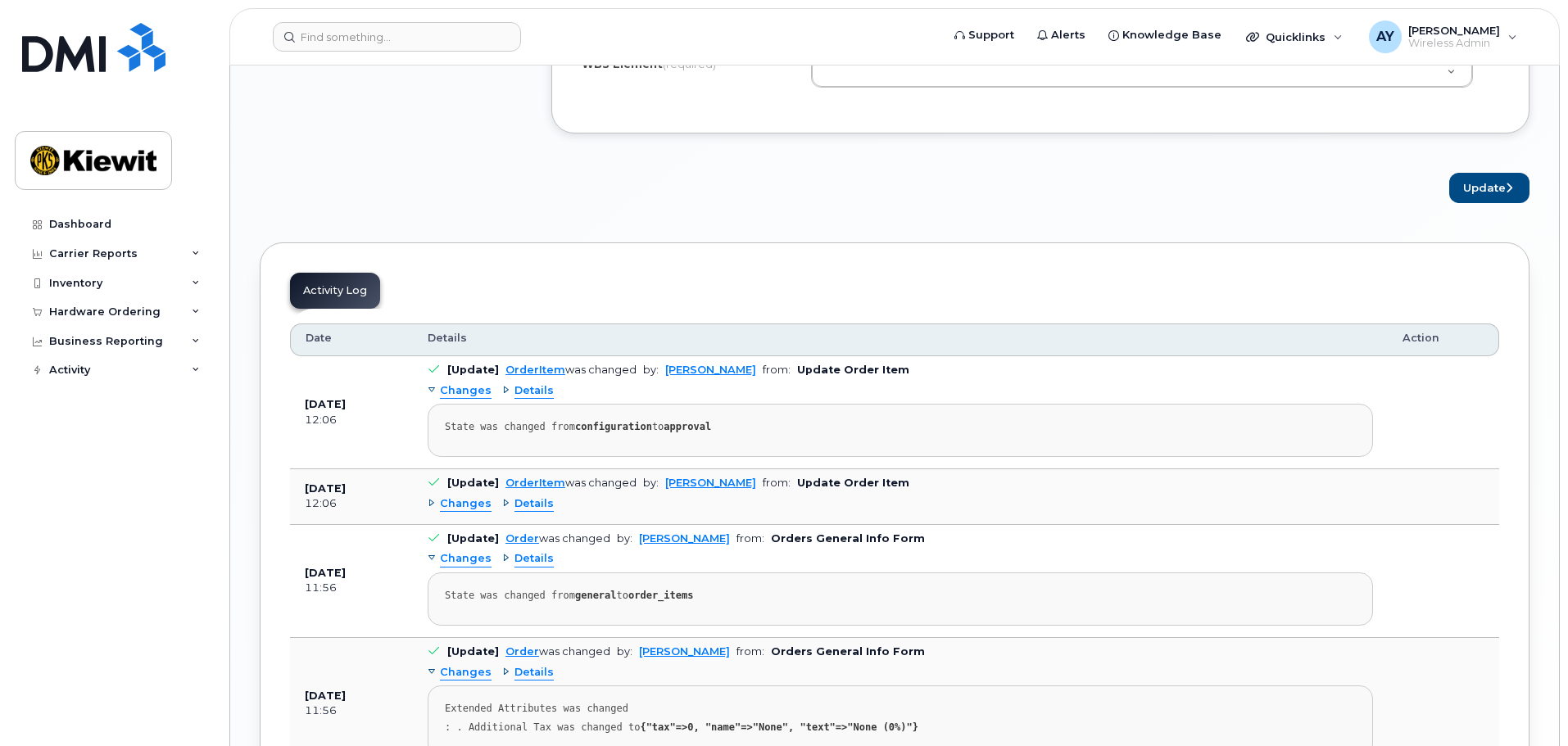
scroll to position [1399, 0]
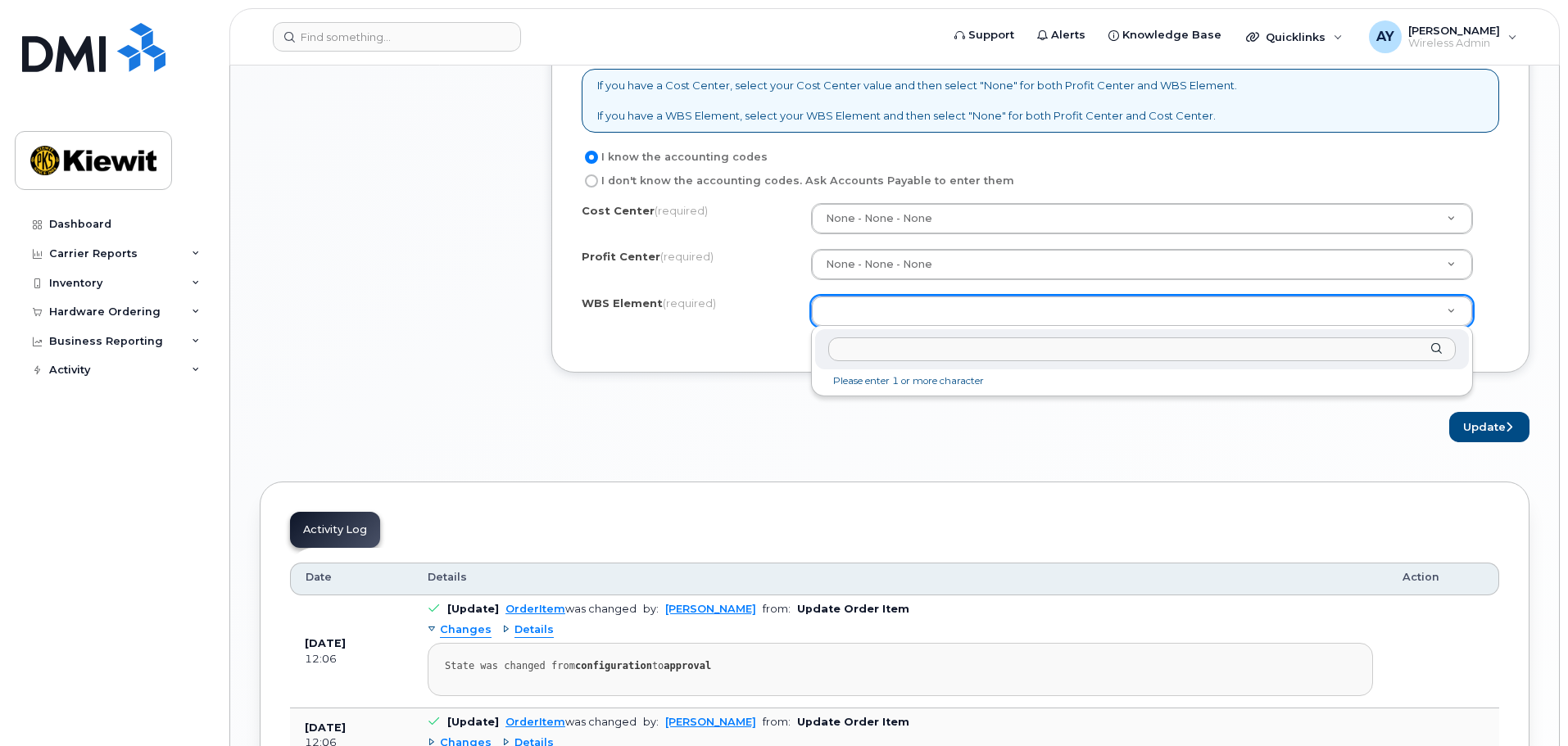
click at [1345, 345] on input "text" at bounding box center [1143, 349] width 628 height 24
paste input "106059.1085"
type input "106059.1085"
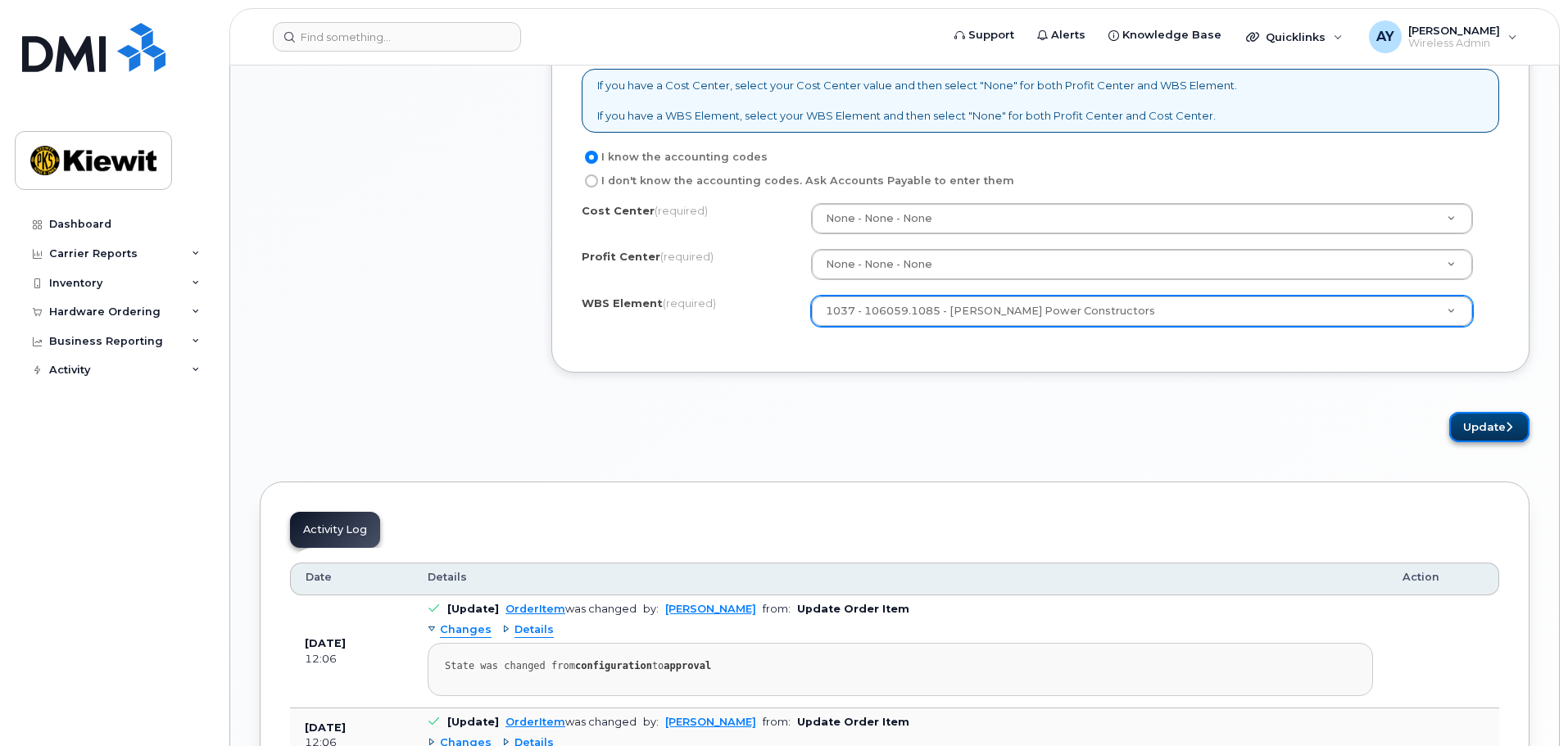
click at [1500, 422] on button "Update" at bounding box center [1490, 427] width 81 height 31
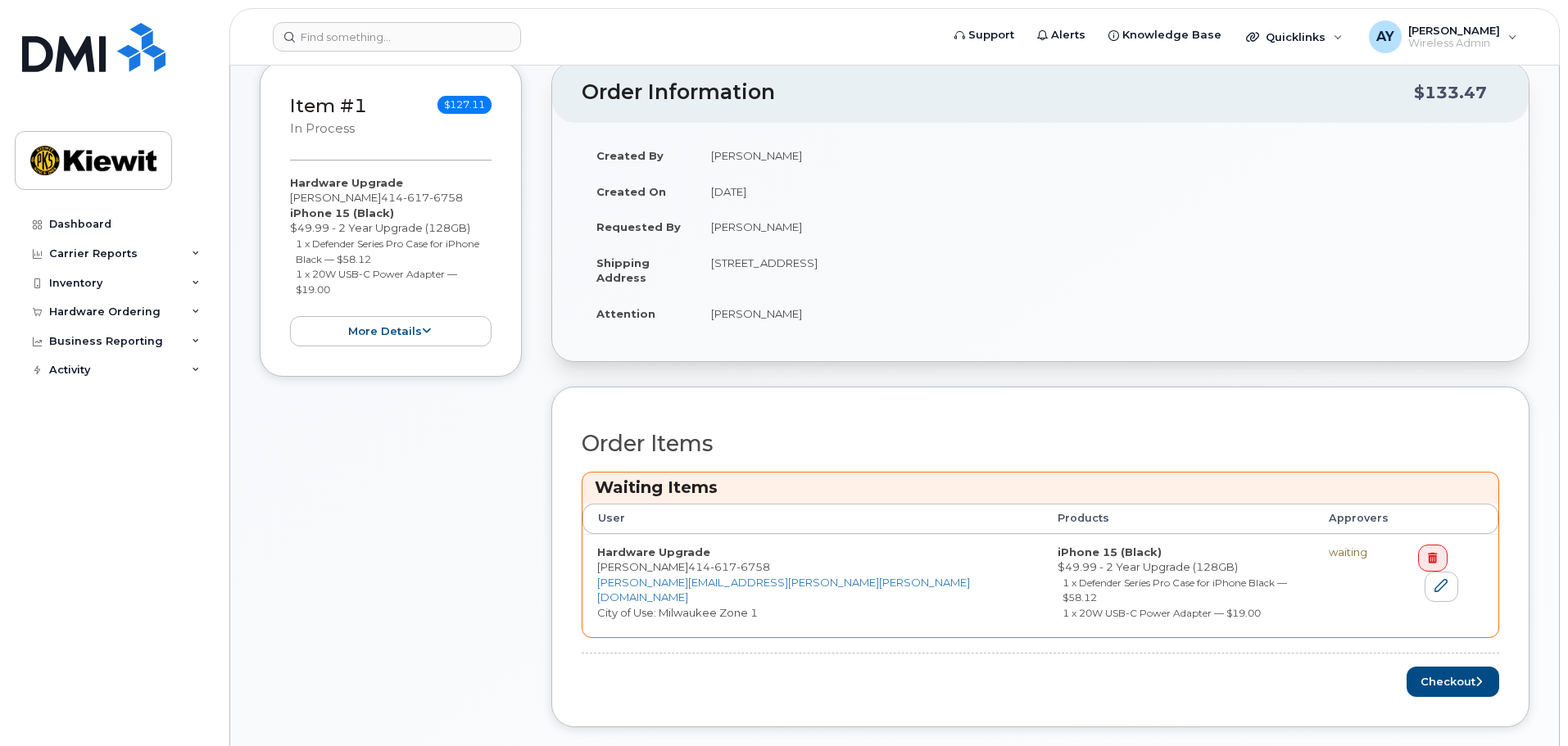
scroll to position [409, 0]
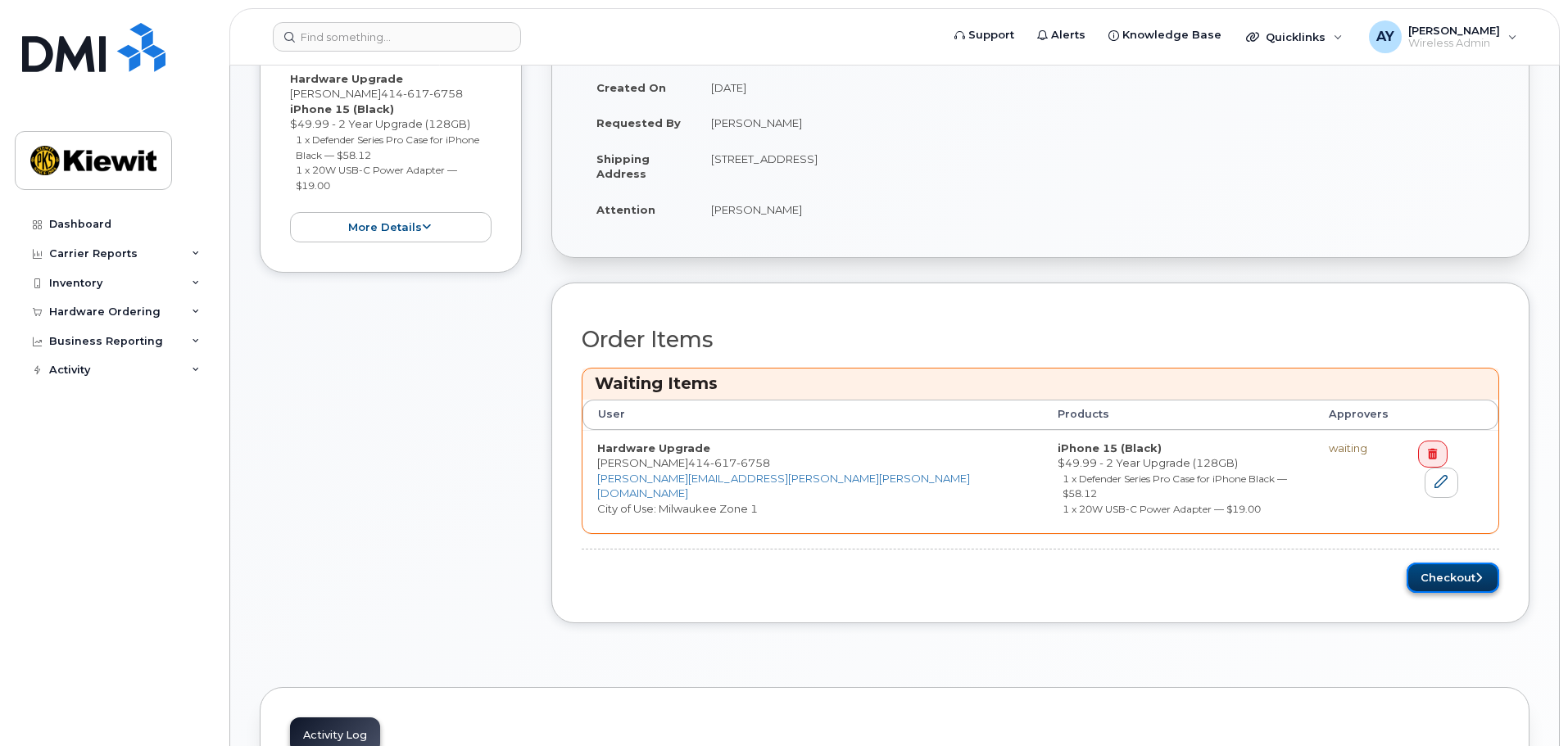
click at [1479, 573] on icon "submit" at bounding box center [1478, 578] width 7 height 11
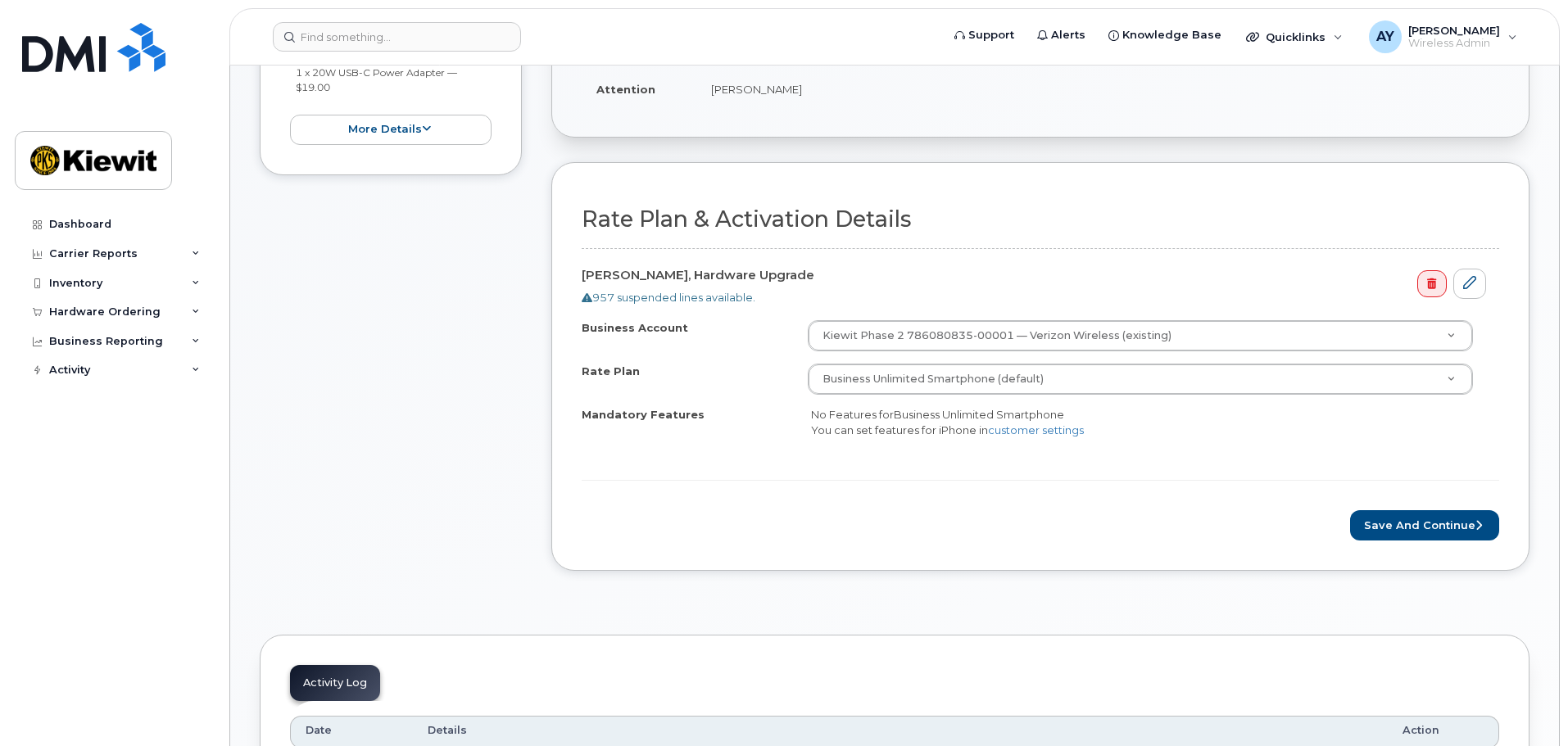
scroll to position [409, 0]
click at [1398, 531] on button "Save and Continue" at bounding box center [1424, 524] width 149 height 31
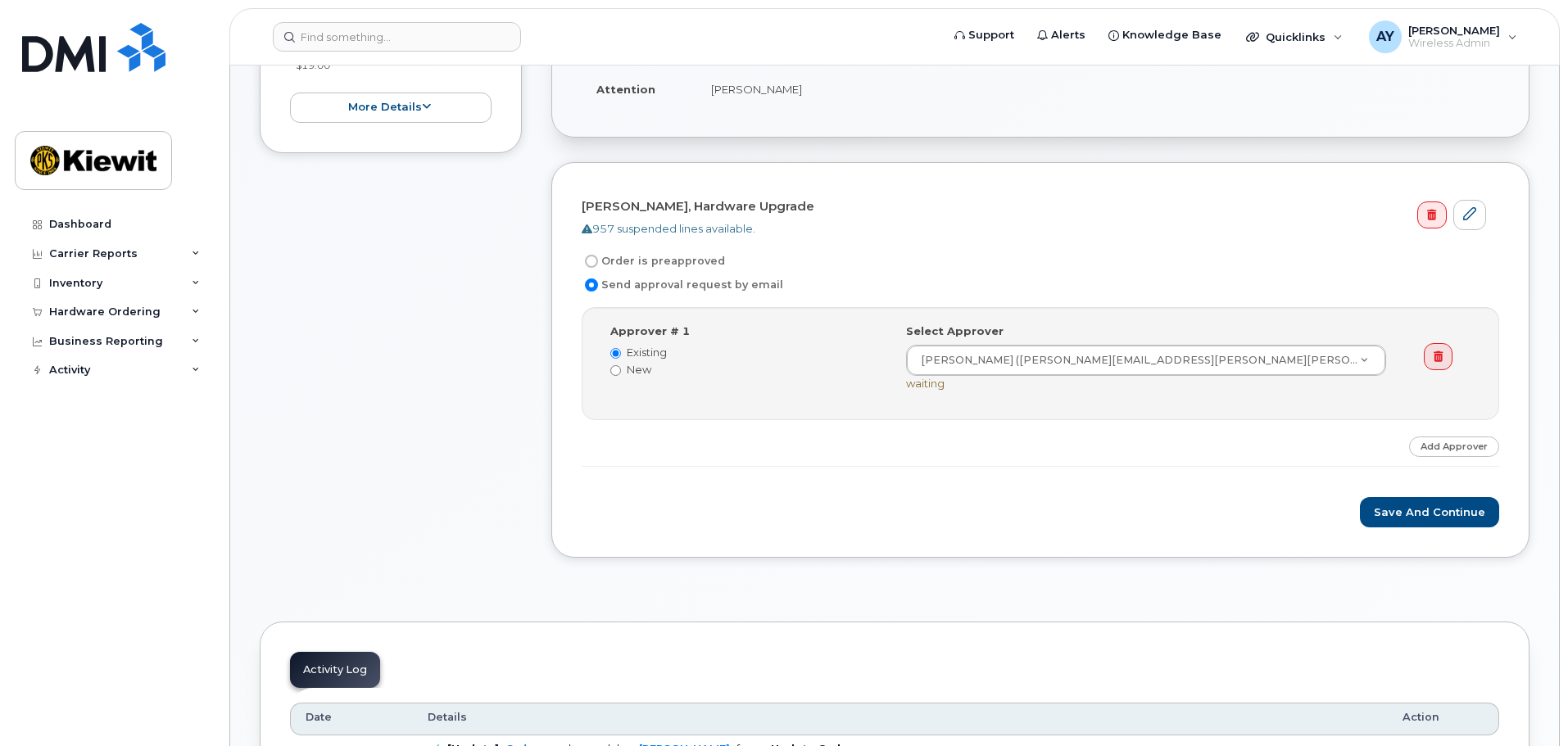
scroll to position [409, 0]
click at [668, 258] on label "Order is preapproved" at bounding box center [654, 260] width 144 height 20
click at [598, 258] on input "Order is preapproved" at bounding box center [591, 259] width 13 height 13
radio input "true"
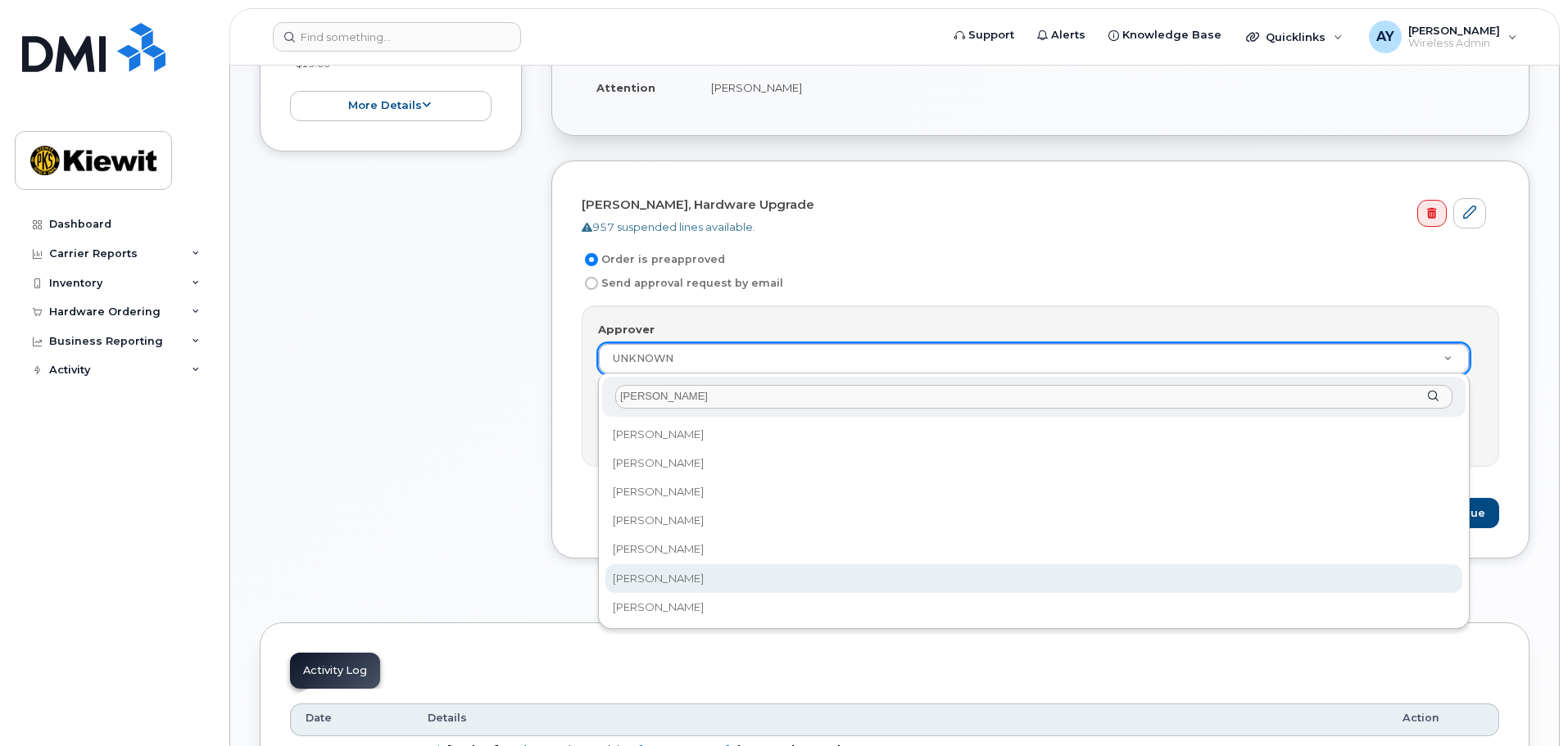
type input "andrew"
select select "2150135"
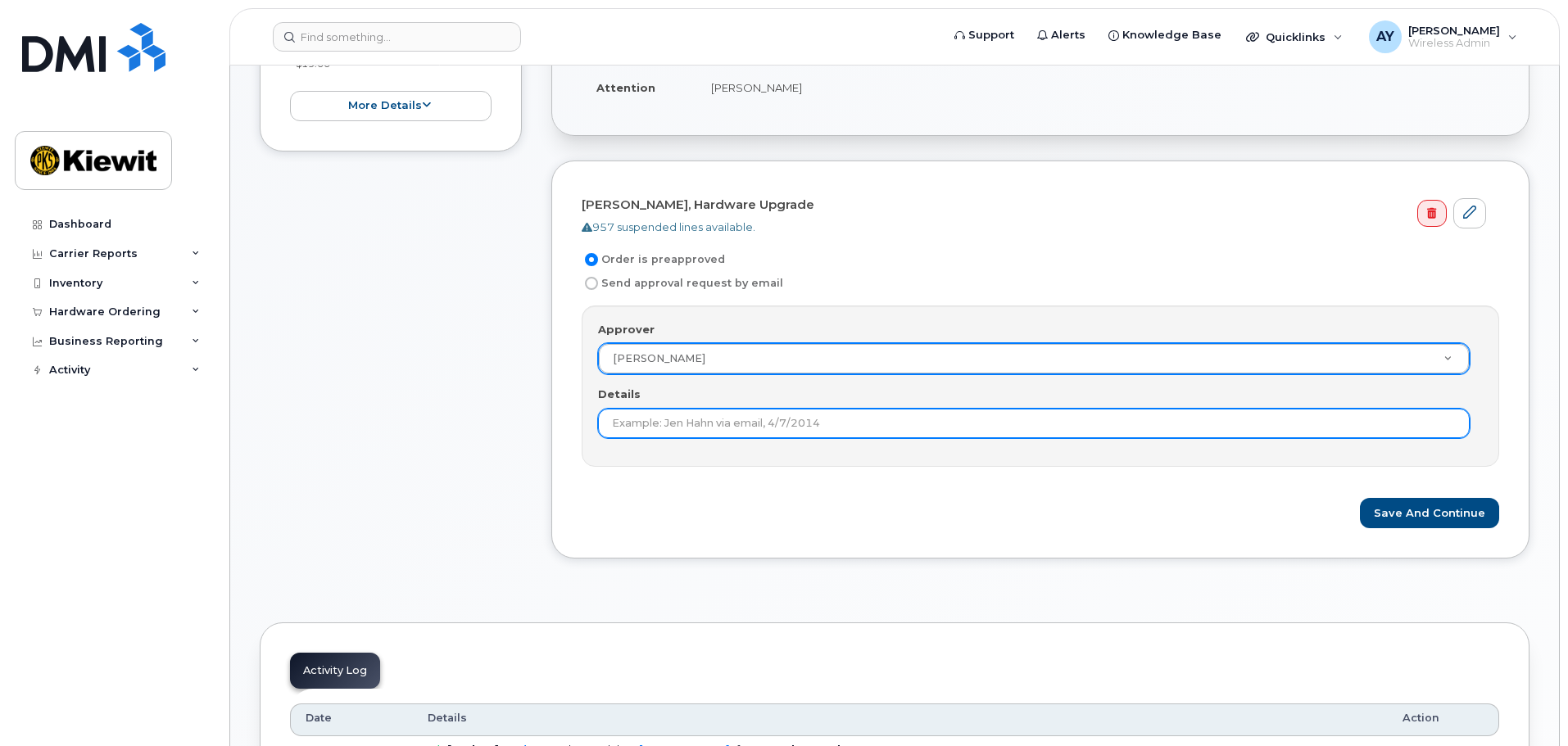
click at [778, 428] on input "Details" at bounding box center [1035, 423] width 872 height 30
type input "Jalene Flicek needs this phone on site ASAP"
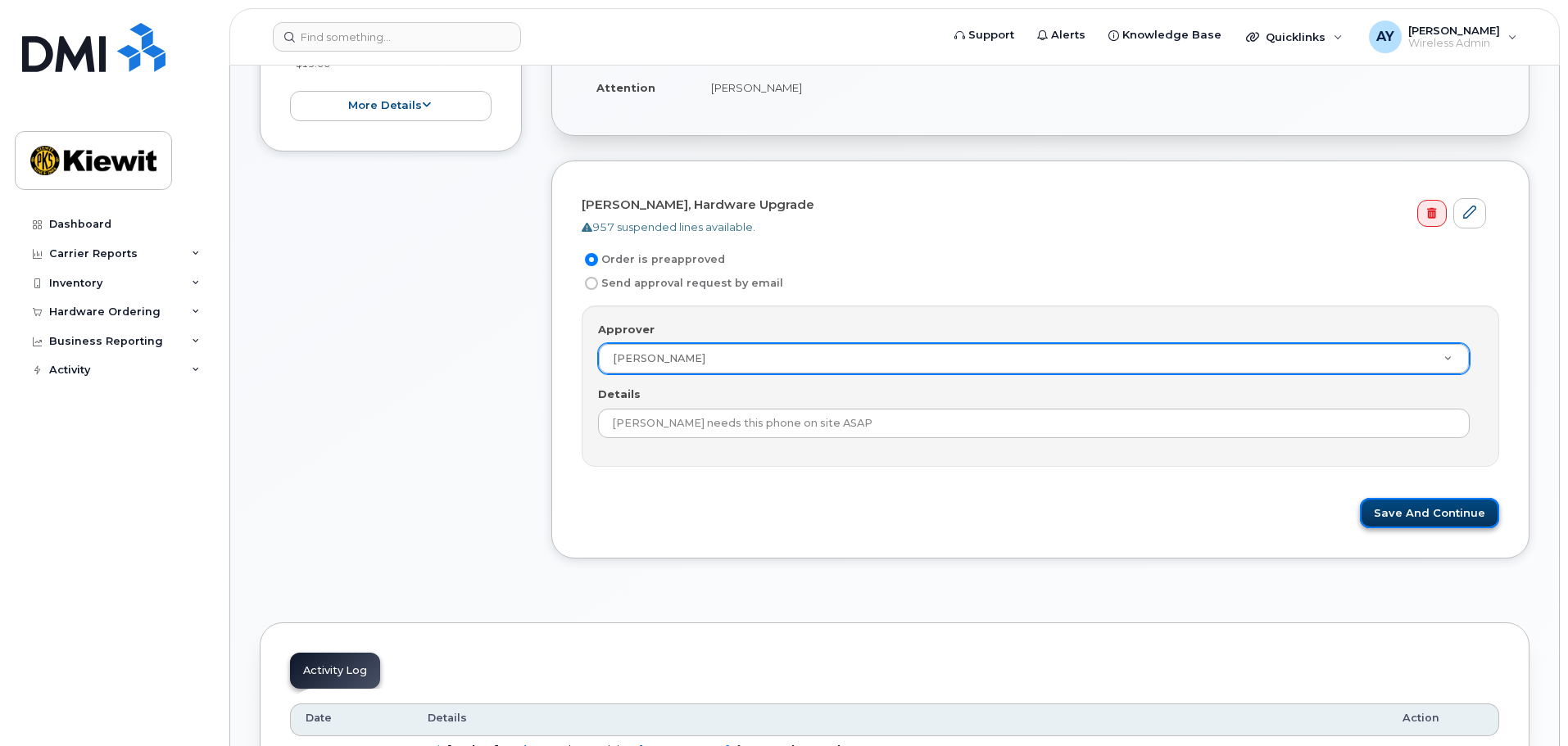
click at [1396, 522] on button "Save and Continue" at bounding box center [1430, 513] width 140 height 31
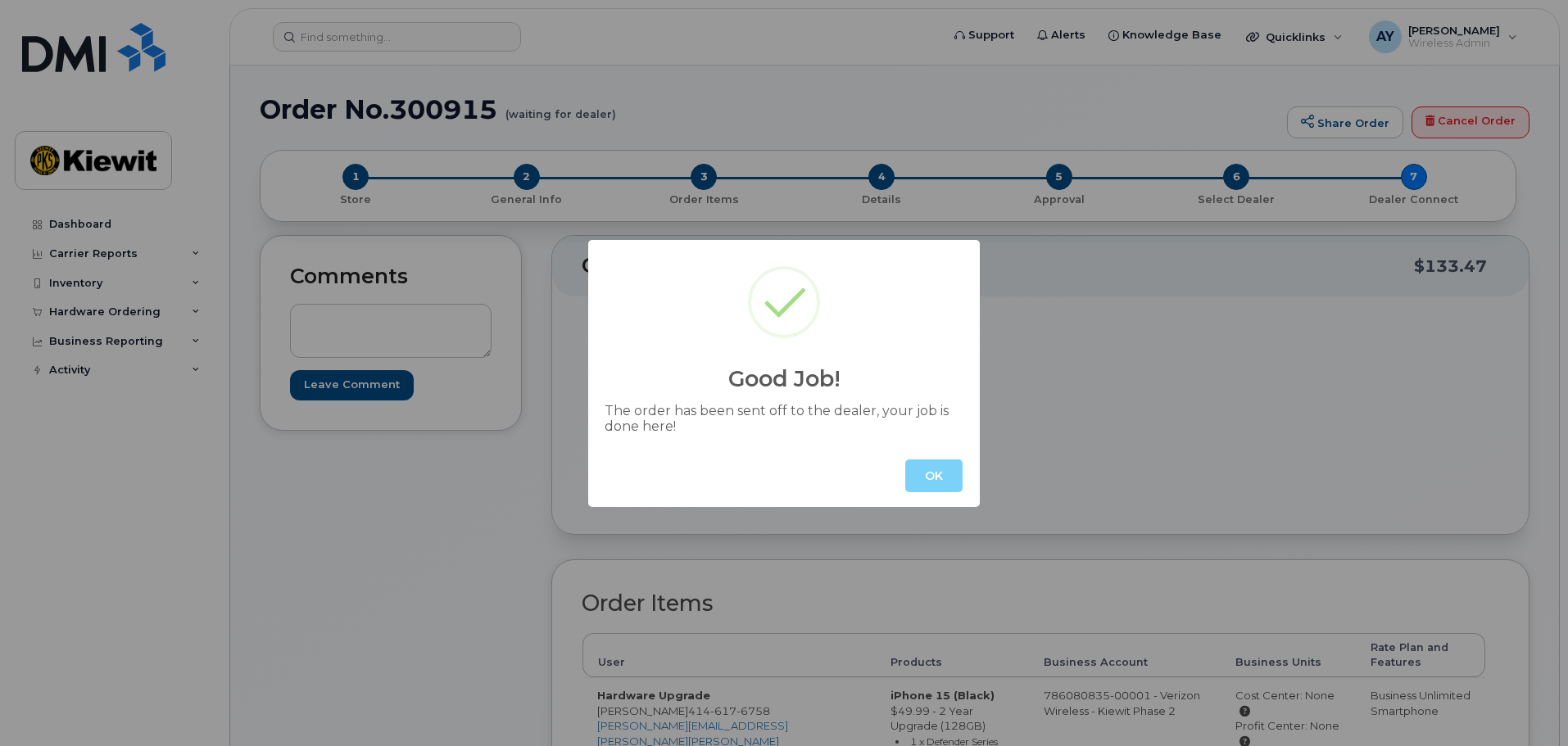
click at [929, 478] on button "OK" at bounding box center [934, 475] width 57 height 32
